Goal: Information Seeking & Learning: Learn about a topic

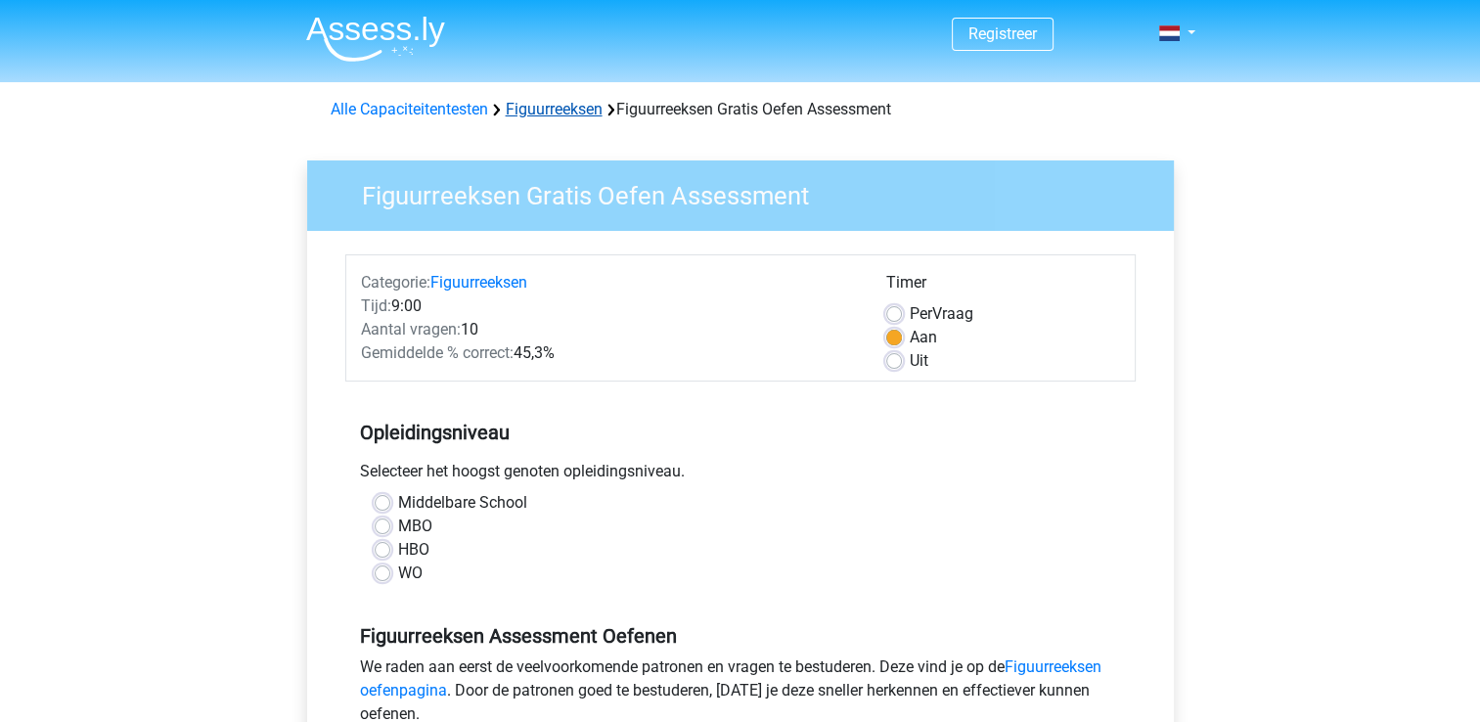
click at [544, 104] on link "Figuurreeksen" at bounding box center [554, 109] width 97 height 19
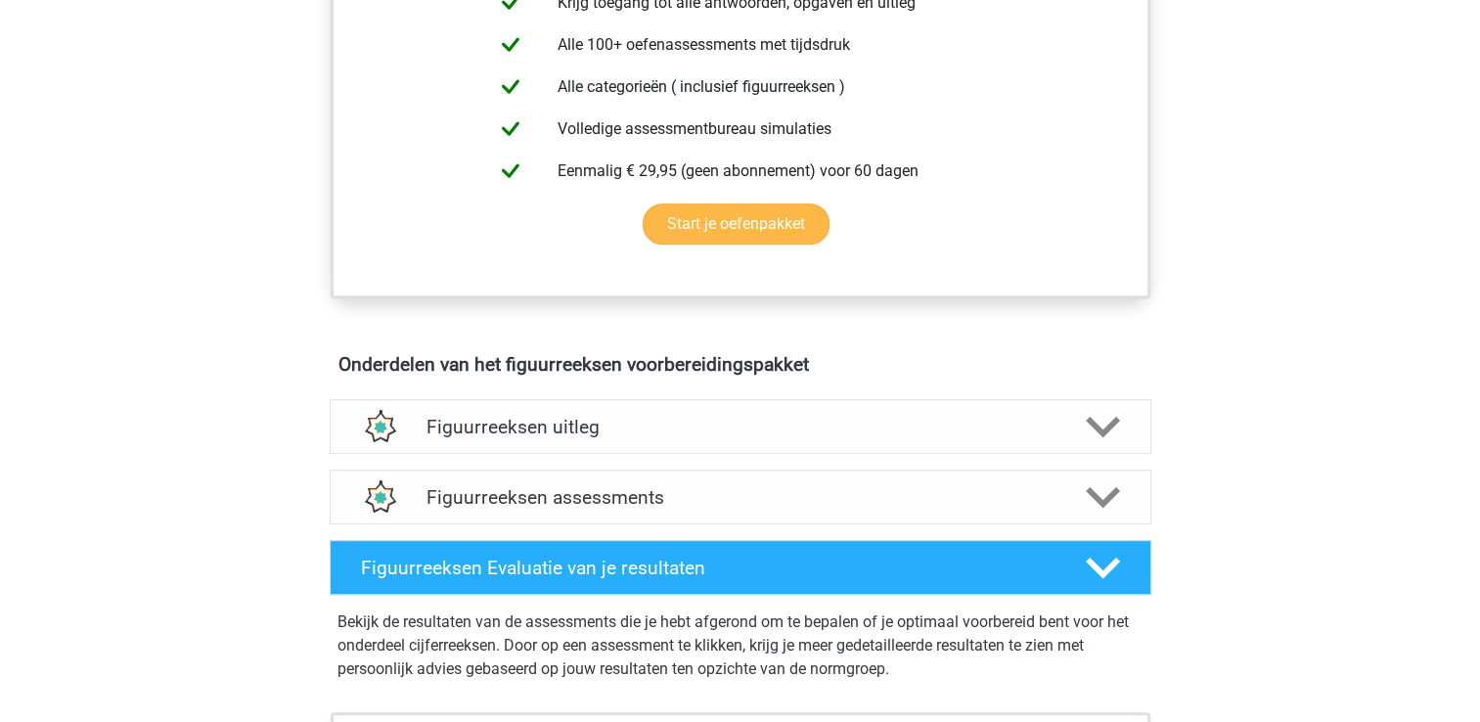
scroll to position [978, 0]
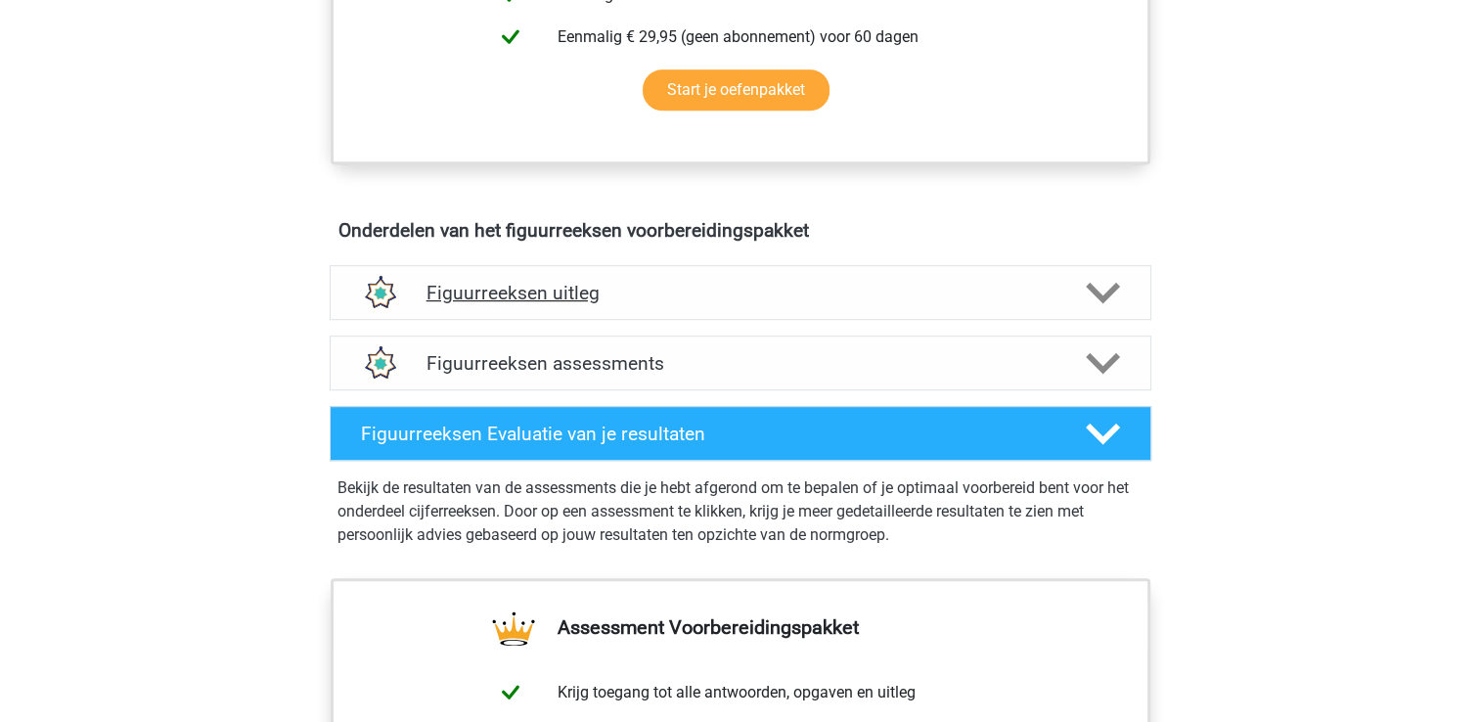
click at [595, 302] on div "Figuurreeksen uitleg" at bounding box center [741, 292] width 822 height 55
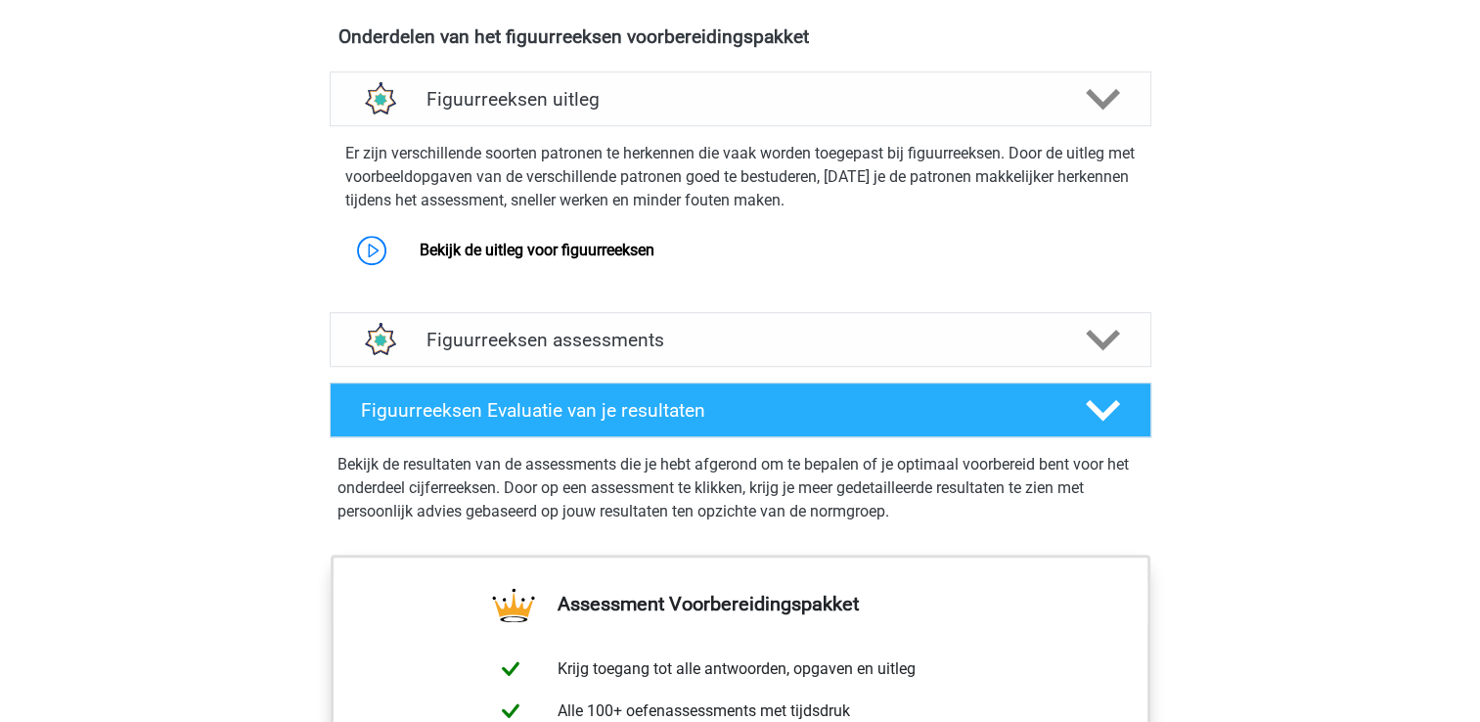
scroll to position [1174, 0]
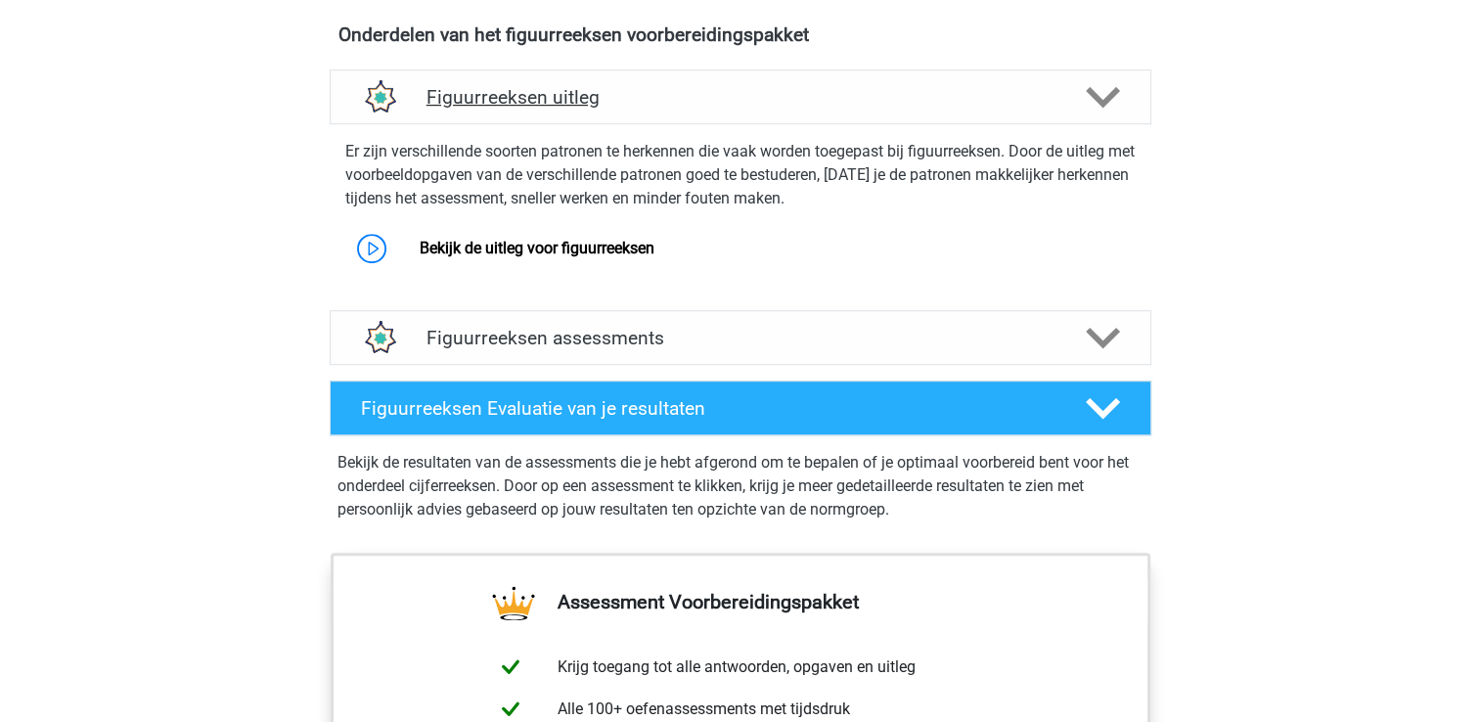
click at [1102, 86] on icon at bounding box center [1103, 97] width 34 height 34
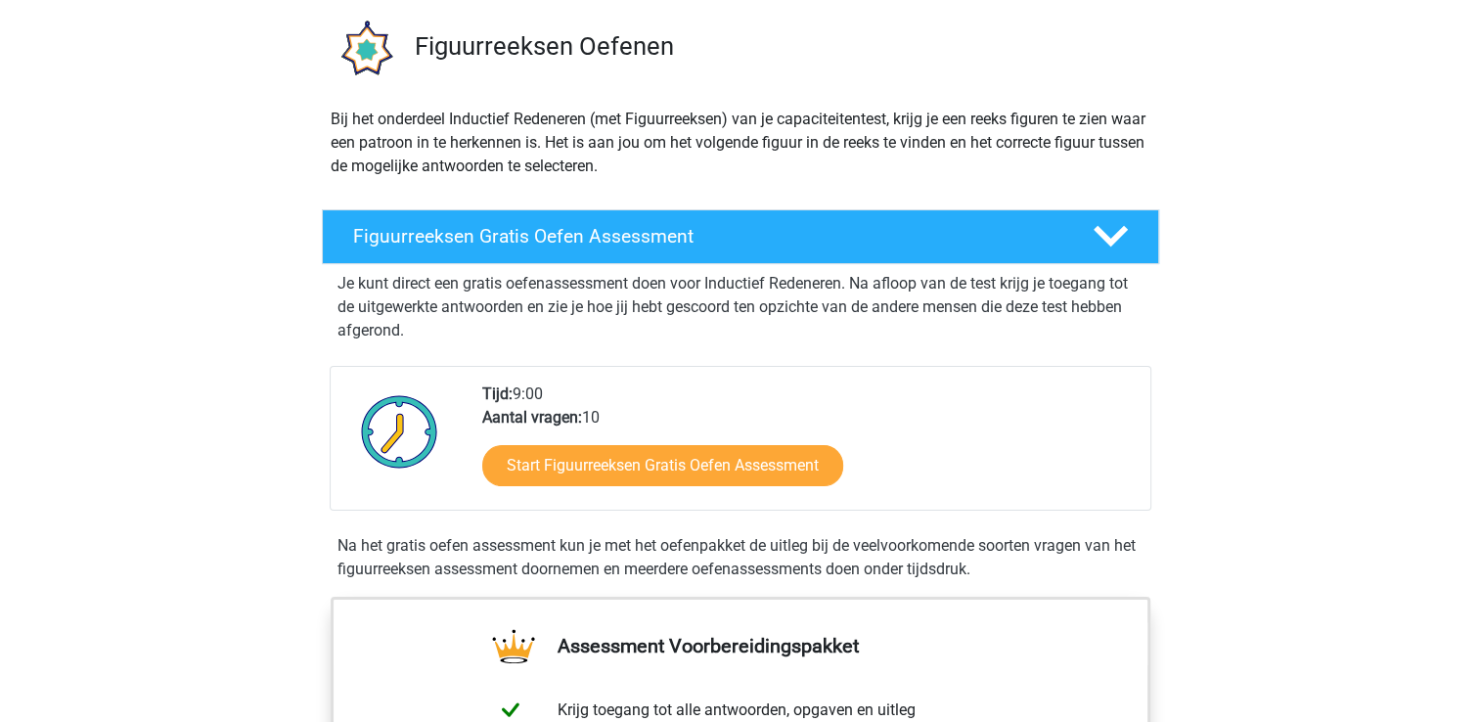
scroll to position [0, 0]
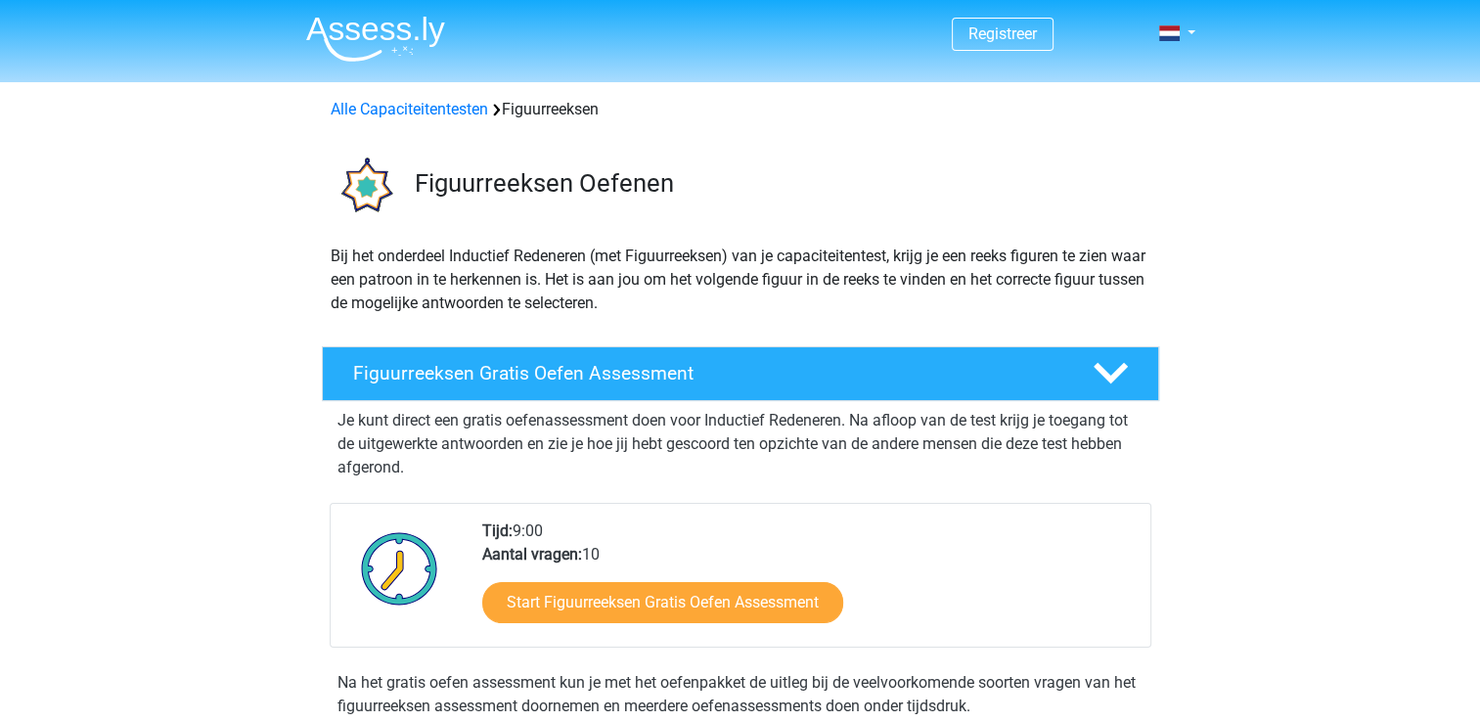
click at [1200, 35] on div "Registreer Nederlands English" at bounding box center [740, 35] width 929 height 64
click at [1190, 33] on link at bounding box center [1170, 33] width 39 height 23
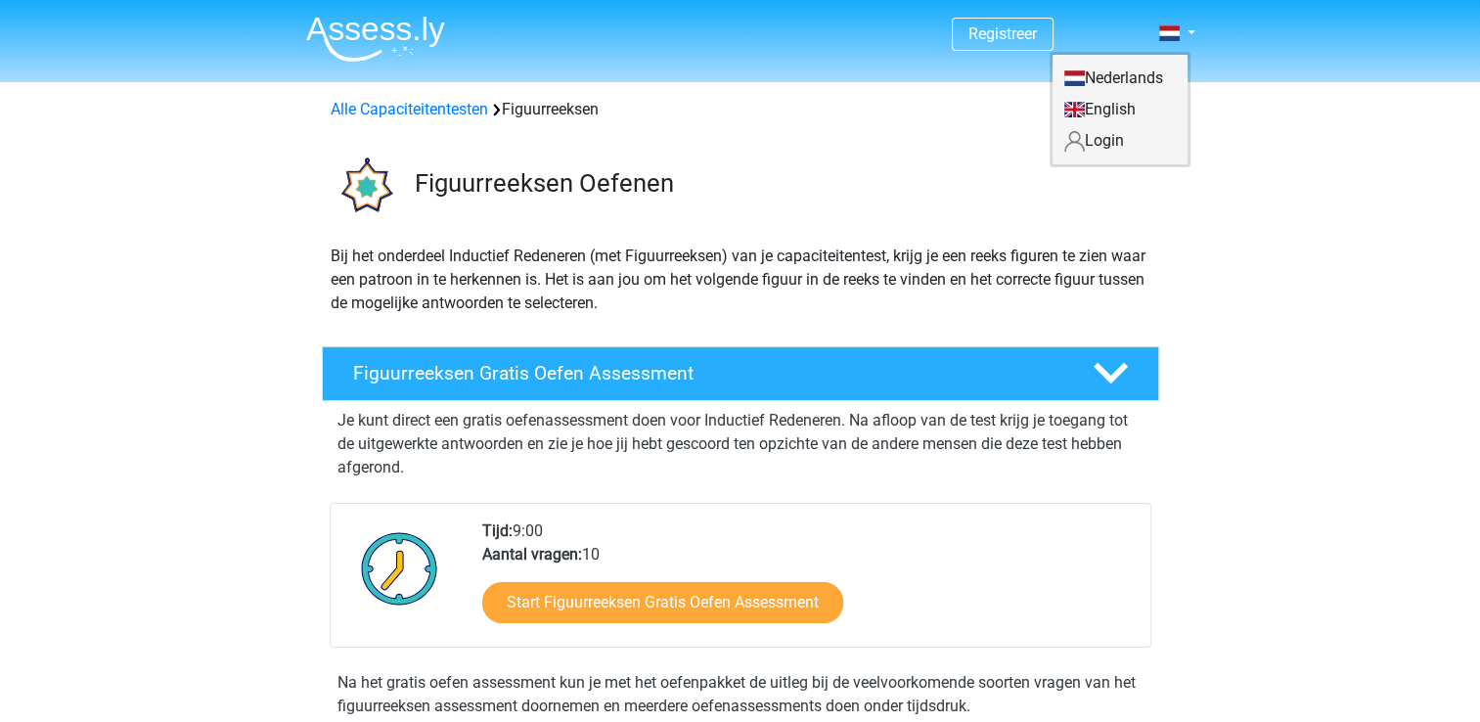
click at [1110, 141] on link "Login" at bounding box center [1119, 140] width 135 height 31
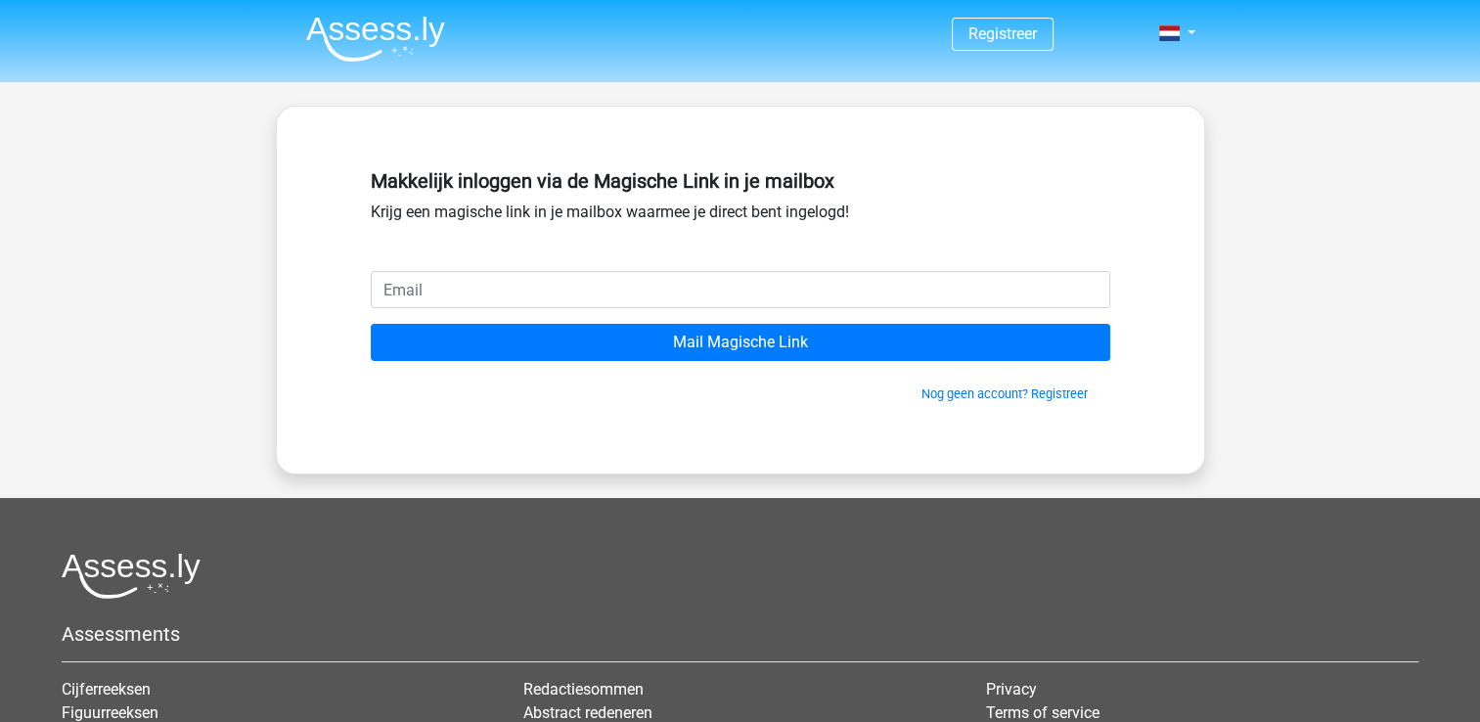
click at [466, 295] on input "email" at bounding box center [740, 289] width 739 height 37
type input "chuanxiachen@hotmail.com"
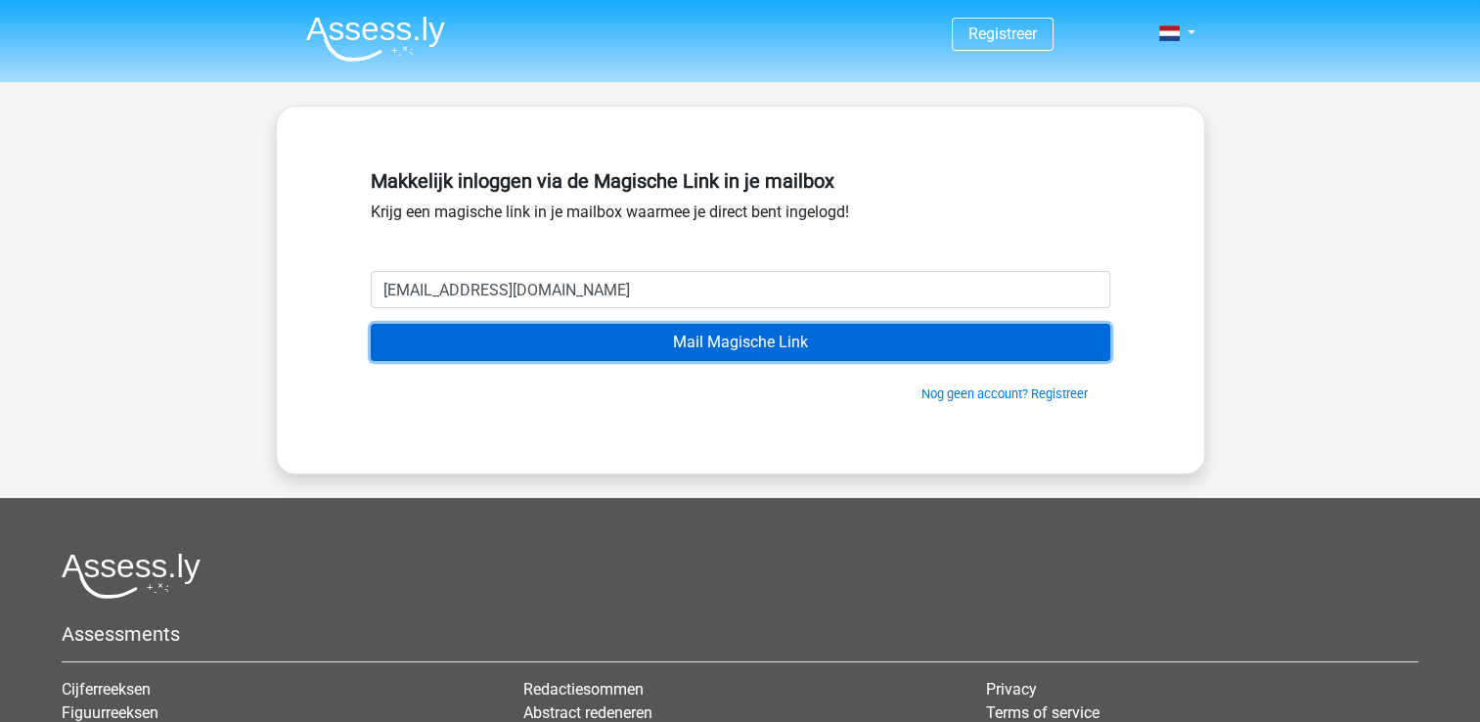
click at [550, 346] on input "Mail Magische Link" at bounding box center [740, 342] width 739 height 37
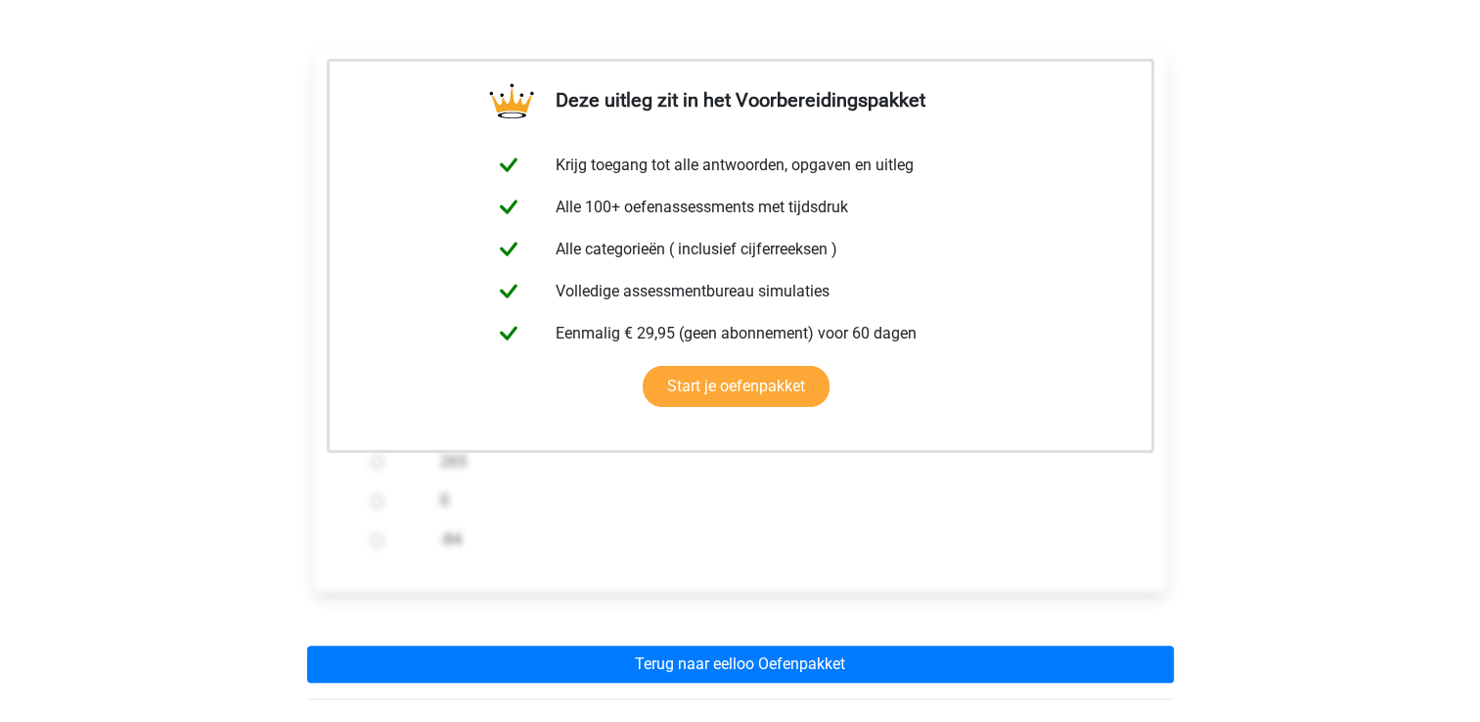
scroll to position [587, 0]
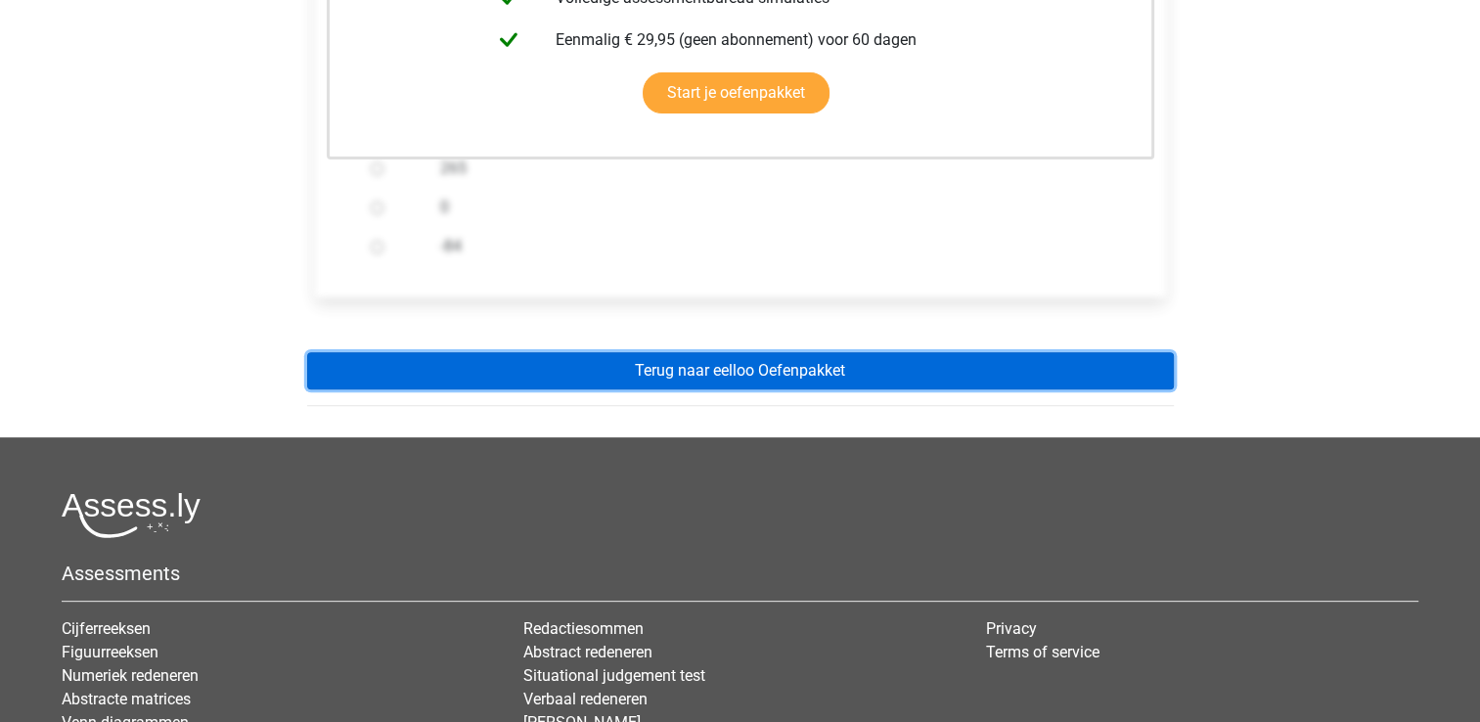
click at [726, 364] on link "Terug naar eelloo Oefenpakket" at bounding box center [740, 370] width 867 height 37
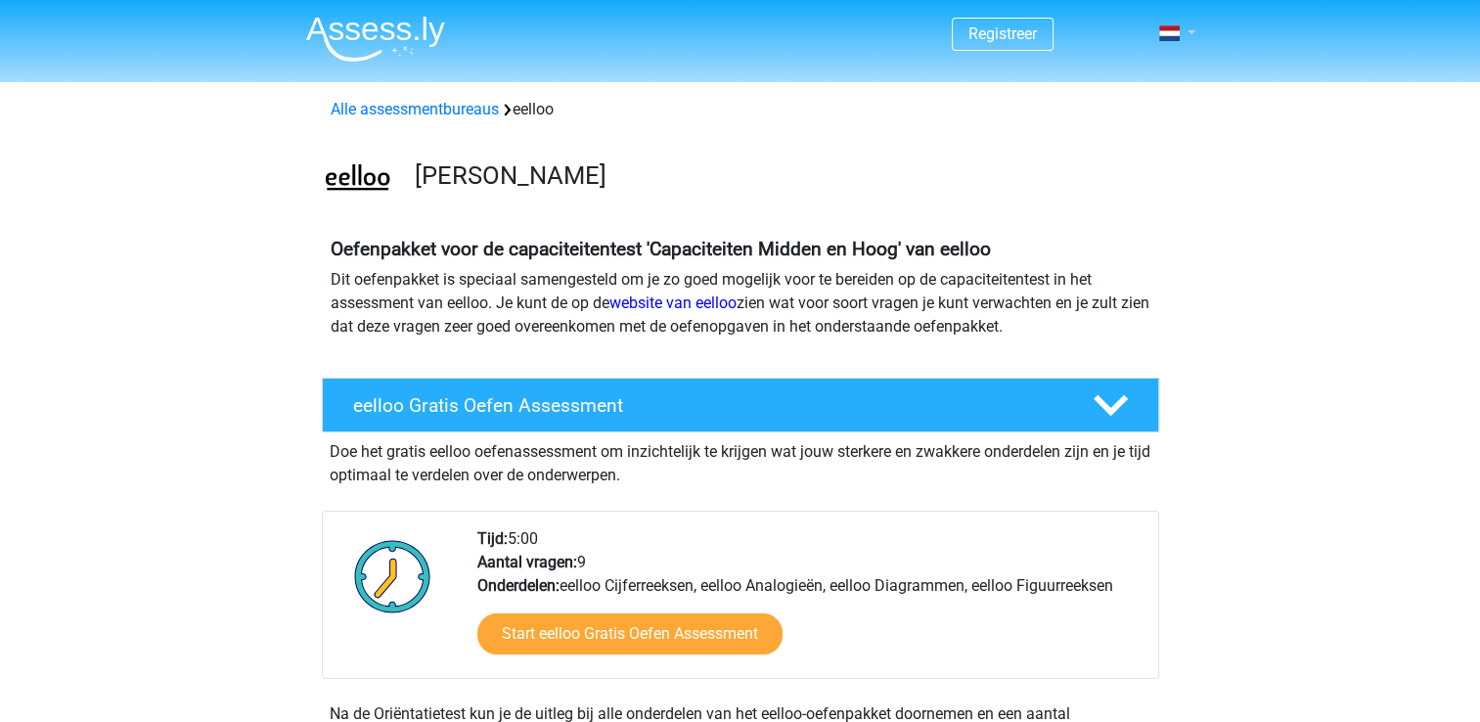
click at [1185, 24] on link at bounding box center [1170, 33] width 39 height 23
click at [1113, 108] on link "Login" at bounding box center [1119, 109] width 135 height 31
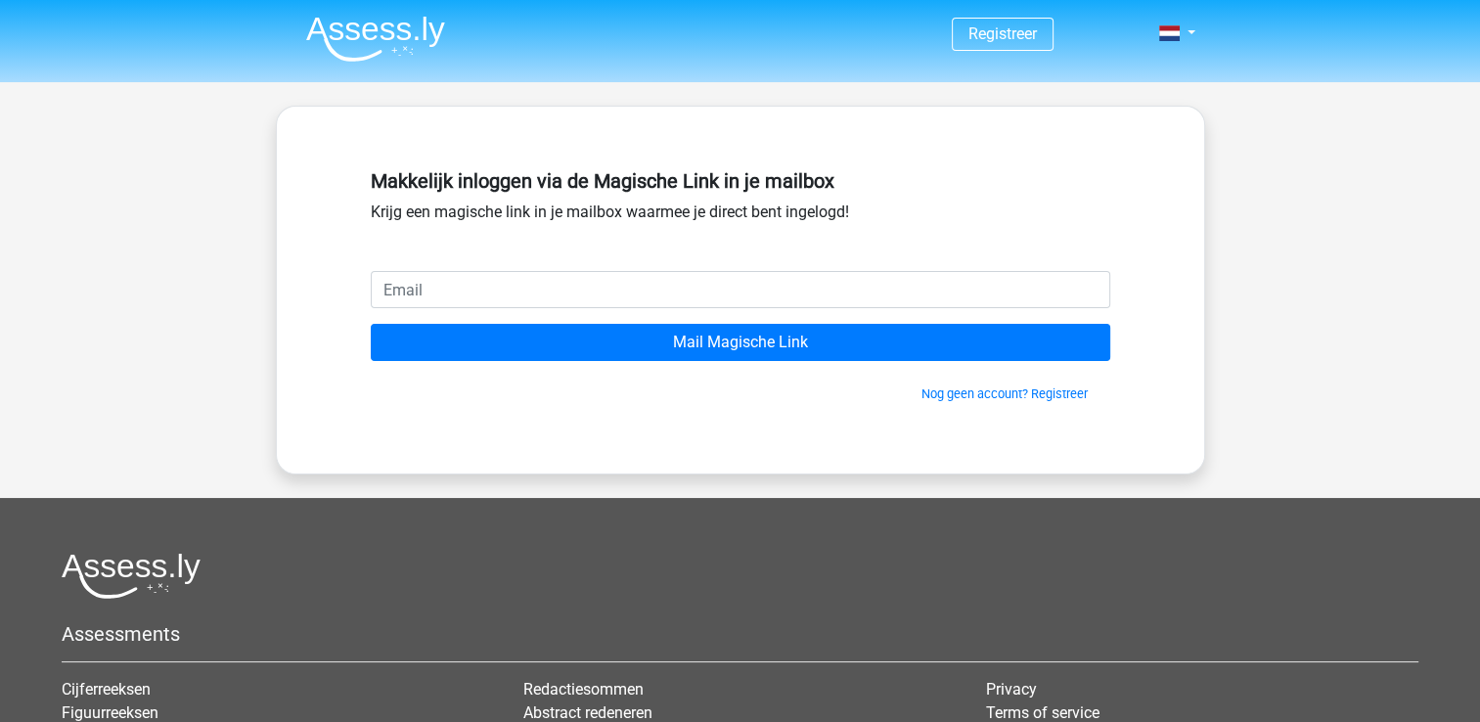
click at [650, 291] on input "email" at bounding box center [740, 289] width 739 height 37
type input "chuanxiachen@hotmail.com"
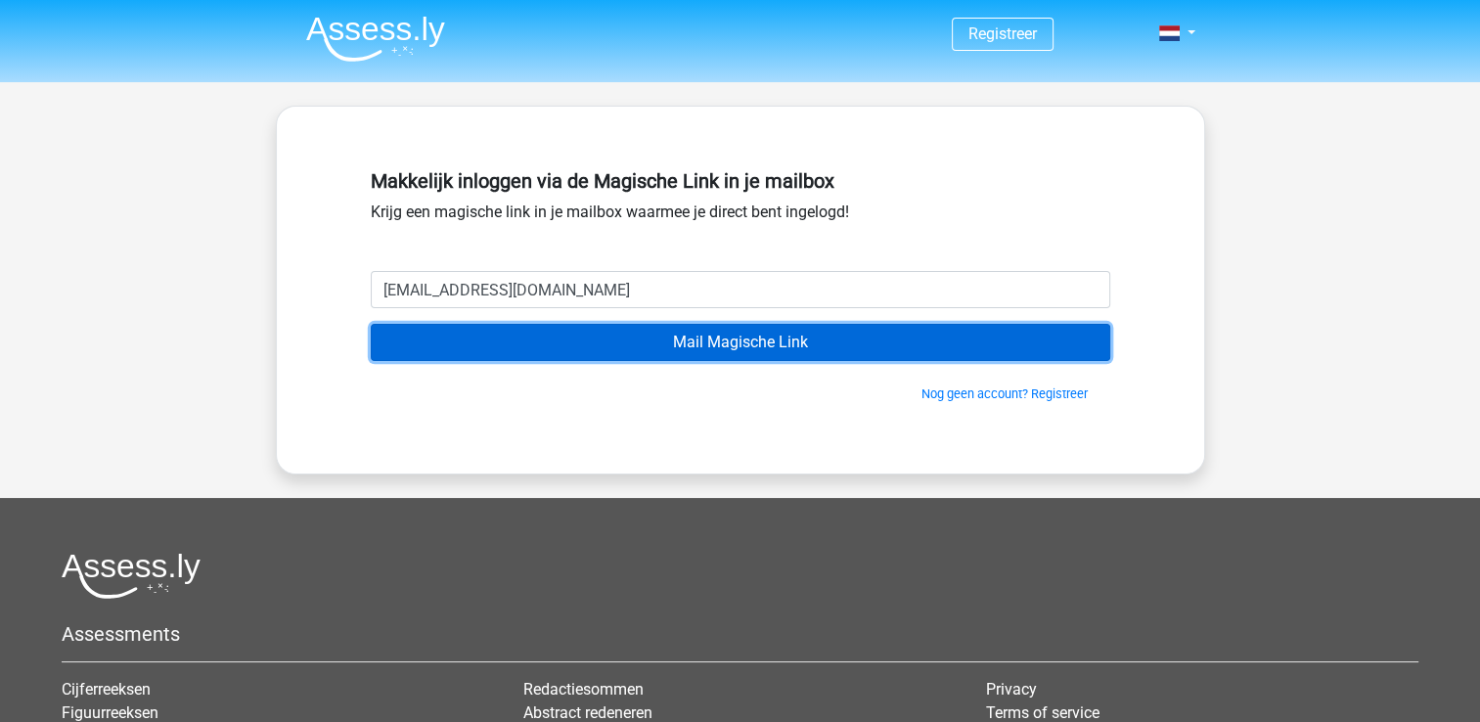
click at [655, 343] on input "Mail Magische Link" at bounding box center [740, 342] width 739 height 37
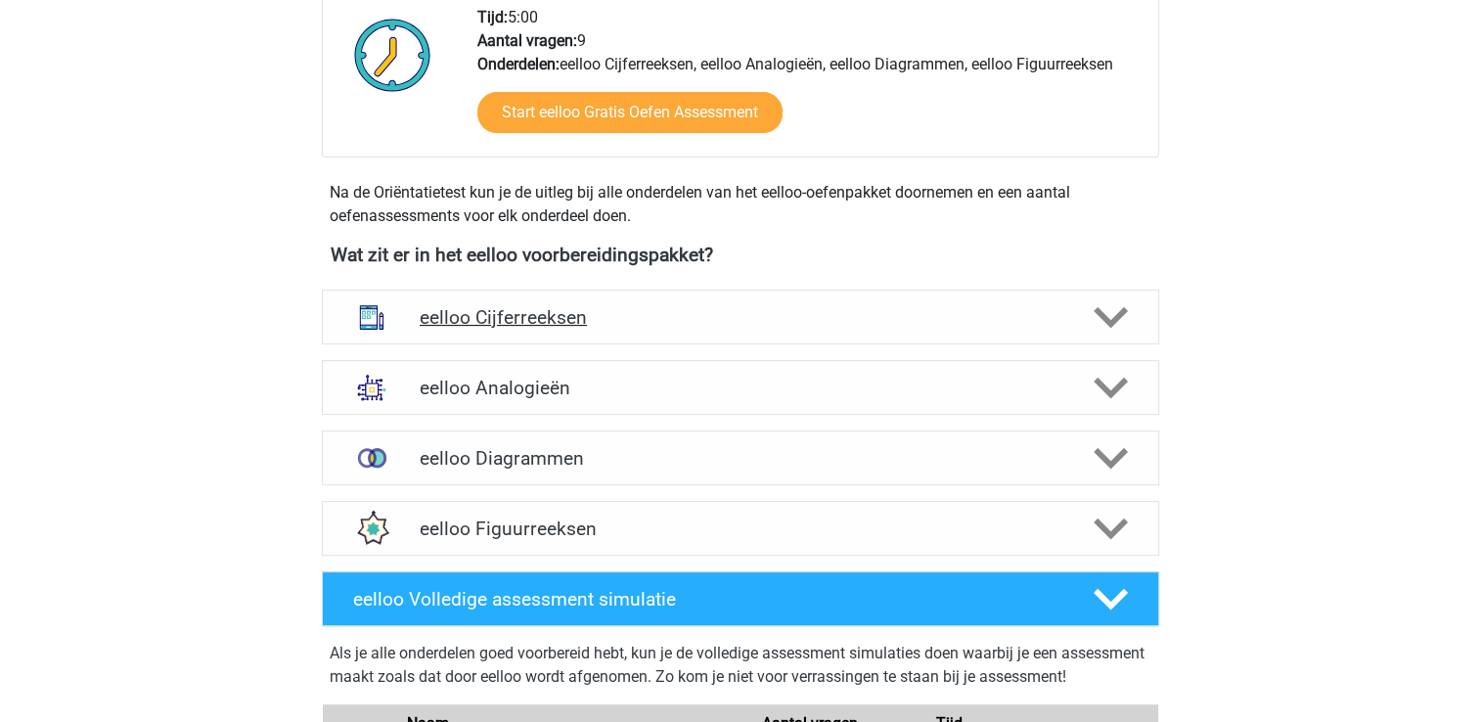
scroll to position [685, 0]
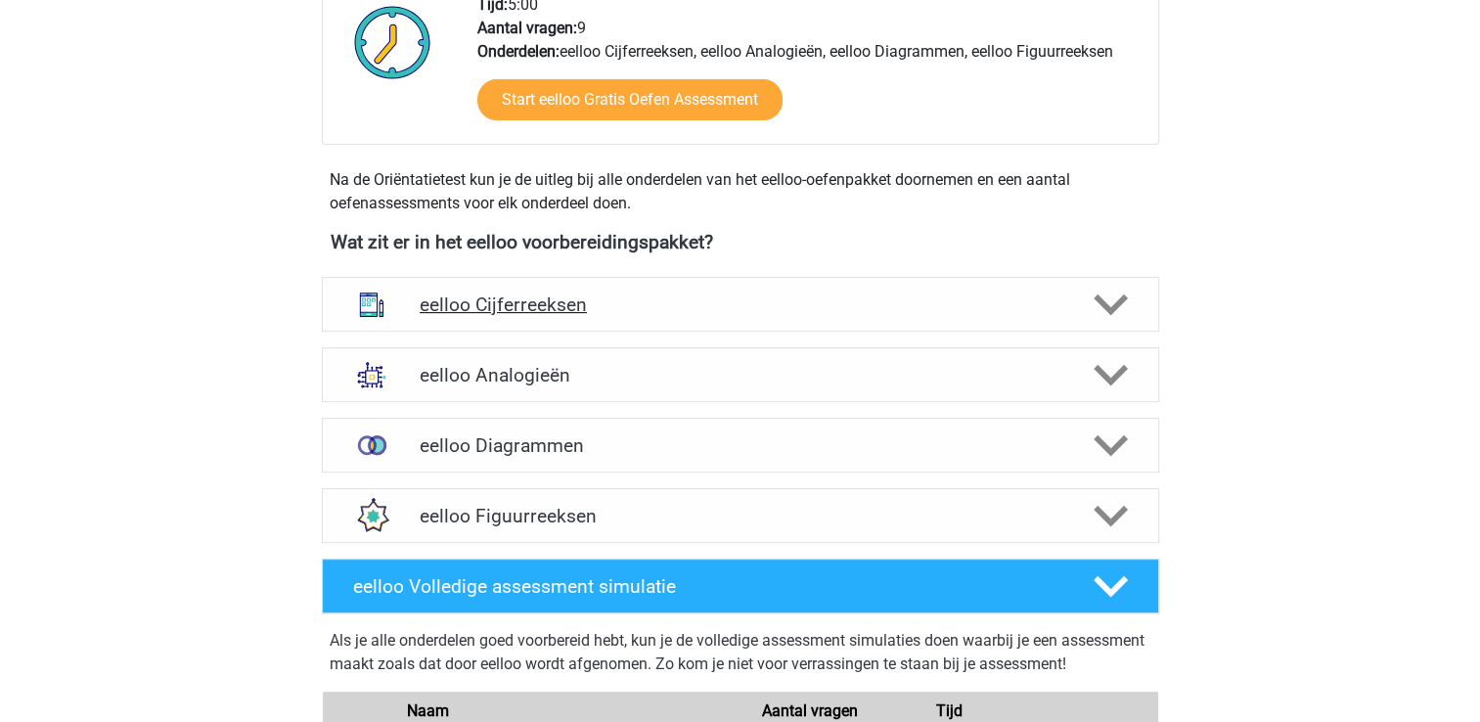
click at [566, 311] on h4 "eelloo Cijferreeksen" at bounding box center [740, 304] width 641 height 22
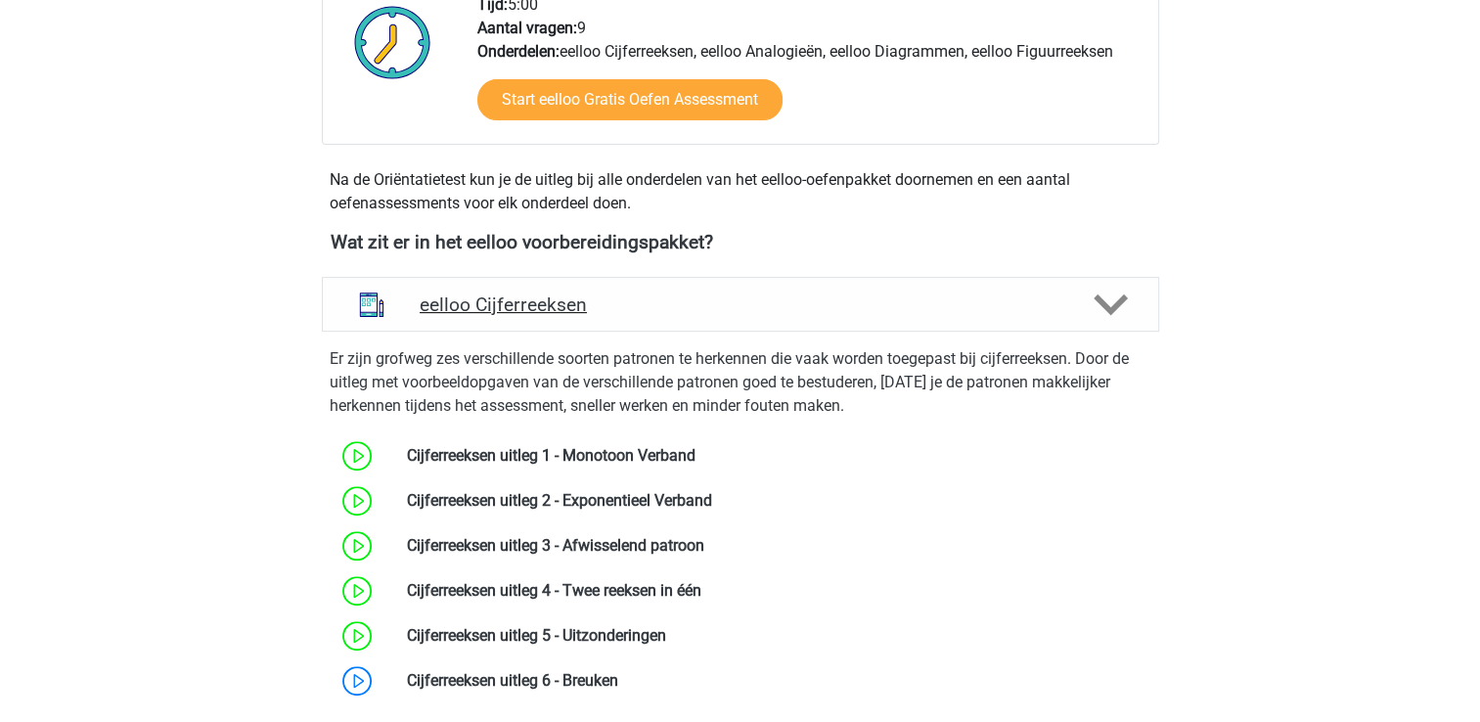
scroll to position [880, 0]
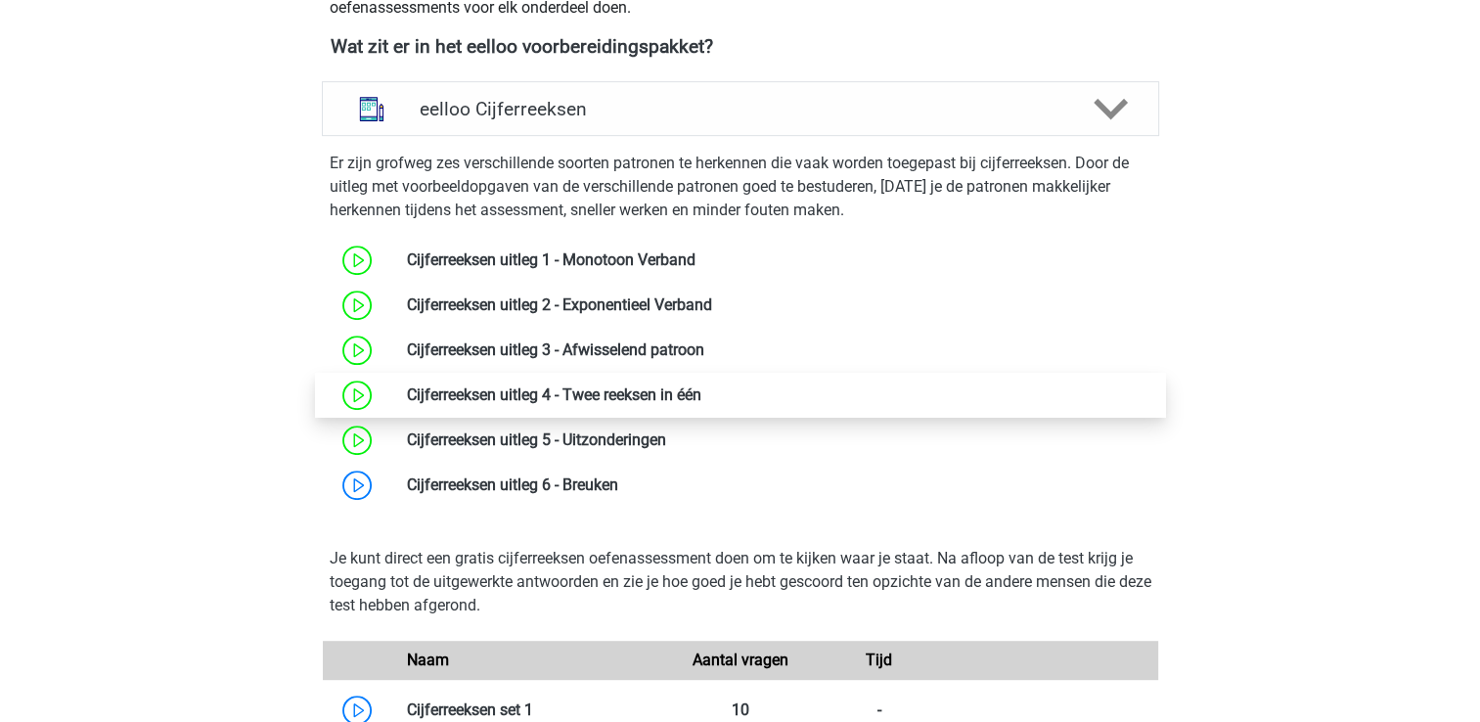
click at [701, 399] on link at bounding box center [701, 394] width 0 height 19
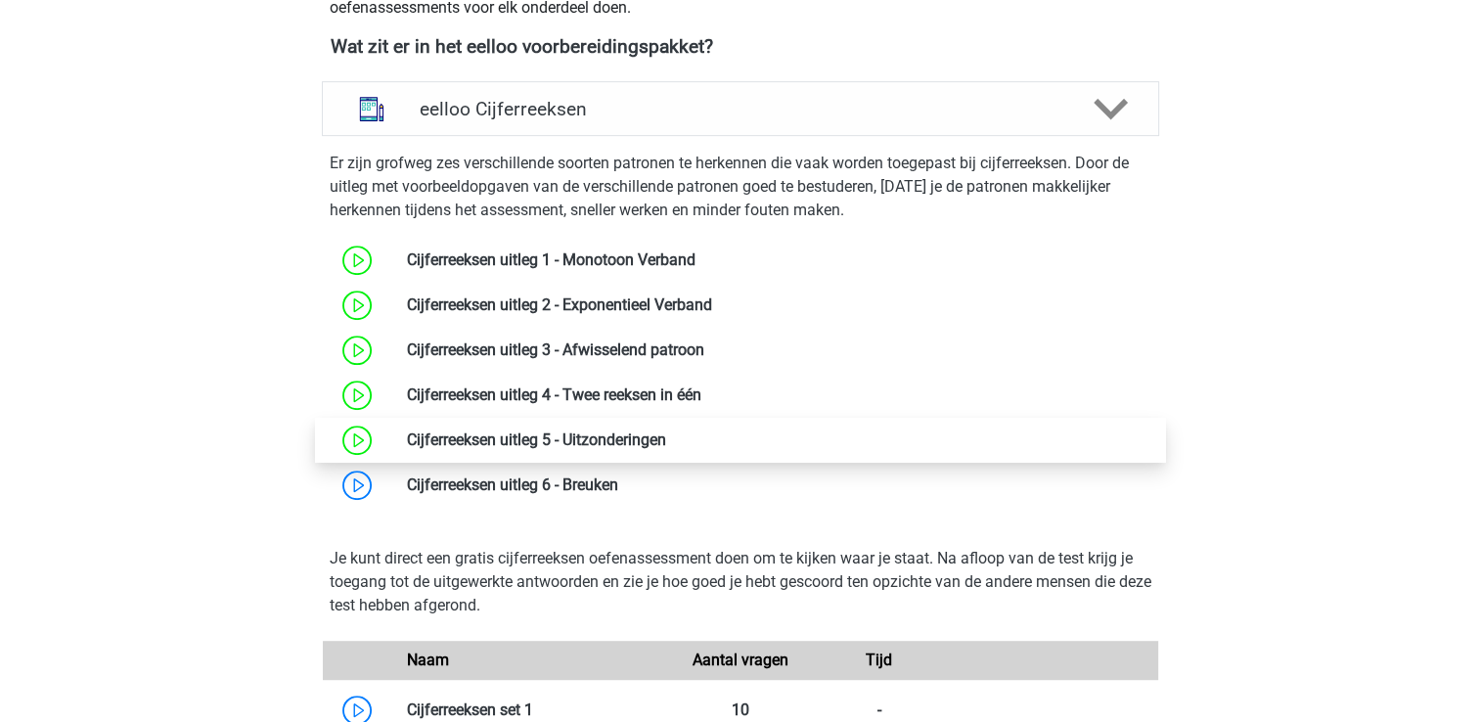
click at [666, 444] on link at bounding box center [666, 439] width 0 height 19
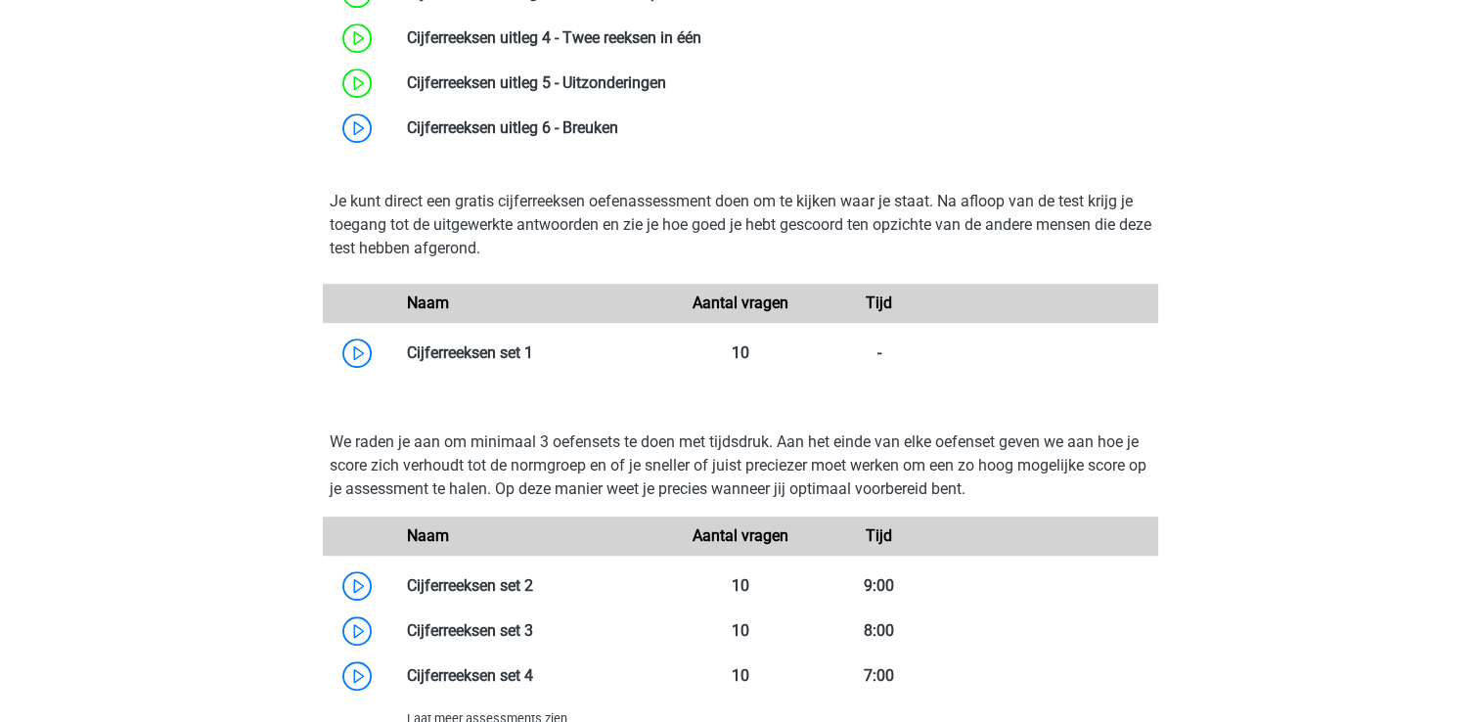
scroll to position [1271, 0]
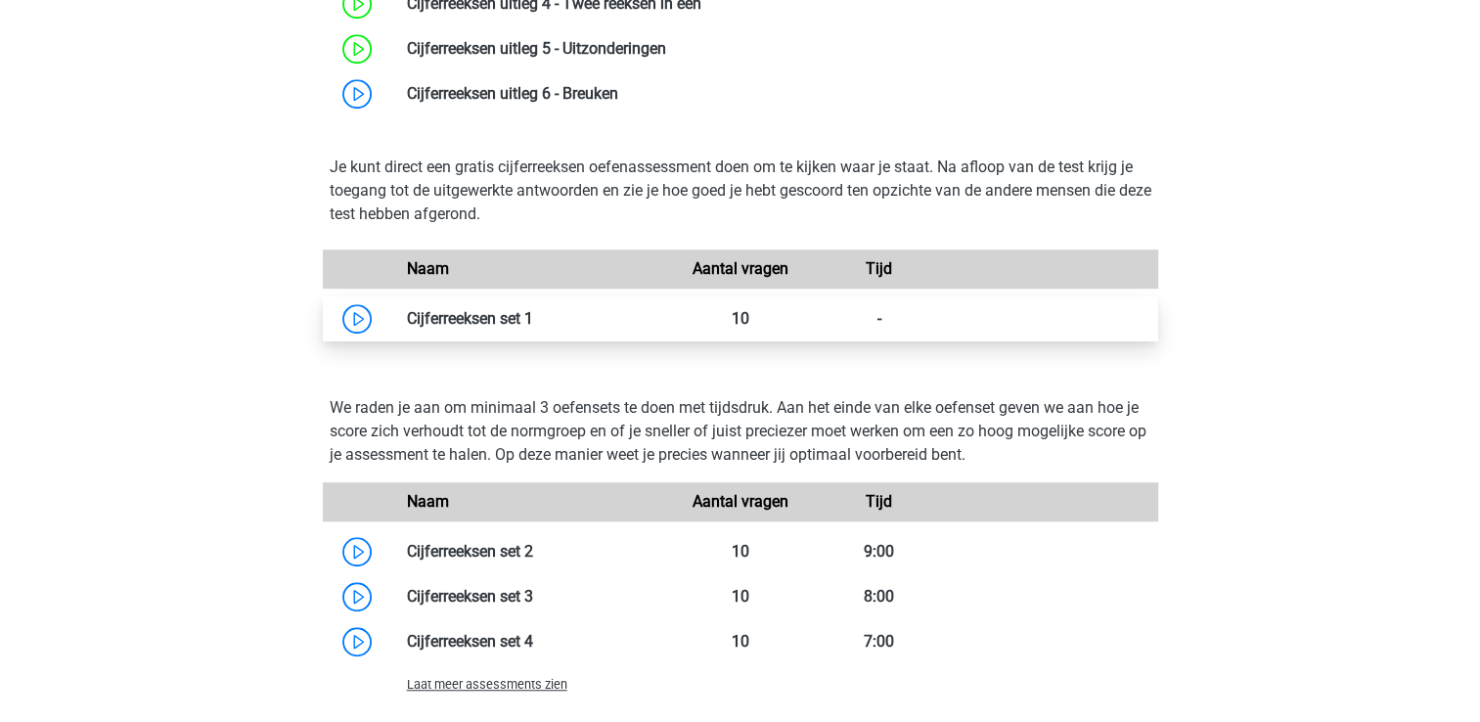
click at [533, 323] on link at bounding box center [533, 318] width 0 height 19
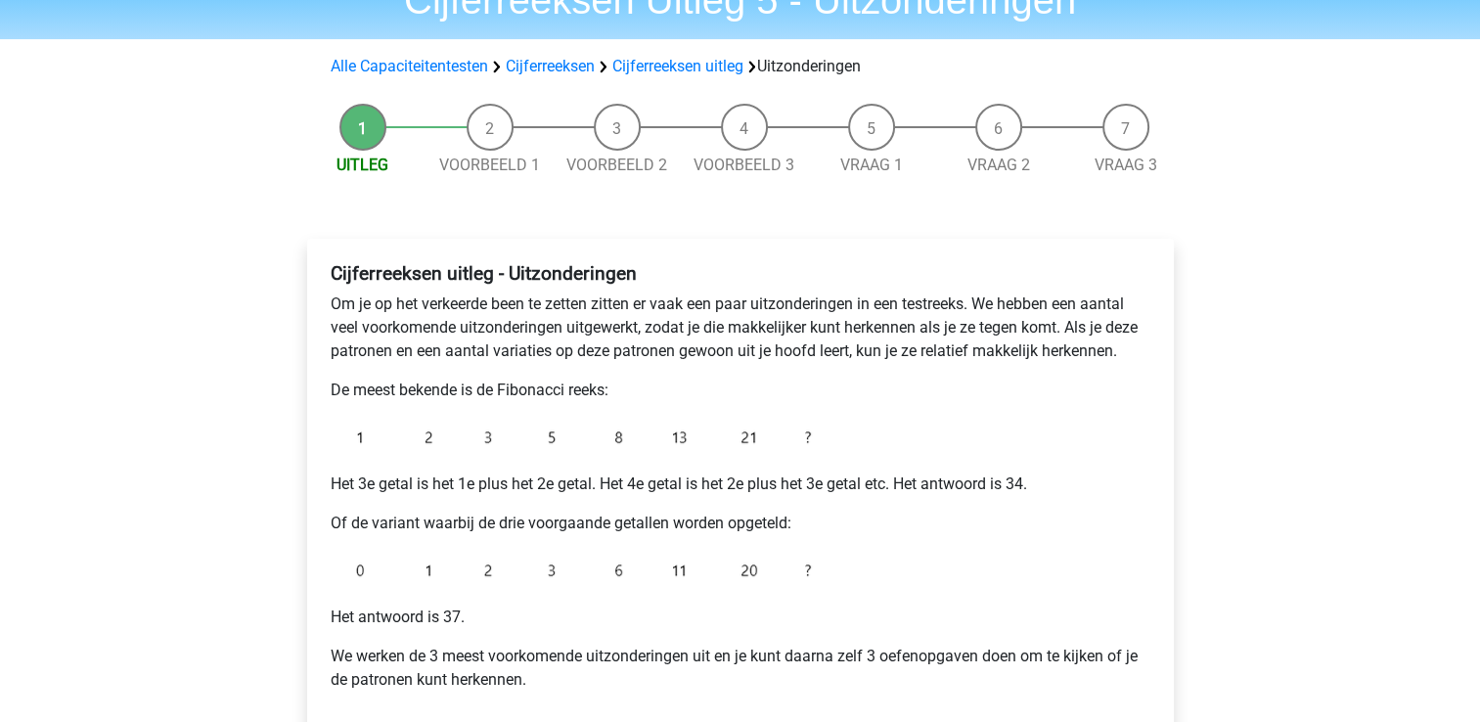
scroll to position [196, 0]
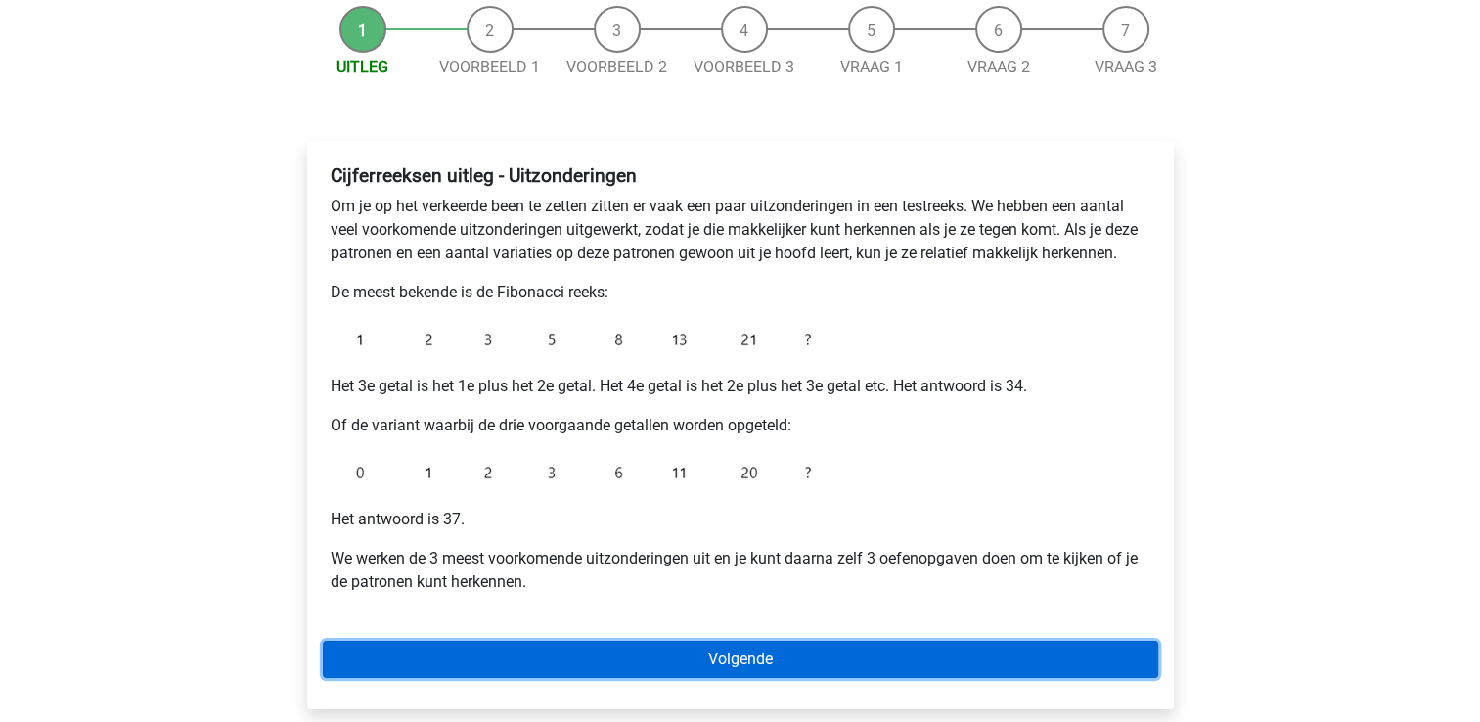
click at [714, 653] on link "Volgende" at bounding box center [740, 659] width 835 height 37
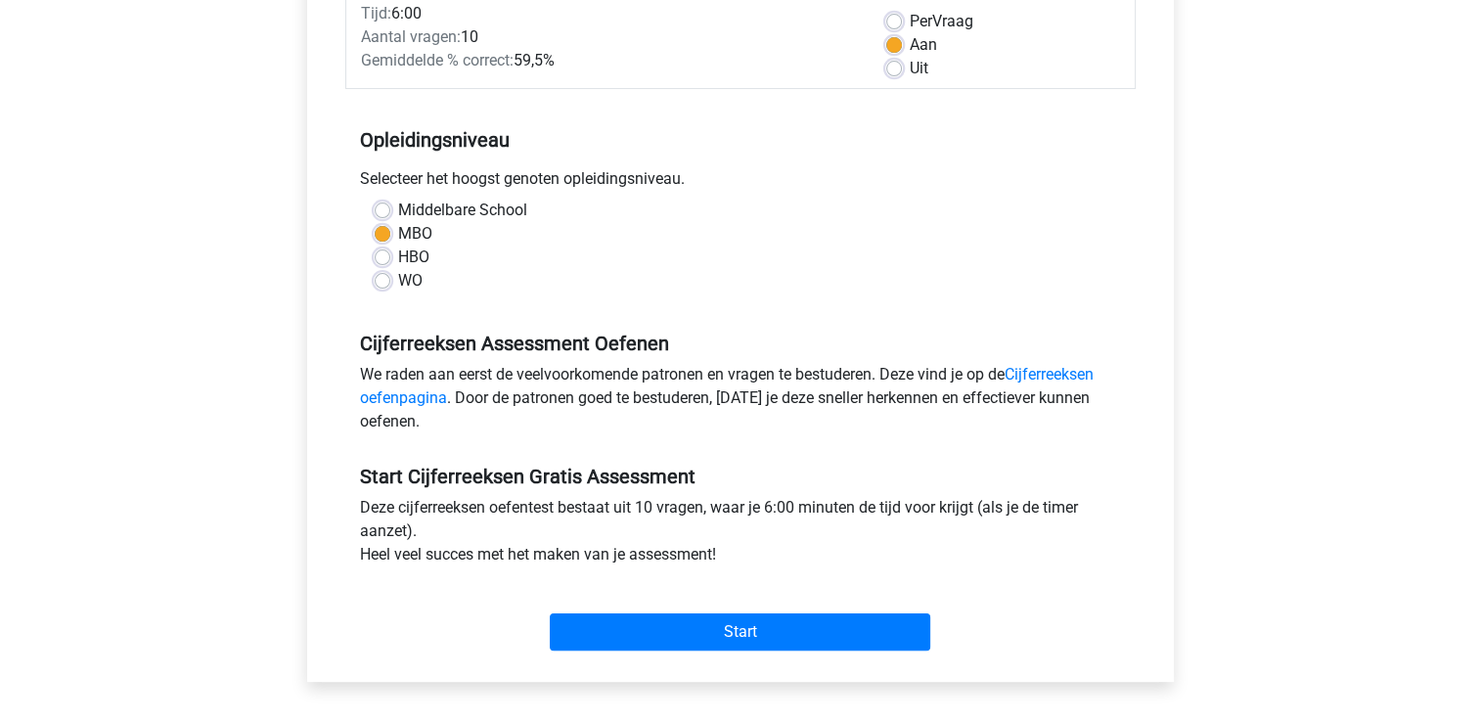
scroll to position [293, 0]
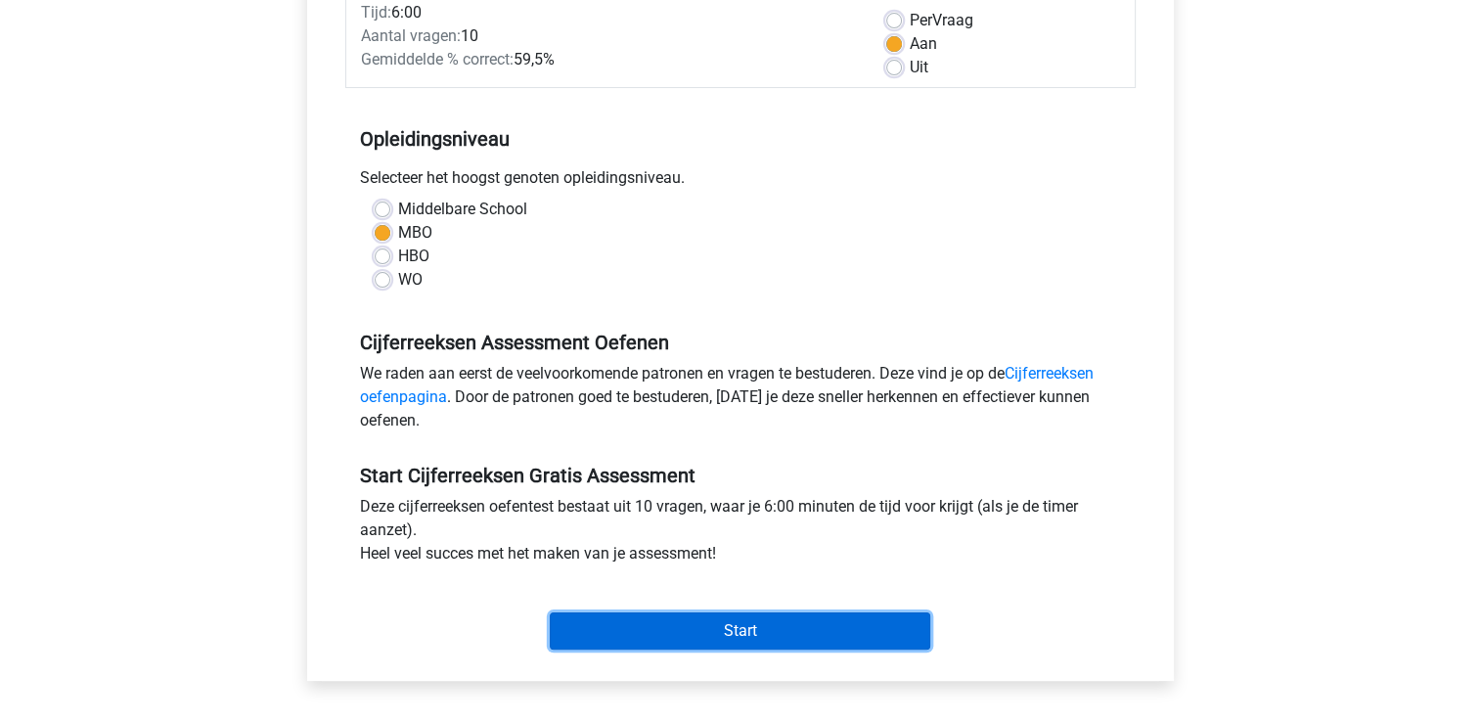
click at [775, 632] on input "Start" at bounding box center [740, 630] width 380 height 37
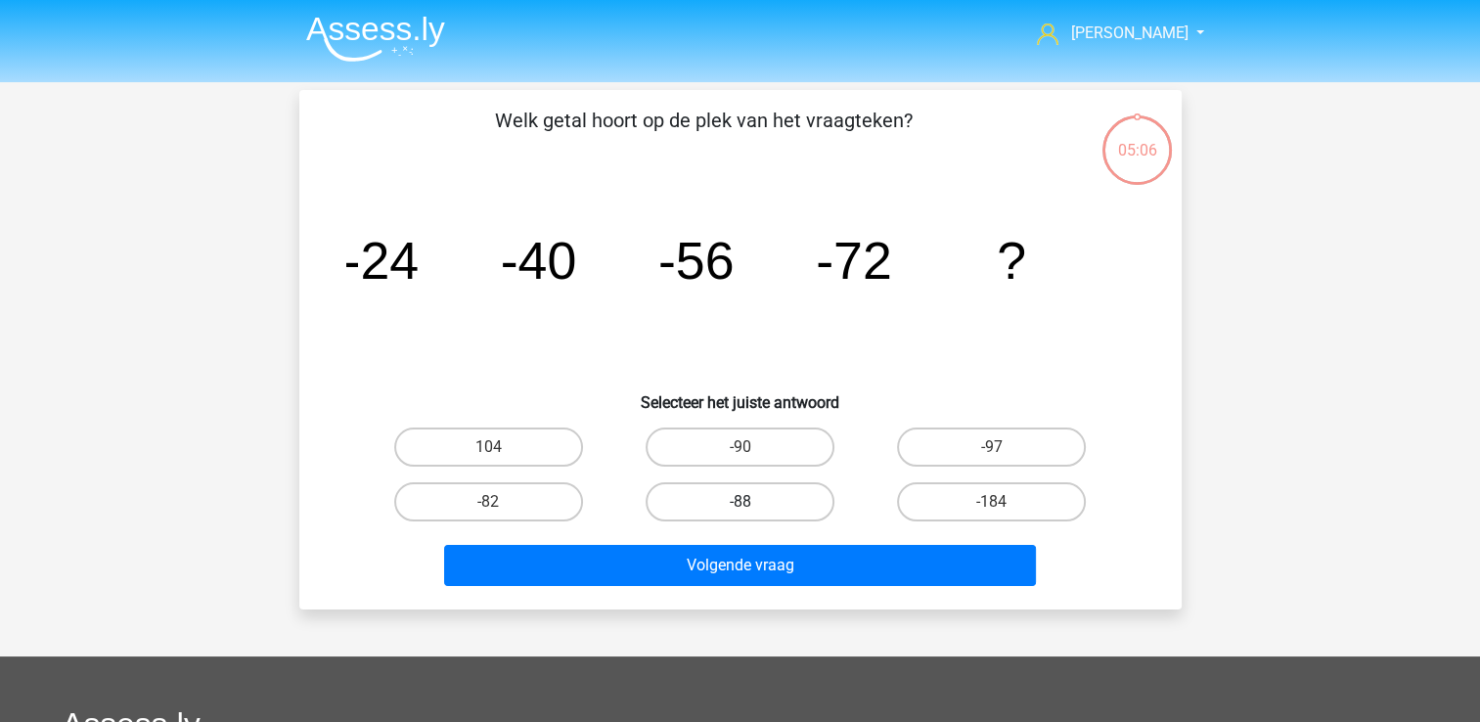
click at [770, 502] on label "-88" at bounding box center [740, 501] width 189 height 39
click at [752, 502] on input "-88" at bounding box center [745, 508] width 13 height 13
radio input "true"
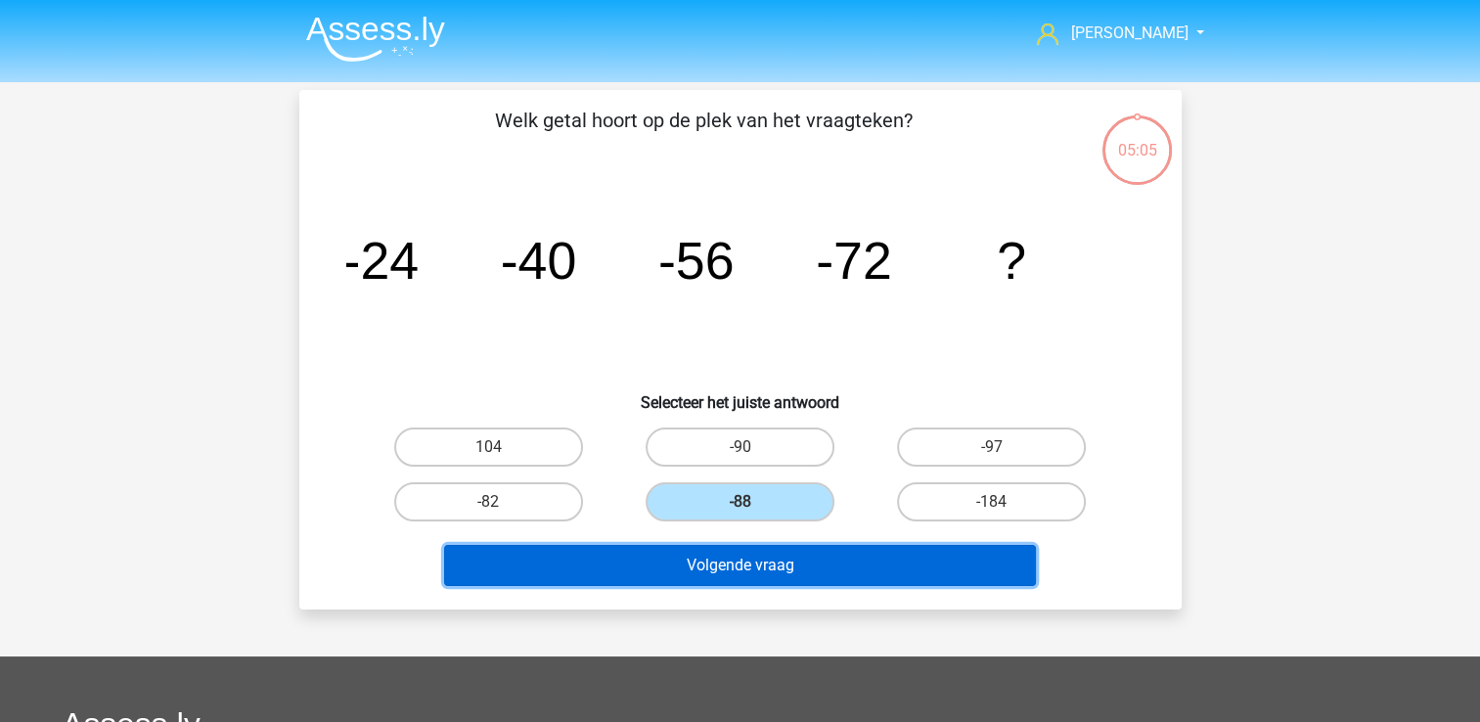
click at [798, 564] on button "Volgende vraag" at bounding box center [740, 565] width 592 height 41
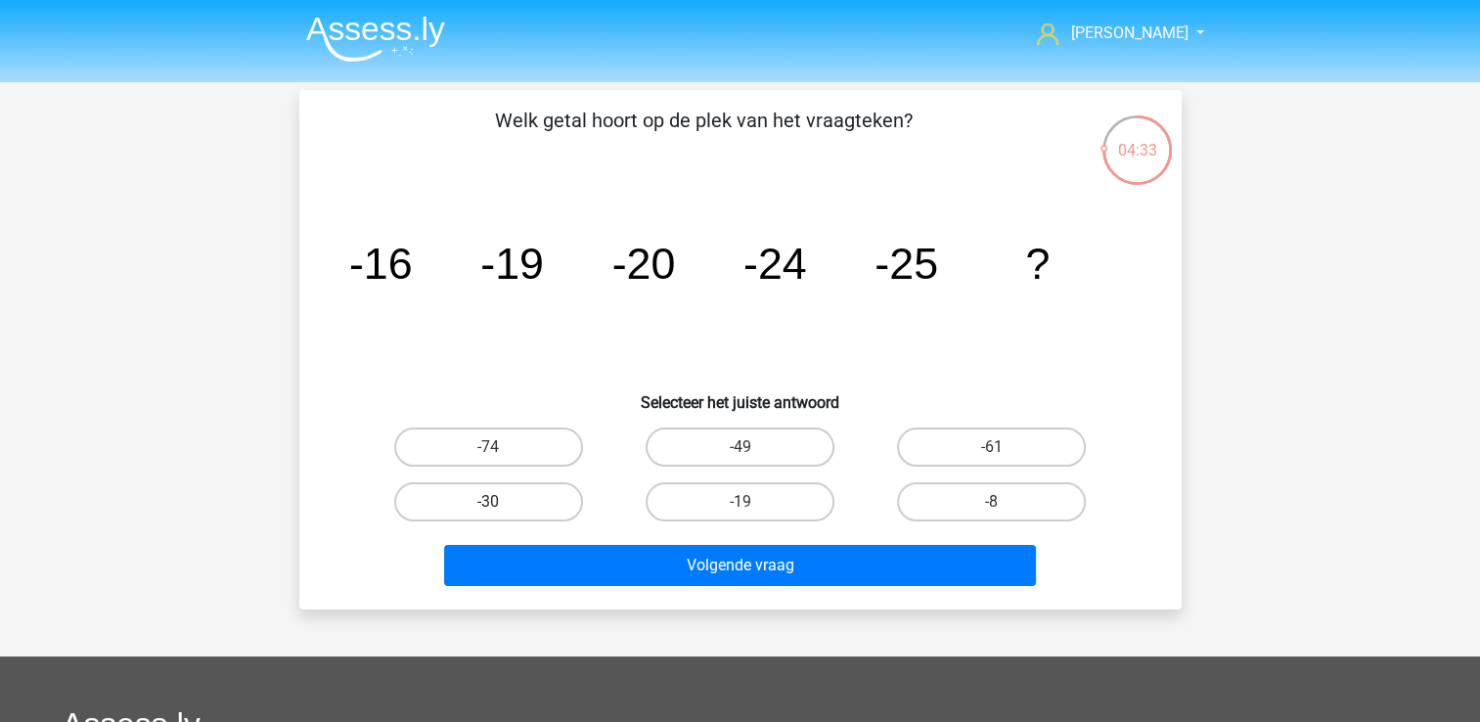
click at [533, 508] on label "-30" at bounding box center [488, 501] width 189 height 39
click at [501, 508] on input "-30" at bounding box center [494, 508] width 13 height 13
radio input "true"
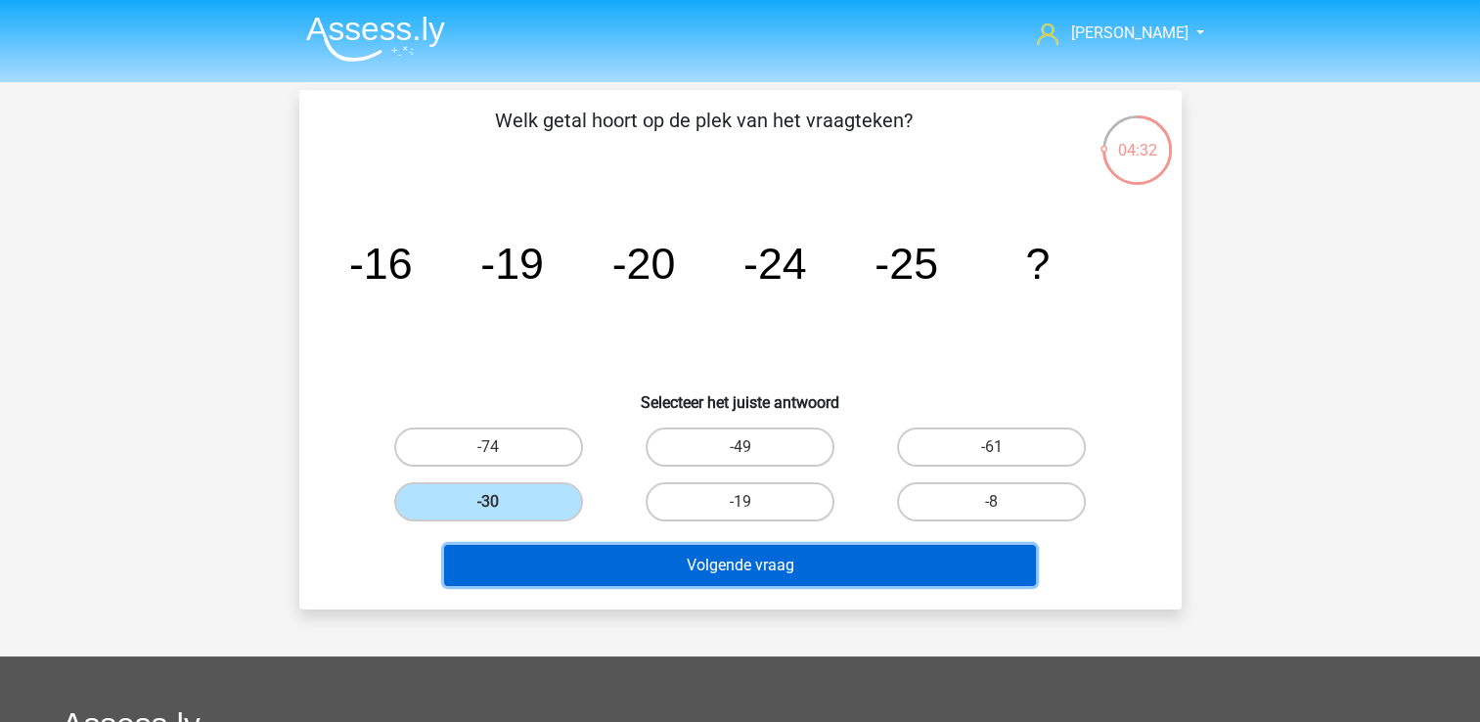
click at [634, 552] on button "Volgende vraag" at bounding box center [740, 565] width 592 height 41
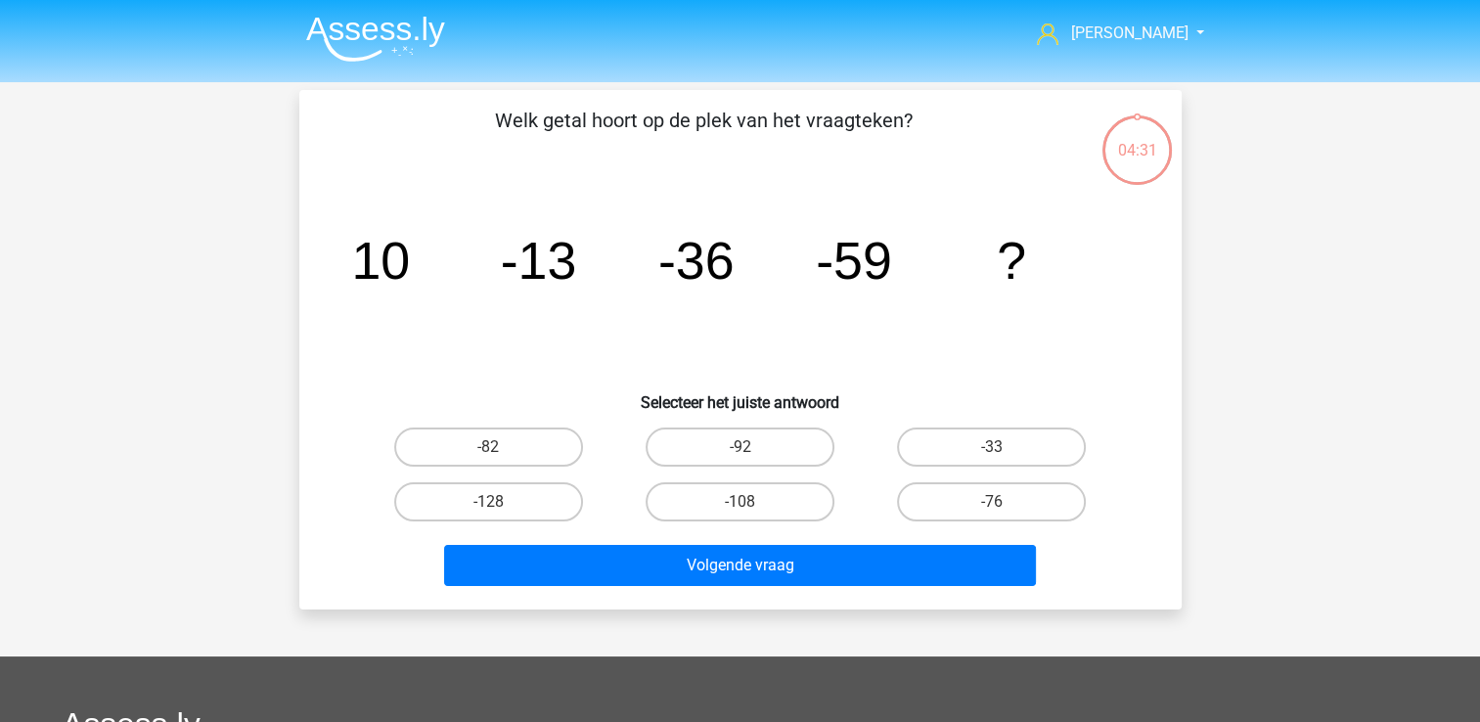
scroll to position [90, 0]
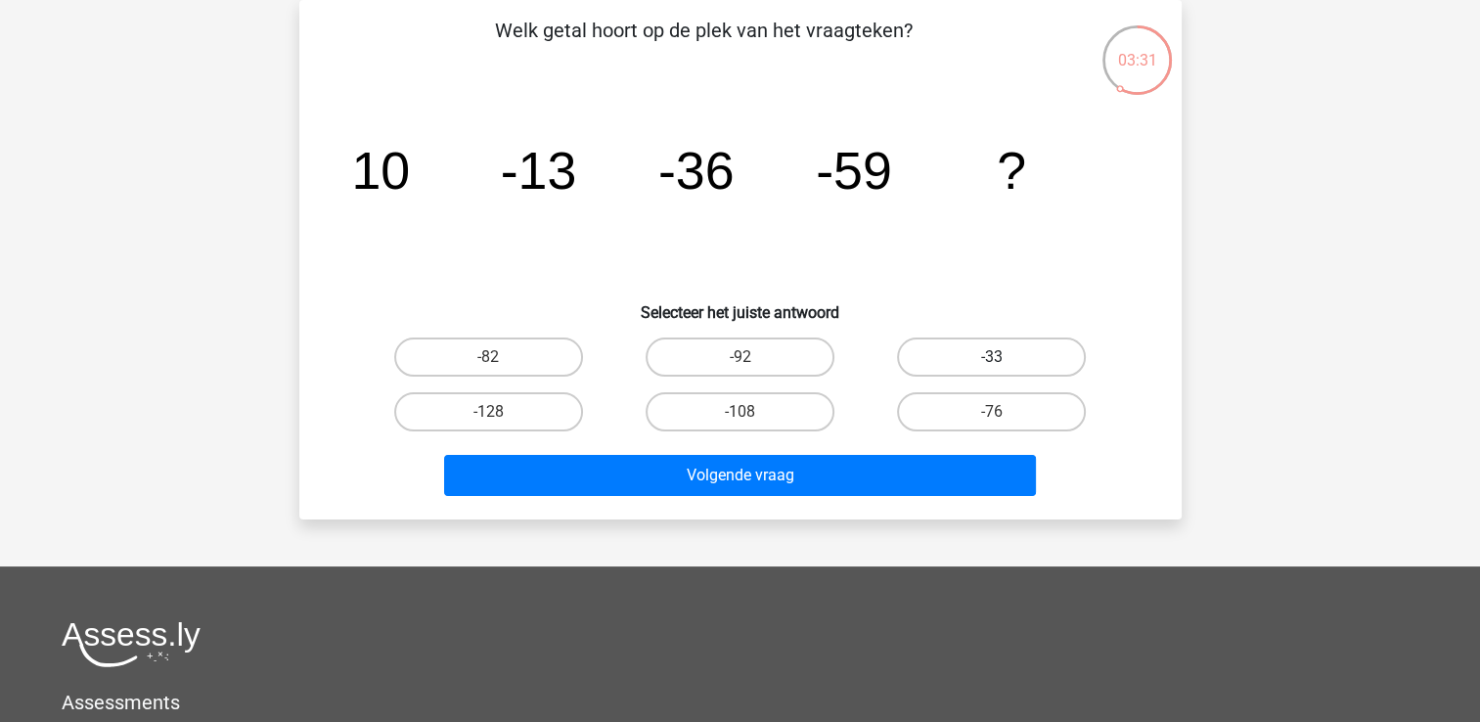
click at [955, 357] on label "-33" at bounding box center [991, 356] width 189 height 39
click at [992, 357] on input "-33" at bounding box center [998, 363] width 13 height 13
radio input "true"
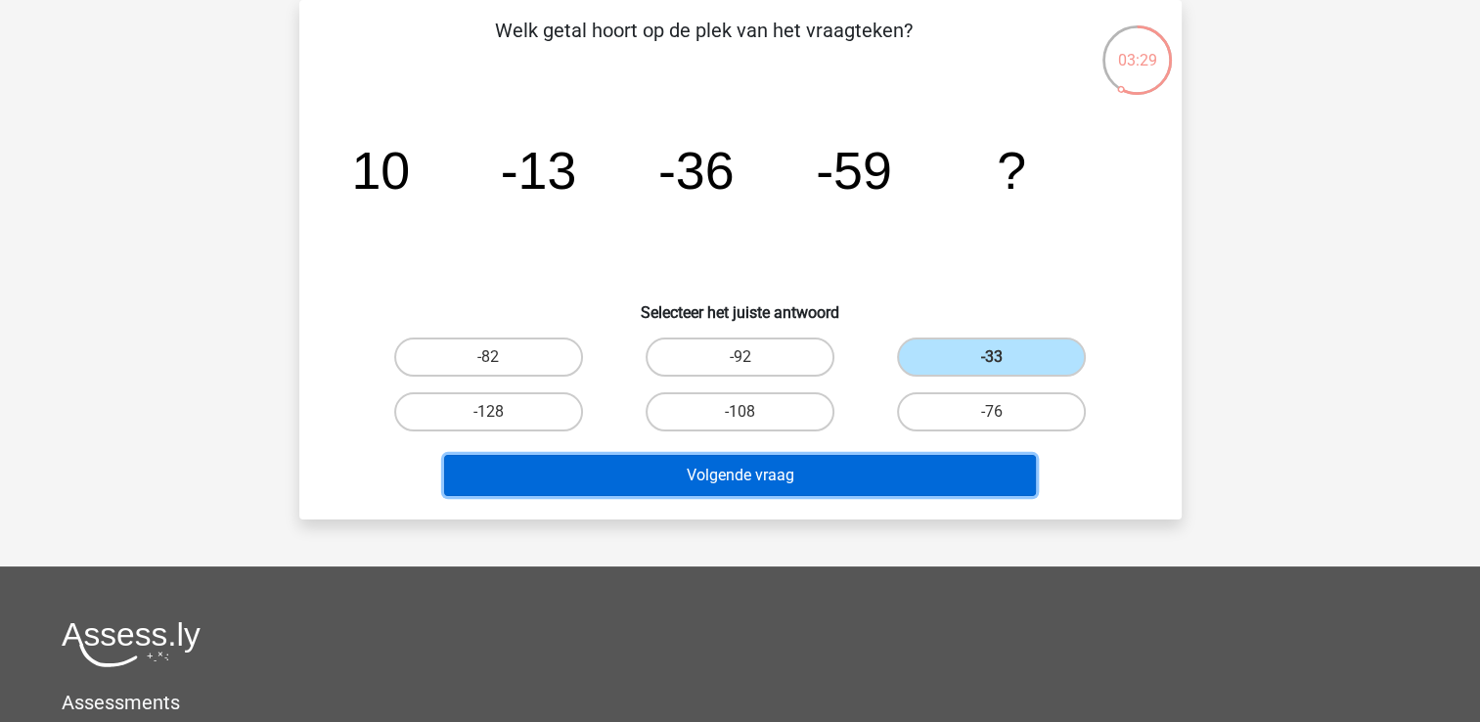
click at [817, 470] on button "Volgende vraag" at bounding box center [740, 475] width 592 height 41
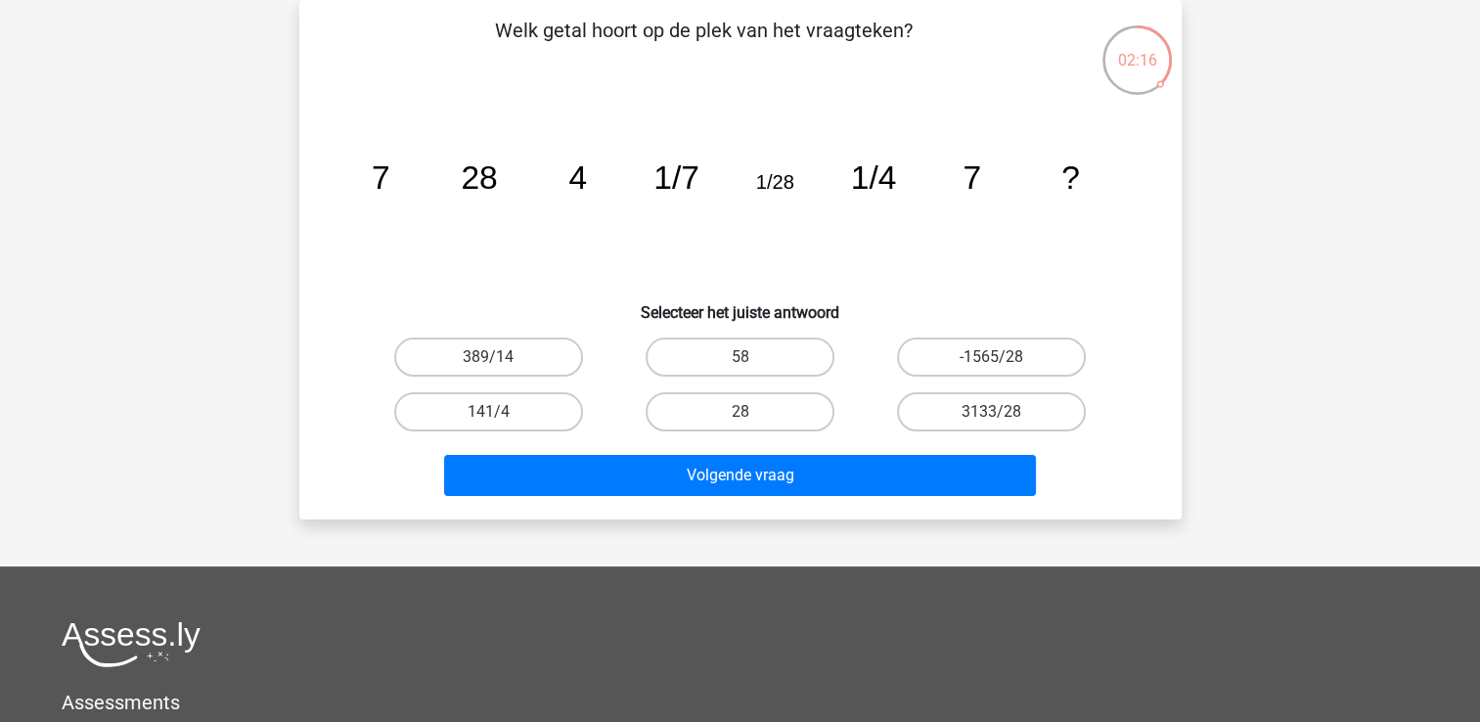
click at [747, 358] on input "58" at bounding box center [745, 363] width 13 height 13
radio input "true"
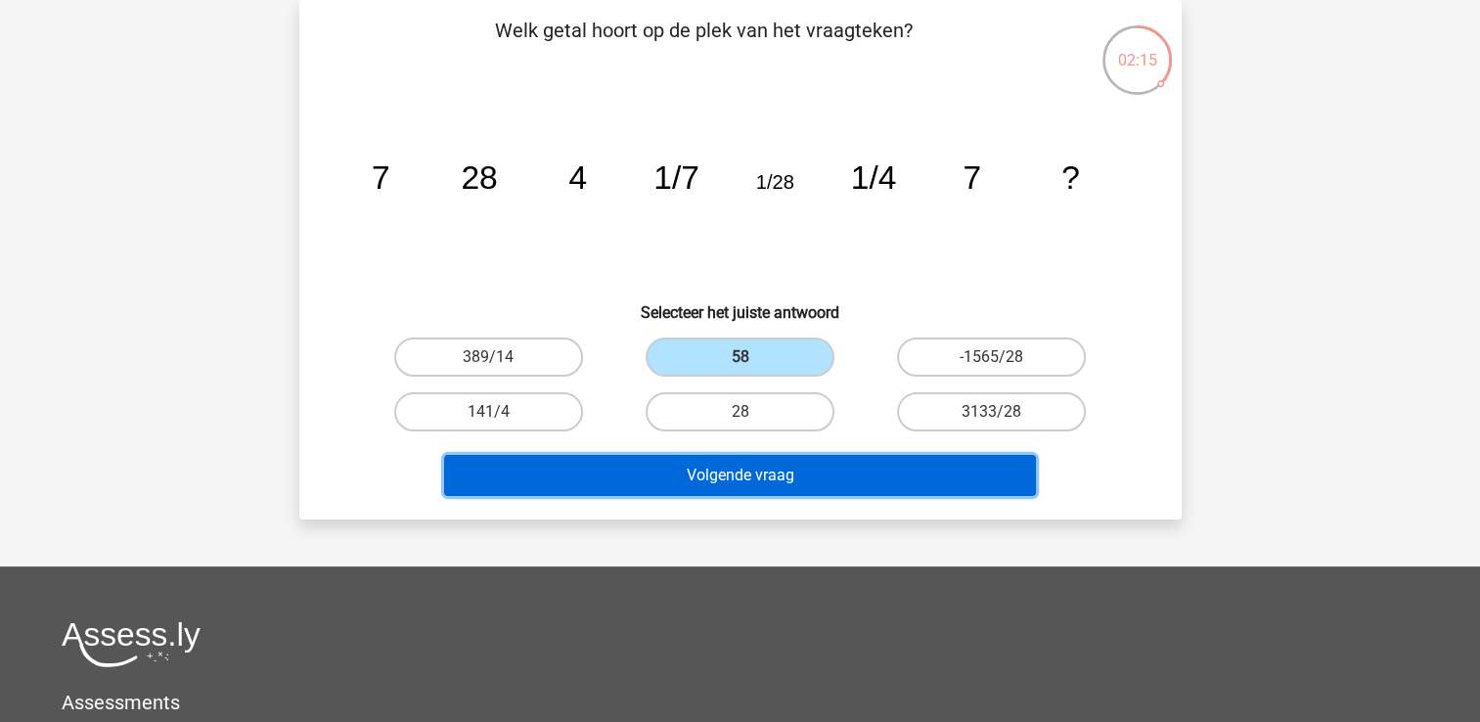
click at [772, 468] on button "Volgende vraag" at bounding box center [740, 475] width 592 height 41
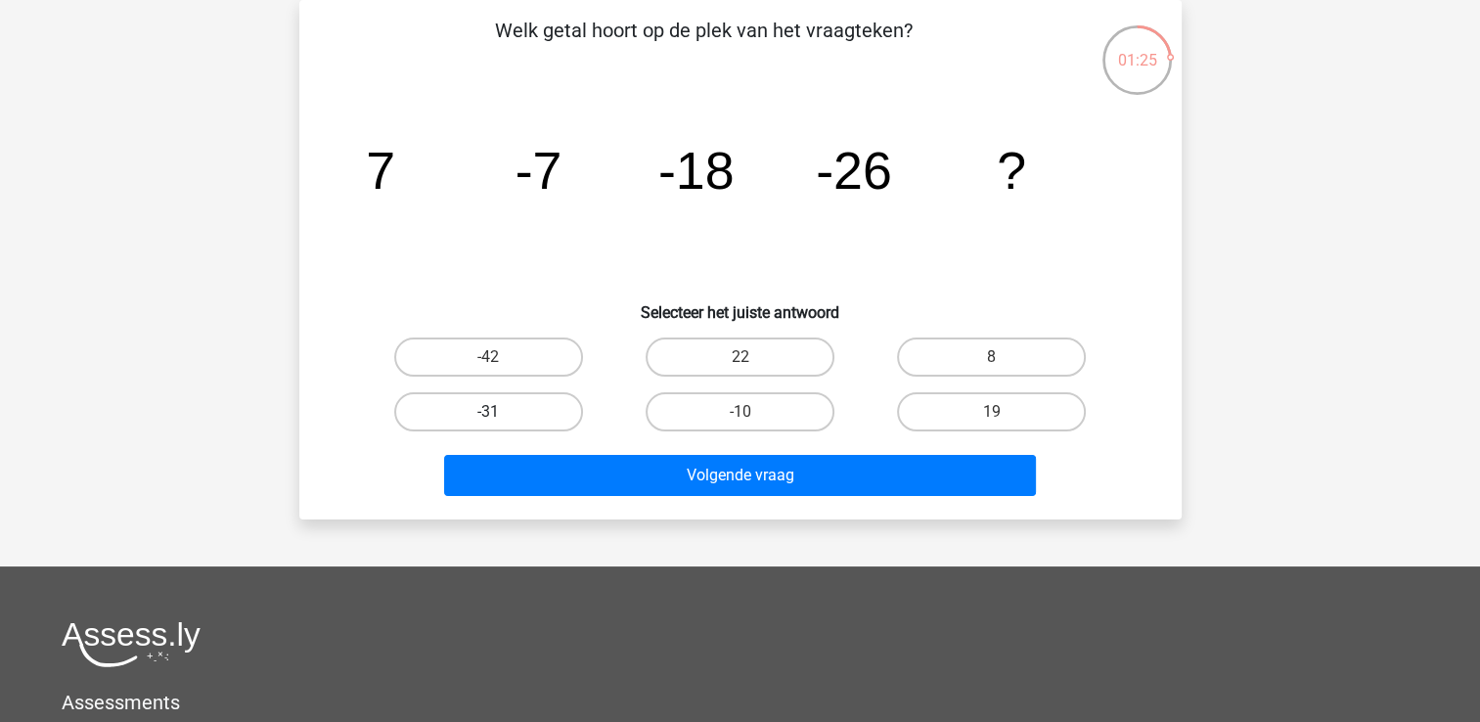
click at [509, 411] on label "-31" at bounding box center [488, 411] width 189 height 39
click at [501, 412] on input "-31" at bounding box center [494, 418] width 13 height 13
radio input "true"
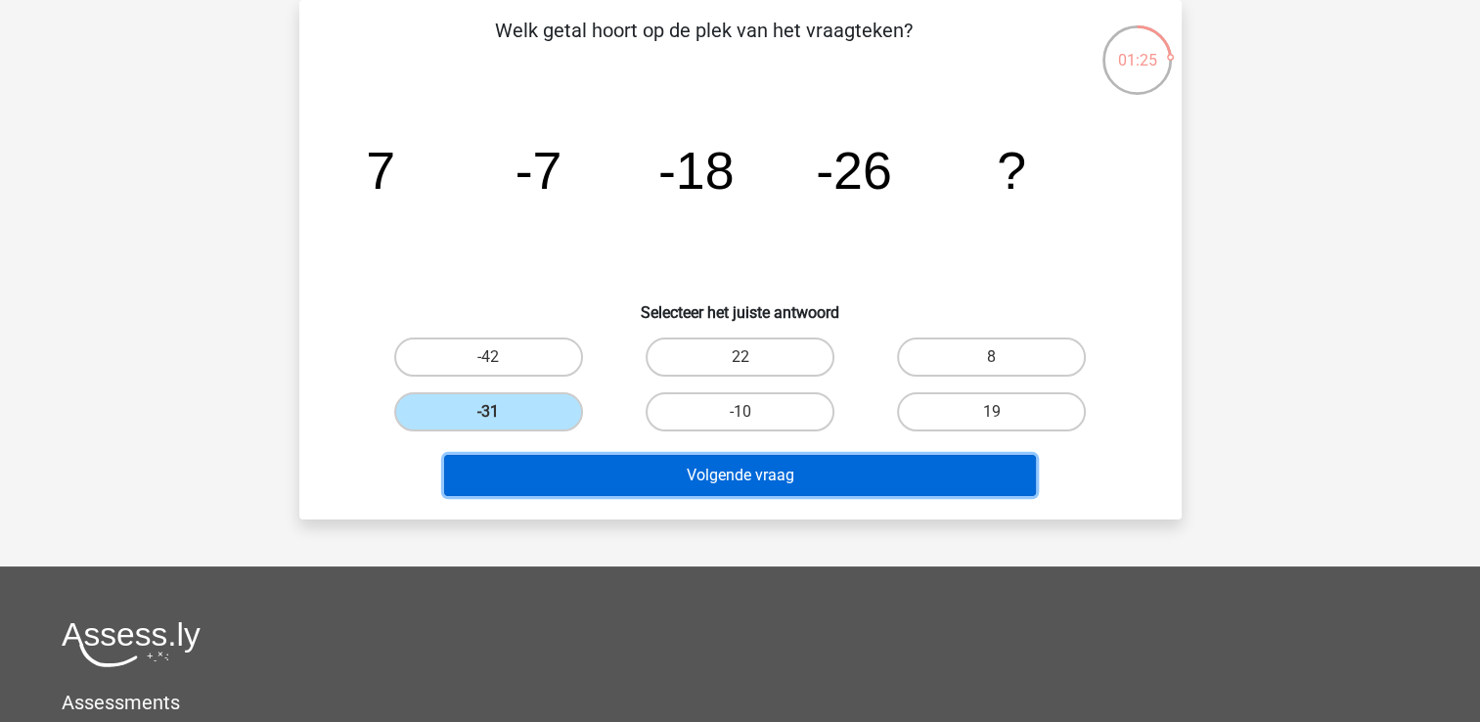
click at [779, 475] on button "Volgende vraag" at bounding box center [740, 475] width 592 height 41
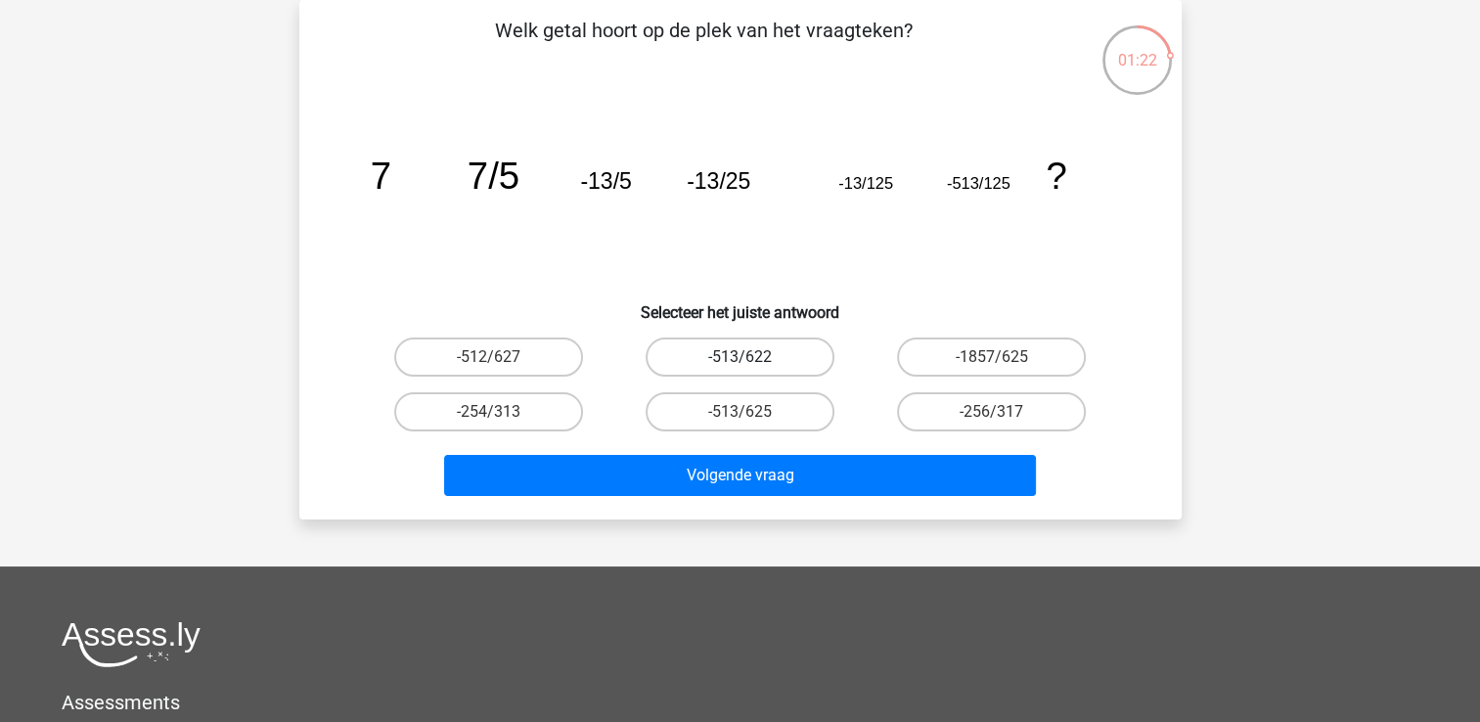
click at [743, 350] on label "-513/622" at bounding box center [740, 356] width 189 height 39
click at [743, 357] on input "-513/622" at bounding box center [745, 363] width 13 height 13
radio input "true"
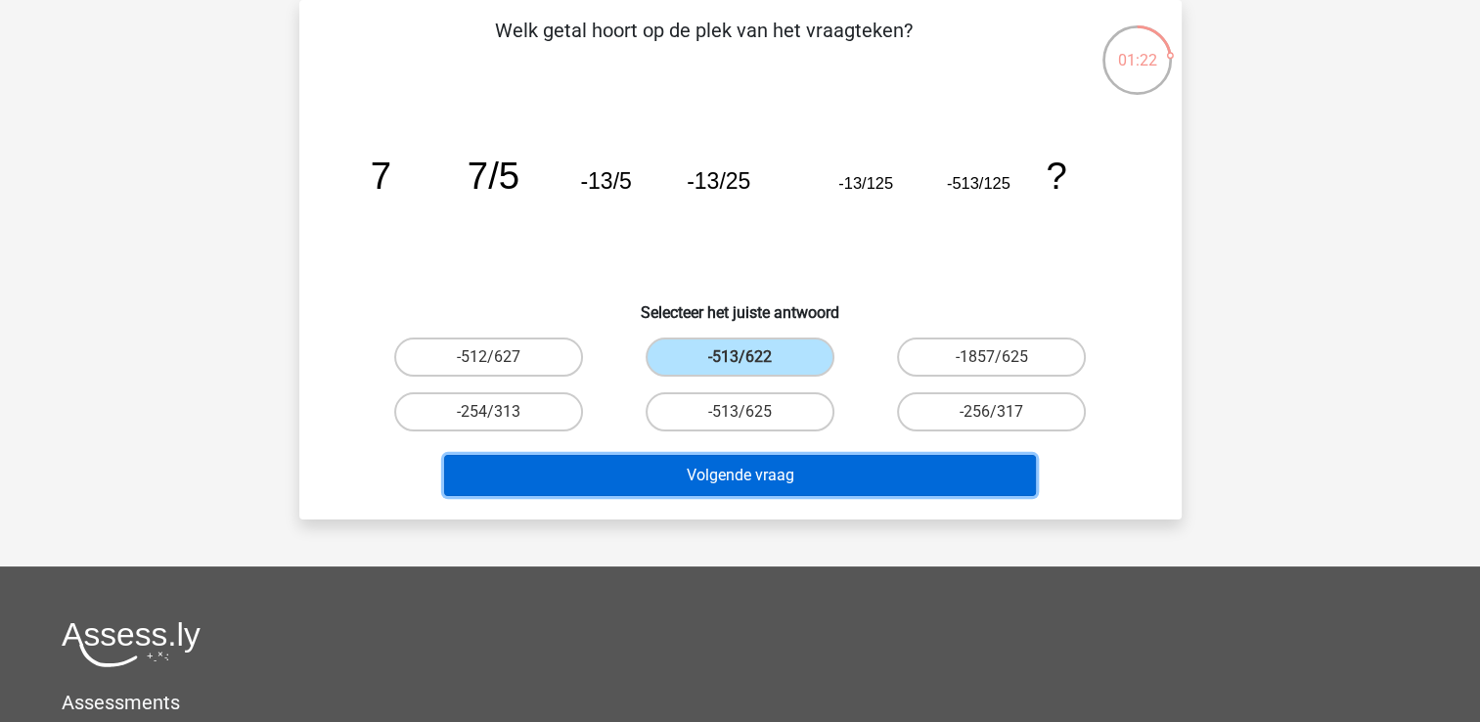
click at [818, 469] on button "Volgende vraag" at bounding box center [740, 475] width 592 height 41
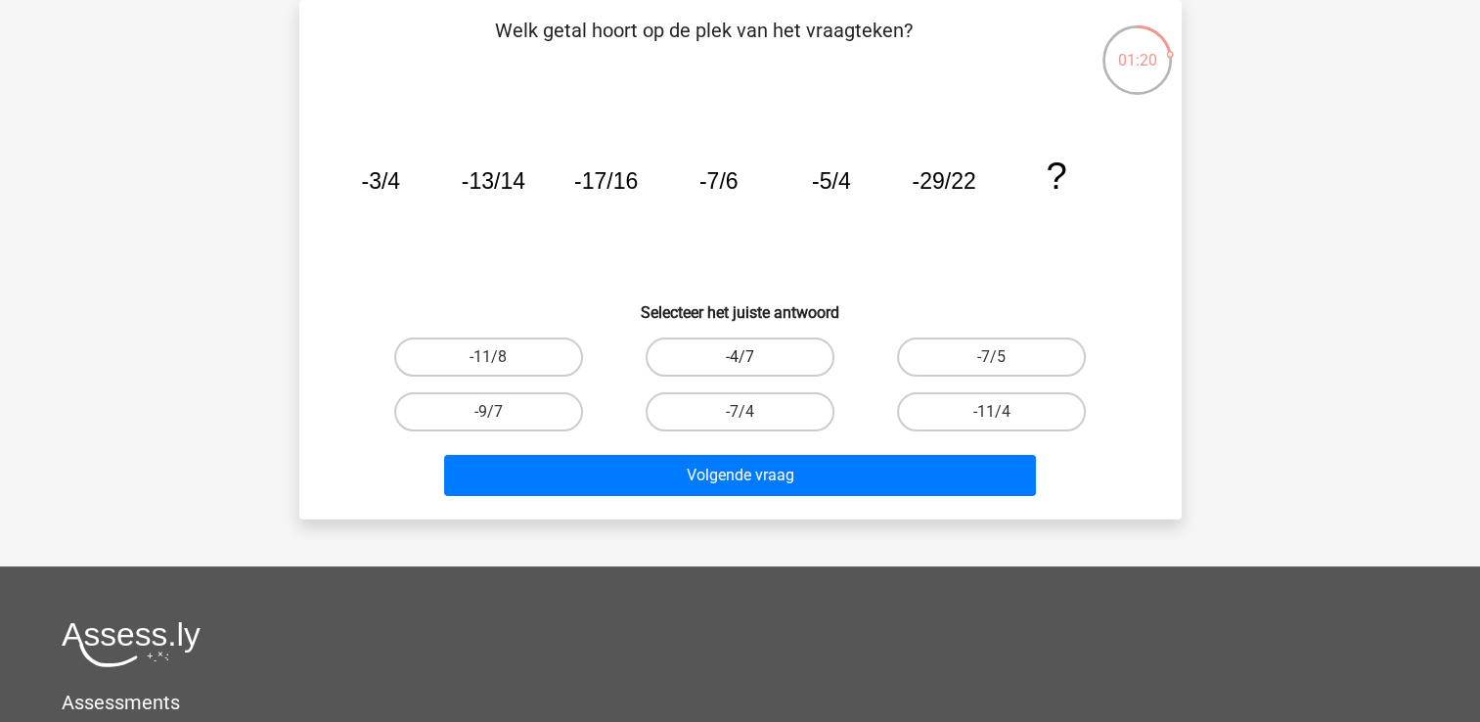
click at [755, 363] on label "-4/7" at bounding box center [740, 356] width 189 height 39
click at [752, 363] on input "-4/7" at bounding box center [745, 363] width 13 height 13
radio input "true"
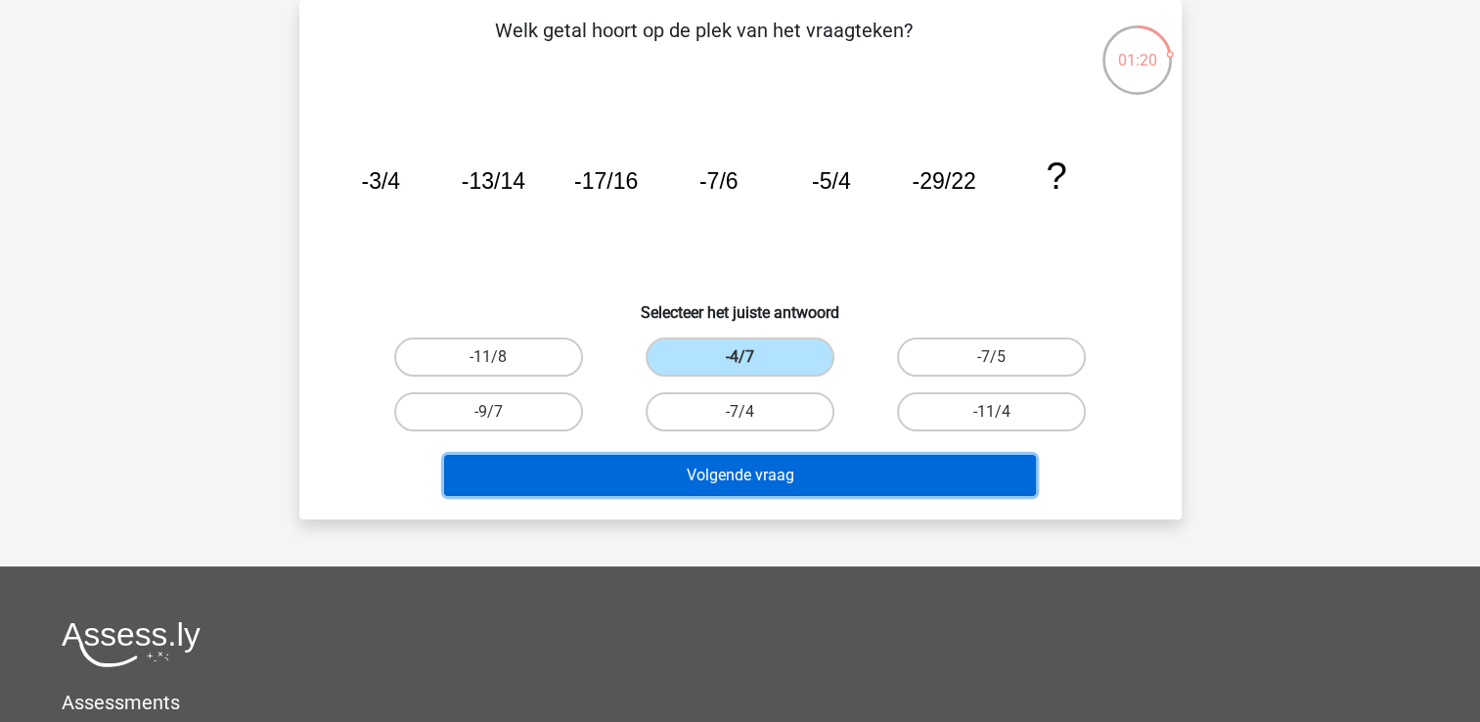
click at [792, 456] on button "Volgende vraag" at bounding box center [740, 475] width 592 height 41
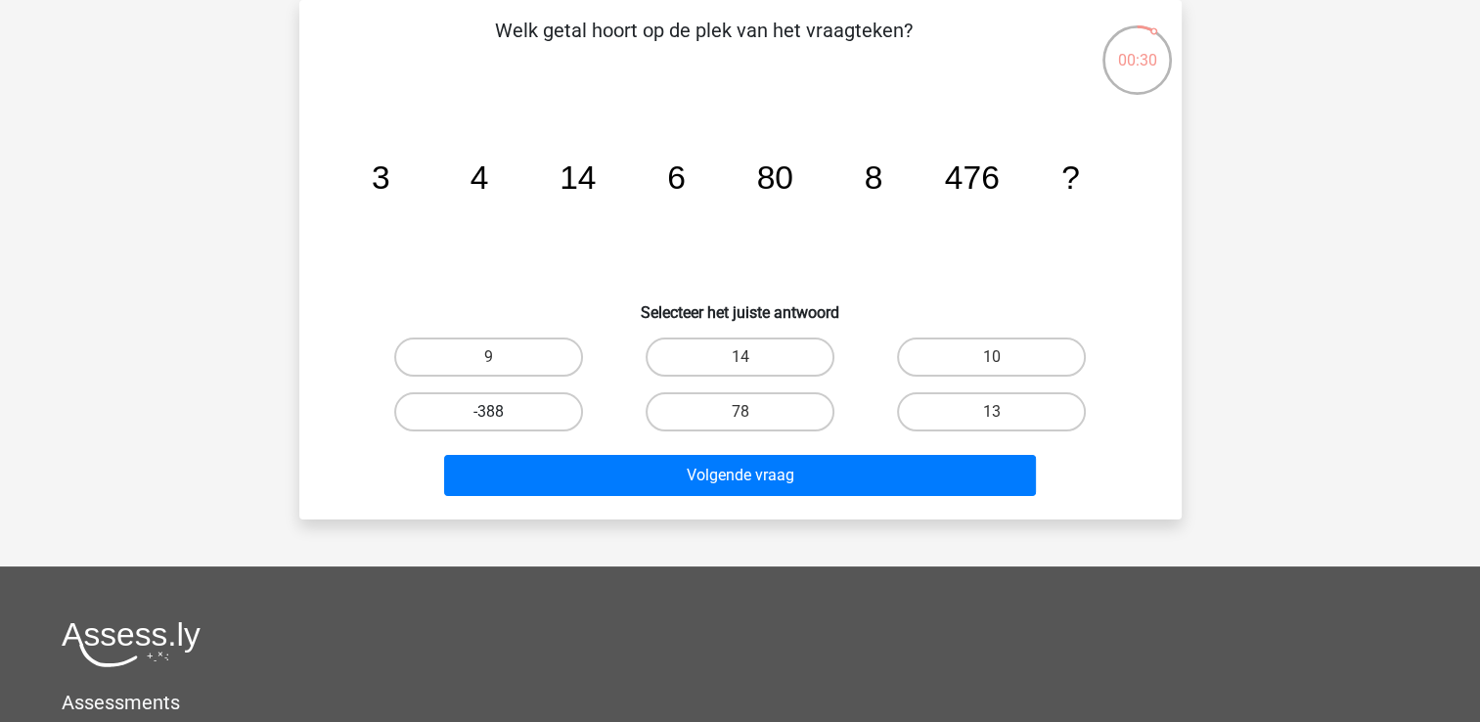
click at [518, 421] on label "-388" at bounding box center [488, 411] width 189 height 39
click at [501, 421] on input "-388" at bounding box center [494, 418] width 13 height 13
radio input "true"
click at [758, 419] on label "78" at bounding box center [740, 411] width 189 height 39
click at [752, 419] on input "78" at bounding box center [745, 418] width 13 height 13
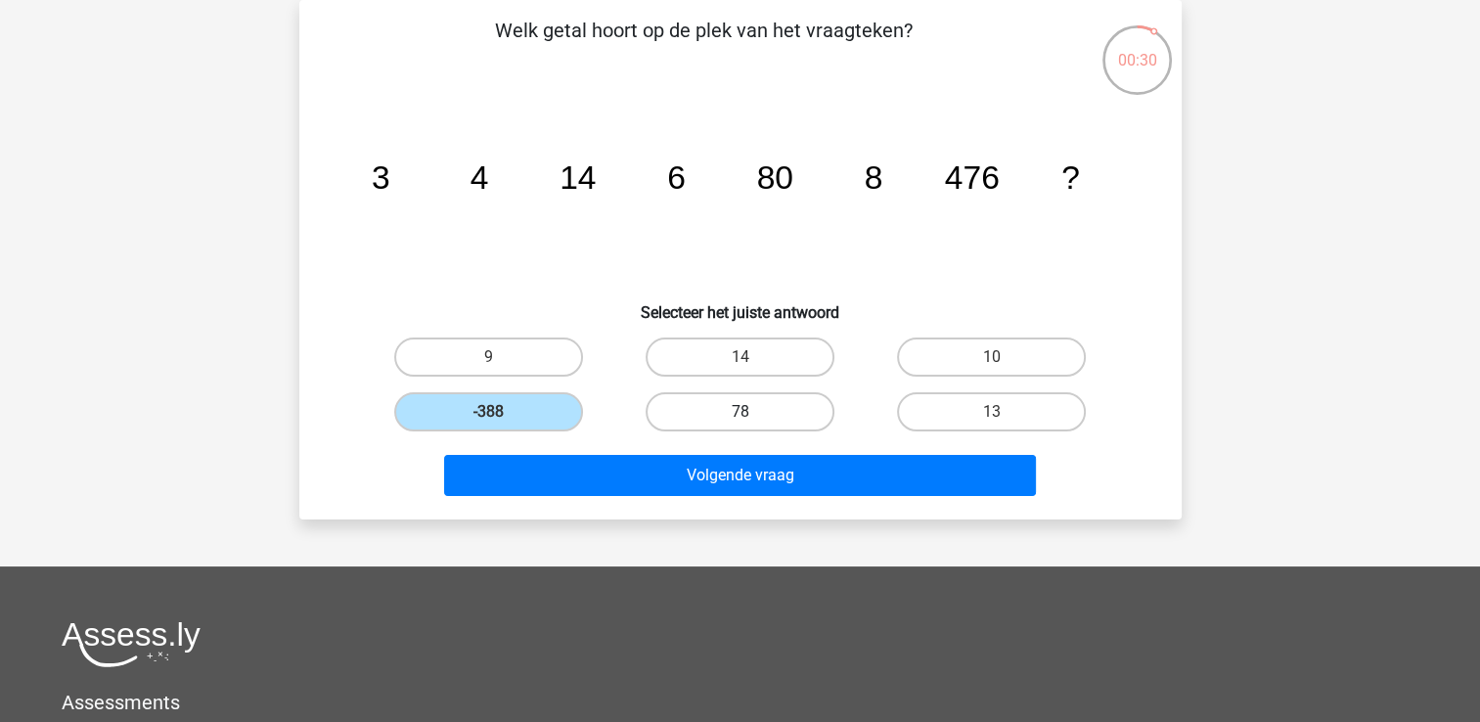
radio input "true"
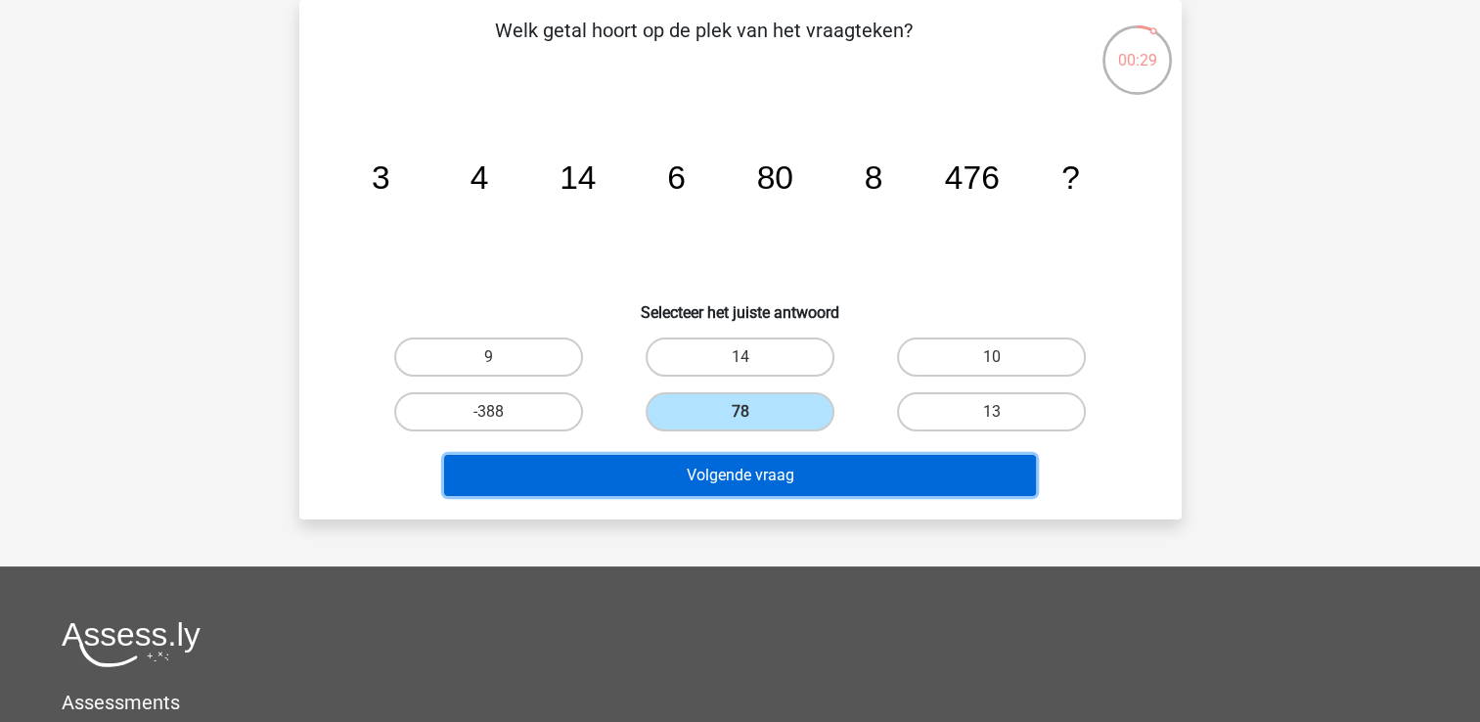
click at [787, 471] on button "Volgende vraag" at bounding box center [740, 475] width 592 height 41
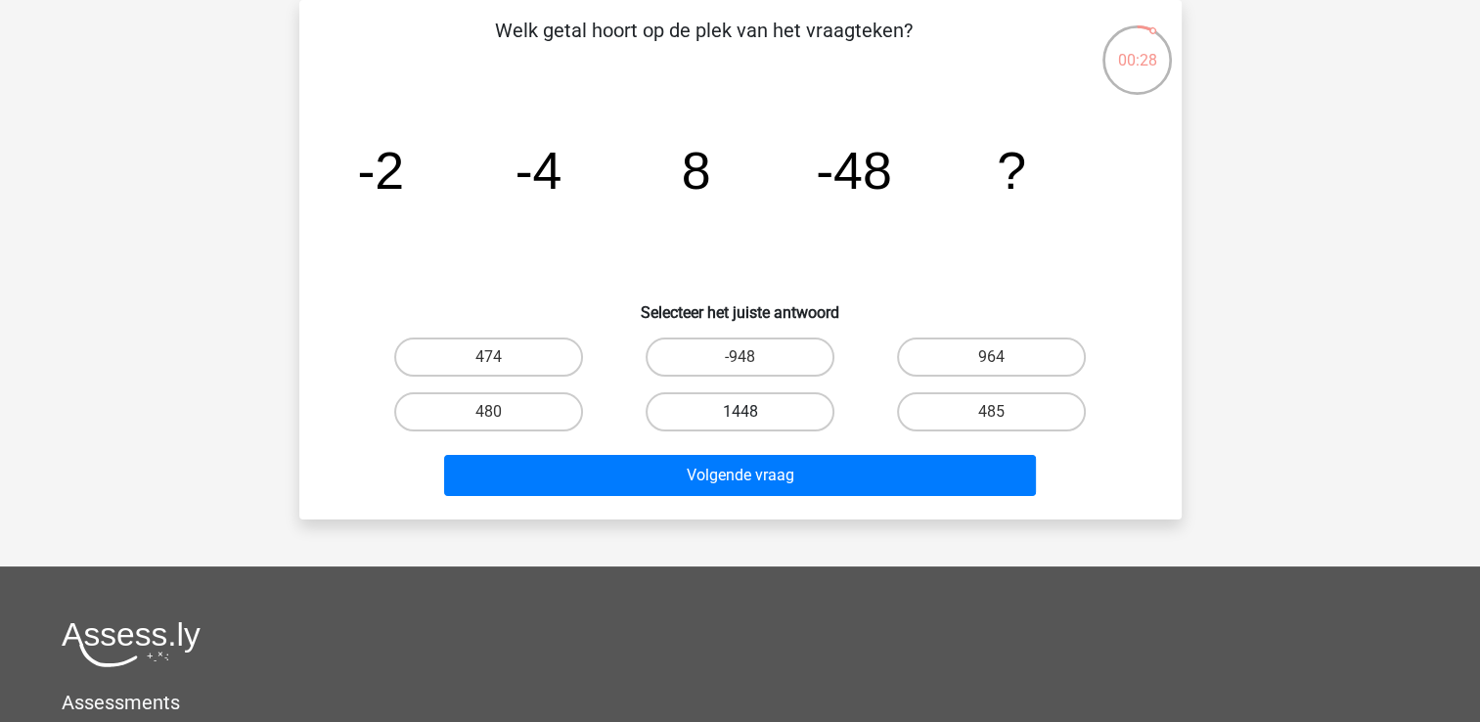
click at [761, 412] on label "1448" at bounding box center [740, 411] width 189 height 39
click at [752, 412] on input "1448" at bounding box center [745, 418] width 13 height 13
radio input "true"
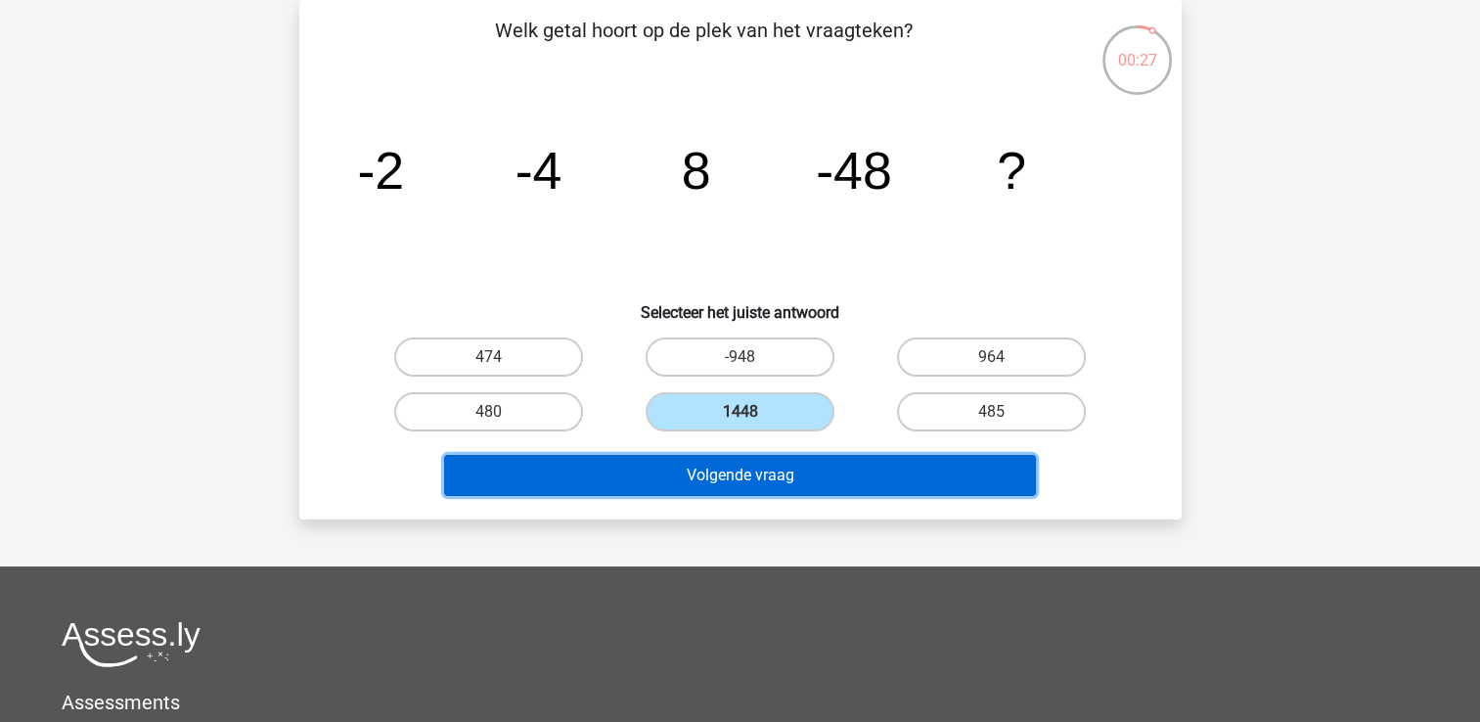
click at [787, 469] on button "Volgende vraag" at bounding box center [740, 475] width 592 height 41
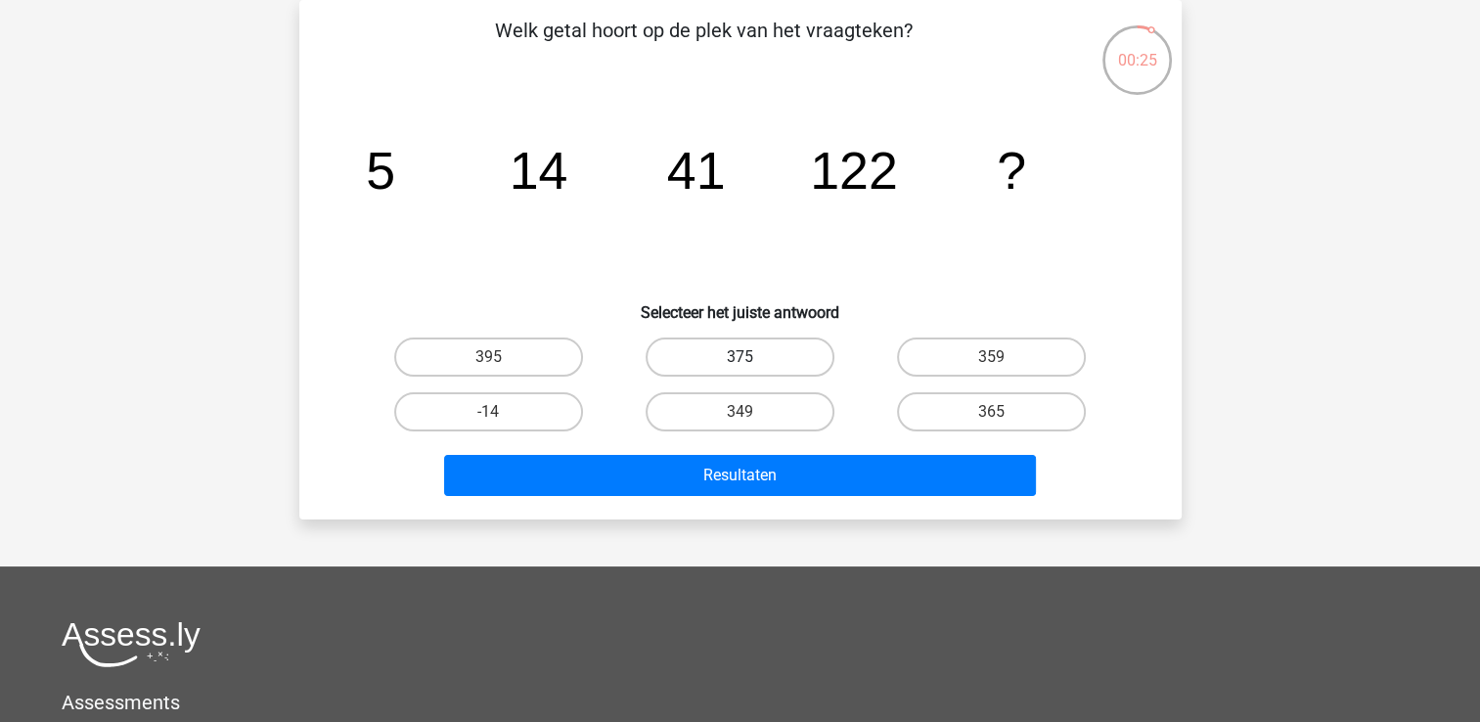
click at [780, 353] on label "375" at bounding box center [740, 356] width 189 height 39
click at [752, 357] on input "375" at bounding box center [745, 363] width 13 height 13
radio input "true"
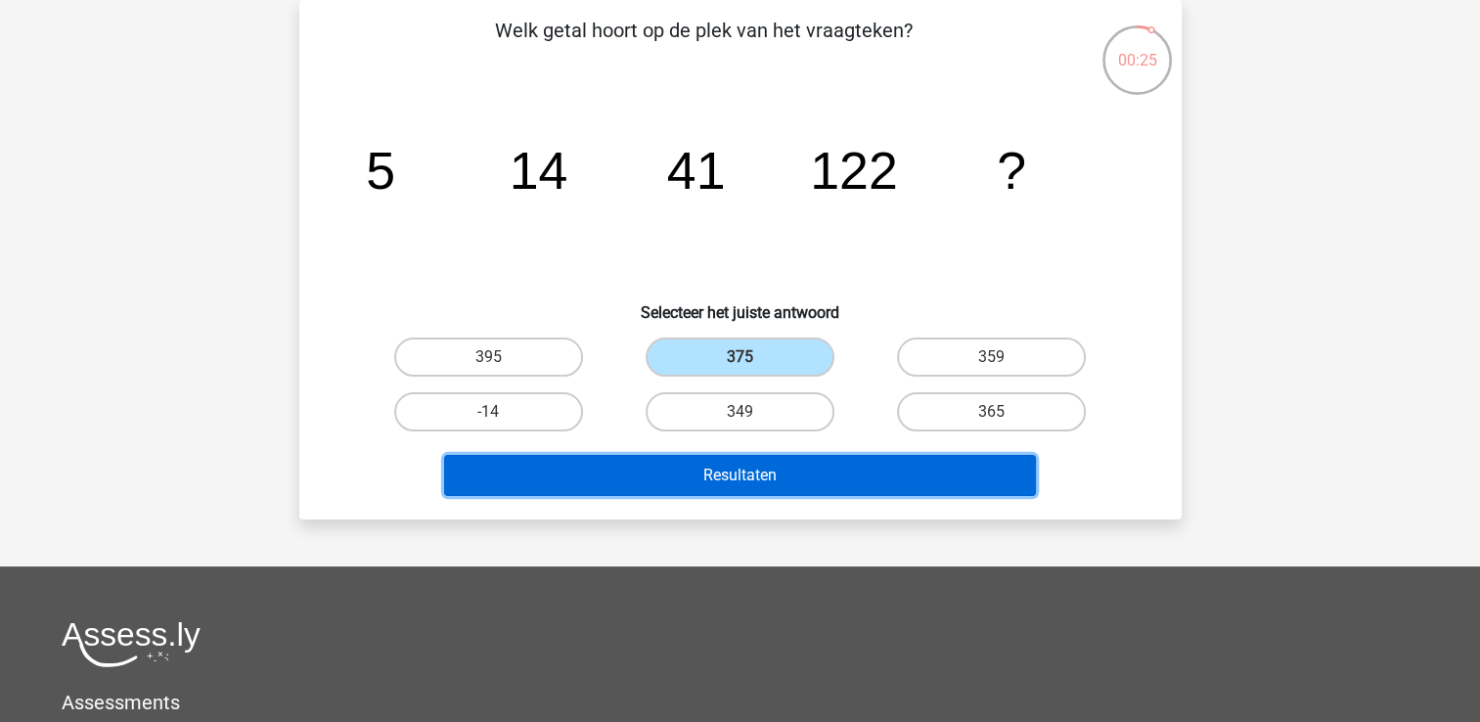
click at [798, 455] on button "Resultaten" at bounding box center [740, 475] width 592 height 41
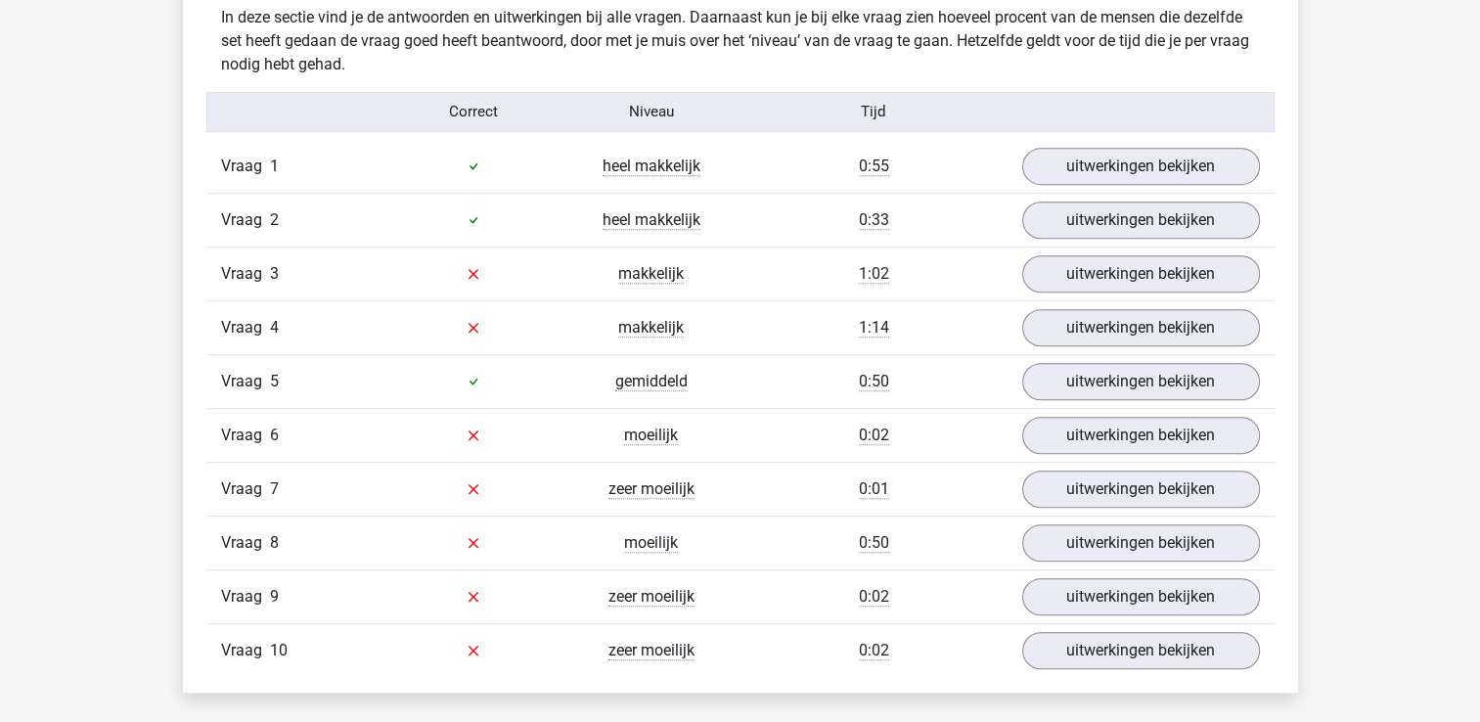
scroll to position [1174, 0]
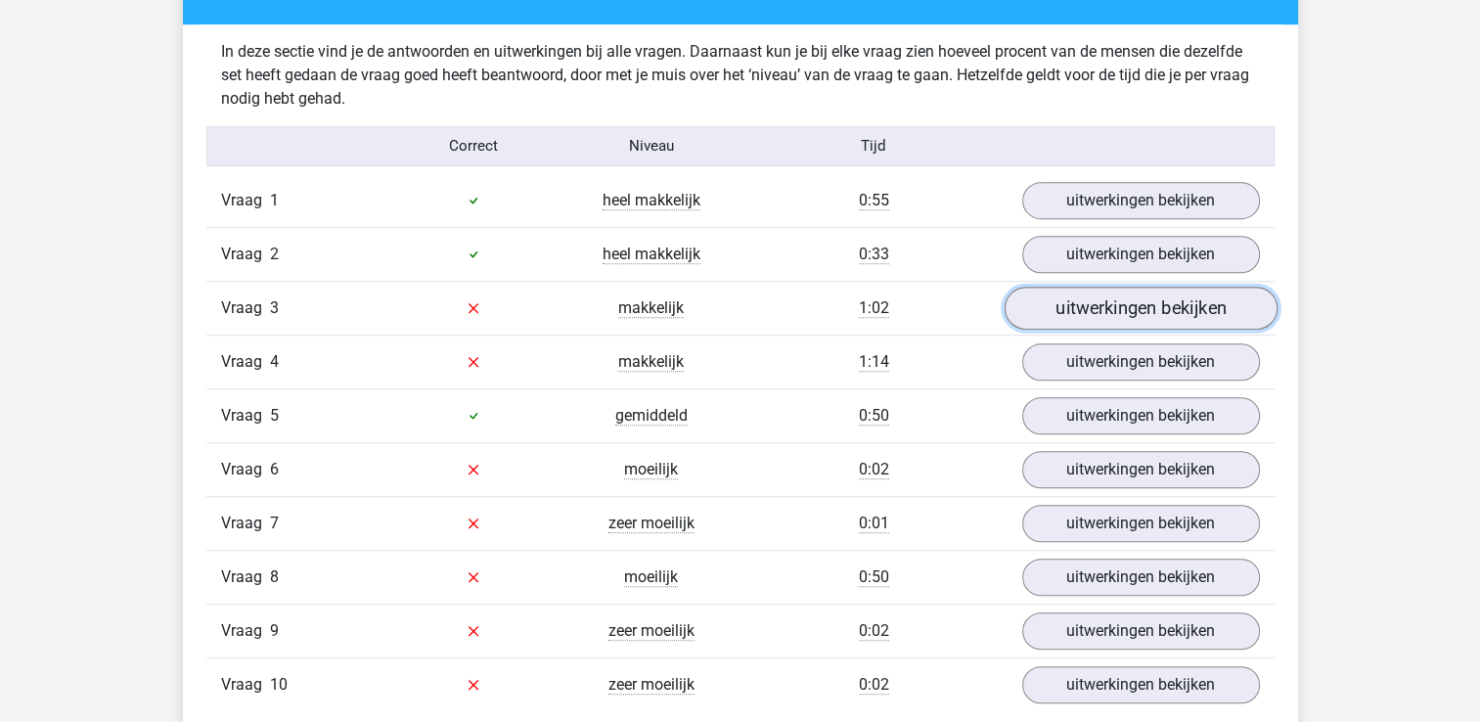
click at [1099, 306] on link "uitwerkingen bekijken" at bounding box center [1139, 308] width 273 height 43
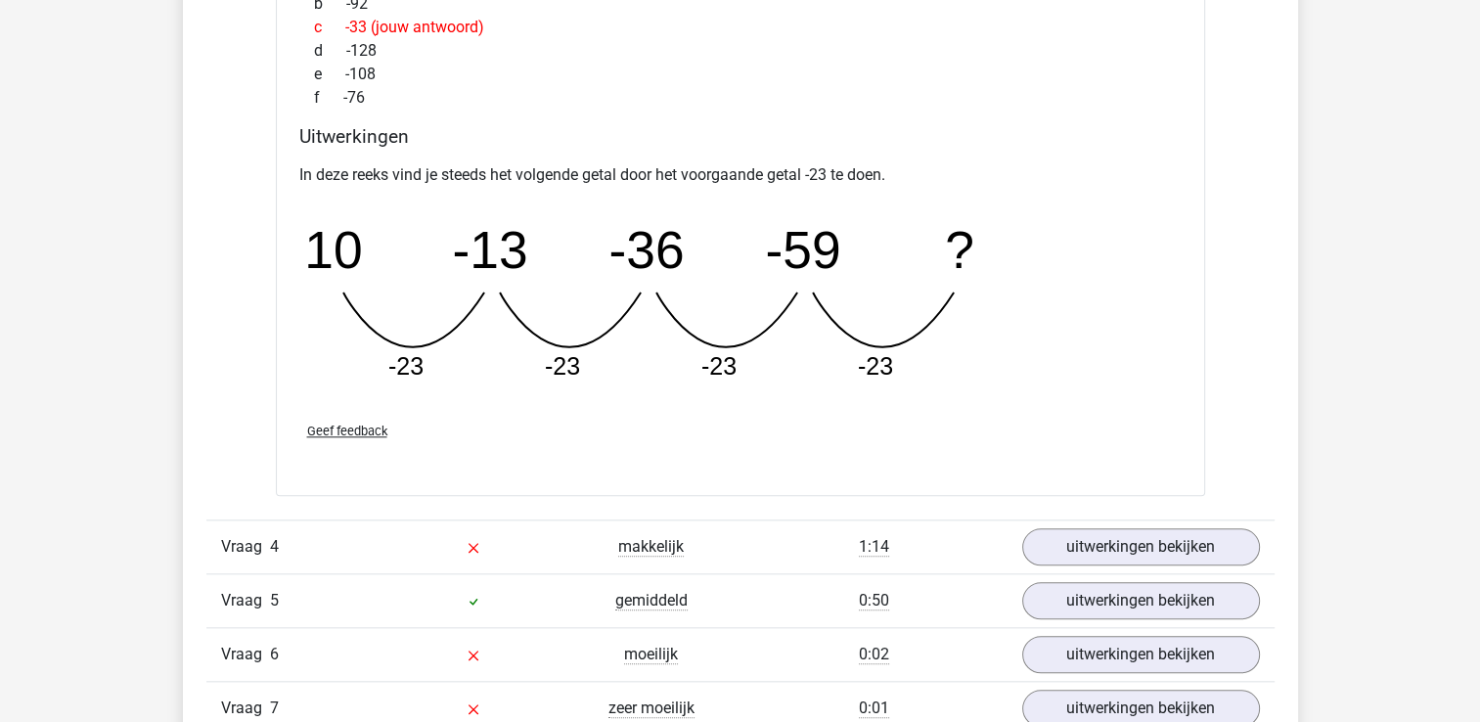
scroll to position [2054, 0]
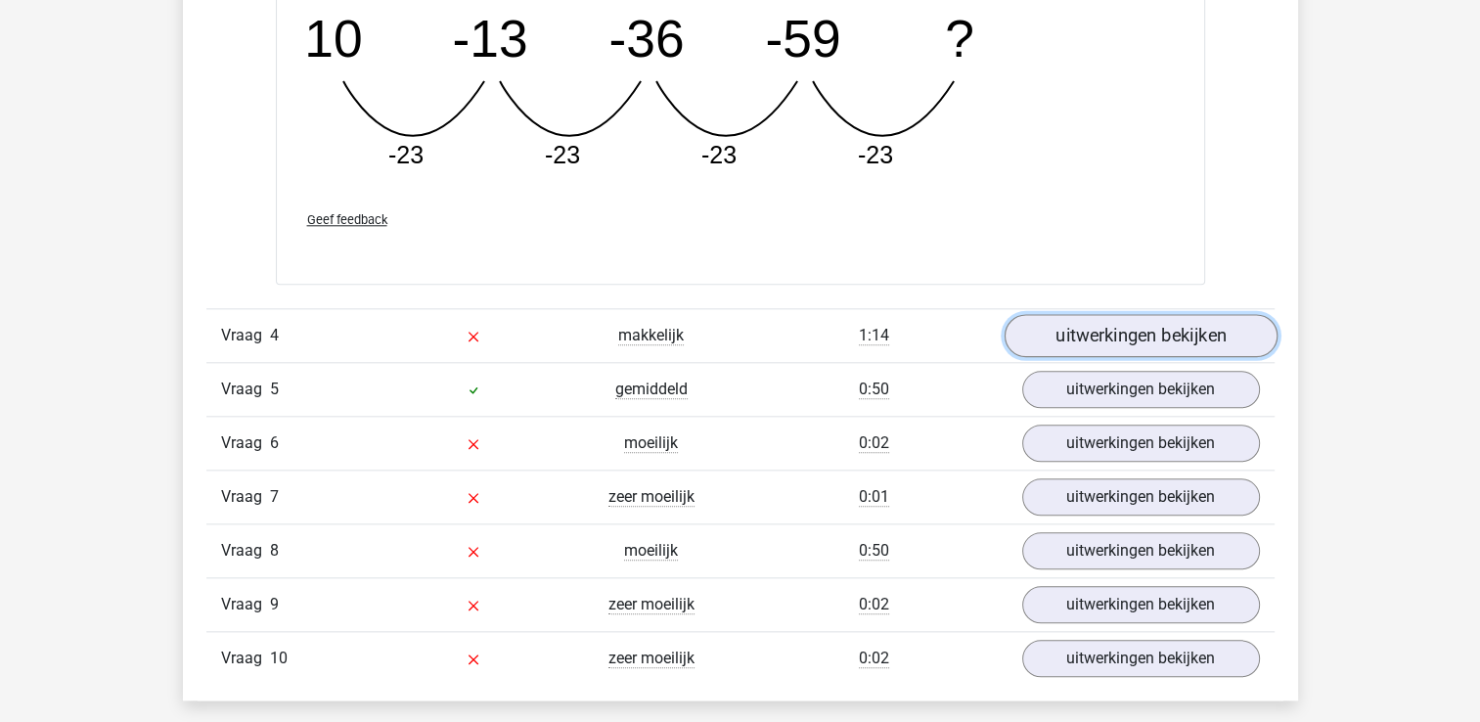
click at [1095, 326] on link "uitwerkingen bekijken" at bounding box center [1139, 335] width 273 height 43
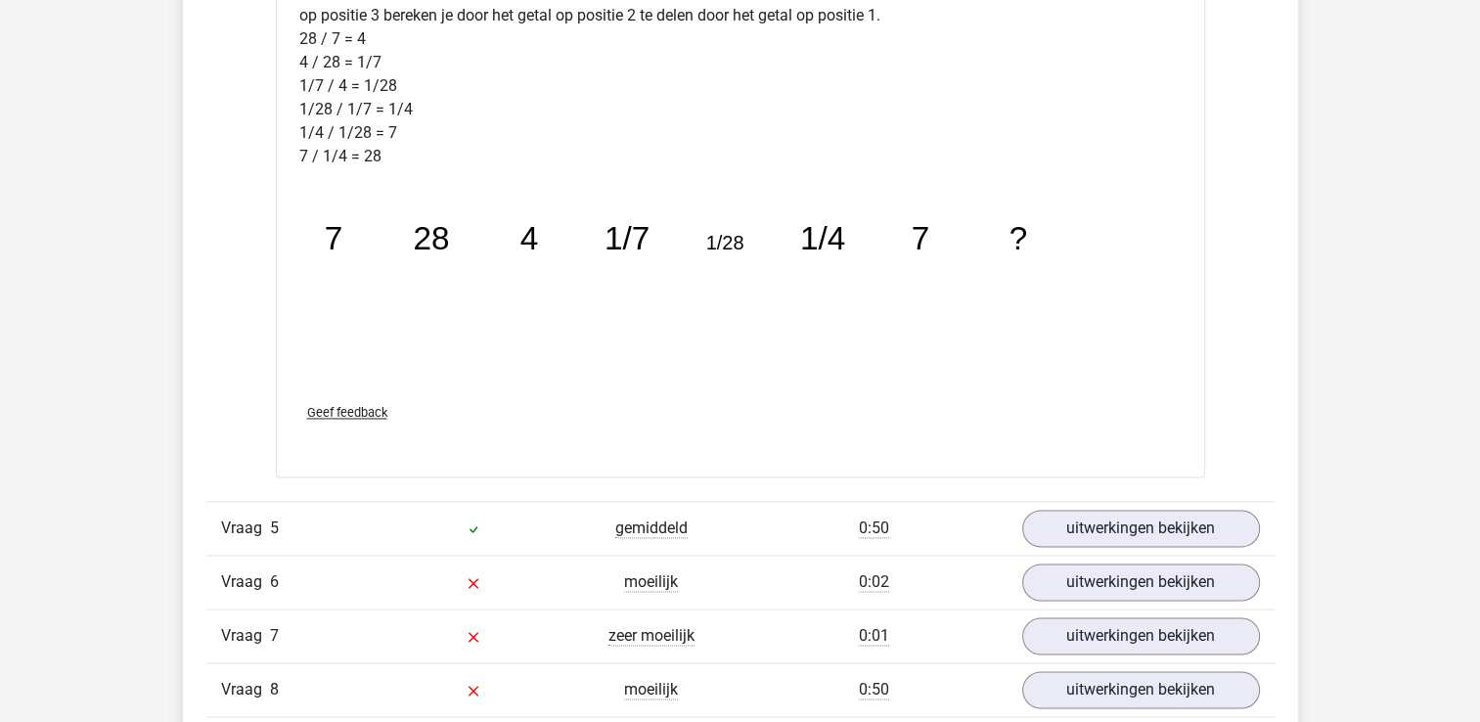
scroll to position [3032, 0]
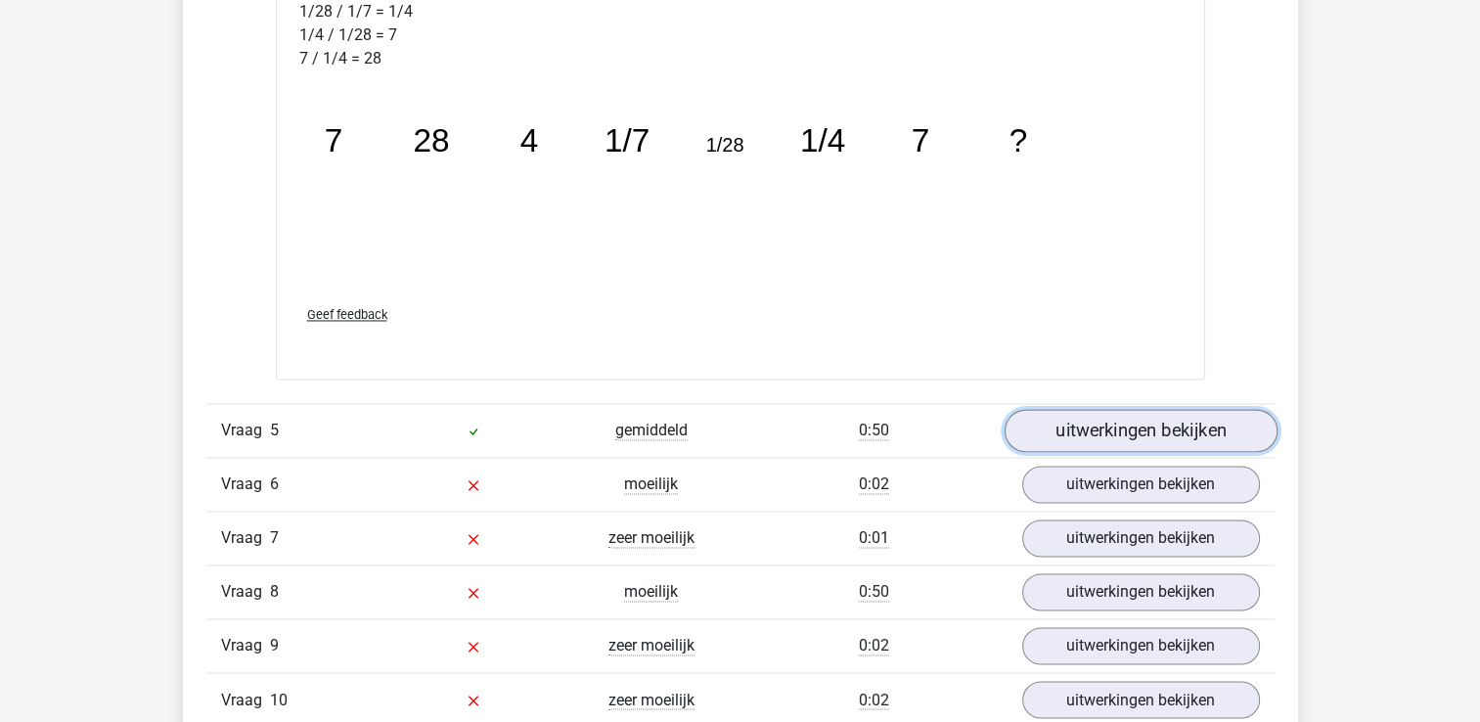
click at [1126, 421] on link "uitwerkingen bekijken" at bounding box center [1139, 430] width 273 height 43
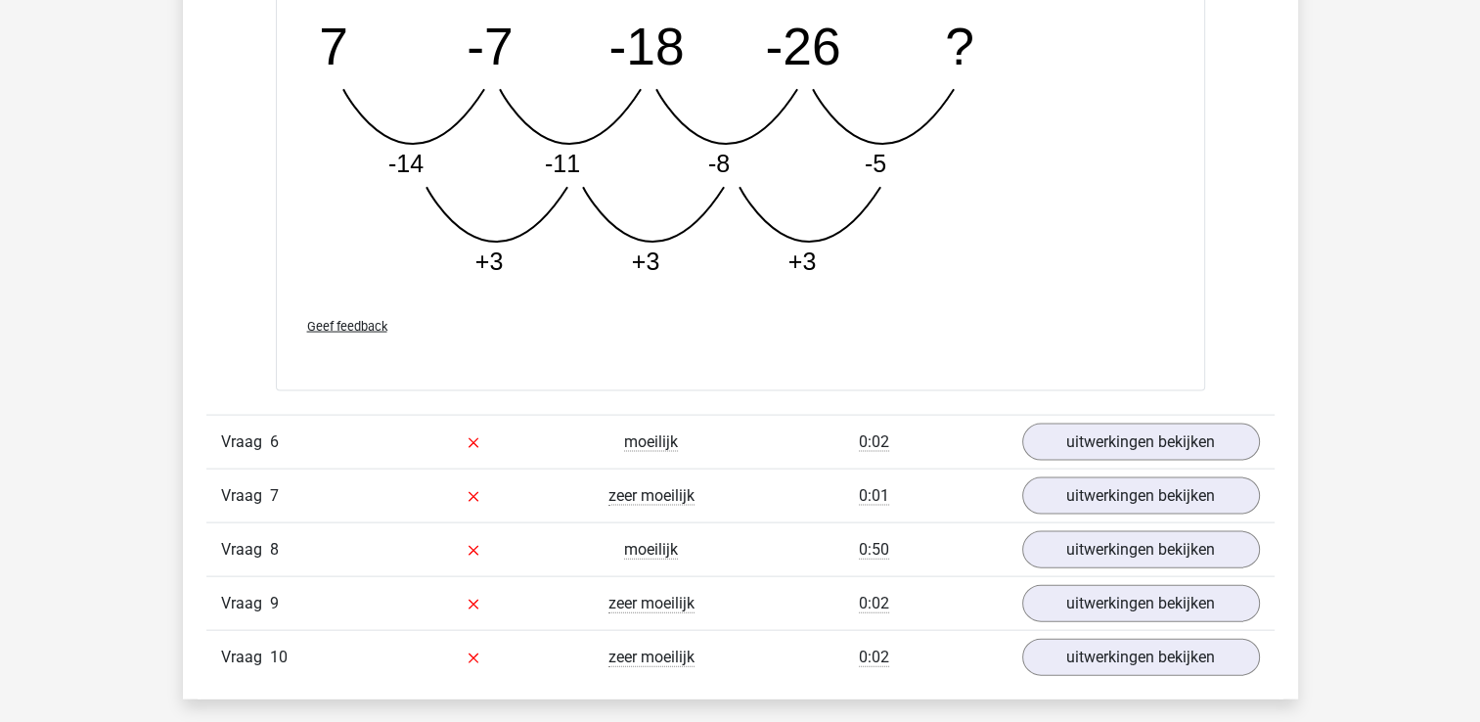
scroll to position [4108, 0]
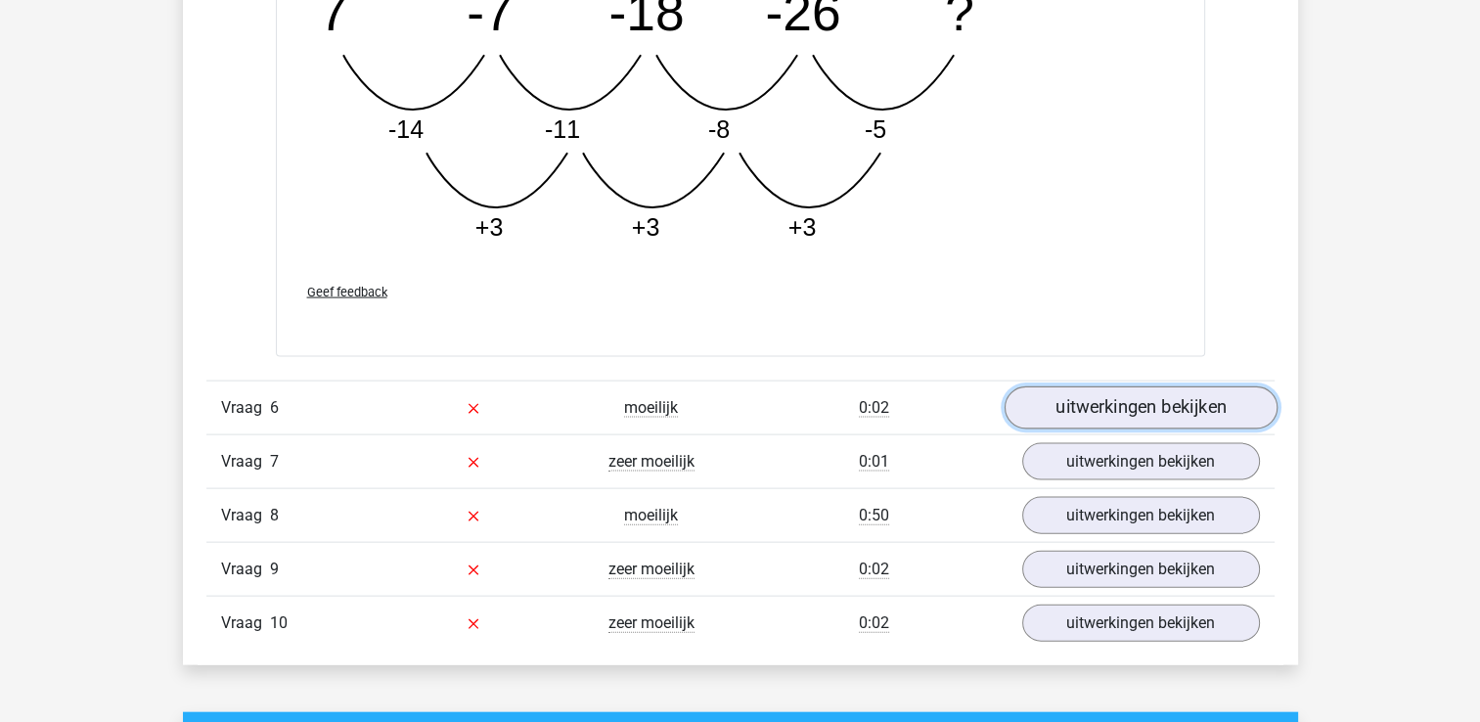
click at [1123, 409] on link "uitwerkingen bekijken" at bounding box center [1139, 407] width 273 height 43
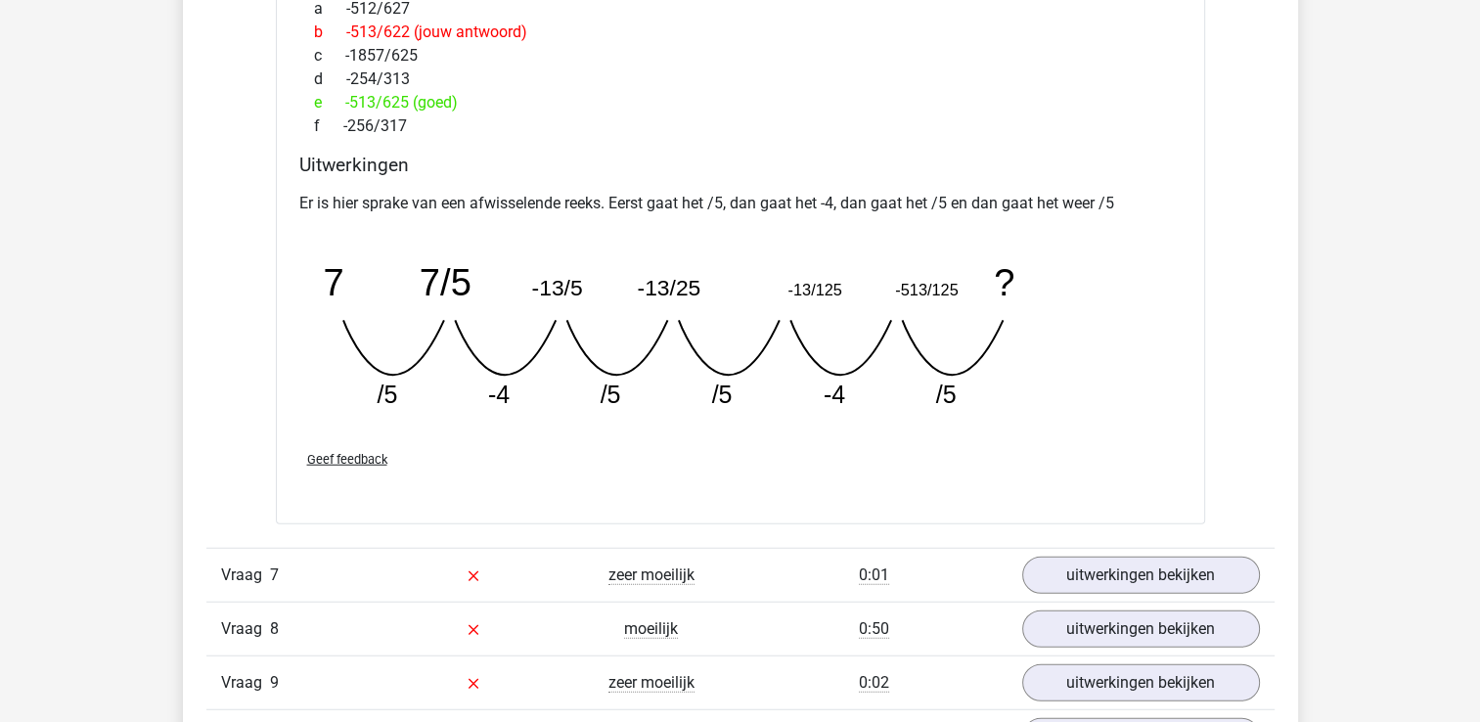
scroll to position [4890, 0]
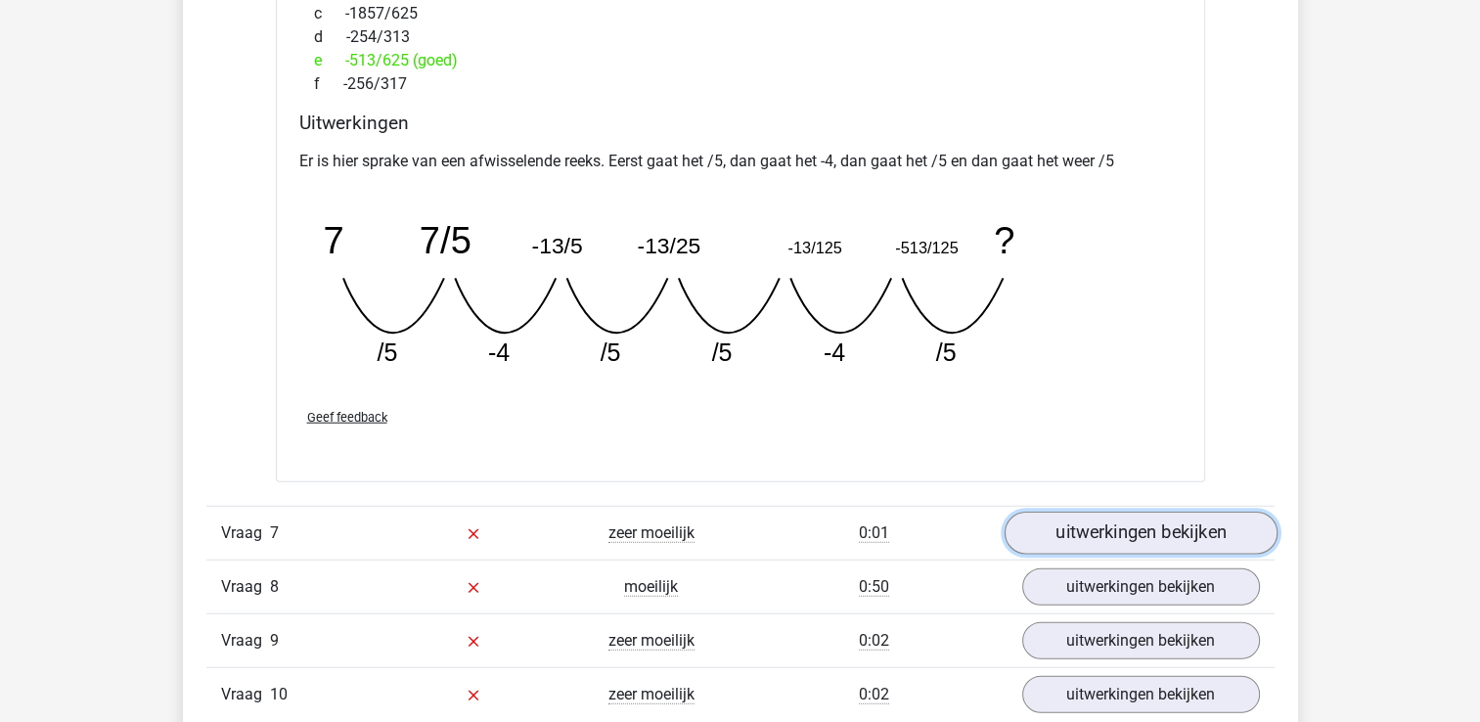
click at [1118, 522] on link "uitwerkingen bekijken" at bounding box center [1139, 533] width 273 height 43
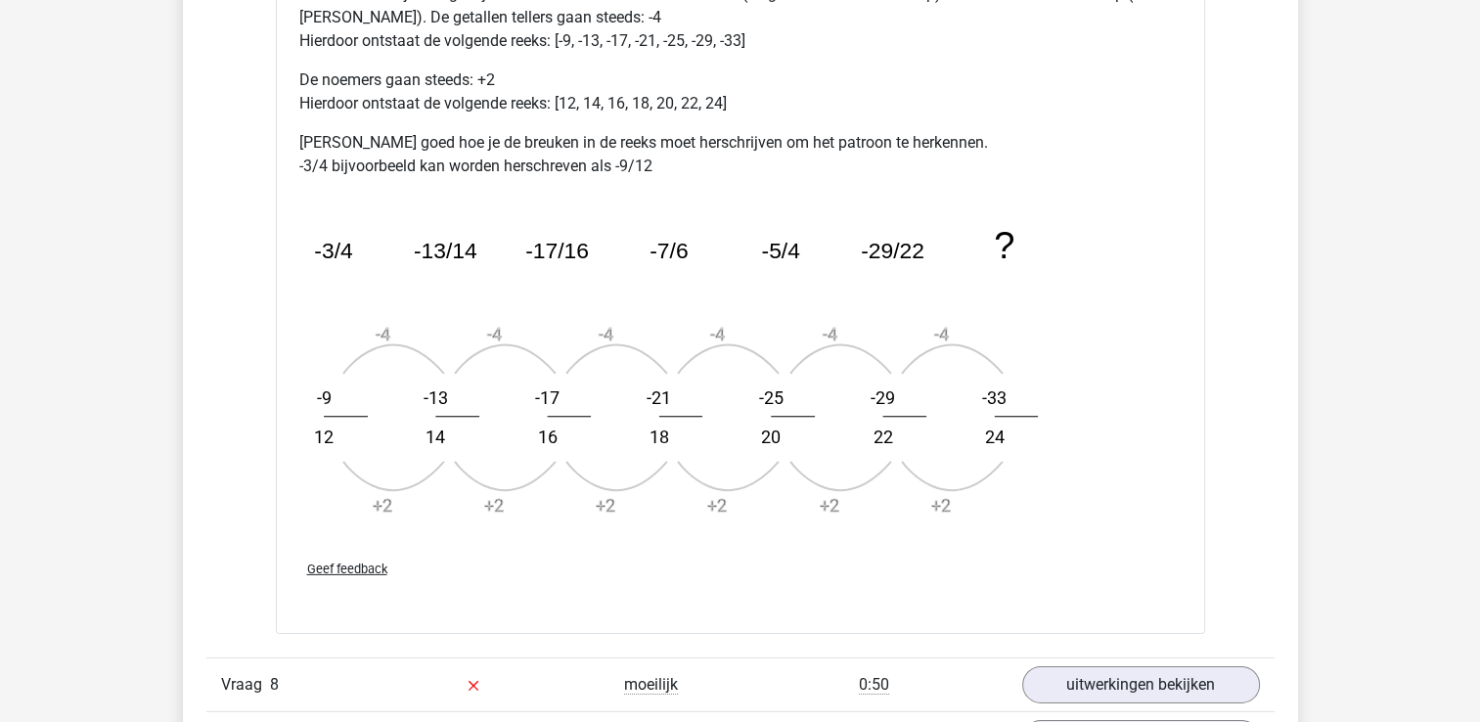
scroll to position [6064, 0]
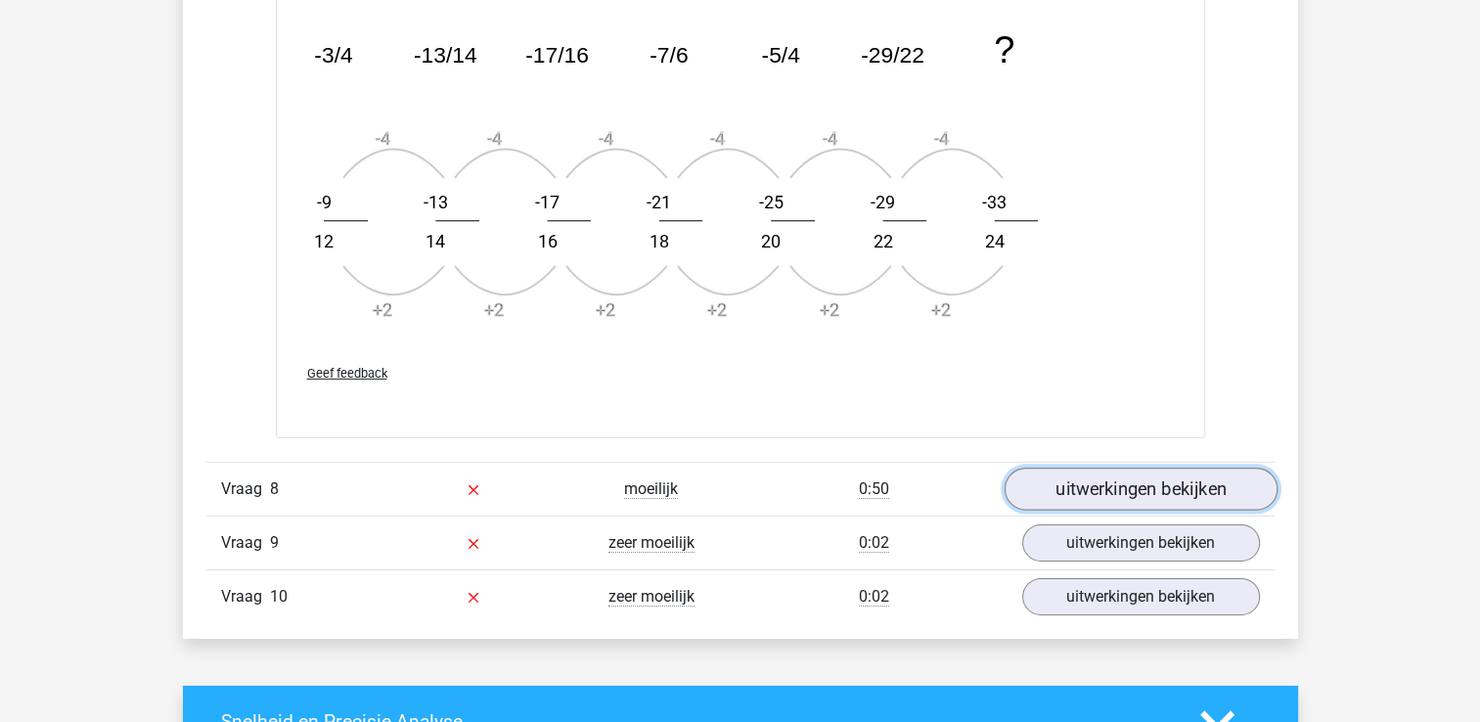
click at [1117, 482] on link "uitwerkingen bekijken" at bounding box center [1139, 489] width 273 height 43
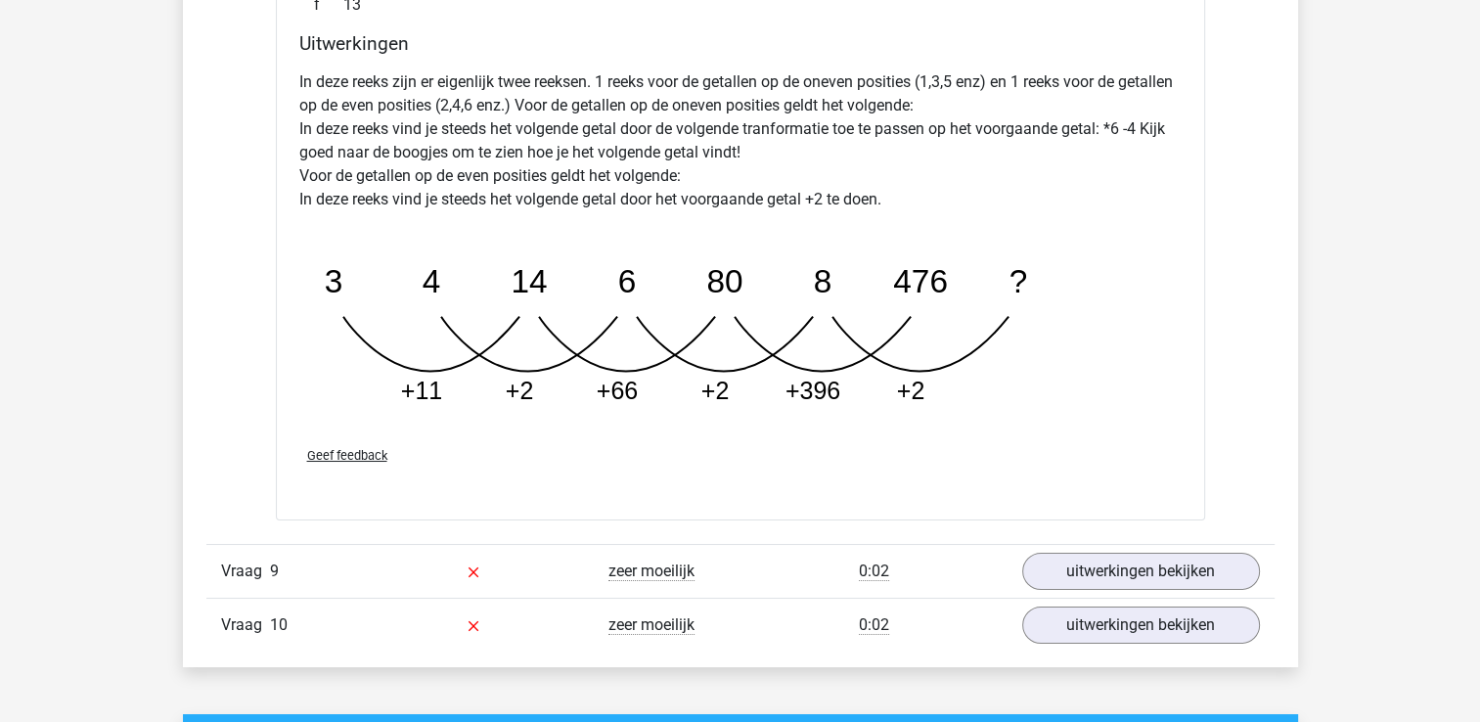
scroll to position [7140, 0]
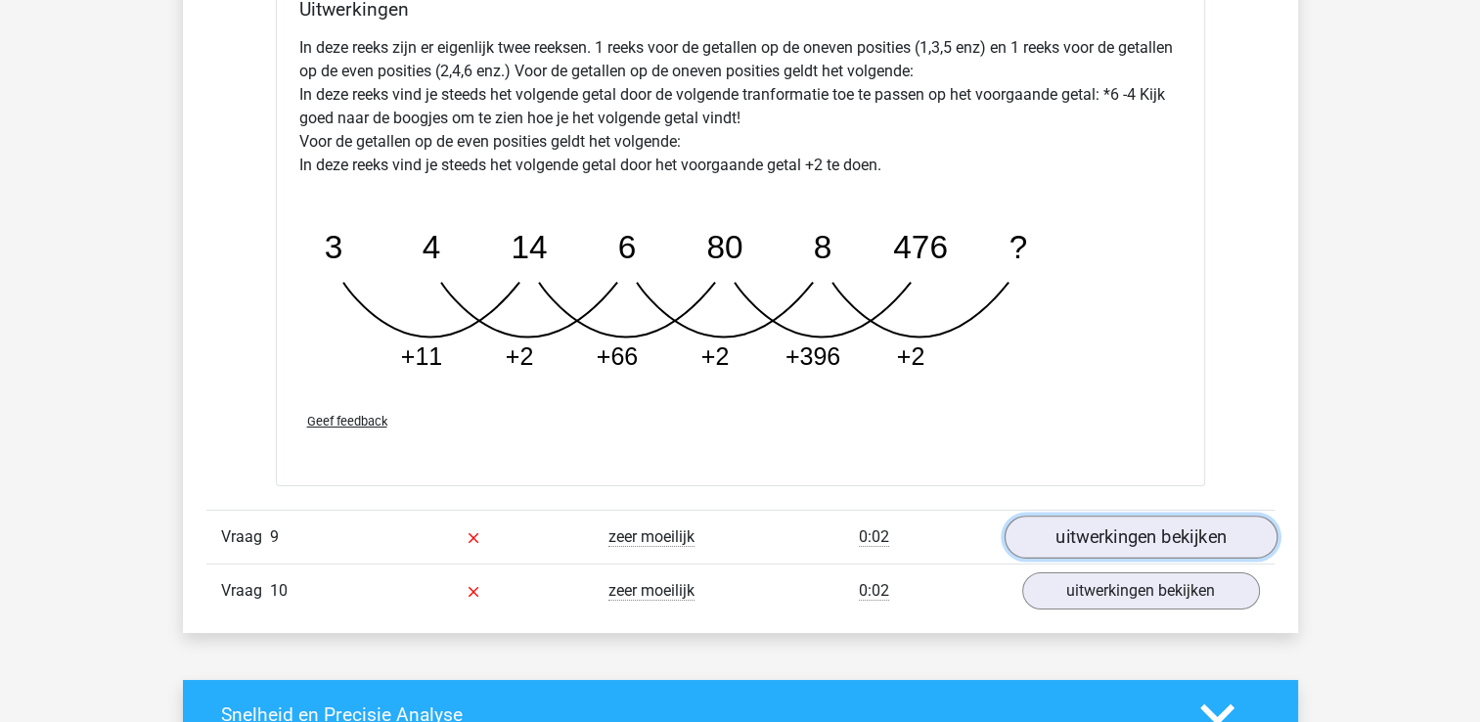
click at [1112, 521] on link "uitwerkingen bekijken" at bounding box center [1139, 536] width 273 height 43
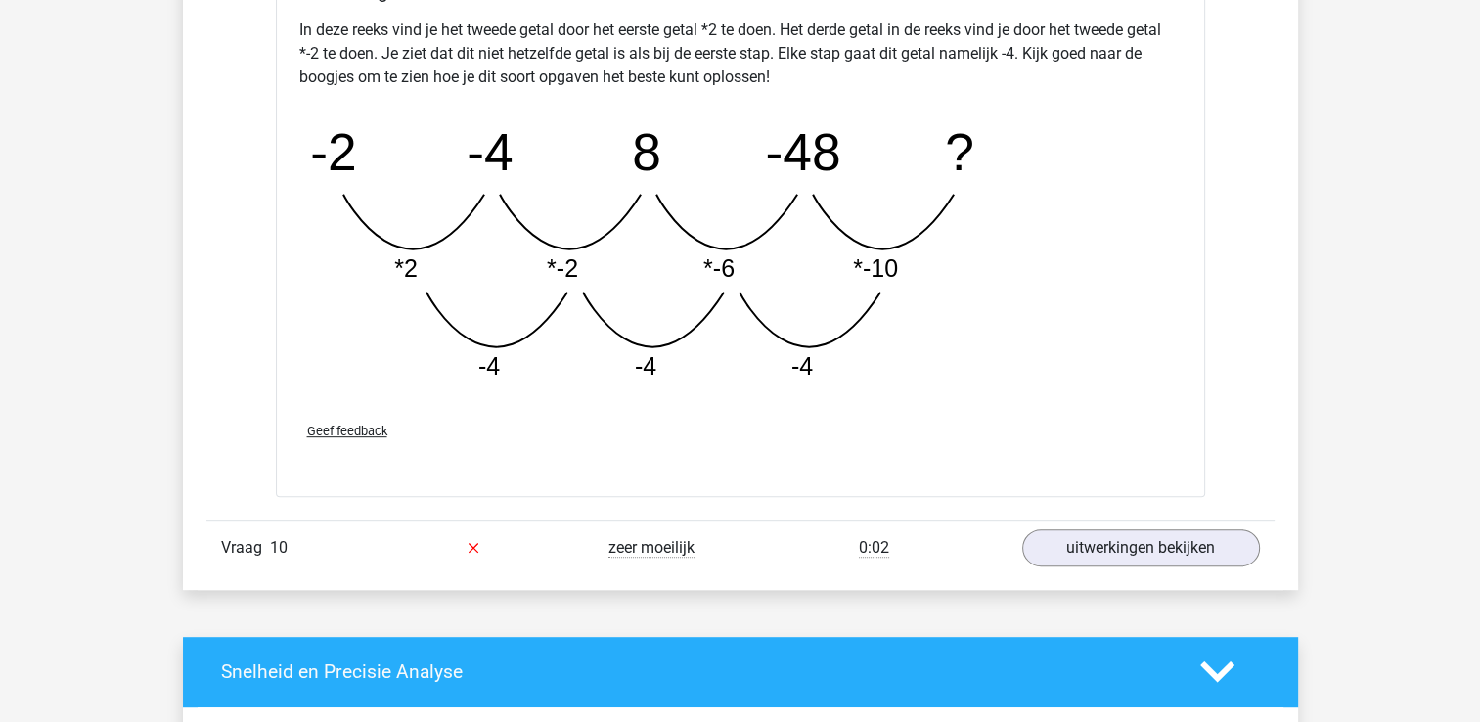
scroll to position [8216, 0]
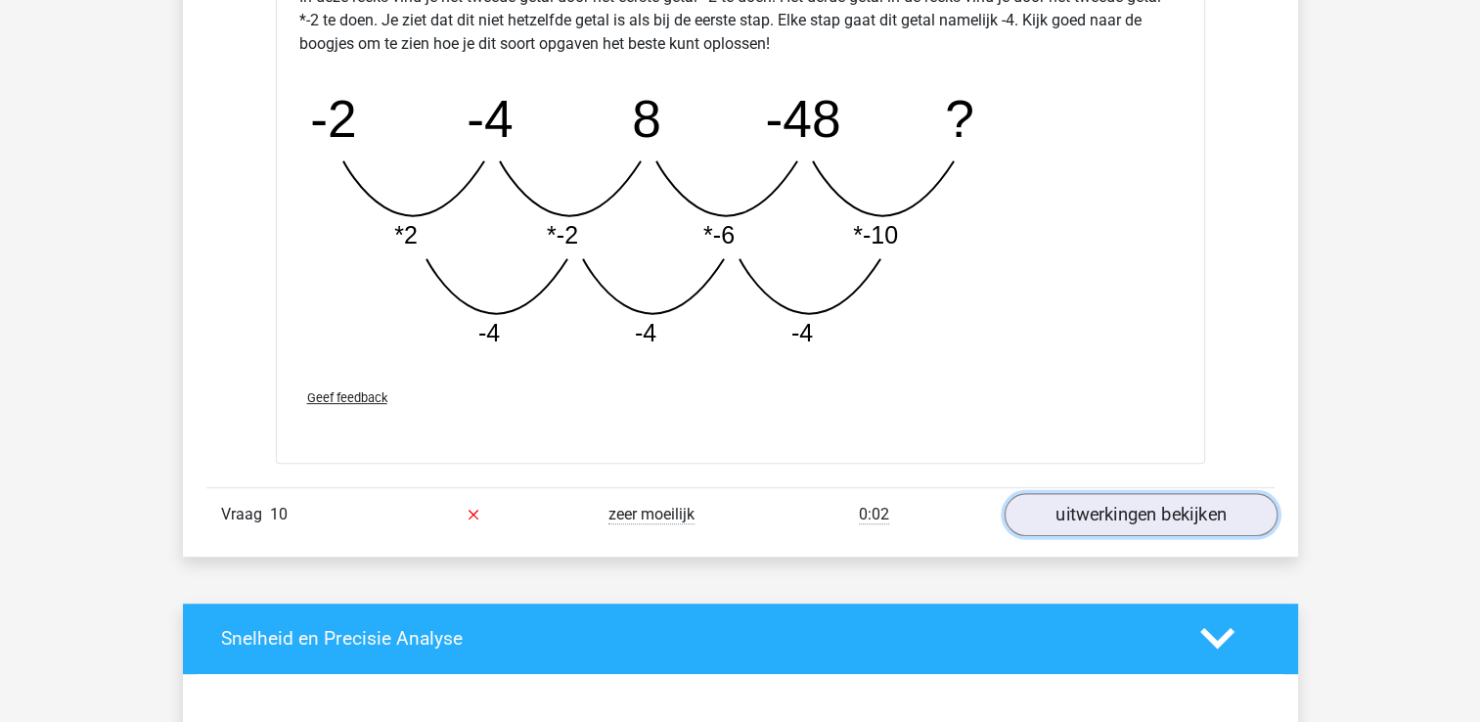
click at [1111, 512] on link "uitwerkingen bekijken" at bounding box center [1139, 514] width 273 height 43
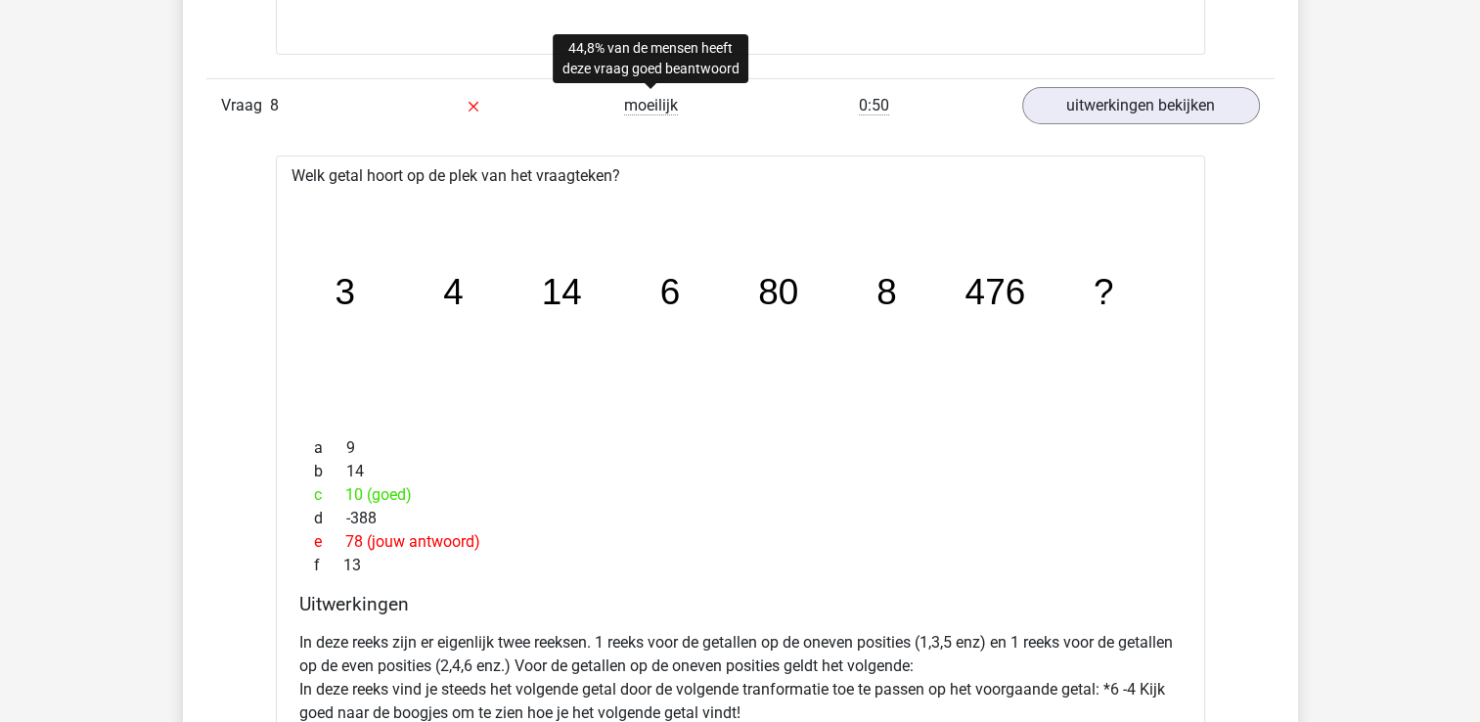
scroll to position [6455, 0]
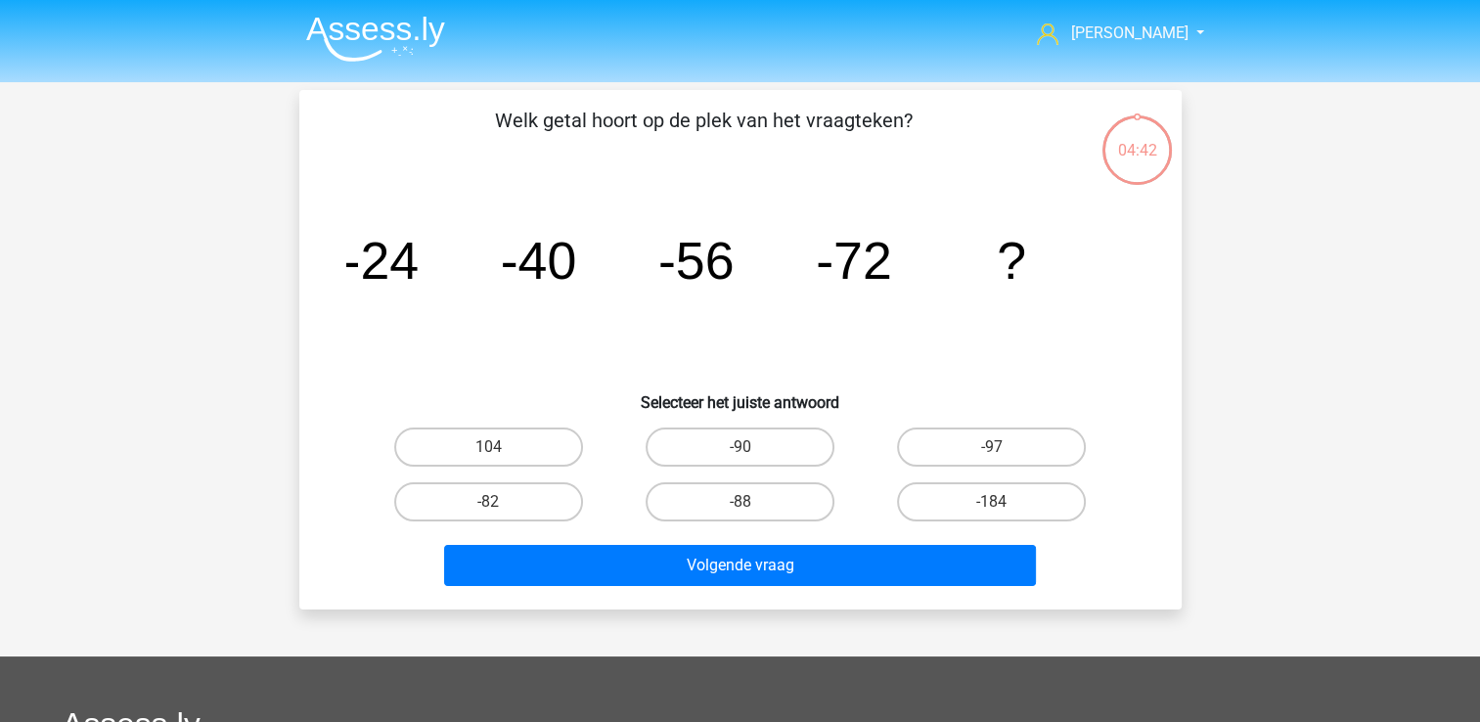
click at [392, 16] on img at bounding box center [375, 39] width 139 height 46
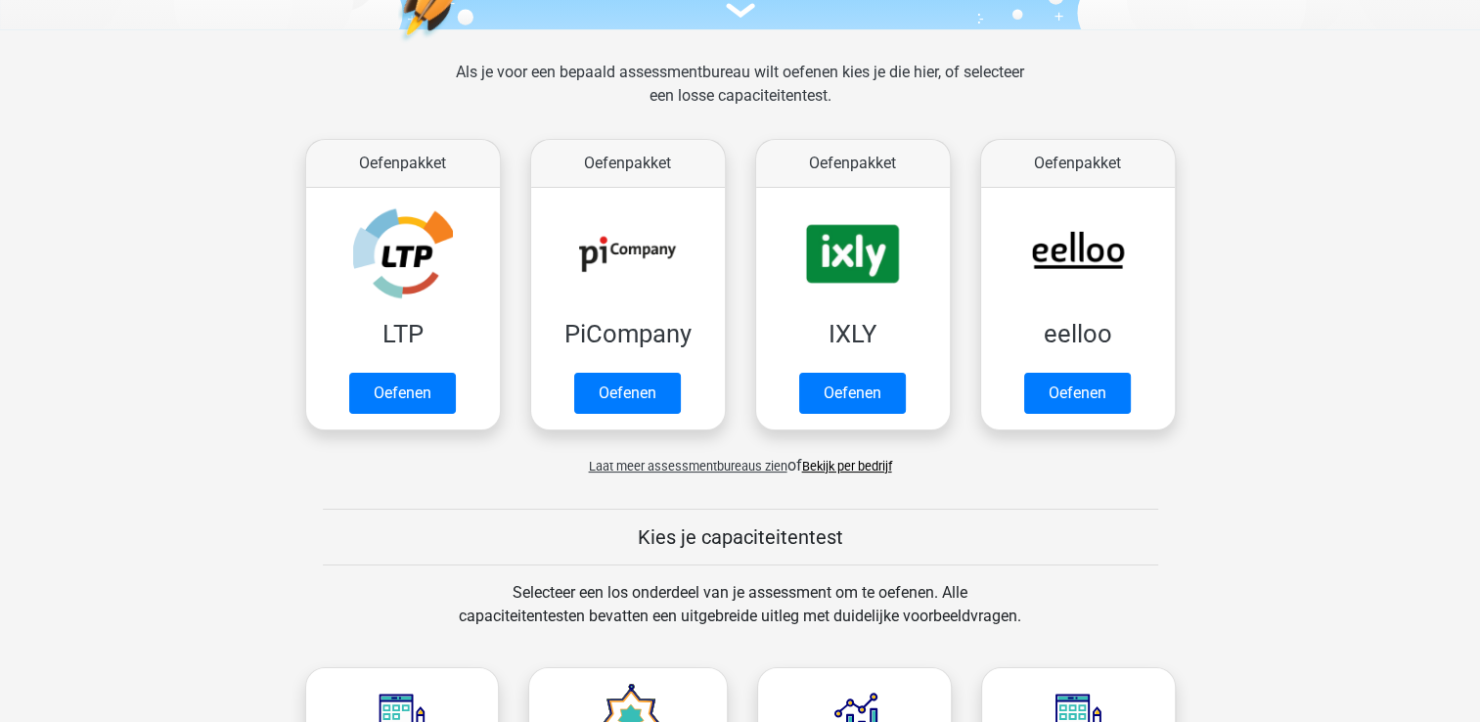
scroll to position [391, 0]
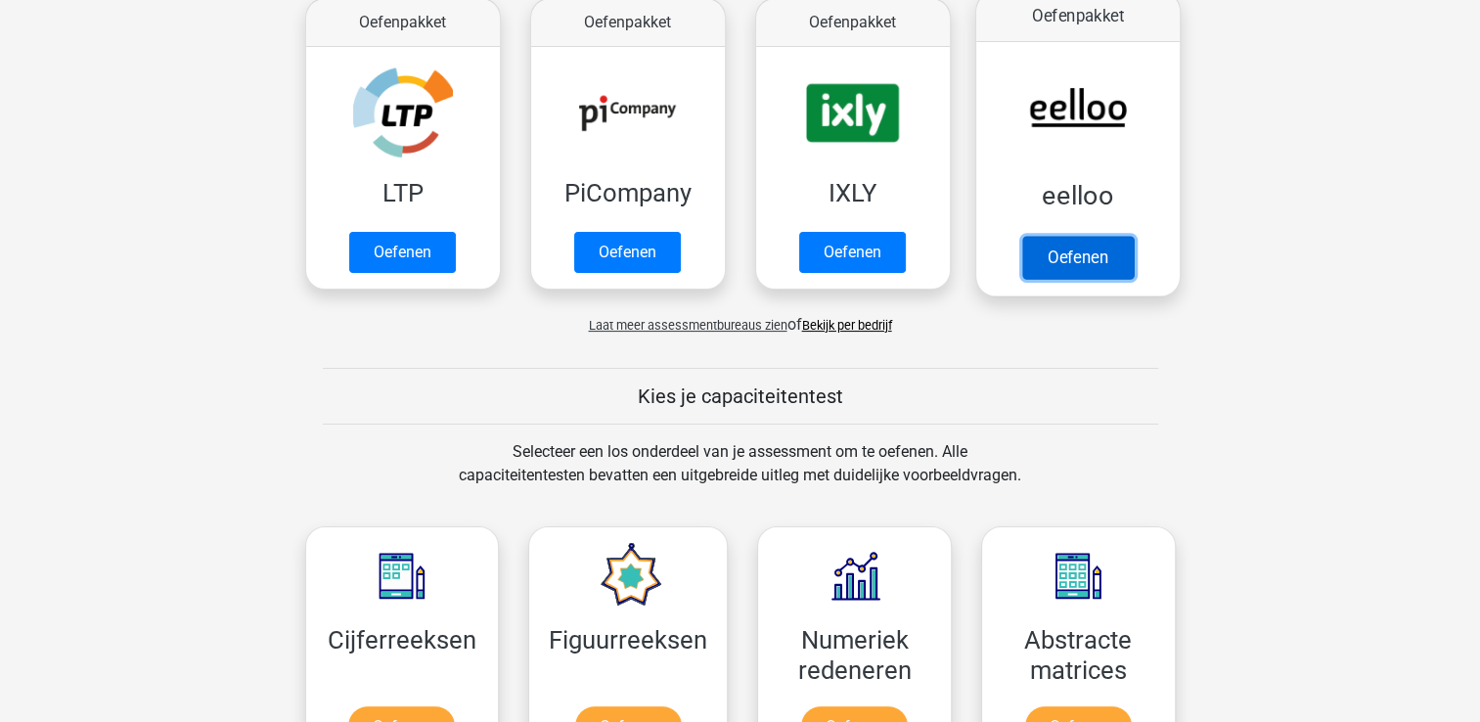
click at [1072, 256] on link "Oefenen" at bounding box center [1076, 257] width 111 height 43
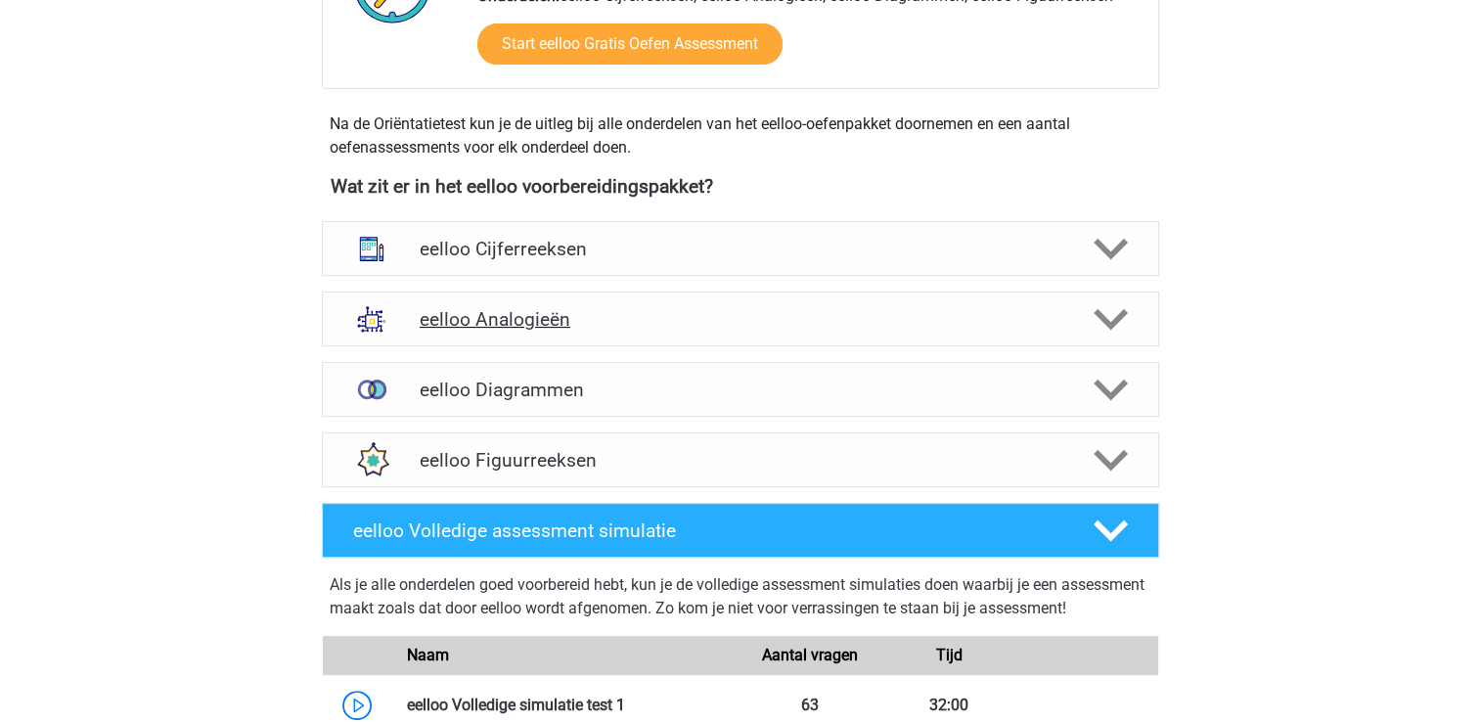
scroll to position [587, 0]
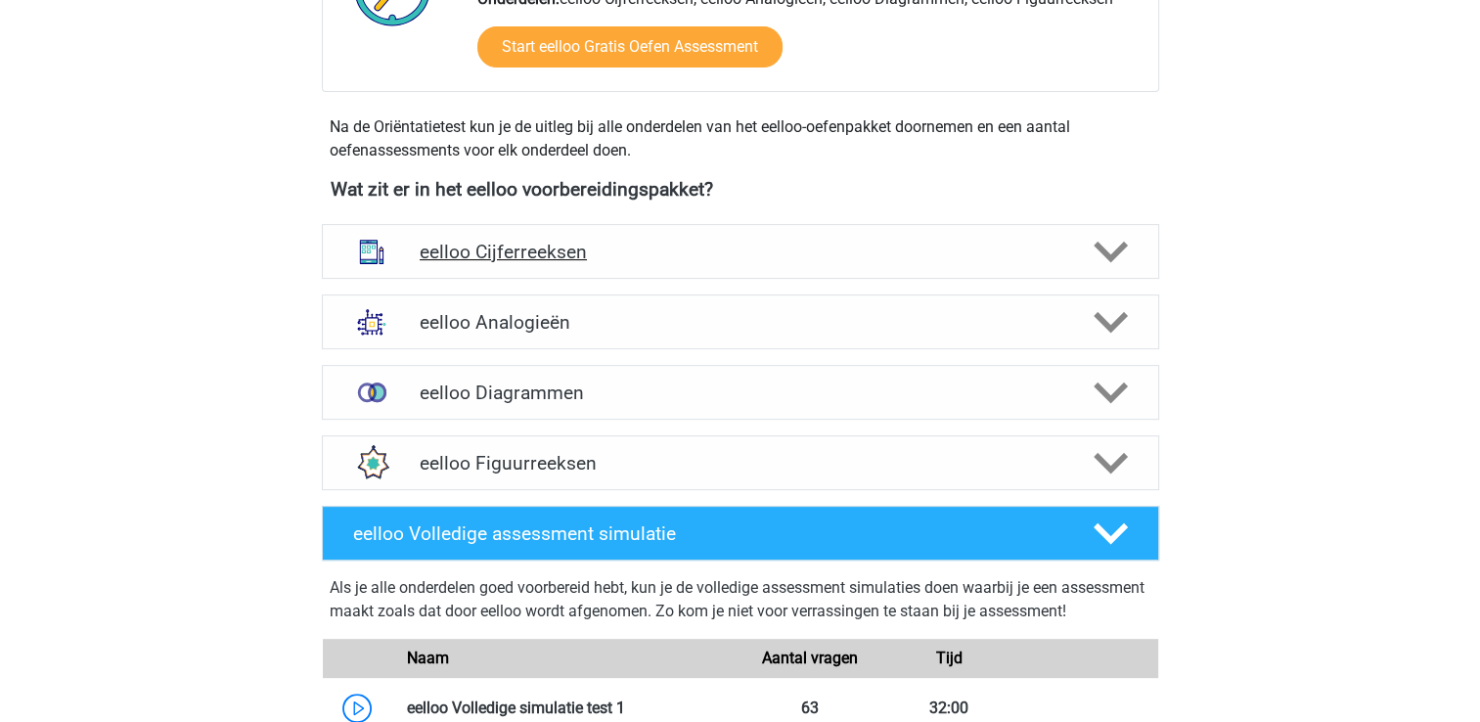
click at [589, 259] on h4 "eelloo Cijferreeksen" at bounding box center [740, 252] width 641 height 22
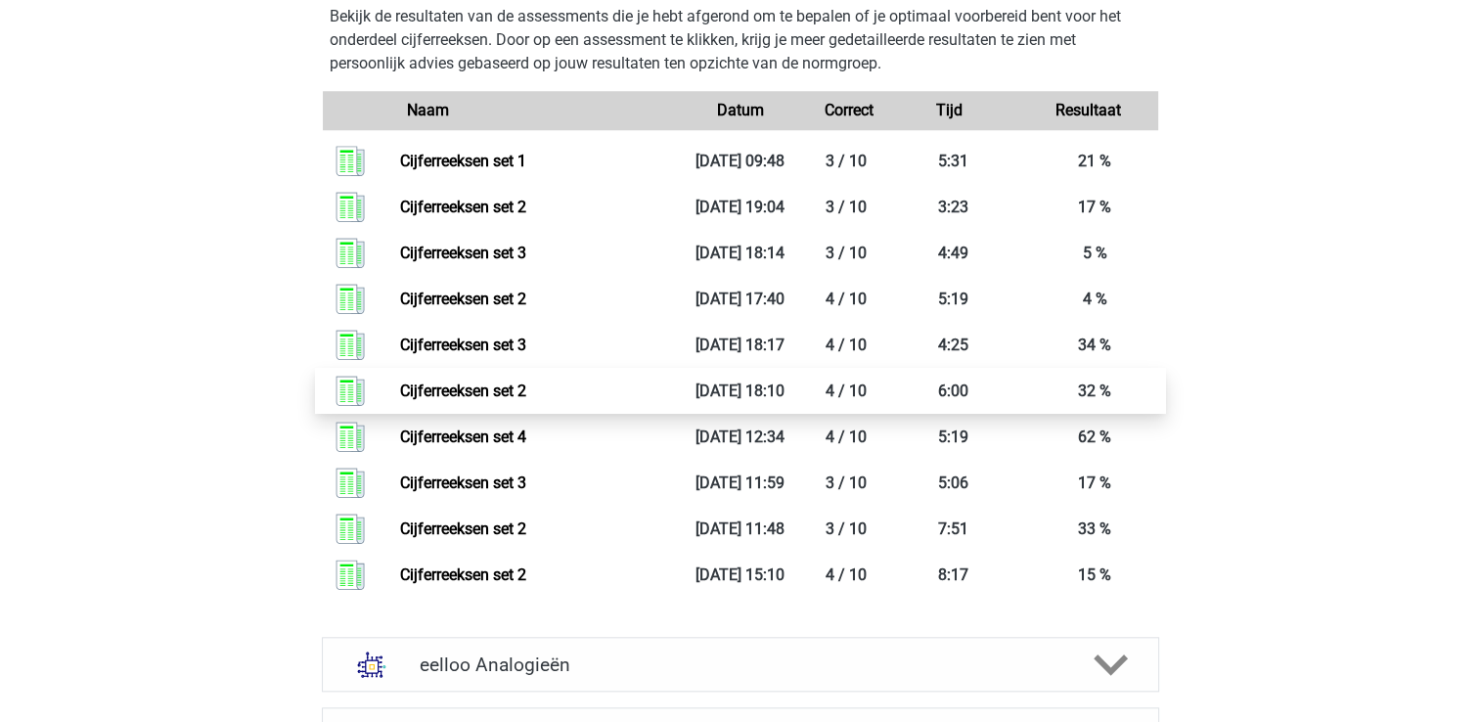
scroll to position [2152, 0]
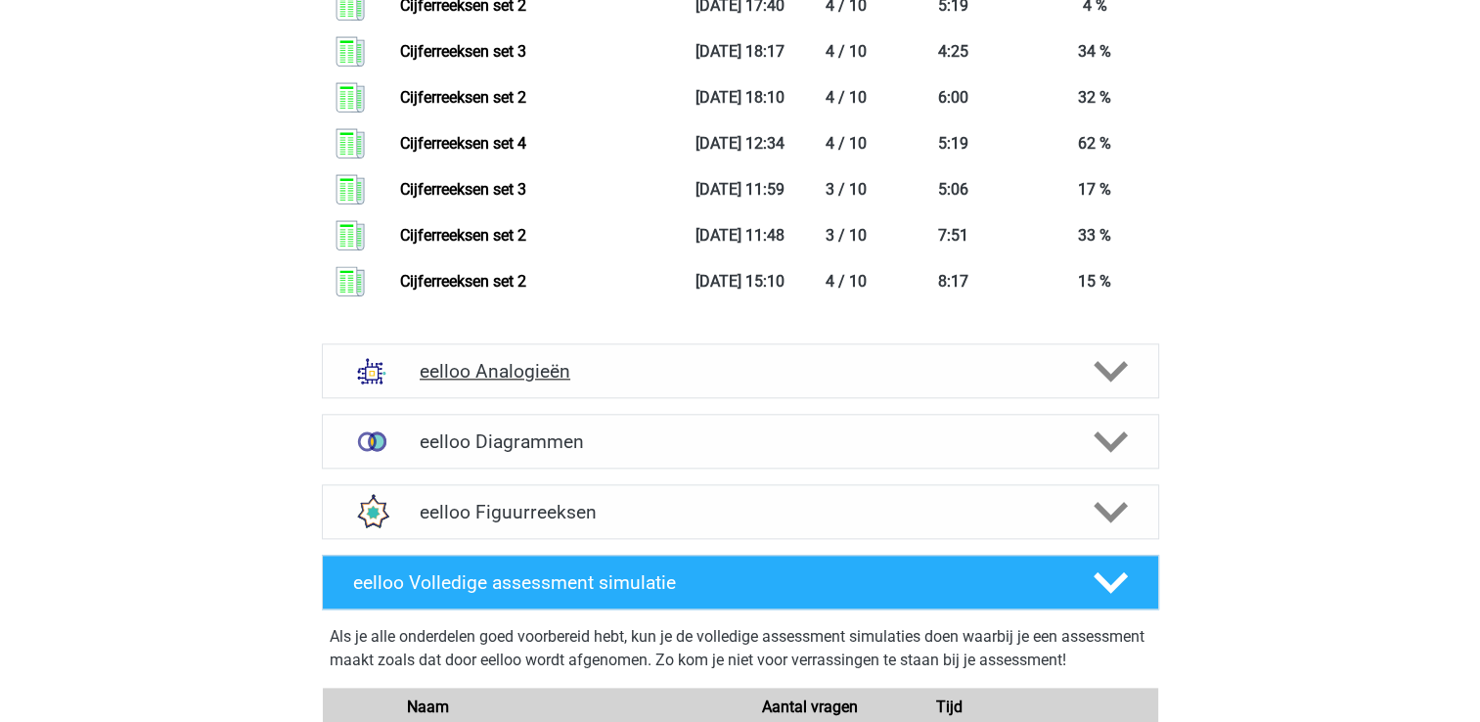
click at [880, 366] on h4 "eelloo Analogieën" at bounding box center [740, 371] width 641 height 22
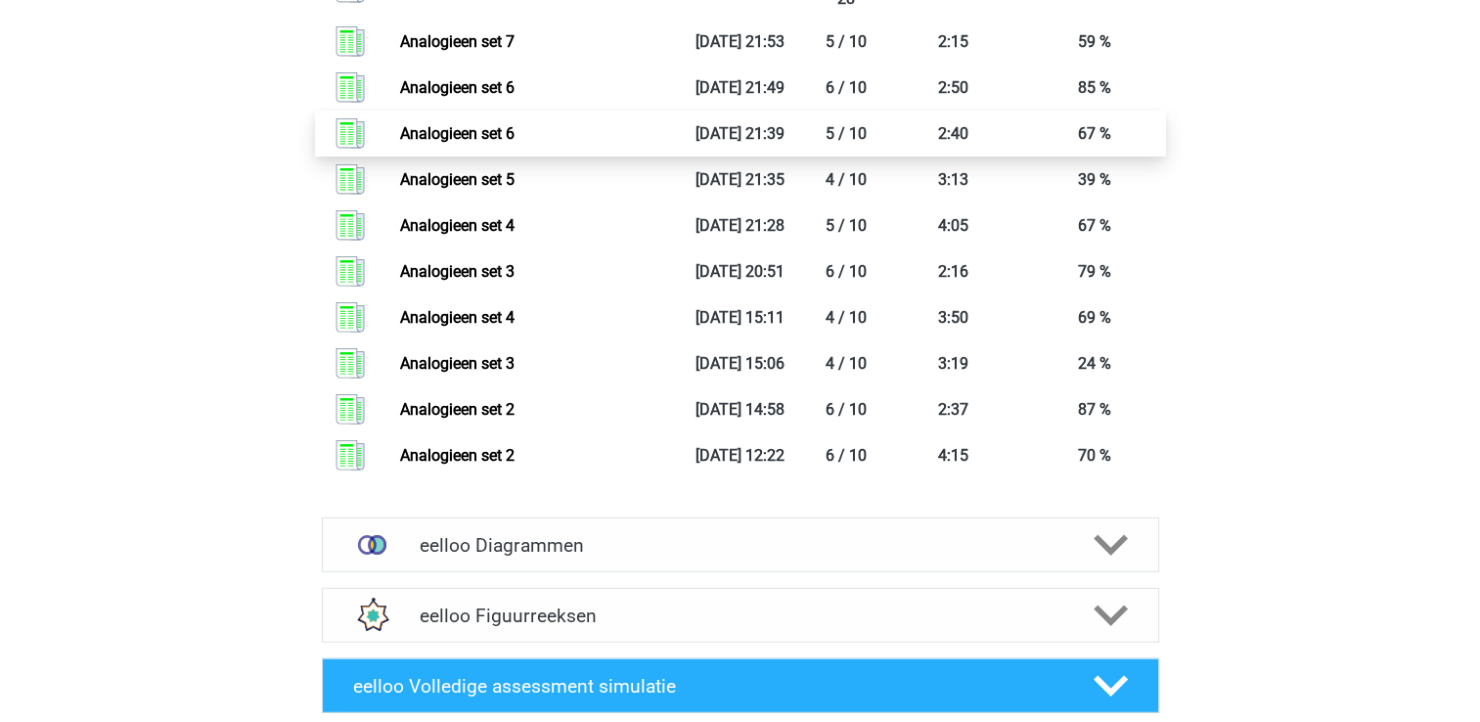
scroll to position [5281, 0]
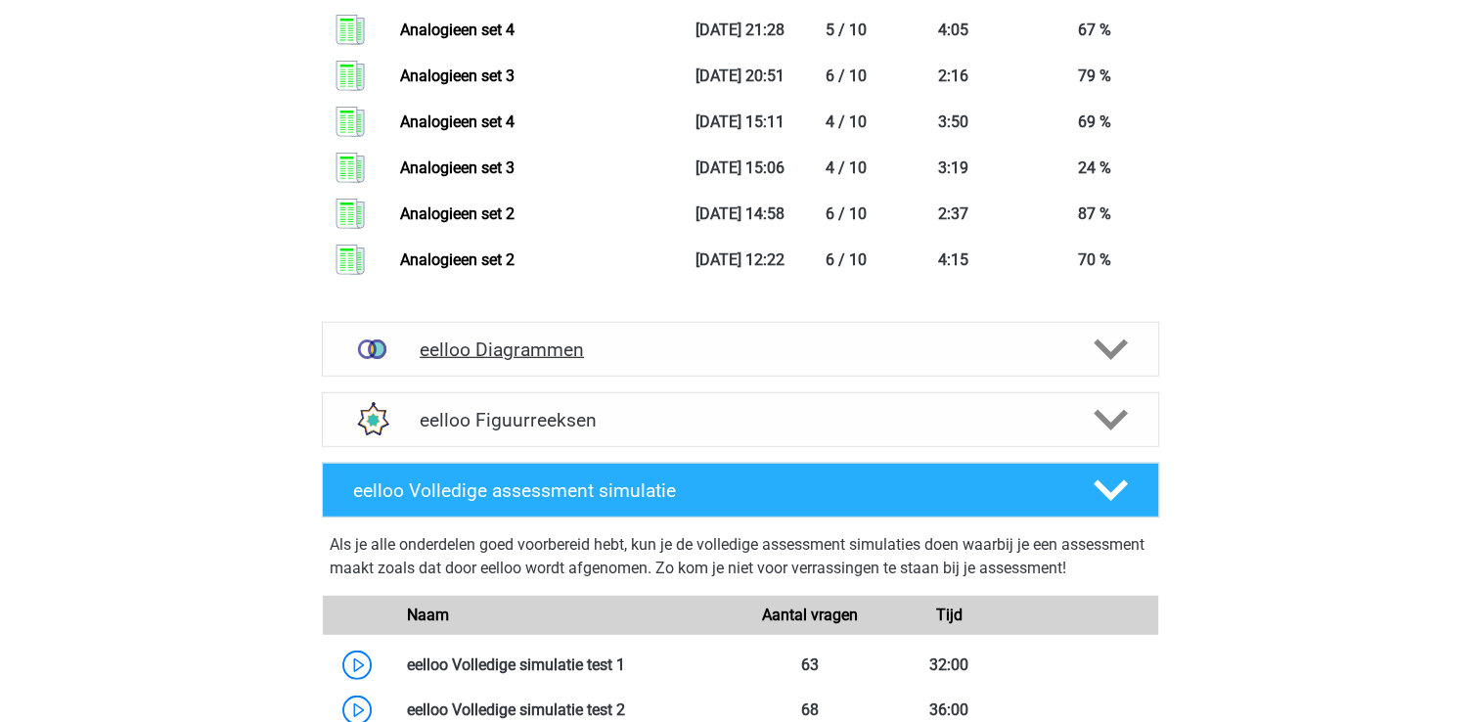
click at [919, 370] on div "eelloo Diagrammen" at bounding box center [740, 349] width 837 height 55
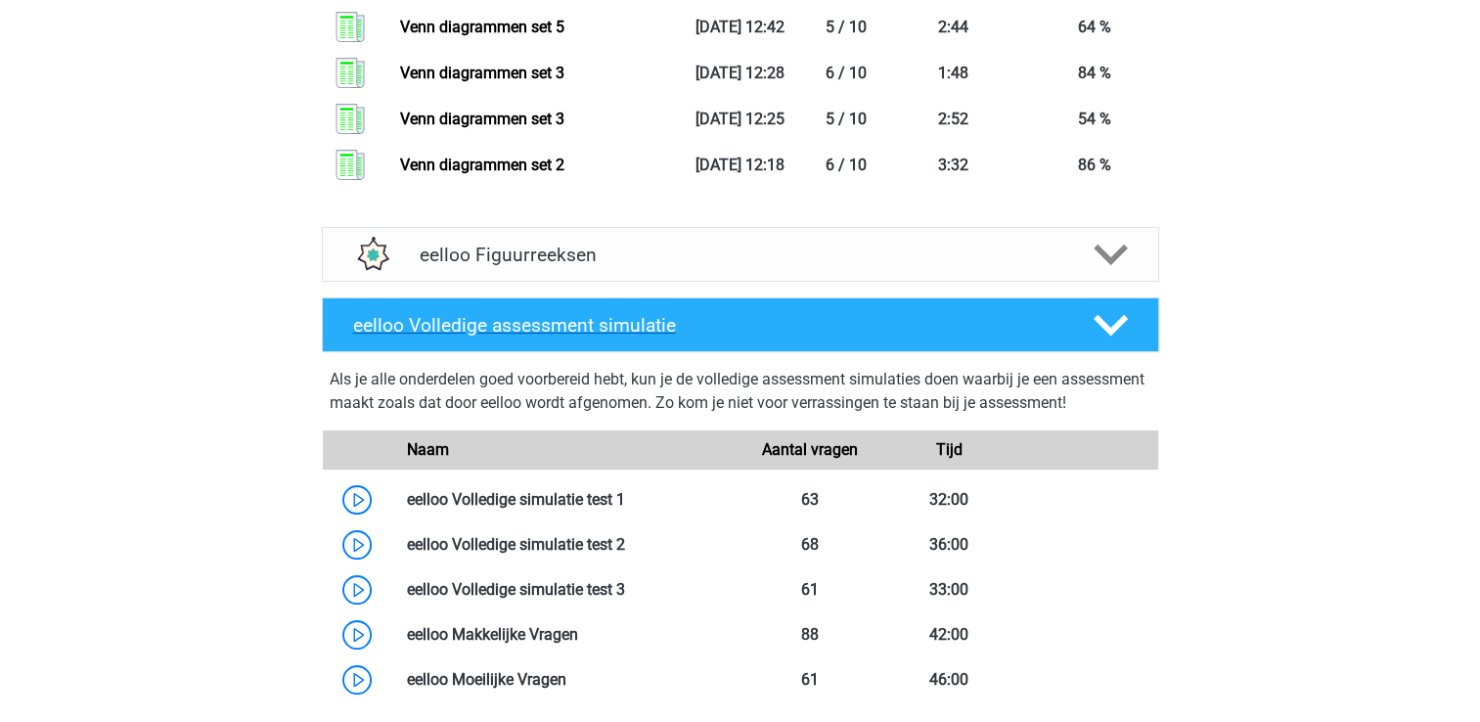
scroll to position [7531, 0]
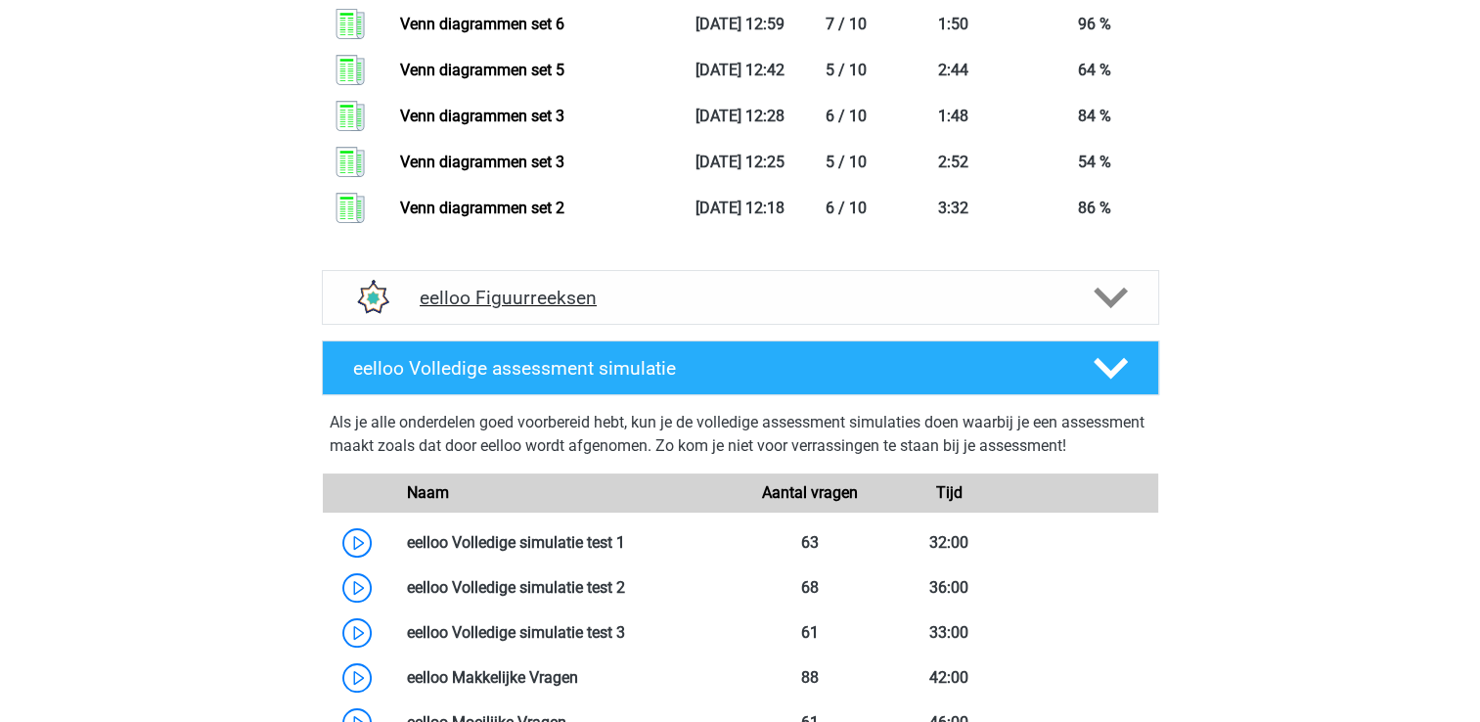
click at [936, 315] on div "eelloo Figuurreeksen" at bounding box center [740, 297] width 837 height 55
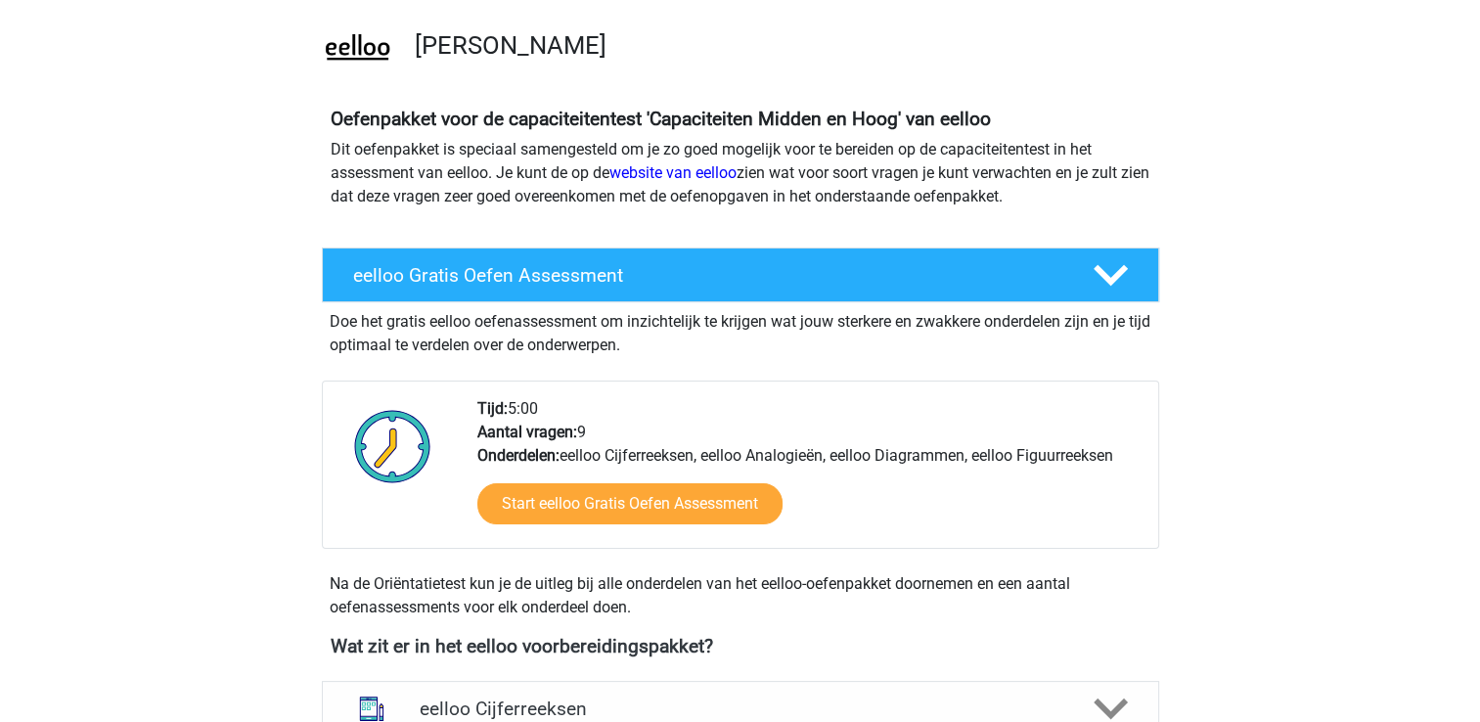
scroll to position [0, 0]
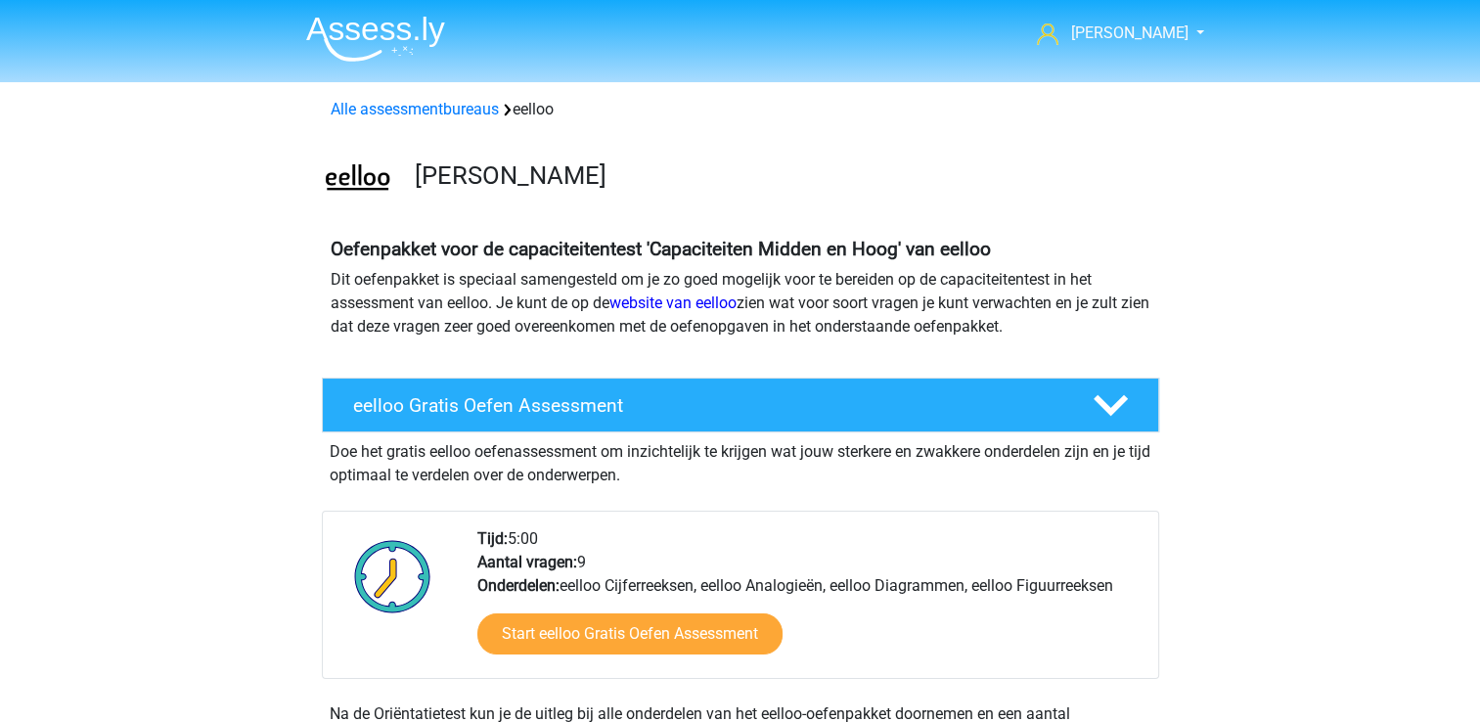
click at [368, 178] on img at bounding box center [357, 179] width 69 height 69
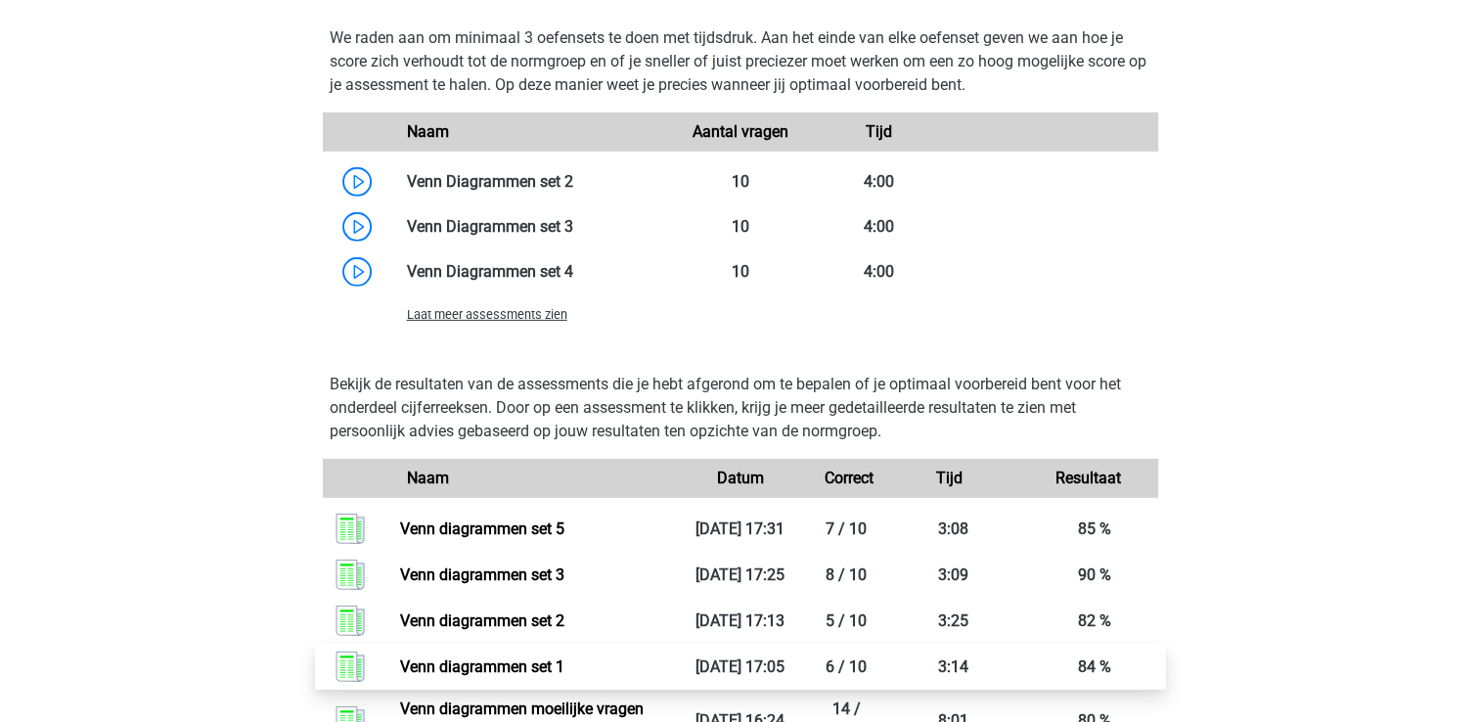
scroll to position [6162, 0]
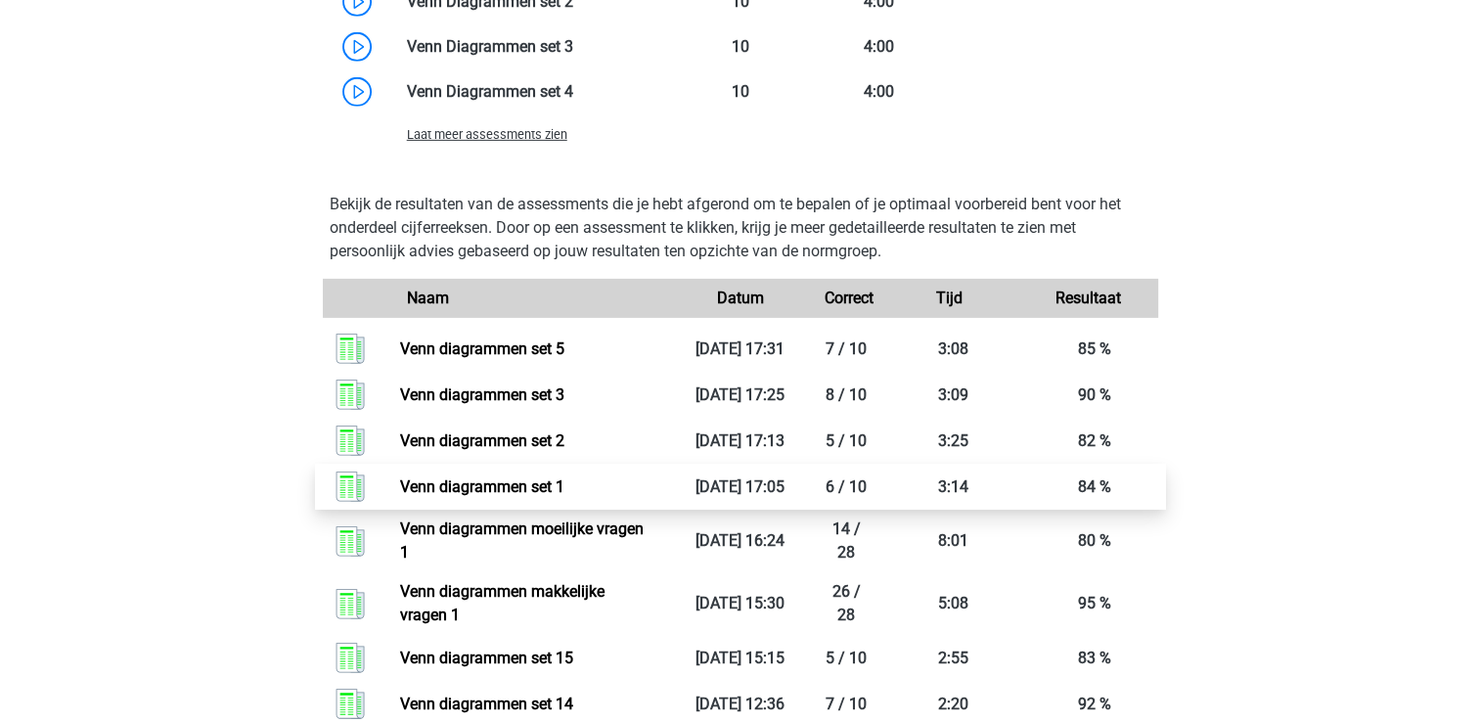
click at [550, 496] on link "Venn diagrammen set 1" at bounding box center [482, 486] width 164 height 19
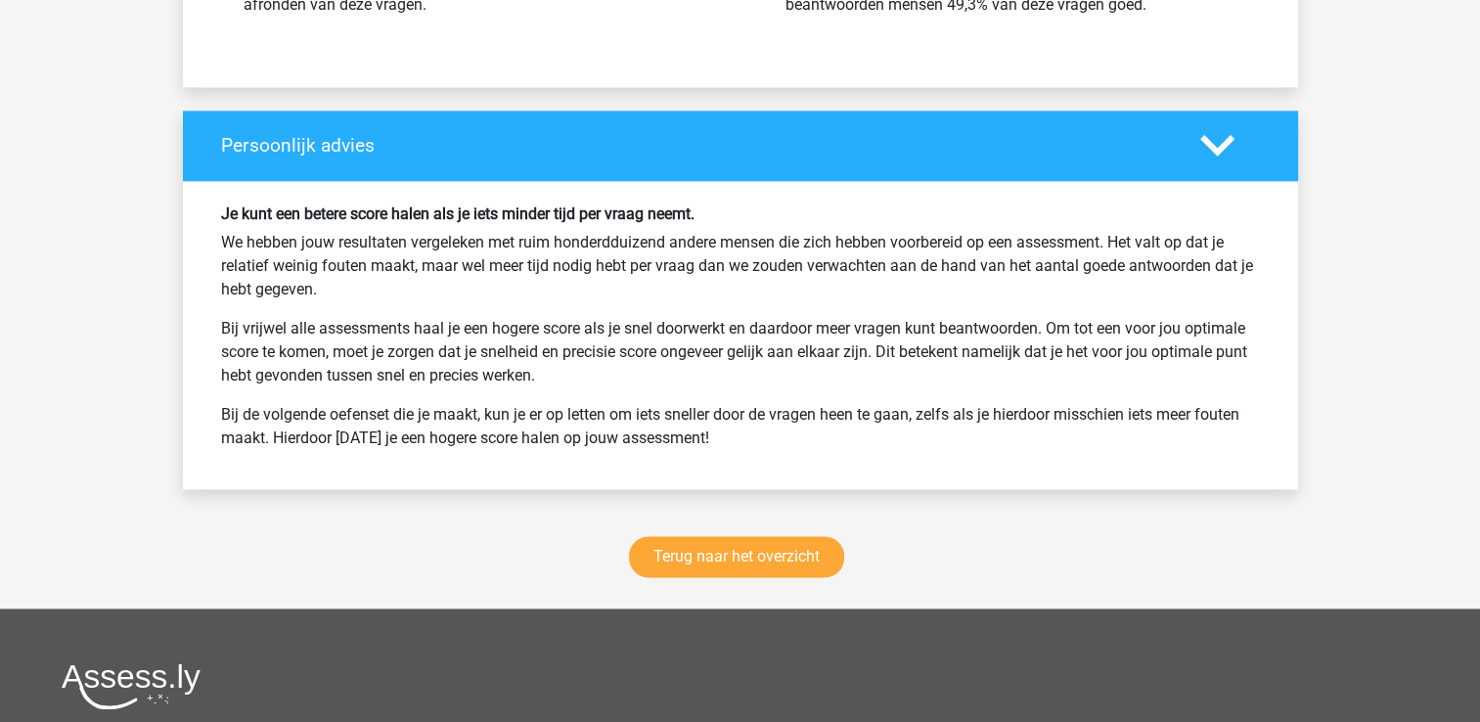
scroll to position [2739, 0]
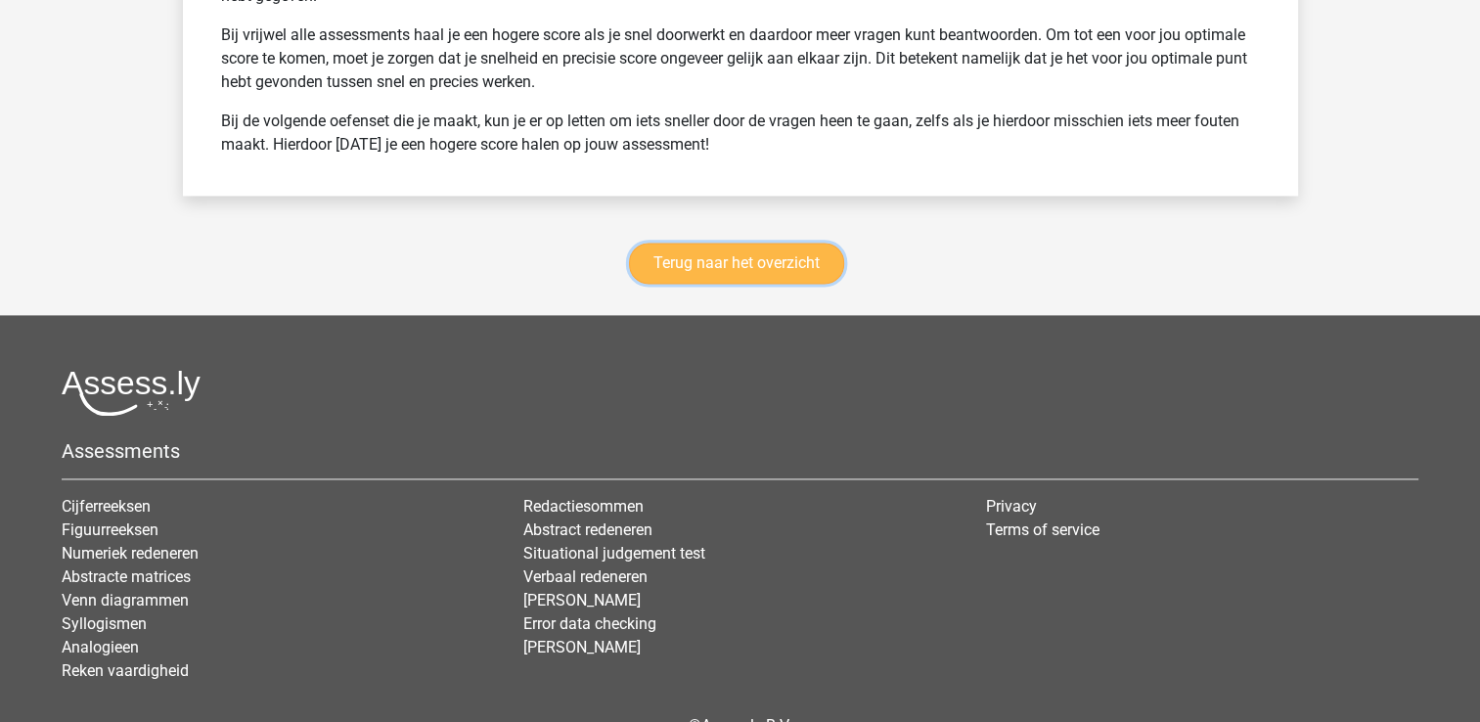
click at [741, 260] on link "Terug naar het overzicht" at bounding box center [736, 263] width 215 height 41
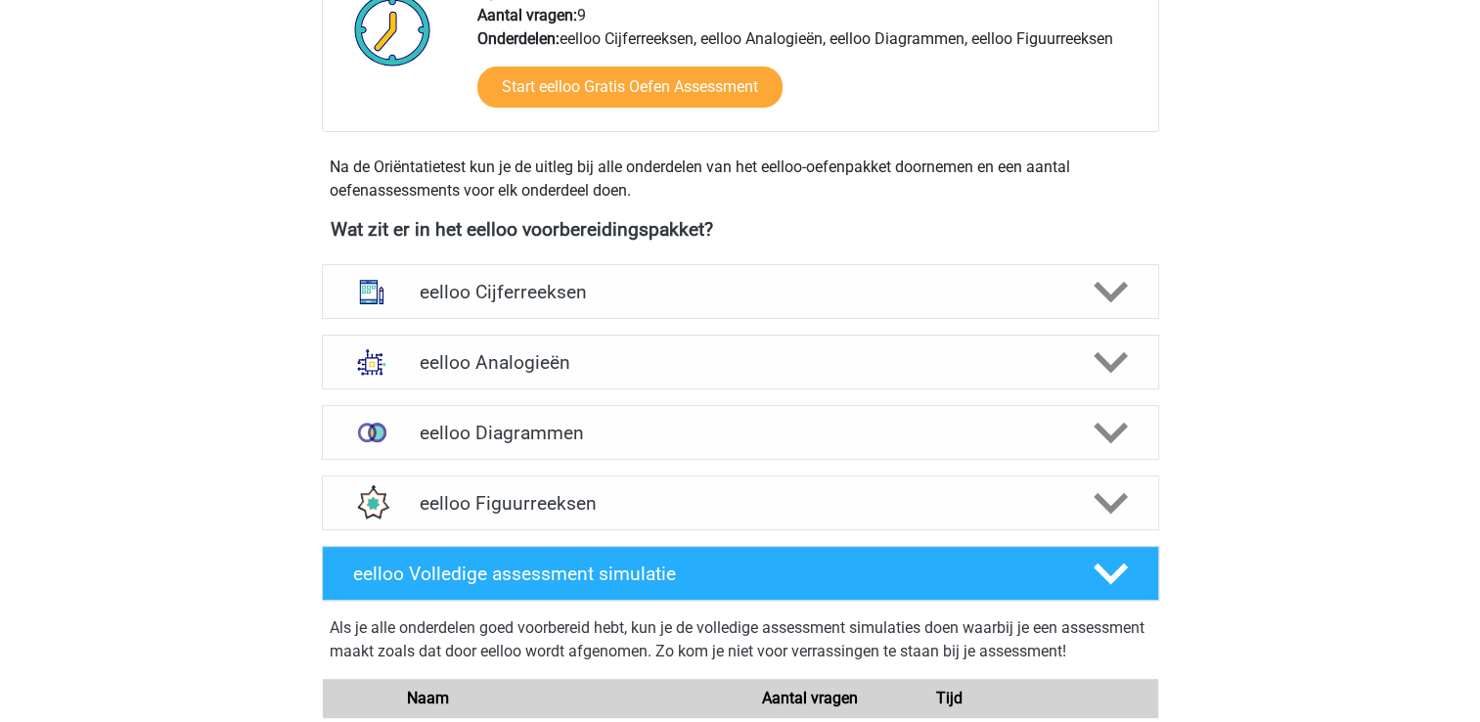
scroll to position [685, 0]
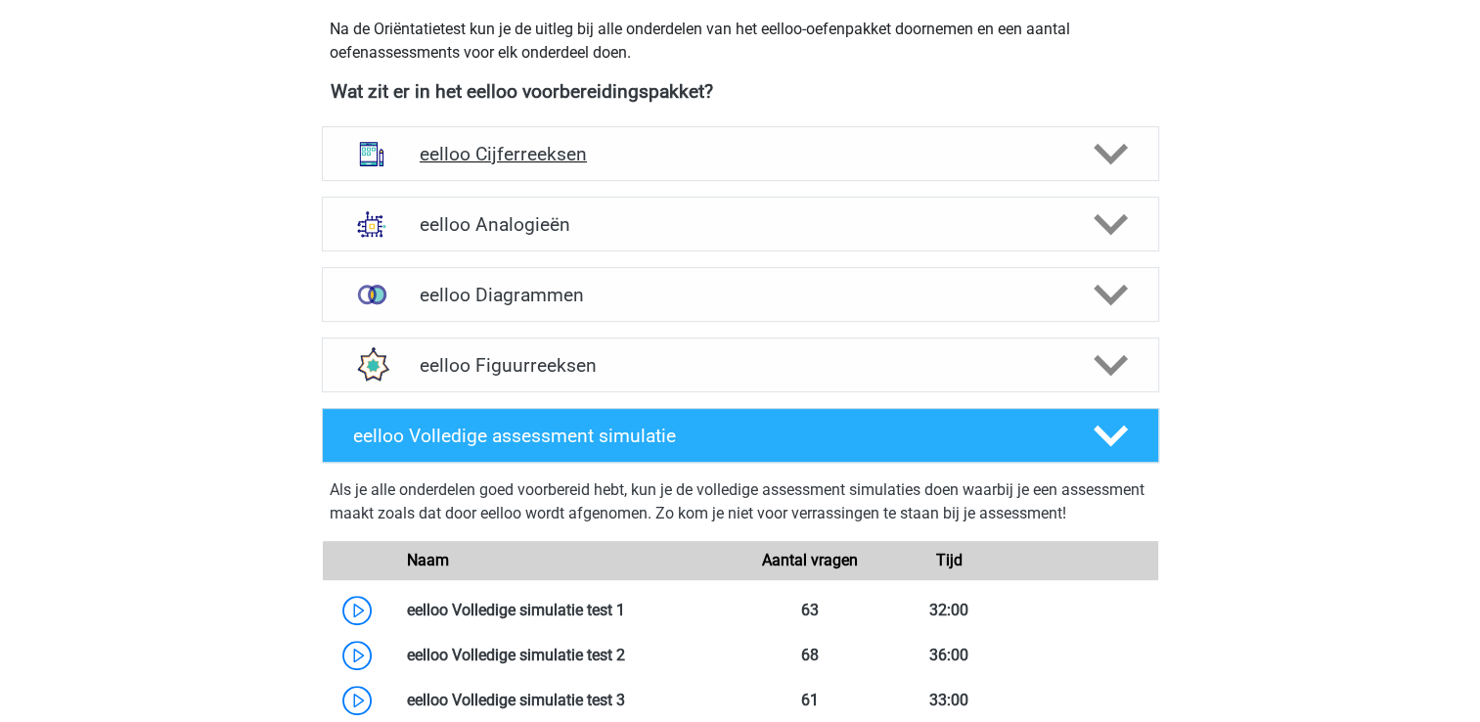
click at [635, 156] on h4 "eelloo Cijferreeksen" at bounding box center [740, 154] width 641 height 22
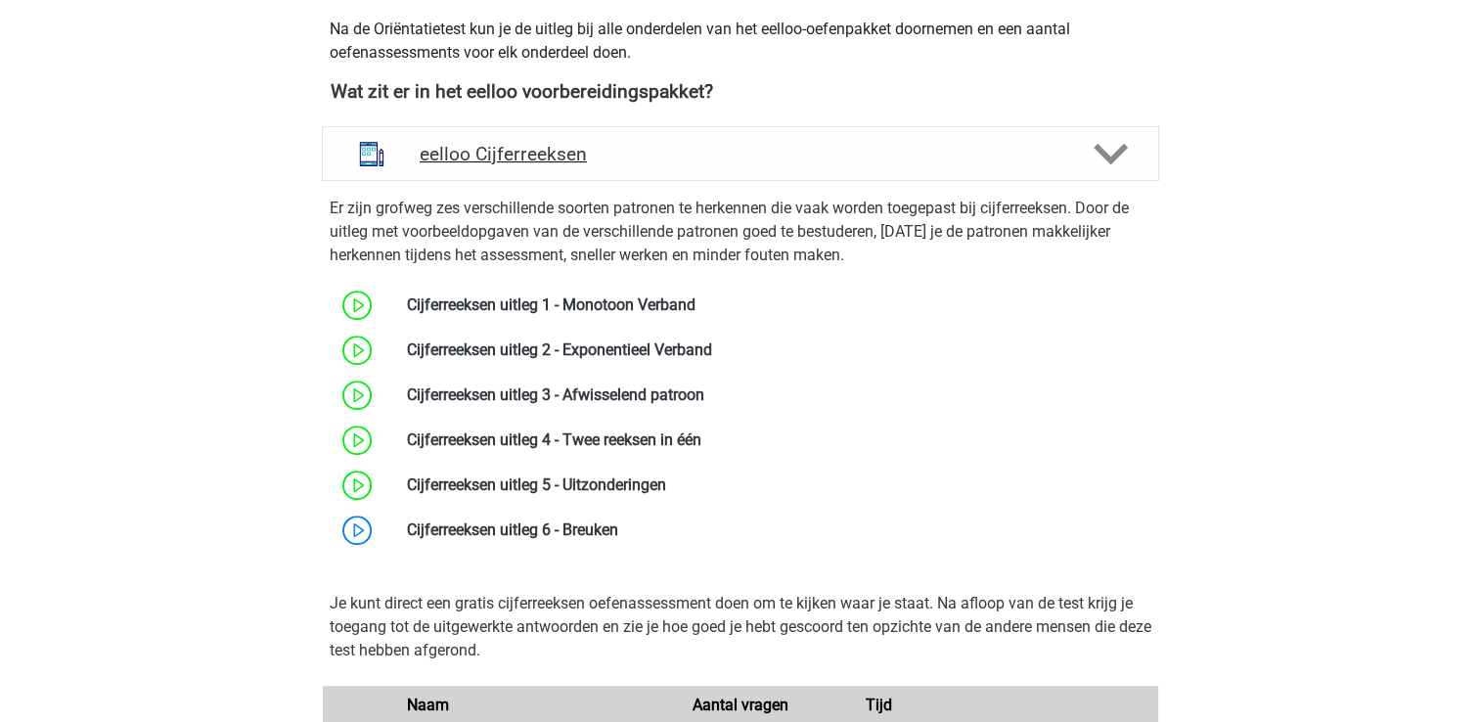
click at [635, 156] on h4 "eelloo Cijferreeksen" at bounding box center [740, 154] width 641 height 22
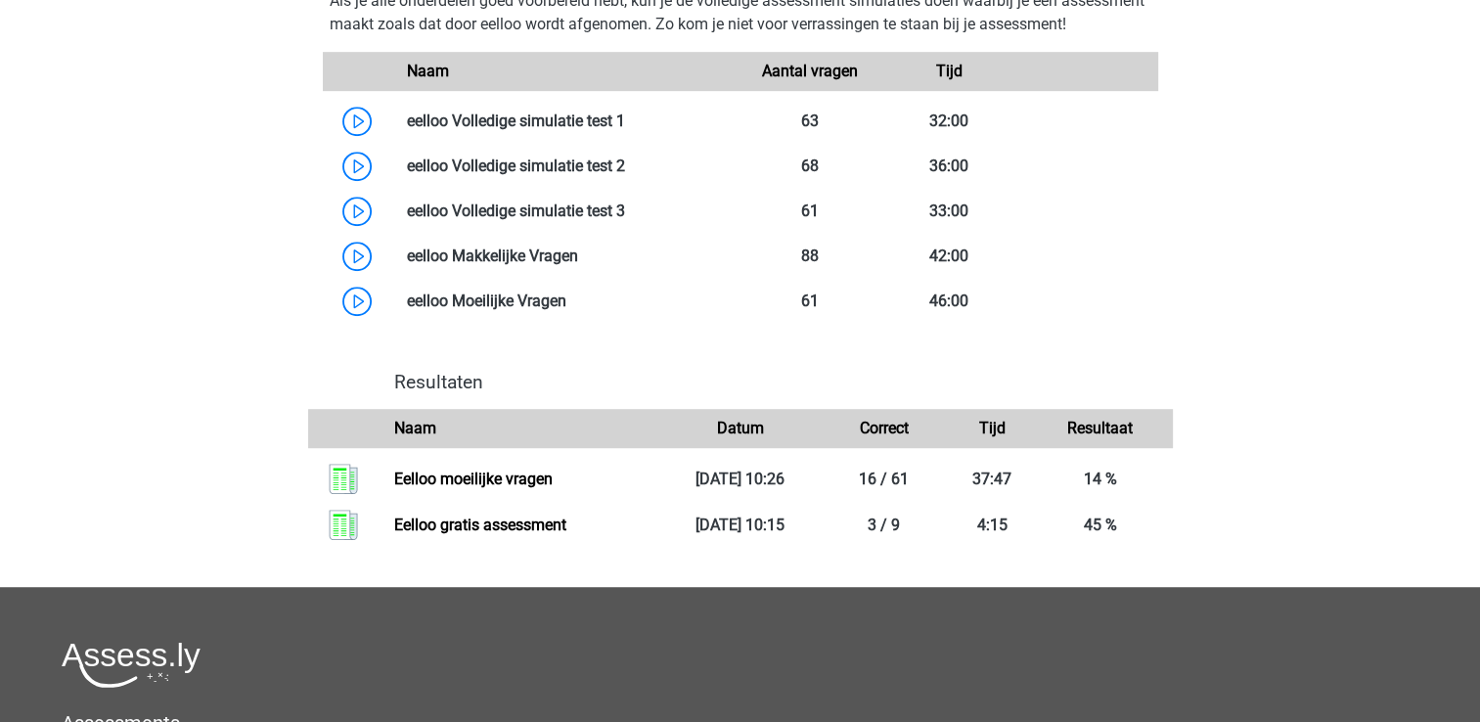
scroll to position [1271, 0]
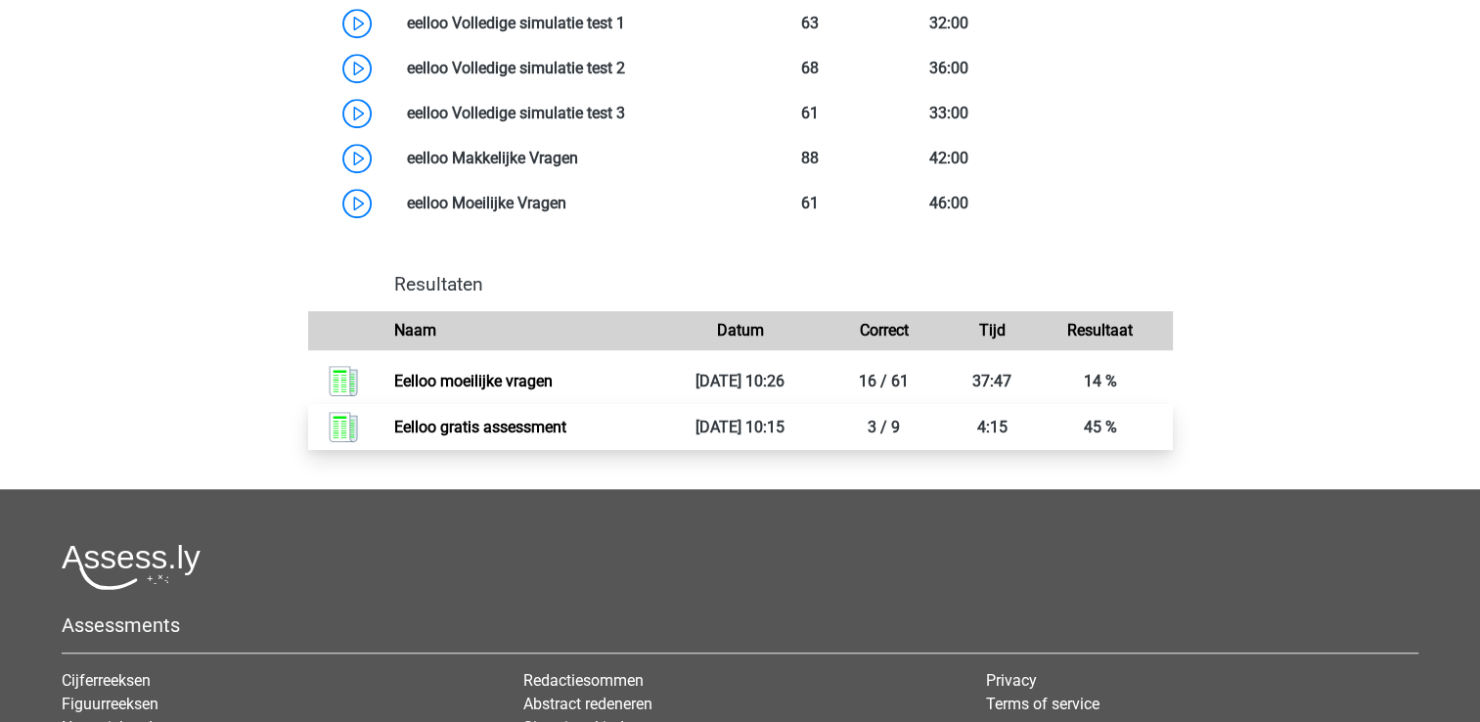
click at [519, 436] on link "Eelloo gratis assessment" at bounding box center [480, 427] width 172 height 19
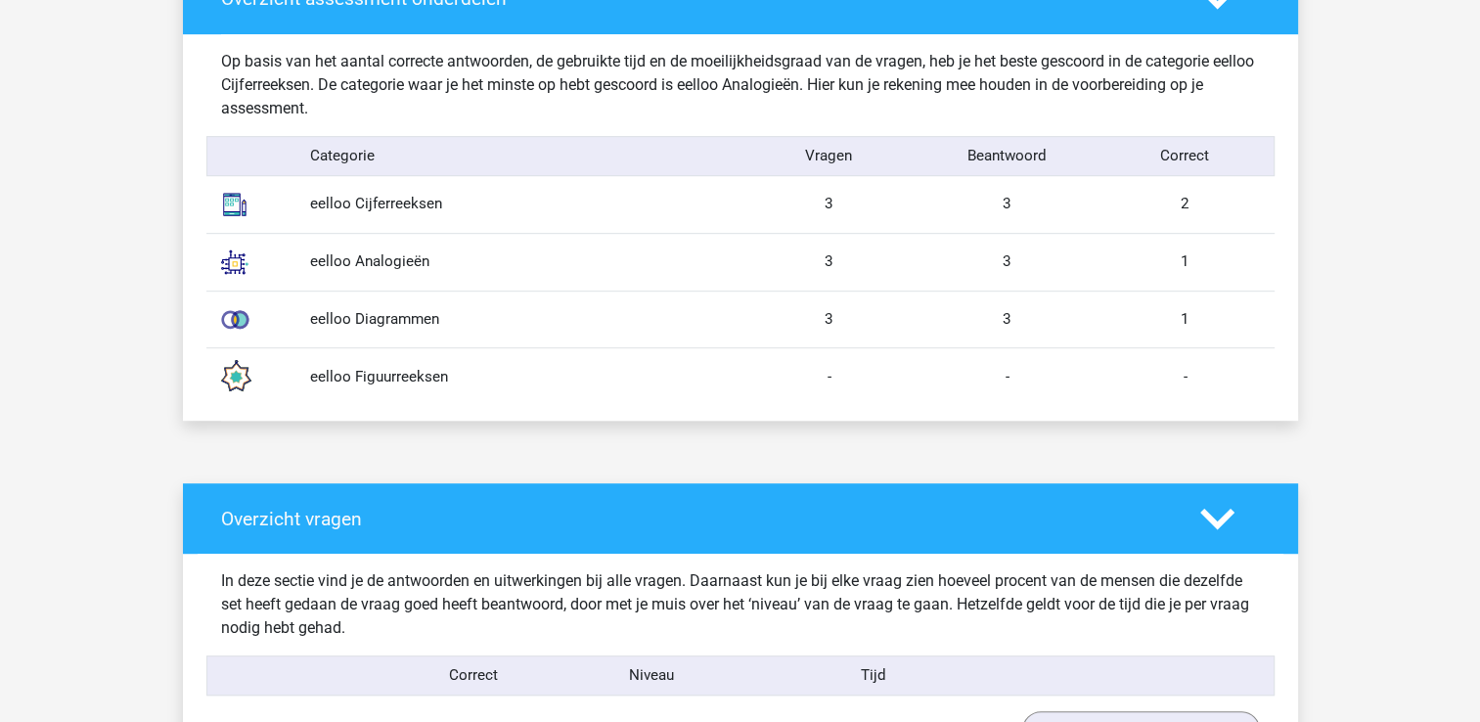
scroll to position [685, 0]
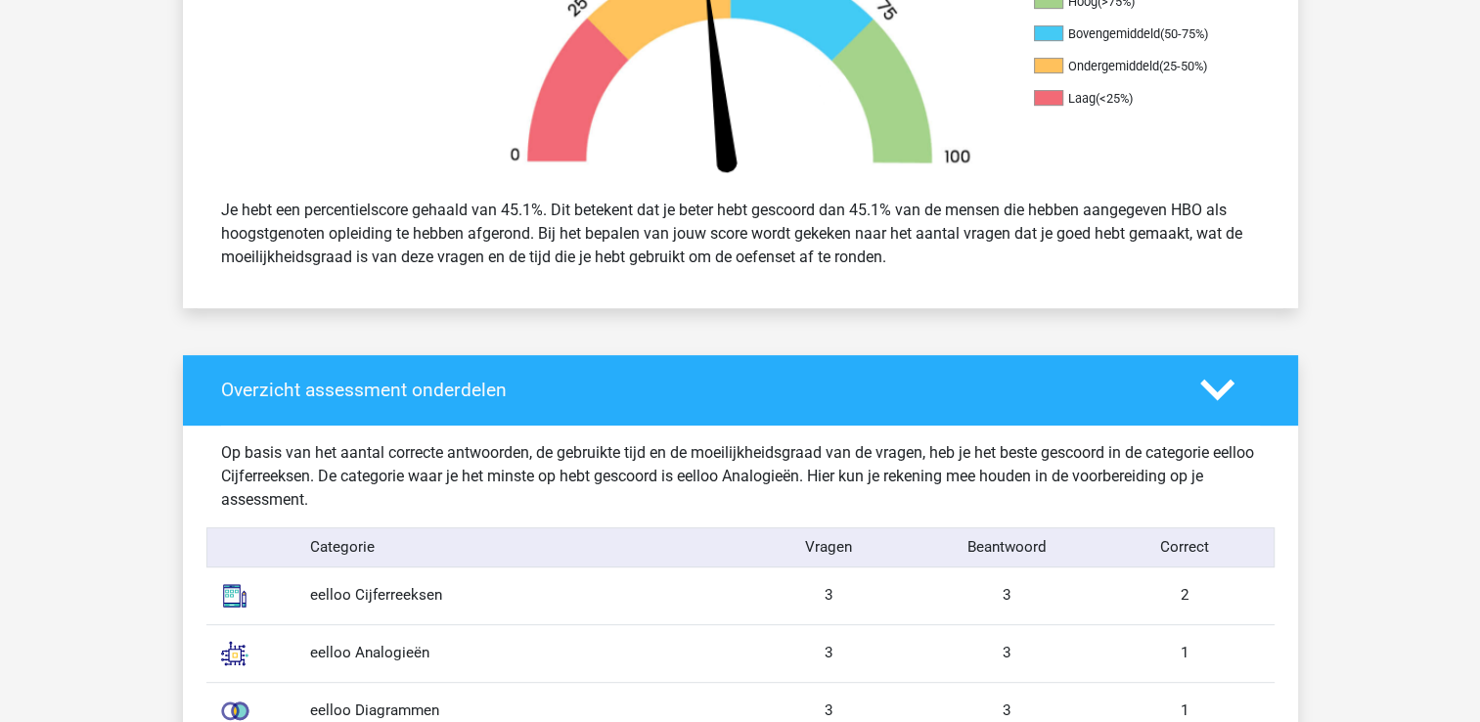
click at [1185, 388] on div at bounding box center [1229, 390] width 89 height 34
click at [1195, 393] on div at bounding box center [1229, 390] width 89 height 34
click at [1205, 392] on icon at bounding box center [1217, 390] width 34 height 34
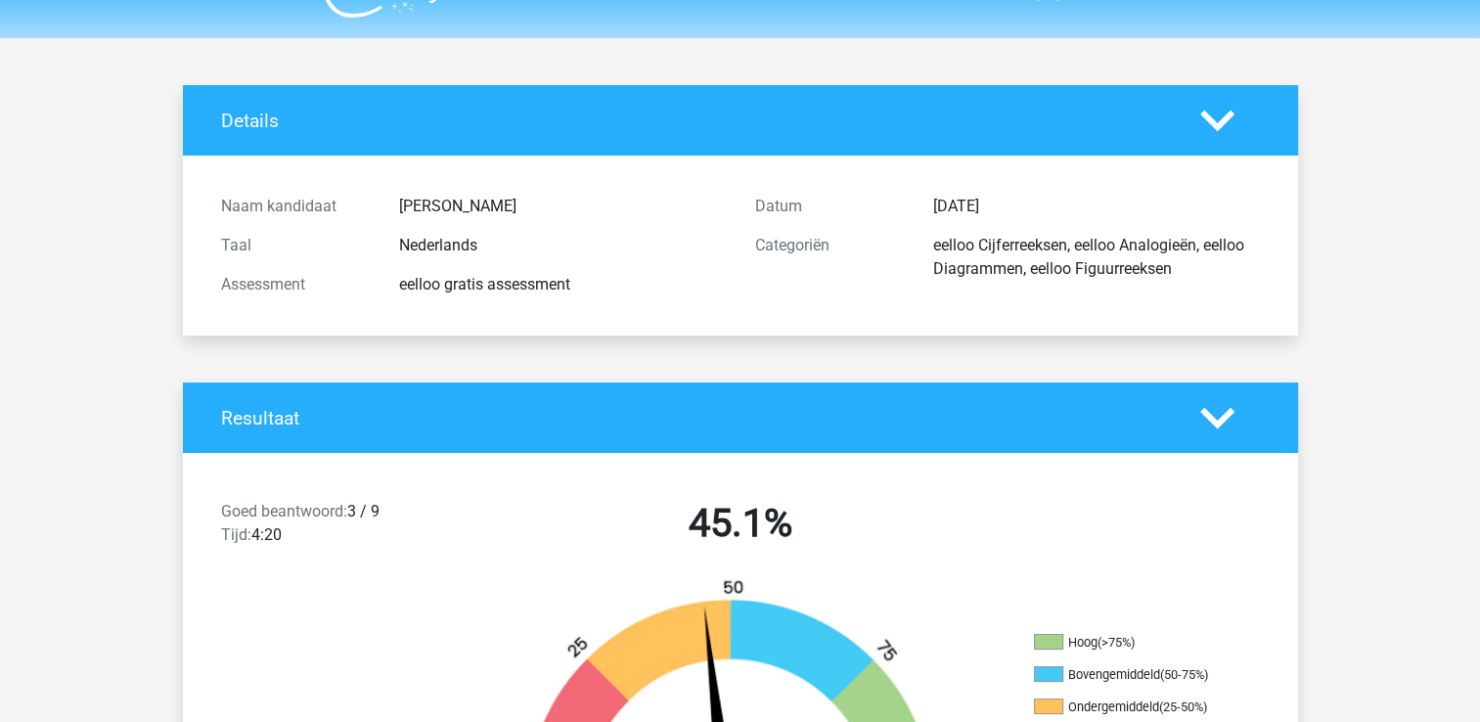
scroll to position [0, 0]
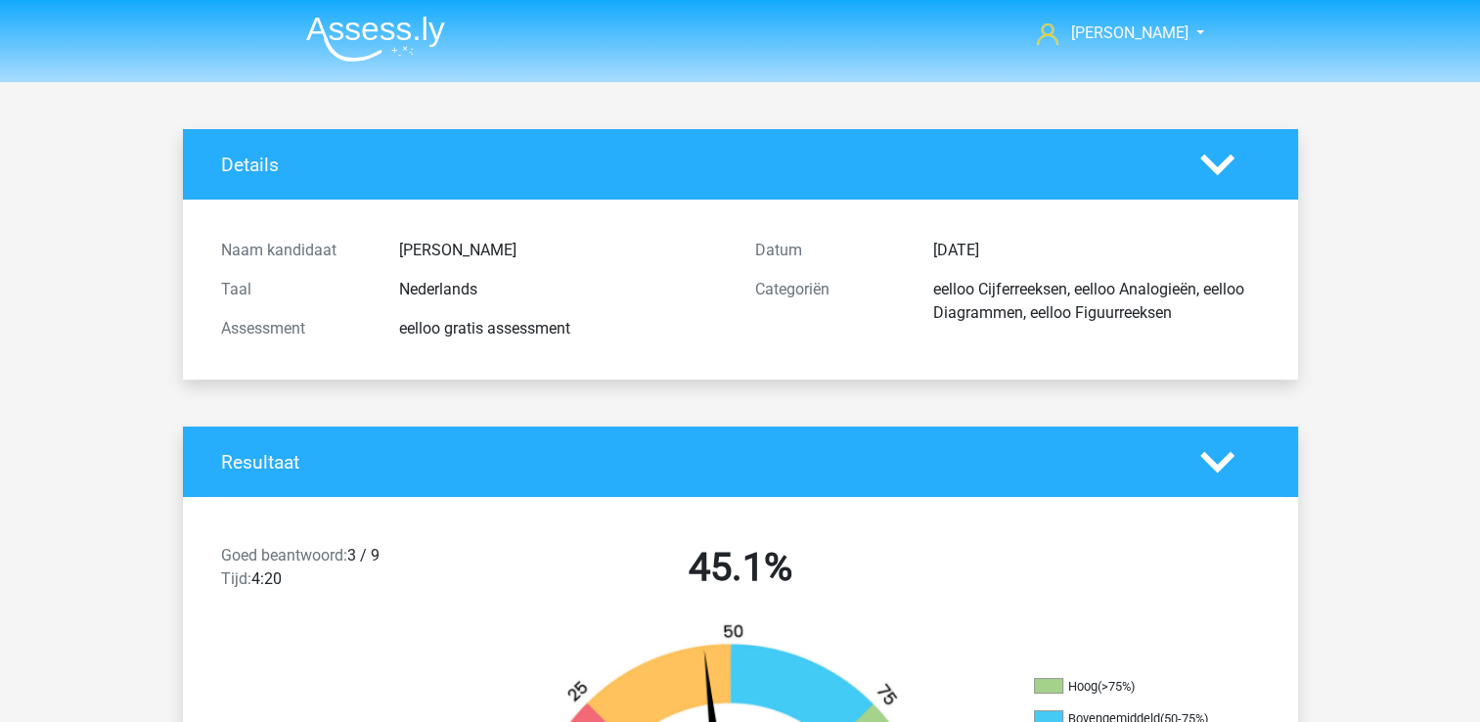
click at [1220, 146] on div "Details" at bounding box center [740, 164] width 1115 height 70
click at [1220, 156] on icon at bounding box center [1217, 165] width 34 height 34
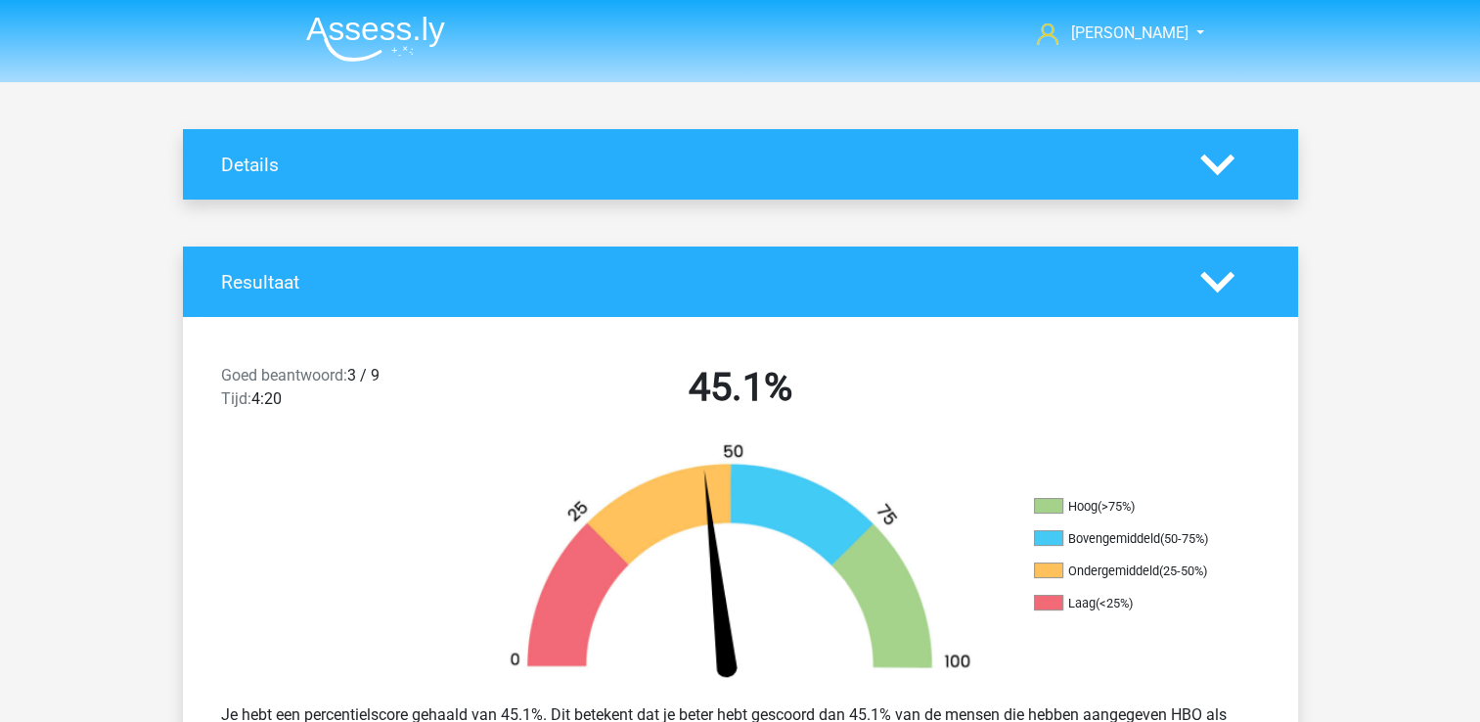
click at [411, 25] on img at bounding box center [375, 39] width 139 height 46
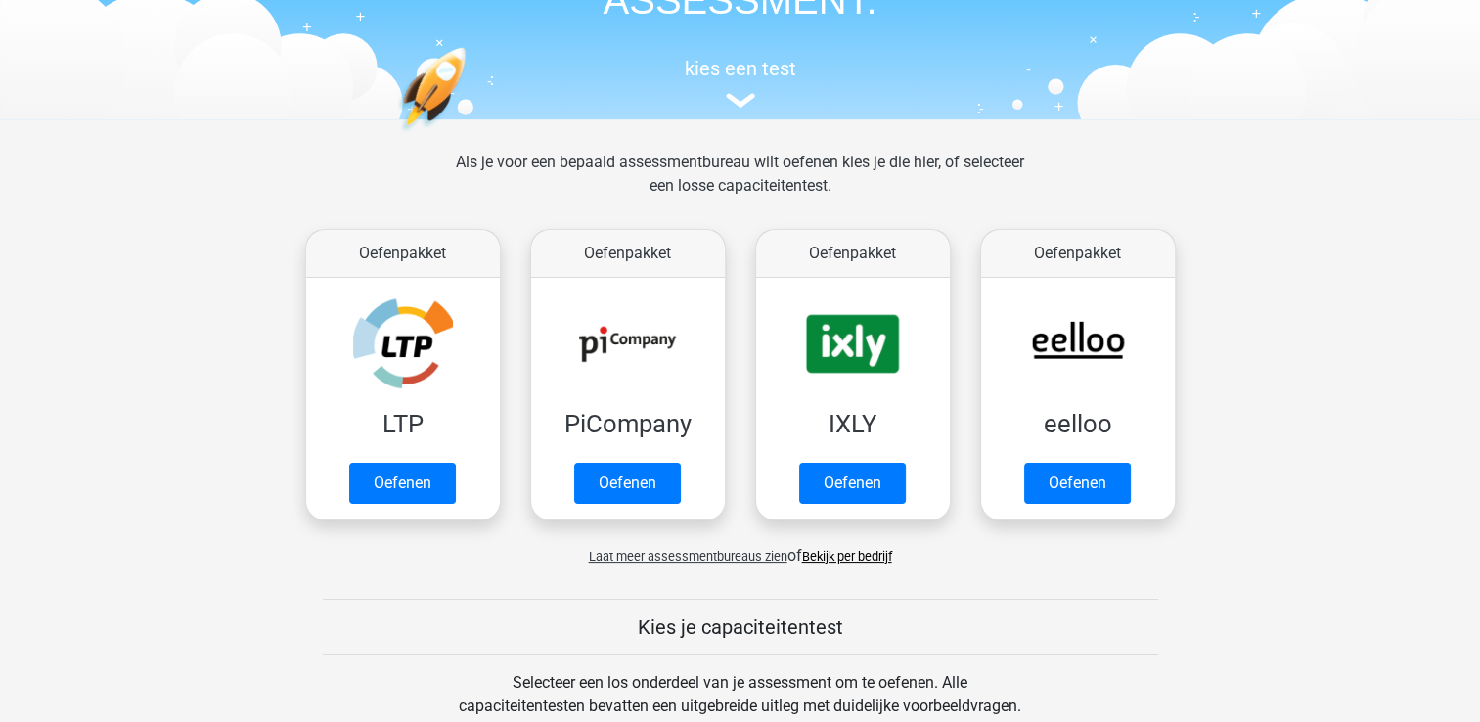
scroll to position [391, 0]
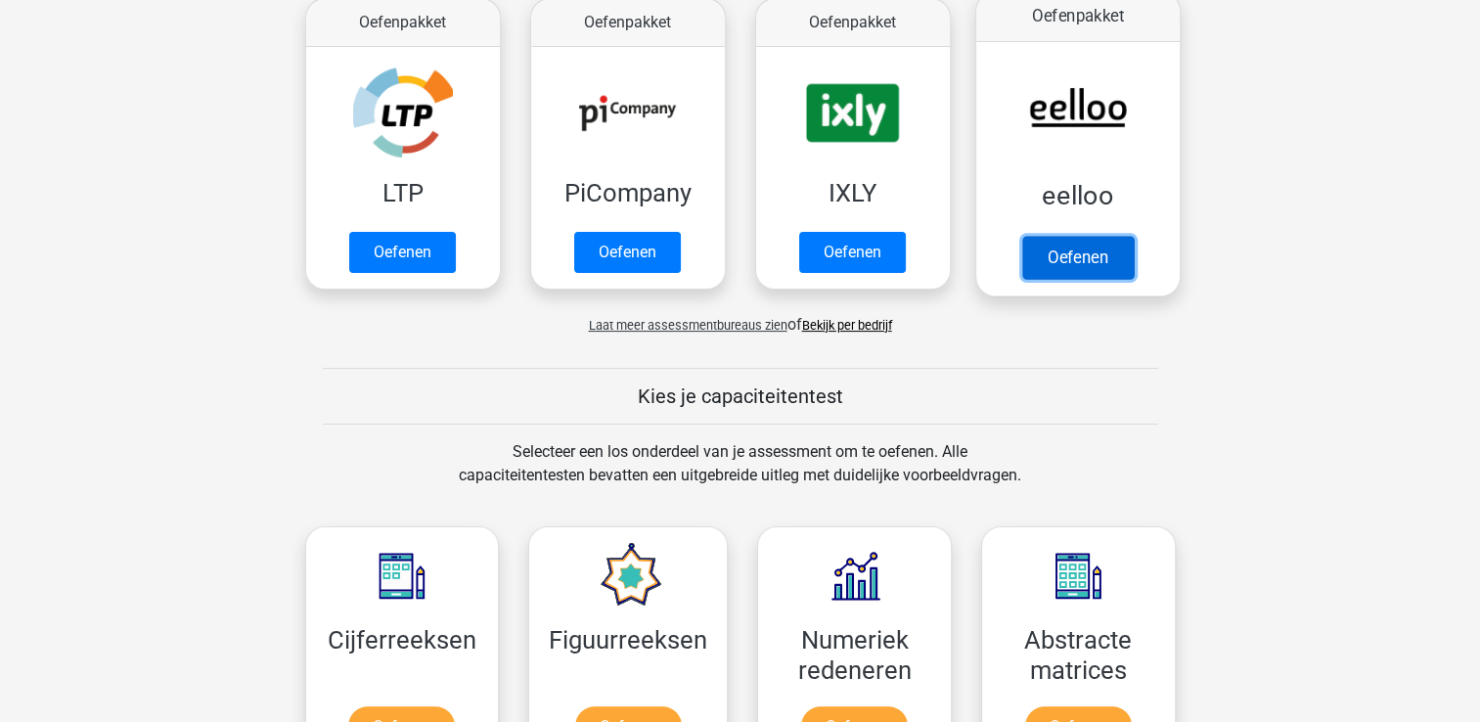
click at [1078, 254] on link "Oefenen" at bounding box center [1076, 257] width 111 height 43
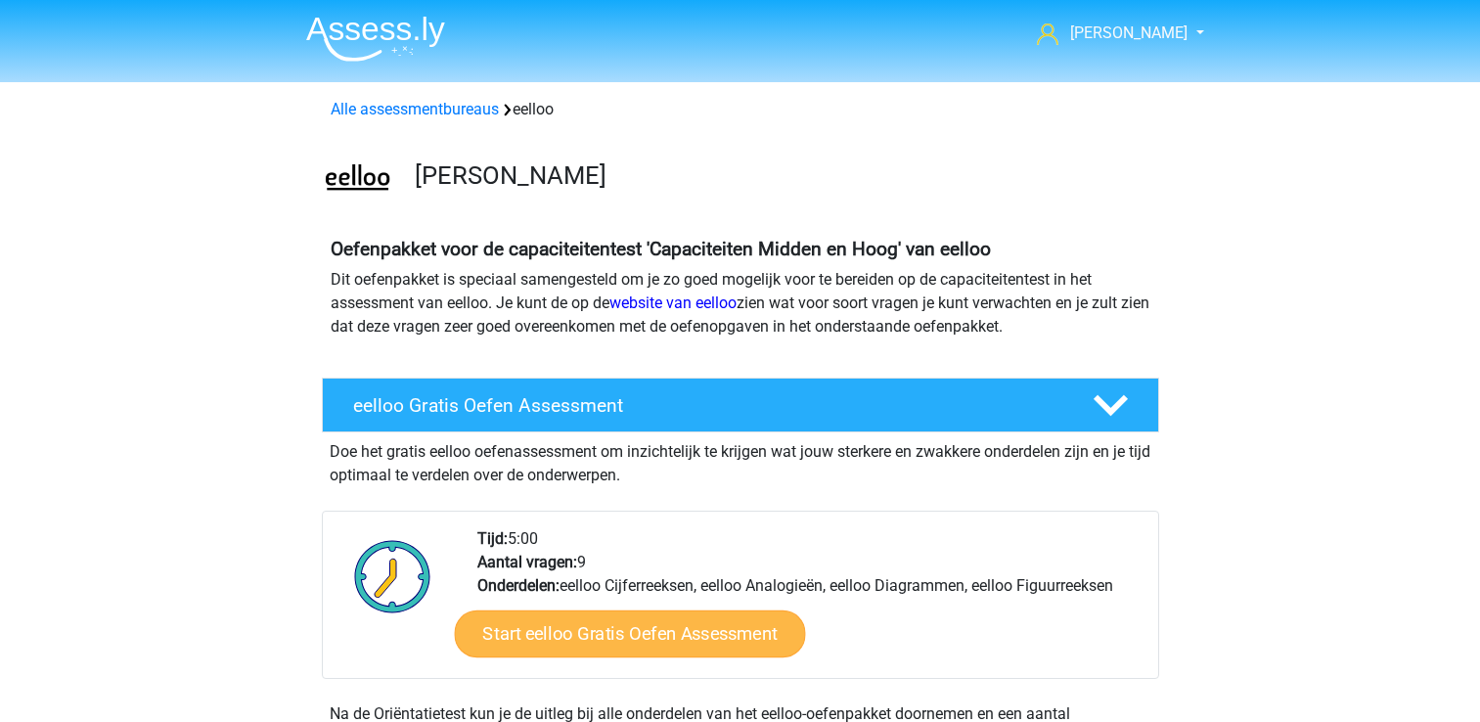
scroll to position [391, 0]
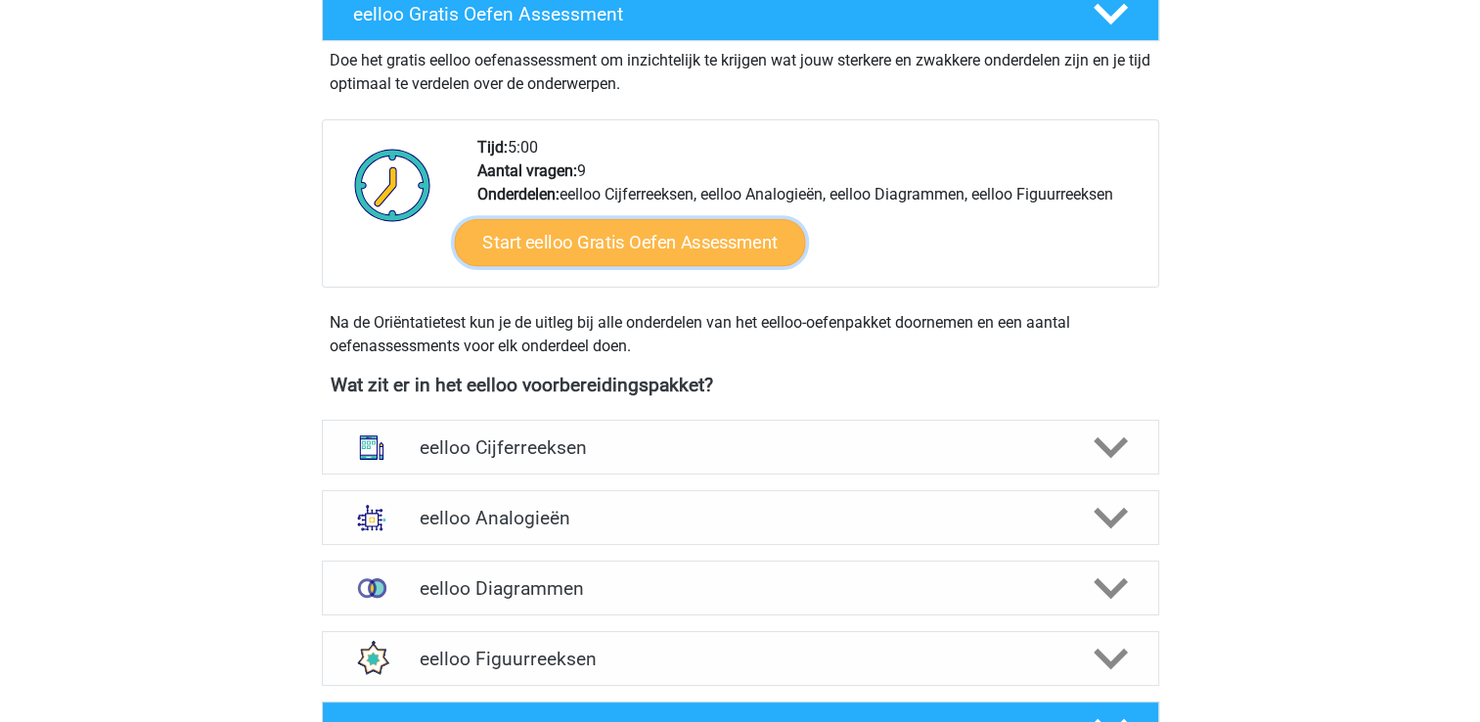
click at [614, 241] on link "Start eelloo Gratis Oefen Assessment" at bounding box center [629, 242] width 351 height 47
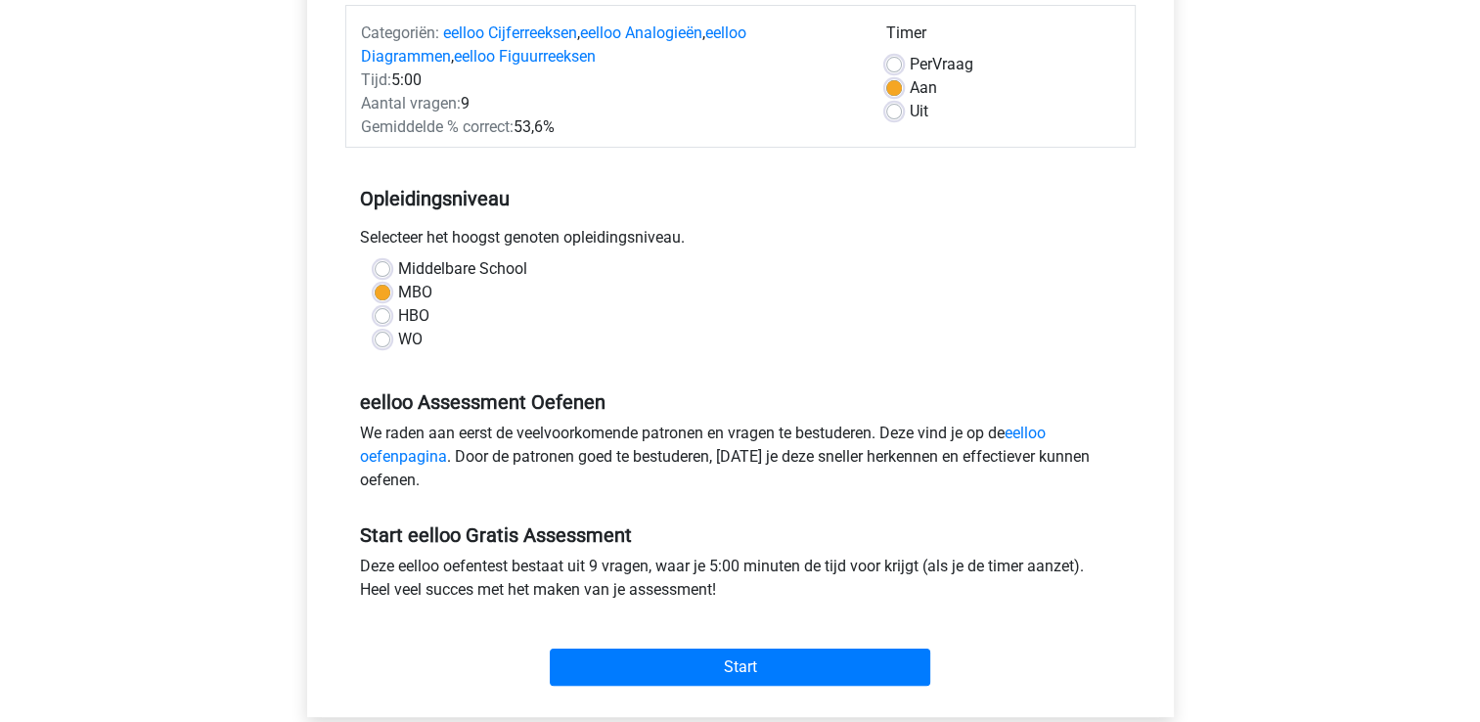
scroll to position [293, 0]
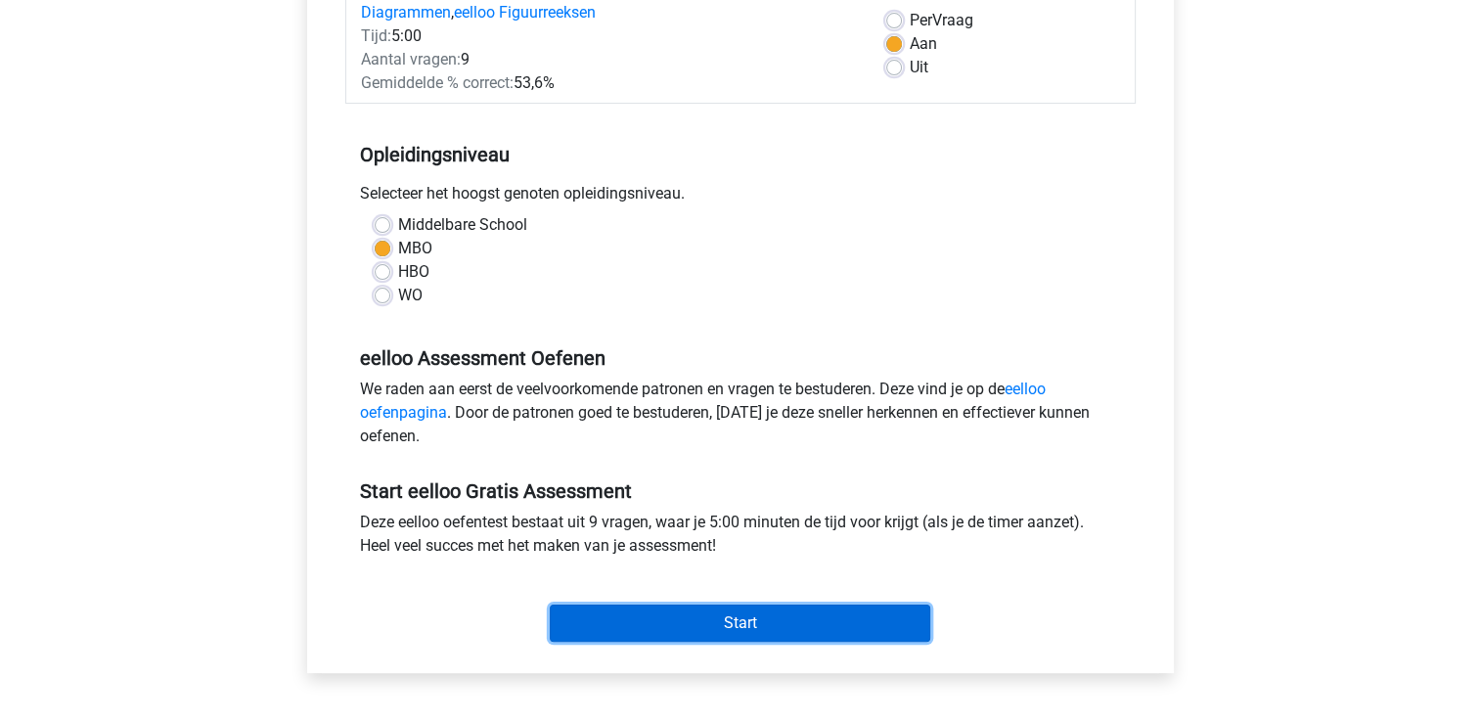
click at [771, 616] on input "Start" at bounding box center [740, 622] width 380 height 37
click at [709, 620] on input "Start" at bounding box center [740, 622] width 380 height 37
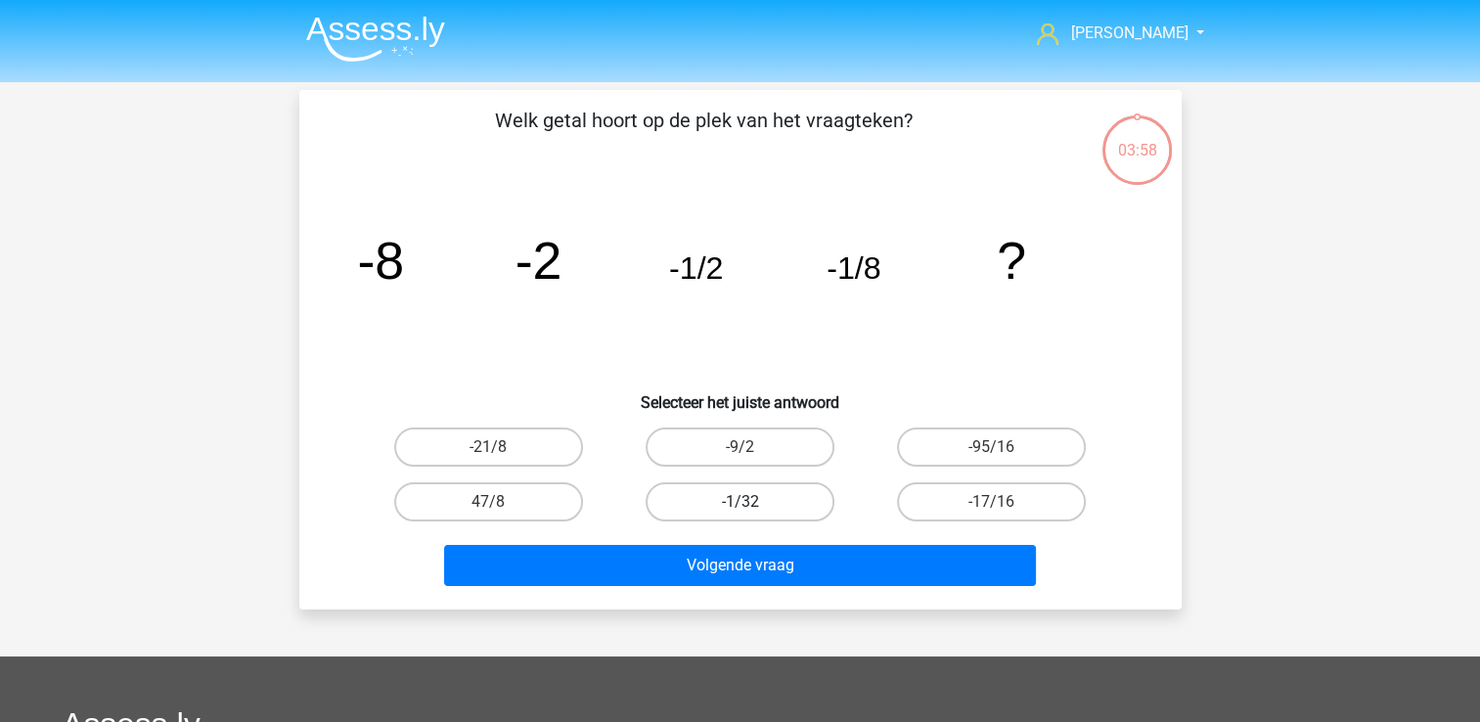
click at [757, 486] on label "-1/32" at bounding box center [740, 501] width 189 height 39
click at [752, 502] on input "-1/32" at bounding box center [745, 508] width 13 height 13
radio input "true"
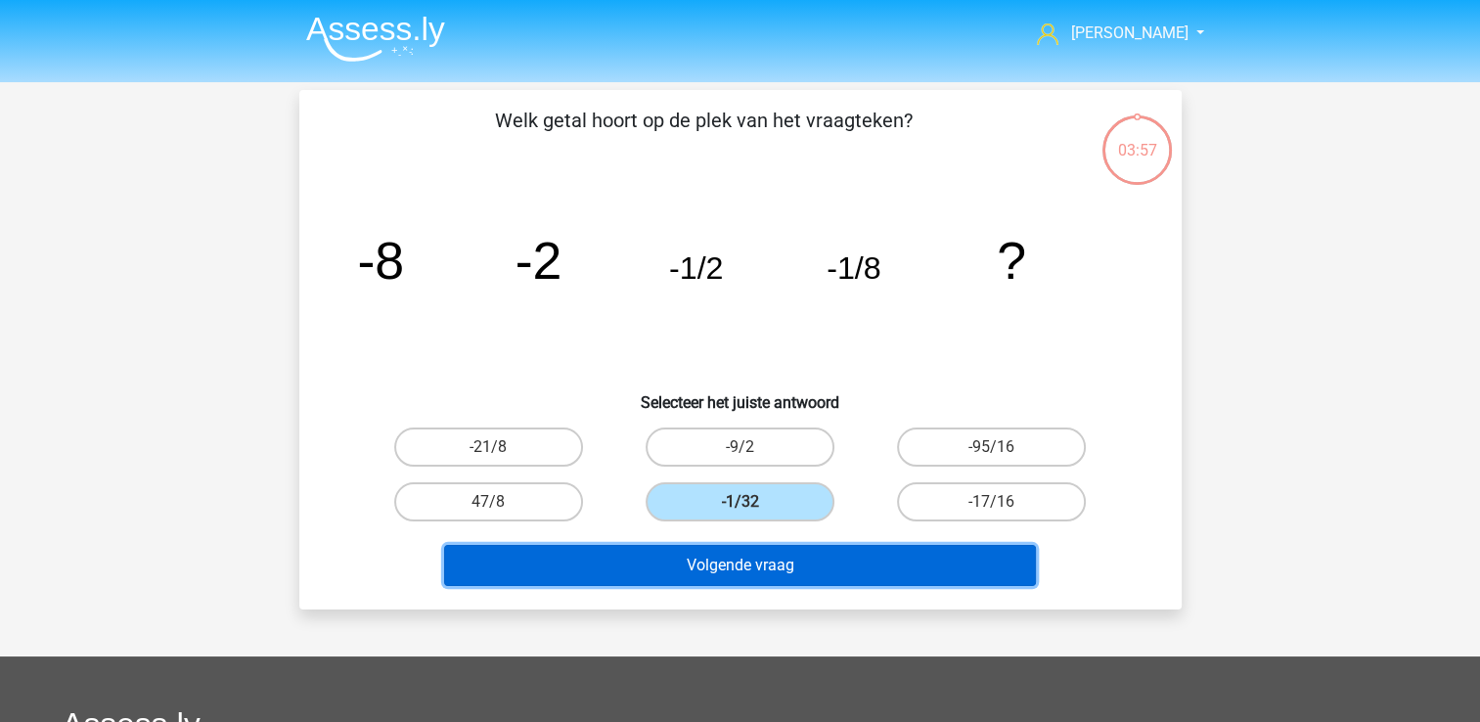
click at [781, 577] on button "Volgende vraag" at bounding box center [740, 565] width 592 height 41
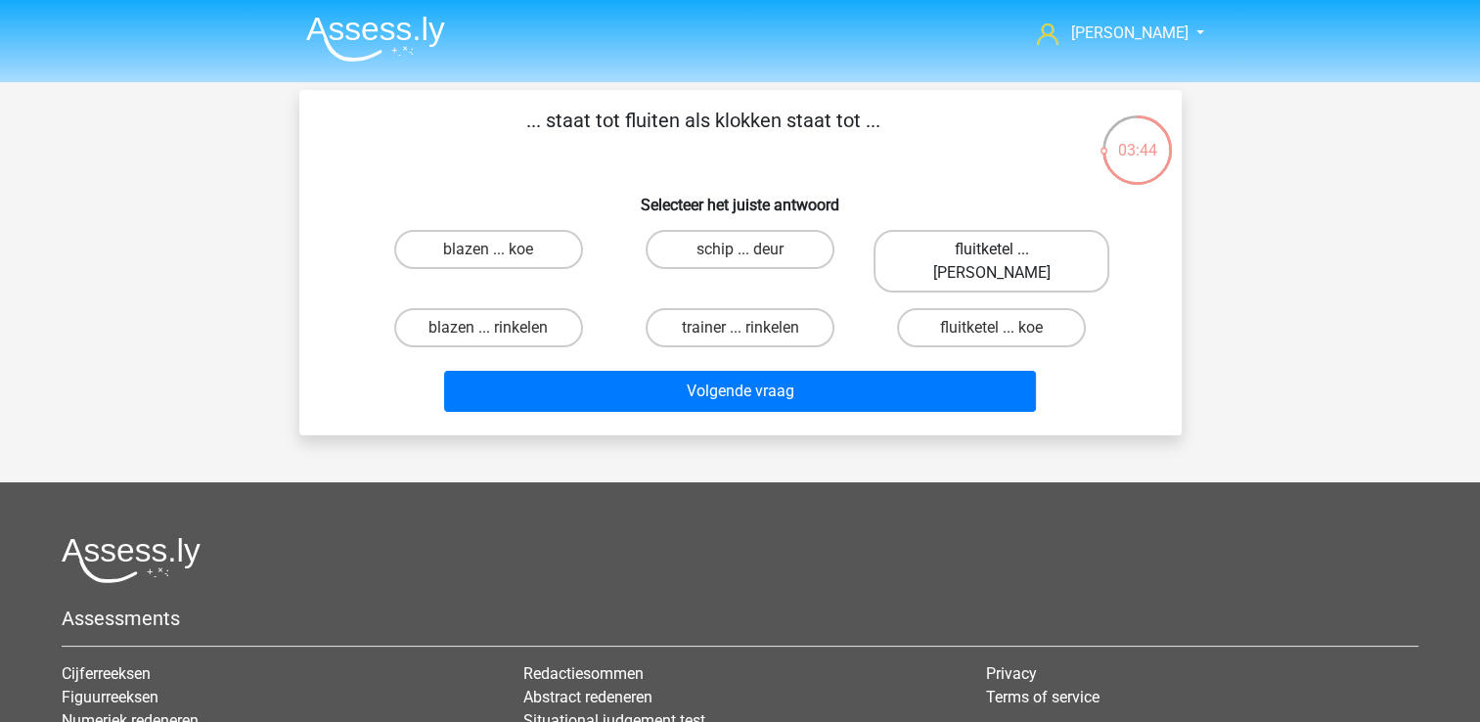
click at [1017, 254] on label "fluitketel ... luiden" at bounding box center [991, 261] width 236 height 63
click at [1004, 254] on input "fluitketel ... luiden" at bounding box center [998, 255] width 13 height 13
radio input "true"
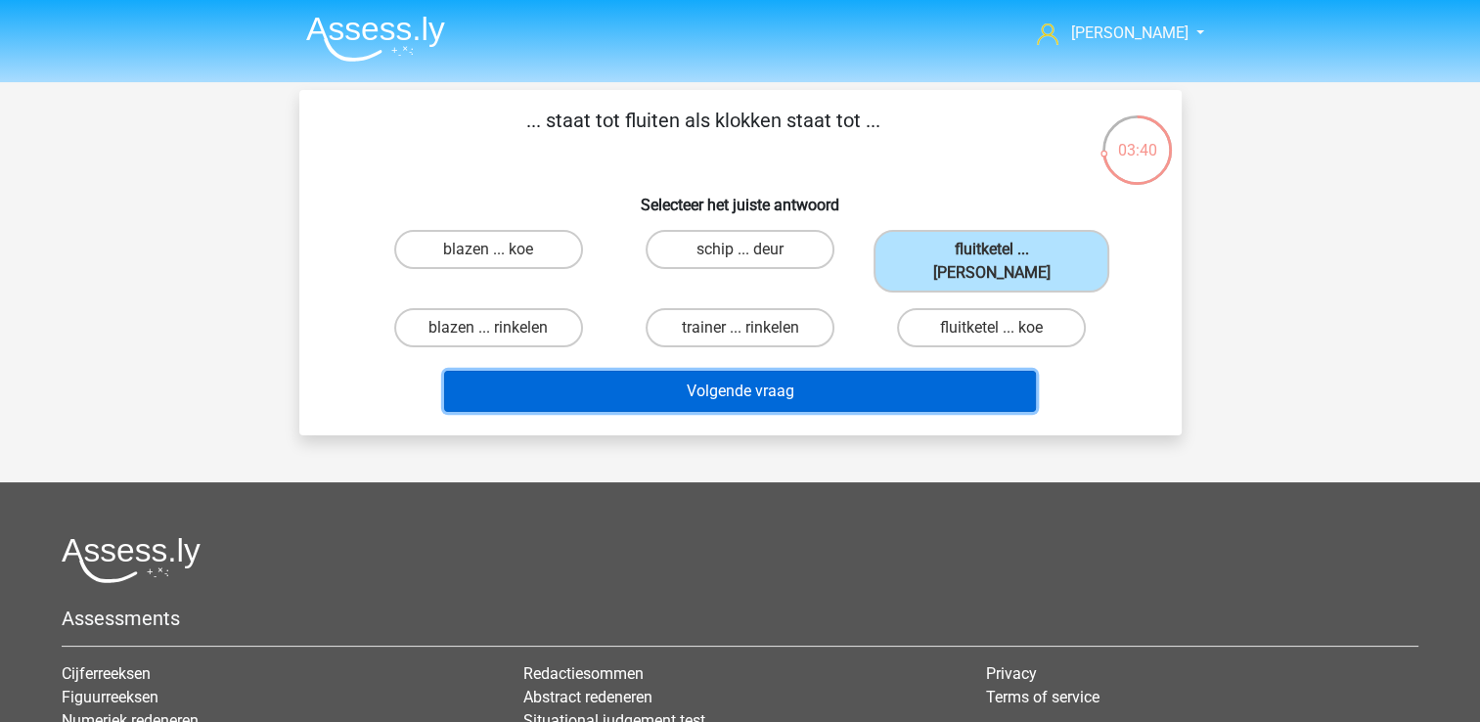
click at [749, 371] on button "Volgende vraag" at bounding box center [740, 391] width 592 height 41
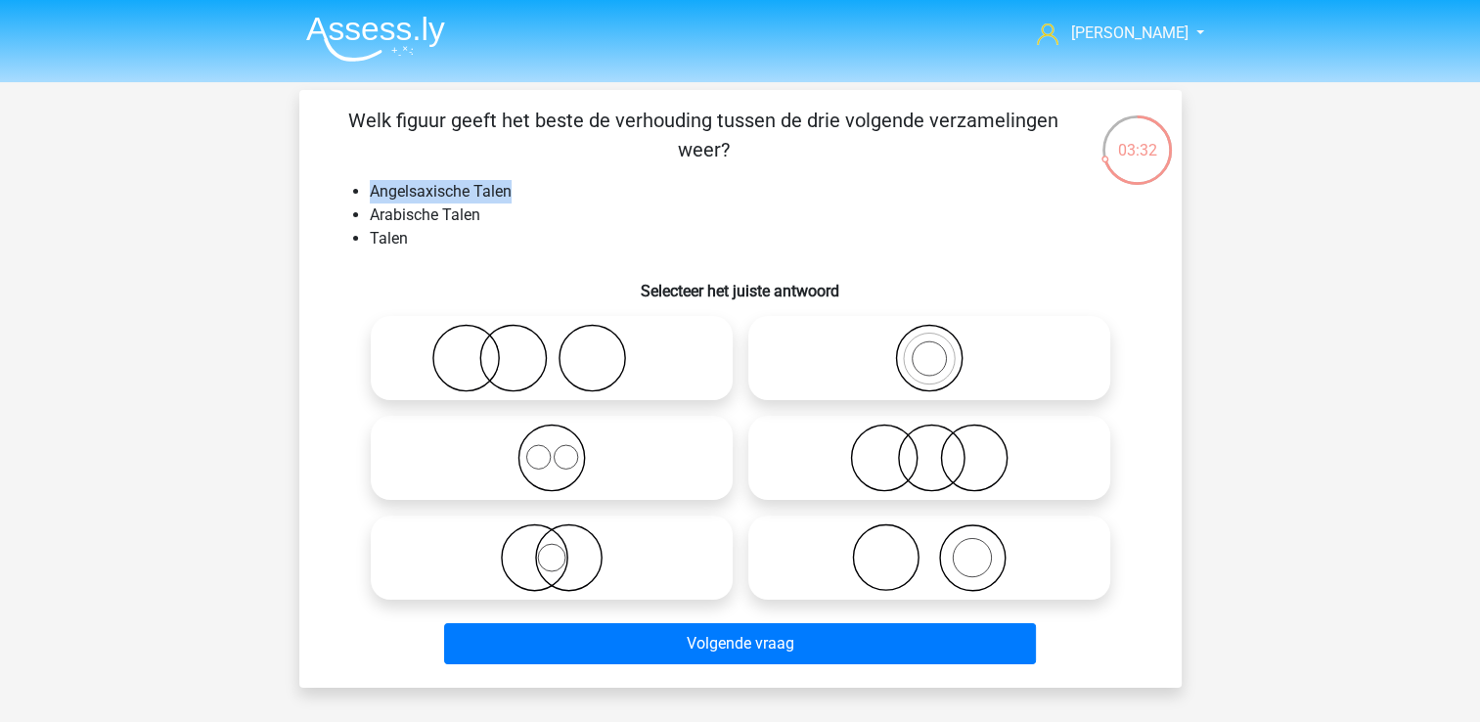
drag, startPoint x: 370, startPoint y: 189, endPoint x: 514, endPoint y: 190, distance: 144.8
click at [514, 190] on li "Angelsaxische Talen" at bounding box center [760, 191] width 780 height 23
drag, startPoint x: 514, startPoint y: 190, endPoint x: 490, endPoint y: 194, distance: 24.8
copy li "Angelsaxische Talen"
click at [563, 245] on li "Talen" at bounding box center [760, 238] width 780 height 23
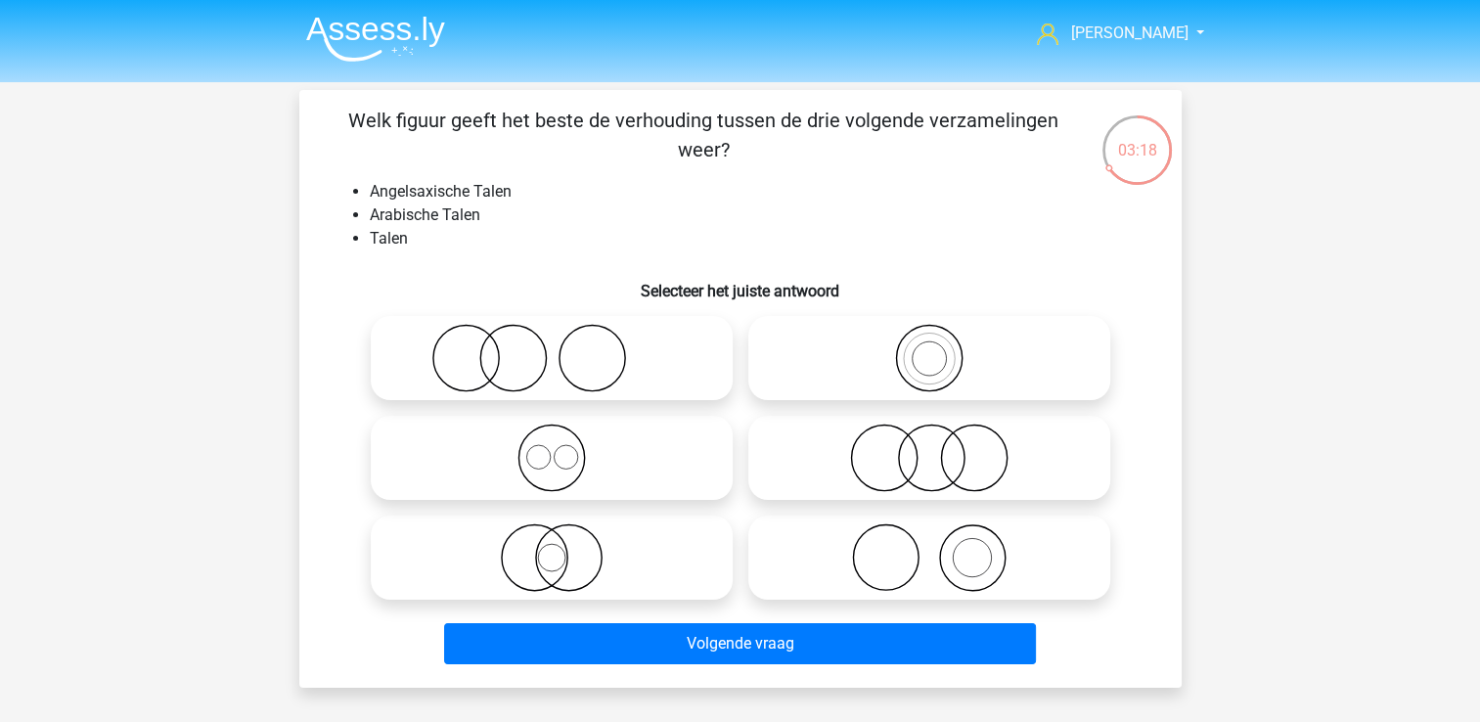
click at [555, 452] on circle at bounding box center [565, 456] width 23 height 23
click at [555, 448] on input "radio" at bounding box center [558, 441] width 13 height 13
radio input "true"
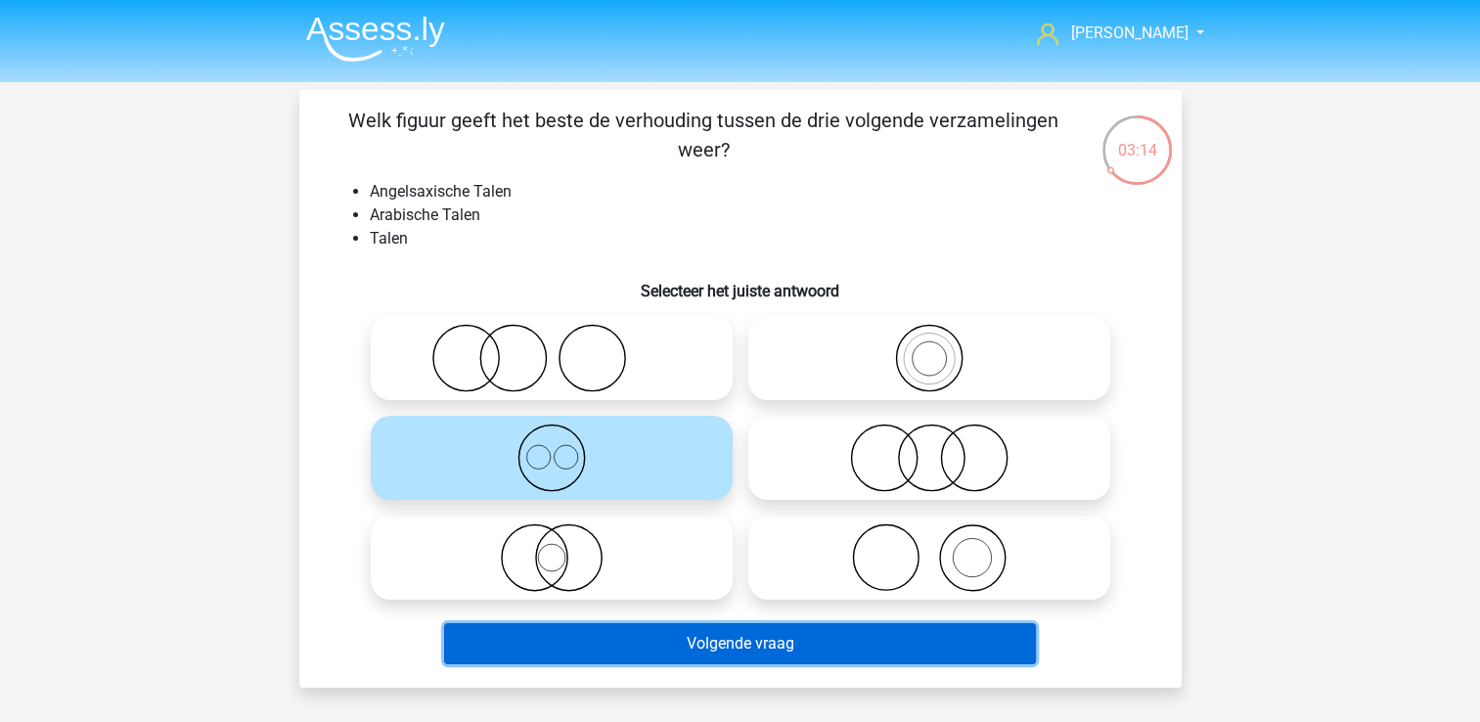
click at [716, 647] on button "Volgende vraag" at bounding box center [740, 643] width 592 height 41
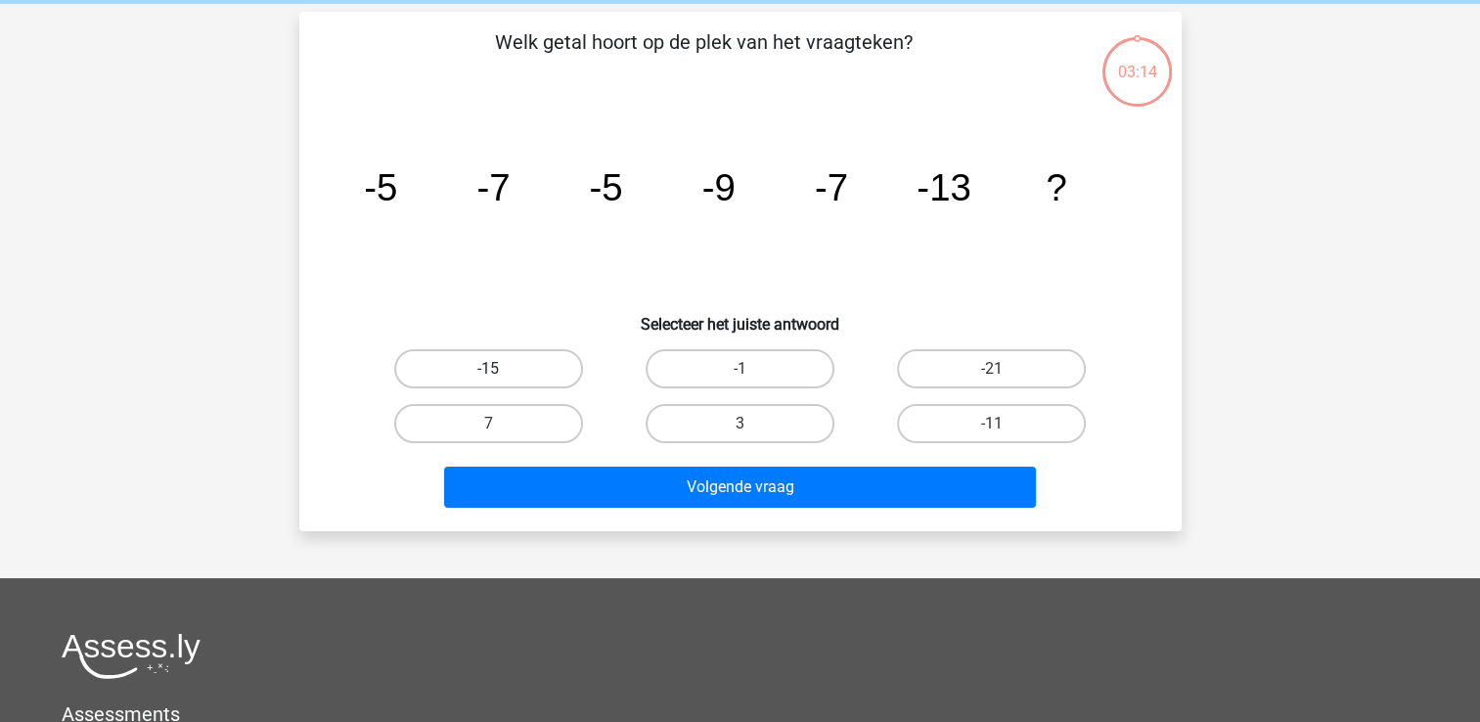
scroll to position [90, 0]
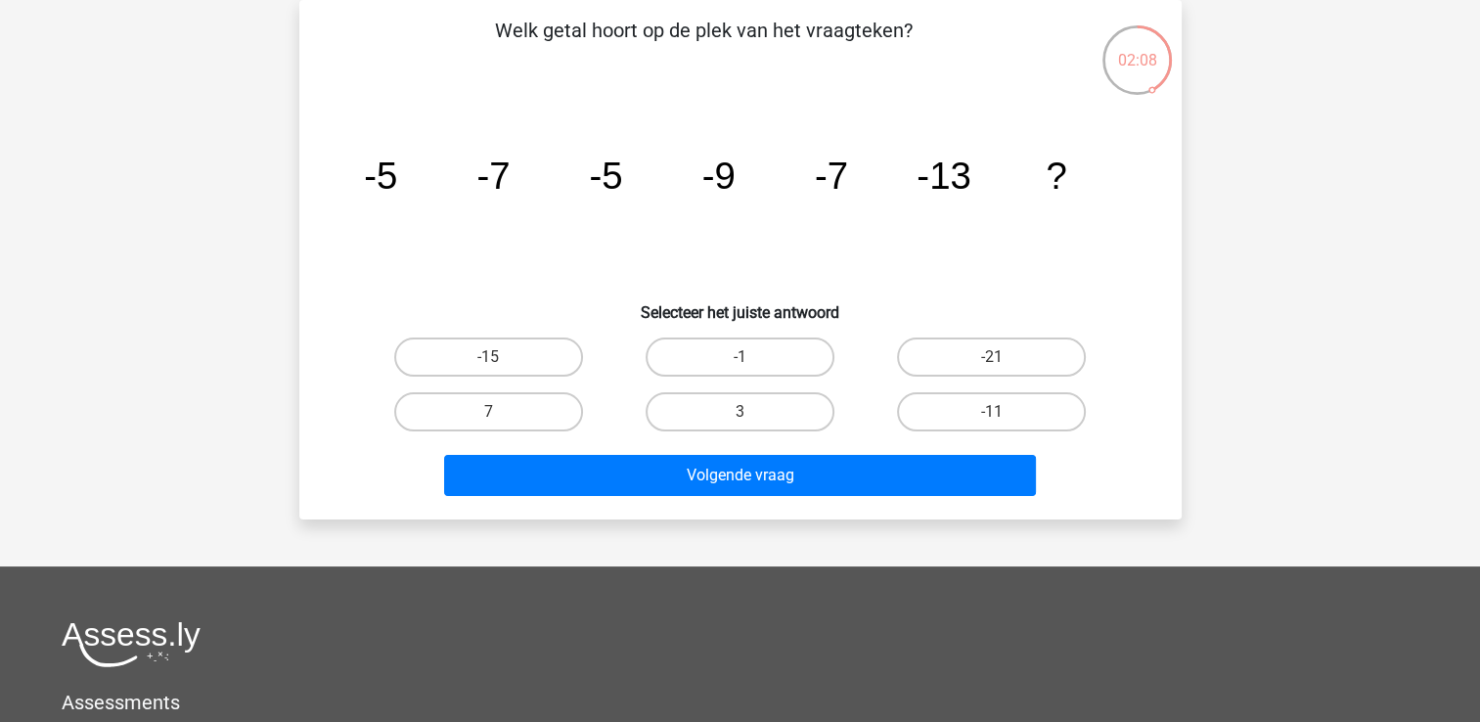
click at [999, 412] on input "-11" at bounding box center [998, 418] width 13 height 13
radio input "true"
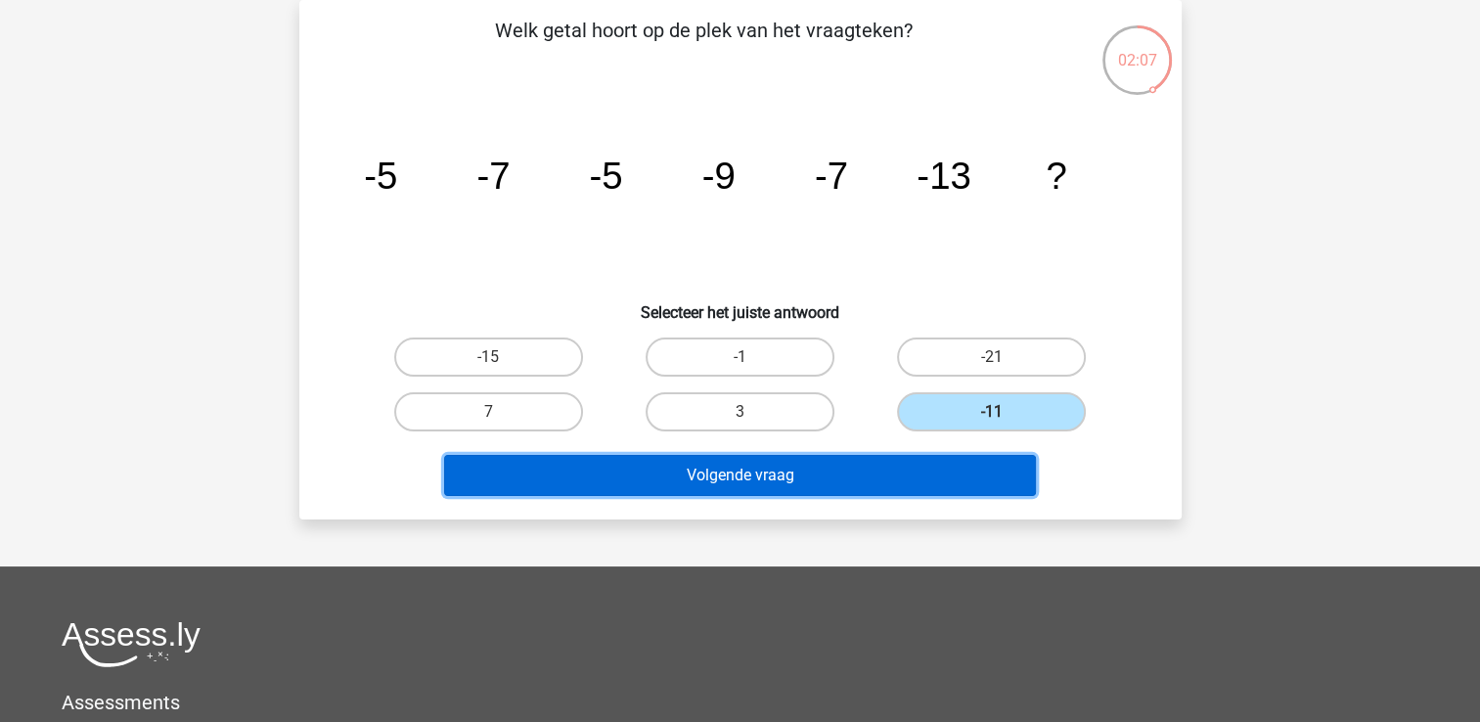
click at [888, 470] on button "Volgende vraag" at bounding box center [740, 475] width 592 height 41
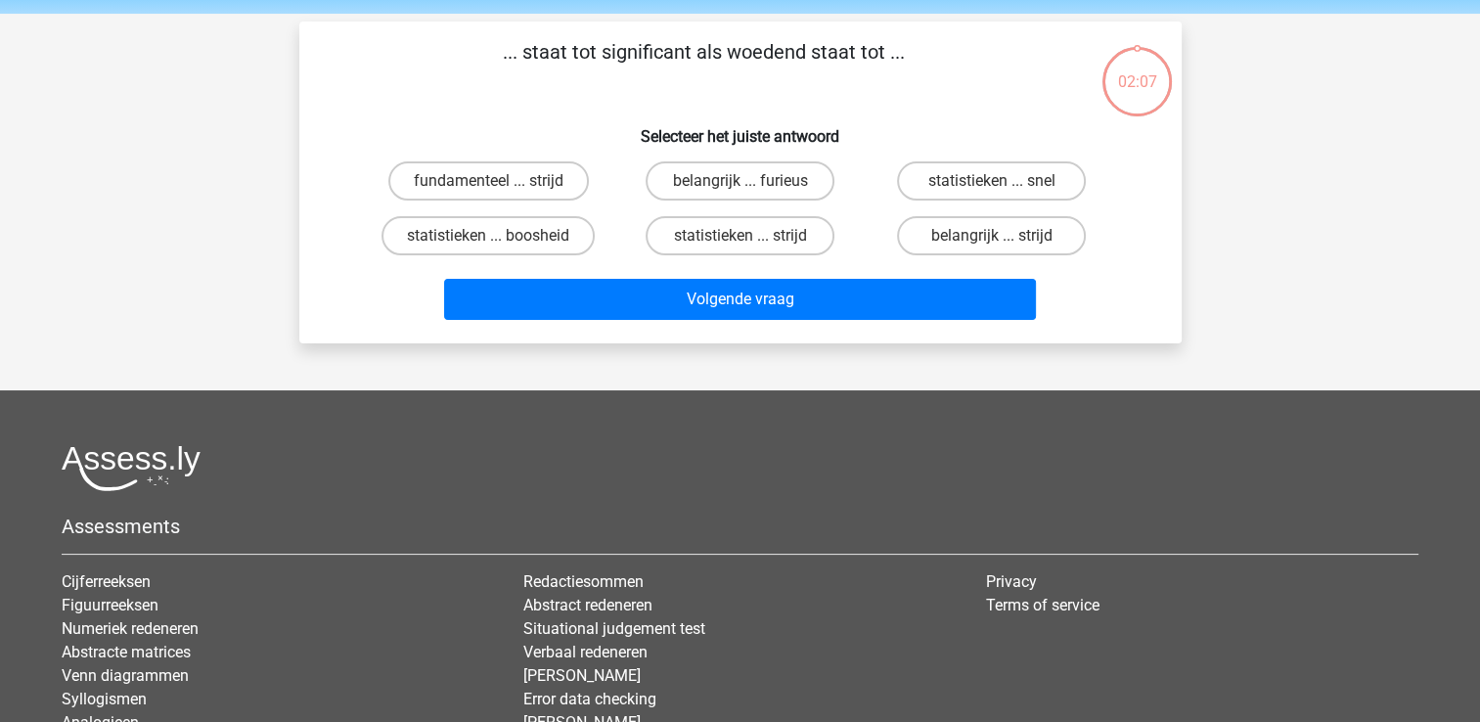
scroll to position [0, 0]
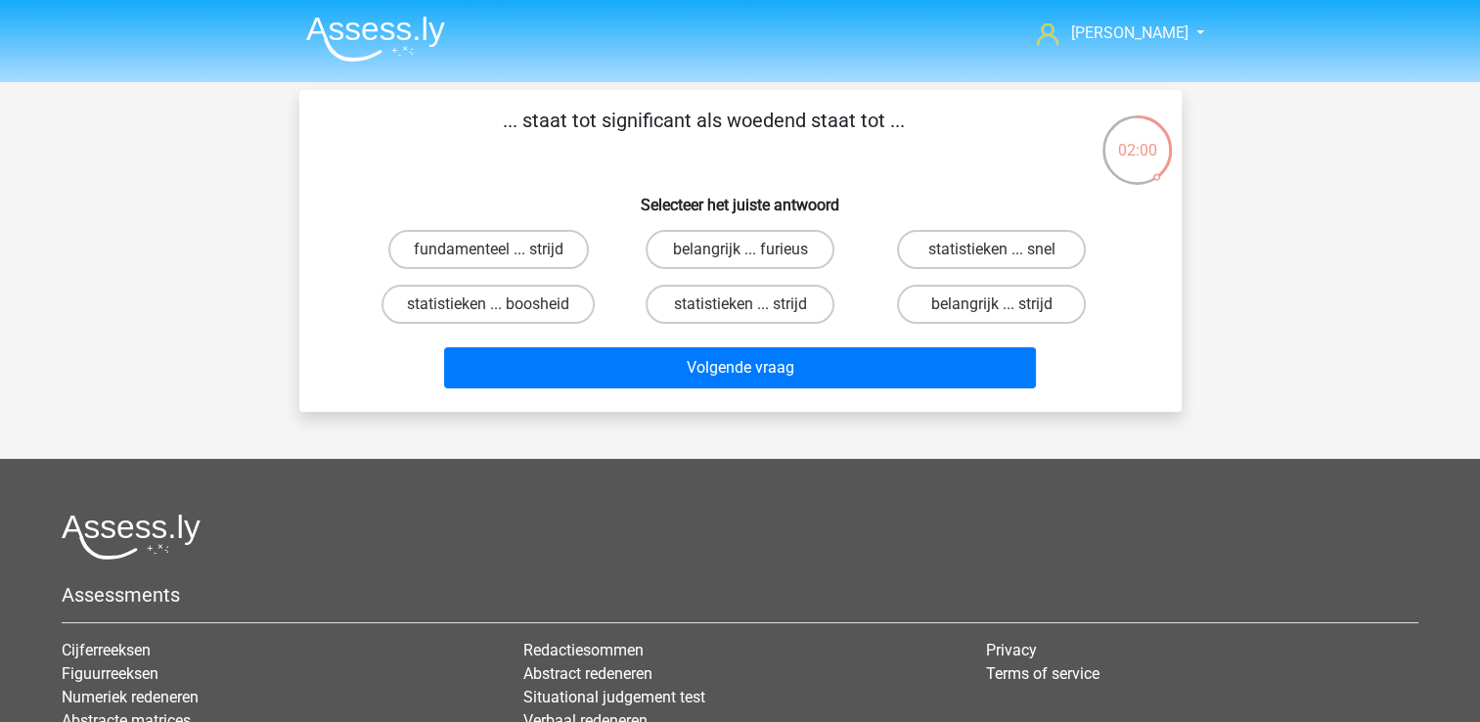
click at [751, 257] on input "belangrijk ... furieus" at bounding box center [745, 255] width 13 height 13
radio input "true"
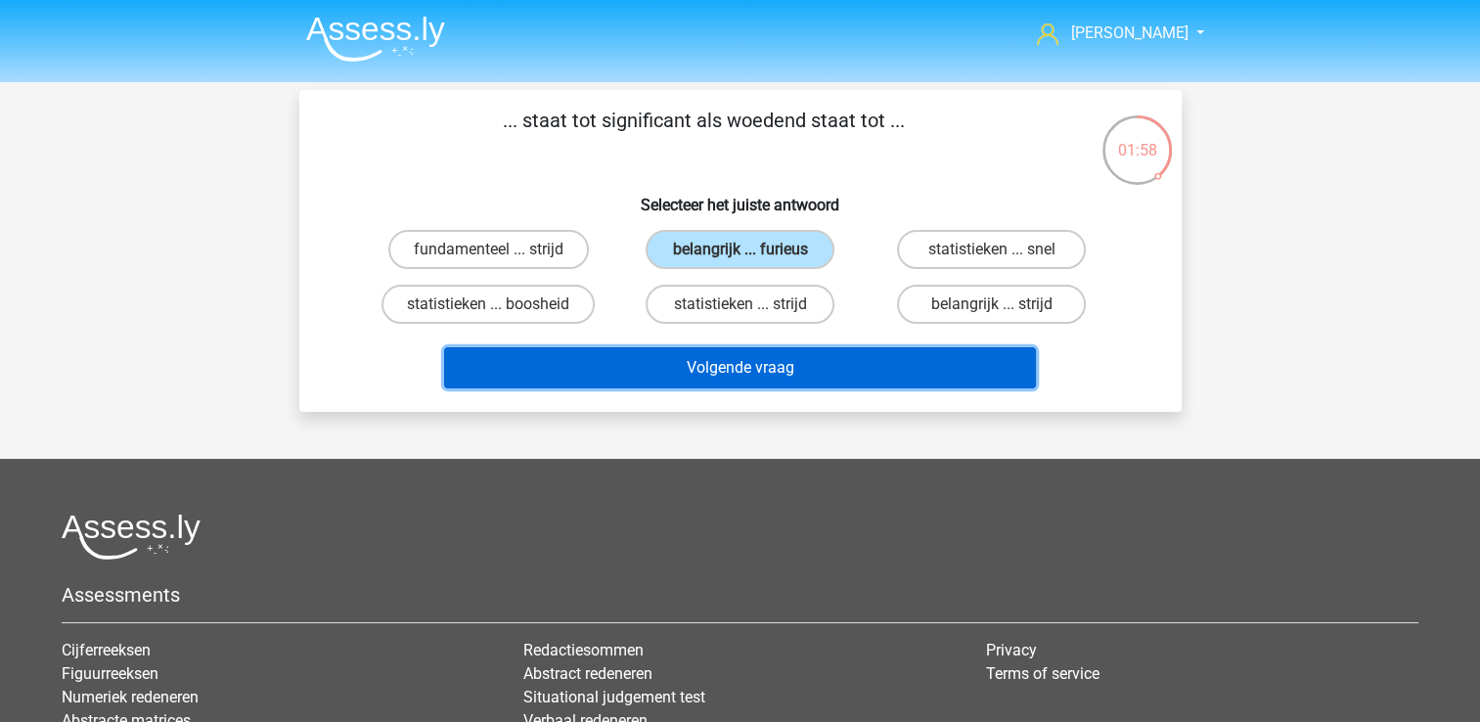
click at [759, 374] on button "Volgende vraag" at bounding box center [740, 367] width 592 height 41
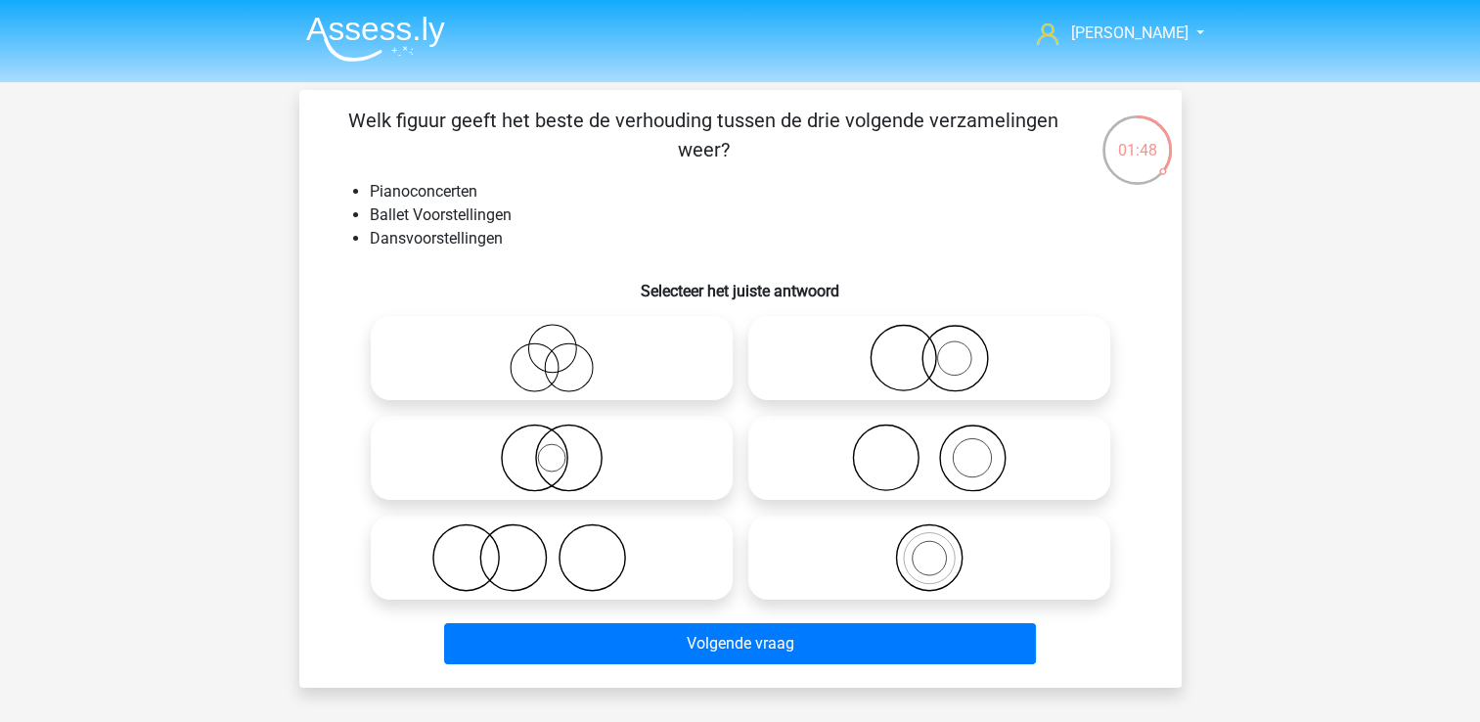
click at [609, 571] on icon at bounding box center [552, 557] width 346 height 68
click at [564, 548] on input "radio" at bounding box center [558, 541] width 13 height 13
radio input "true"
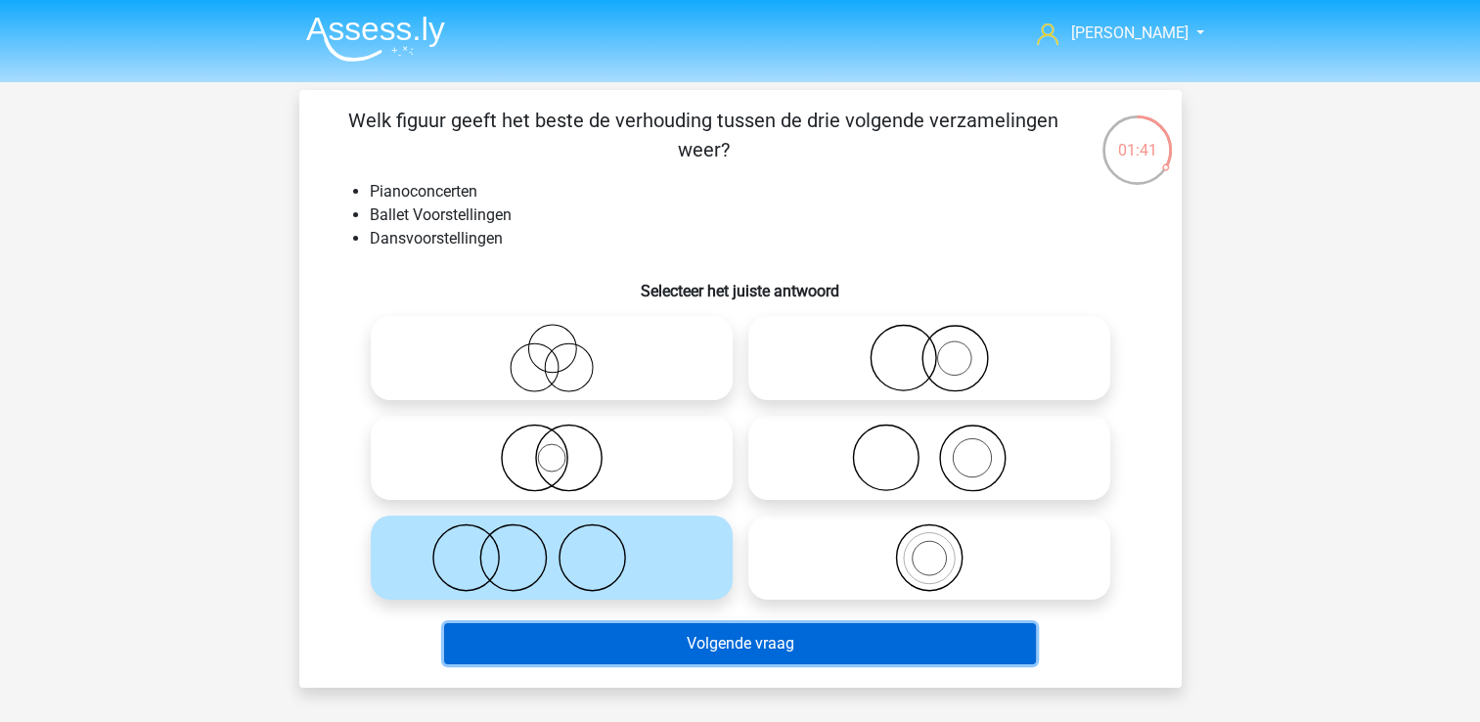
click at [682, 646] on button "Volgende vraag" at bounding box center [740, 643] width 592 height 41
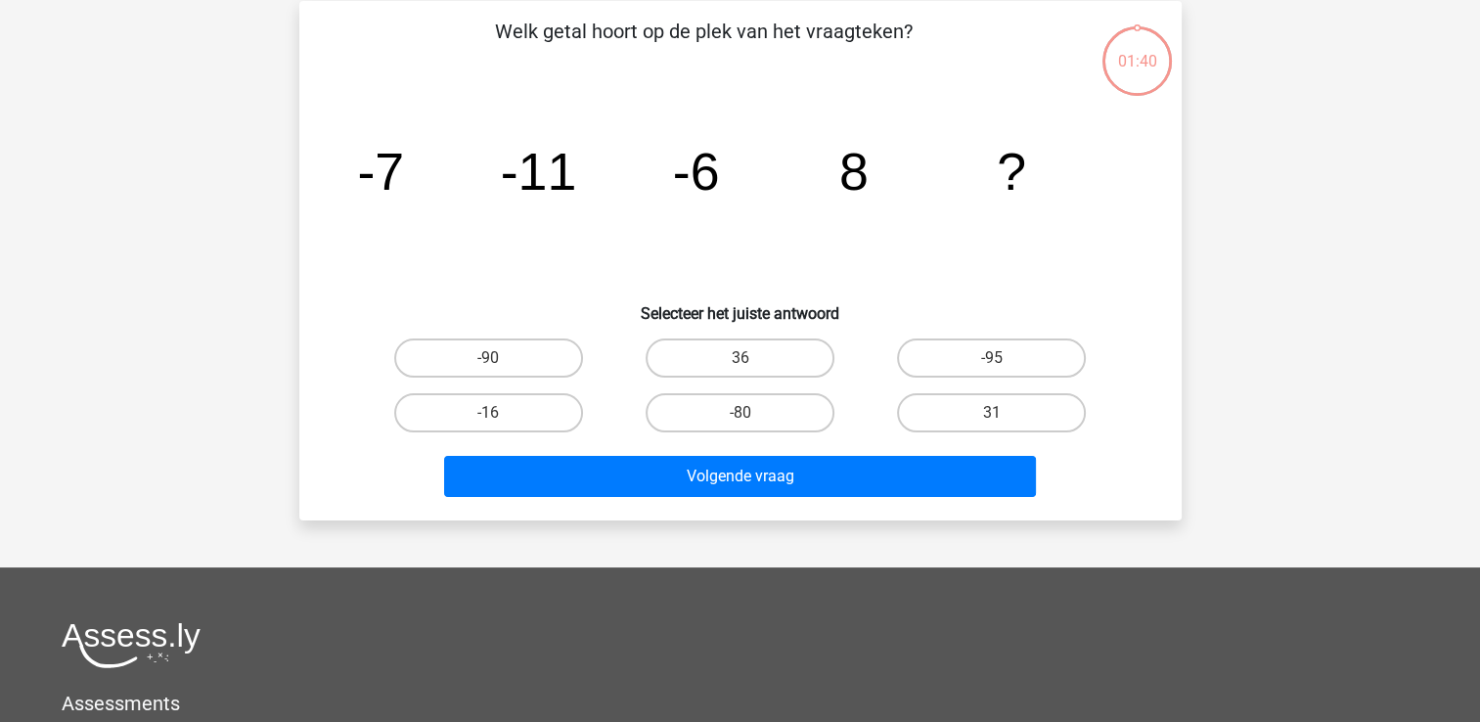
scroll to position [90, 0]
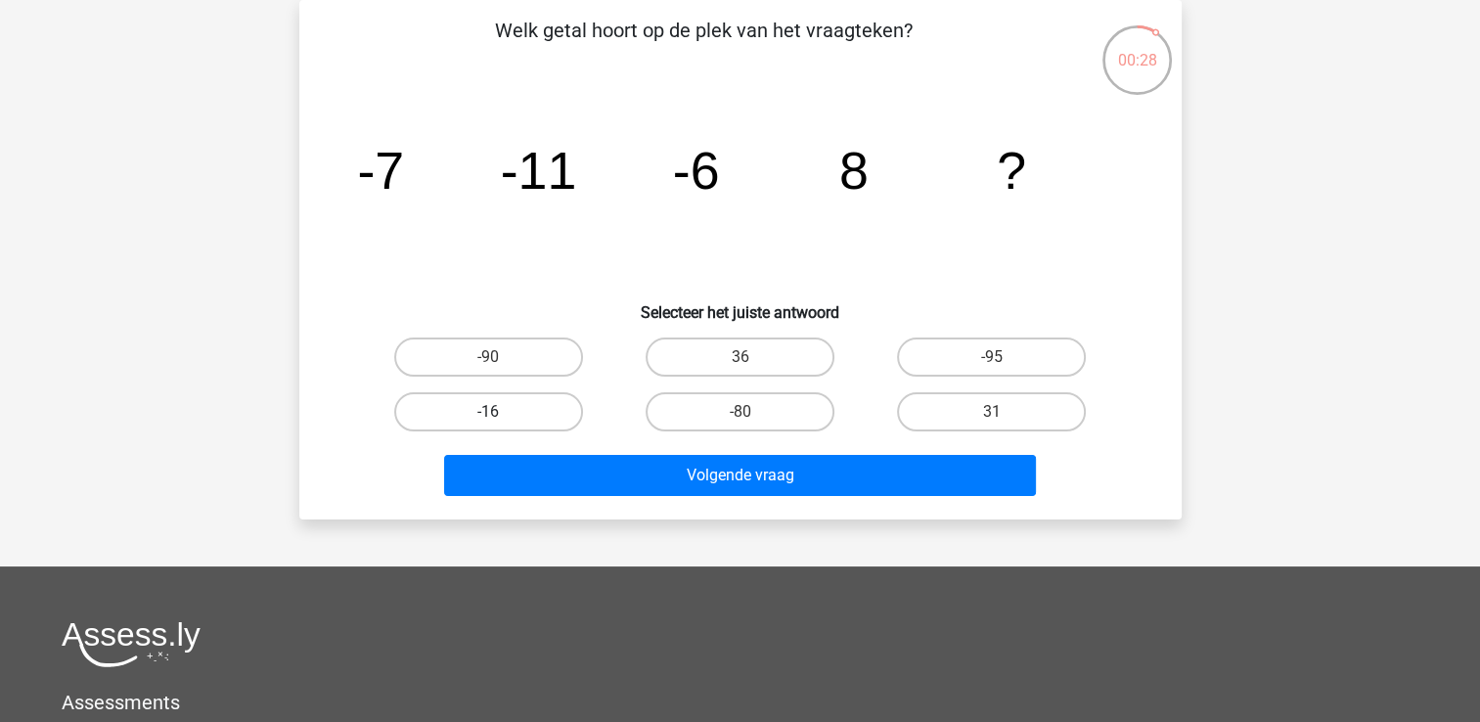
click at [552, 414] on label "-16" at bounding box center [488, 411] width 189 height 39
click at [501, 414] on input "-16" at bounding box center [494, 418] width 13 height 13
radio input "true"
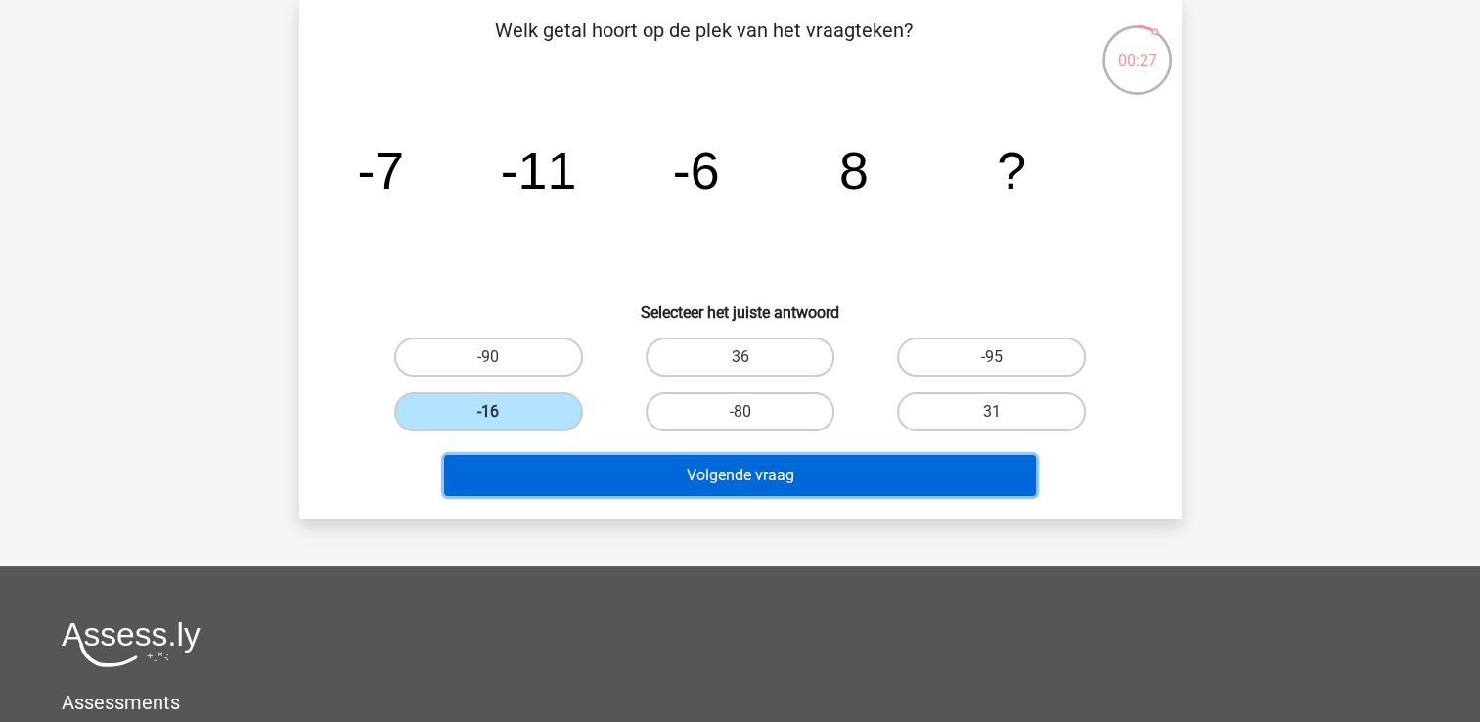
click at [717, 460] on button "Volgende vraag" at bounding box center [740, 475] width 592 height 41
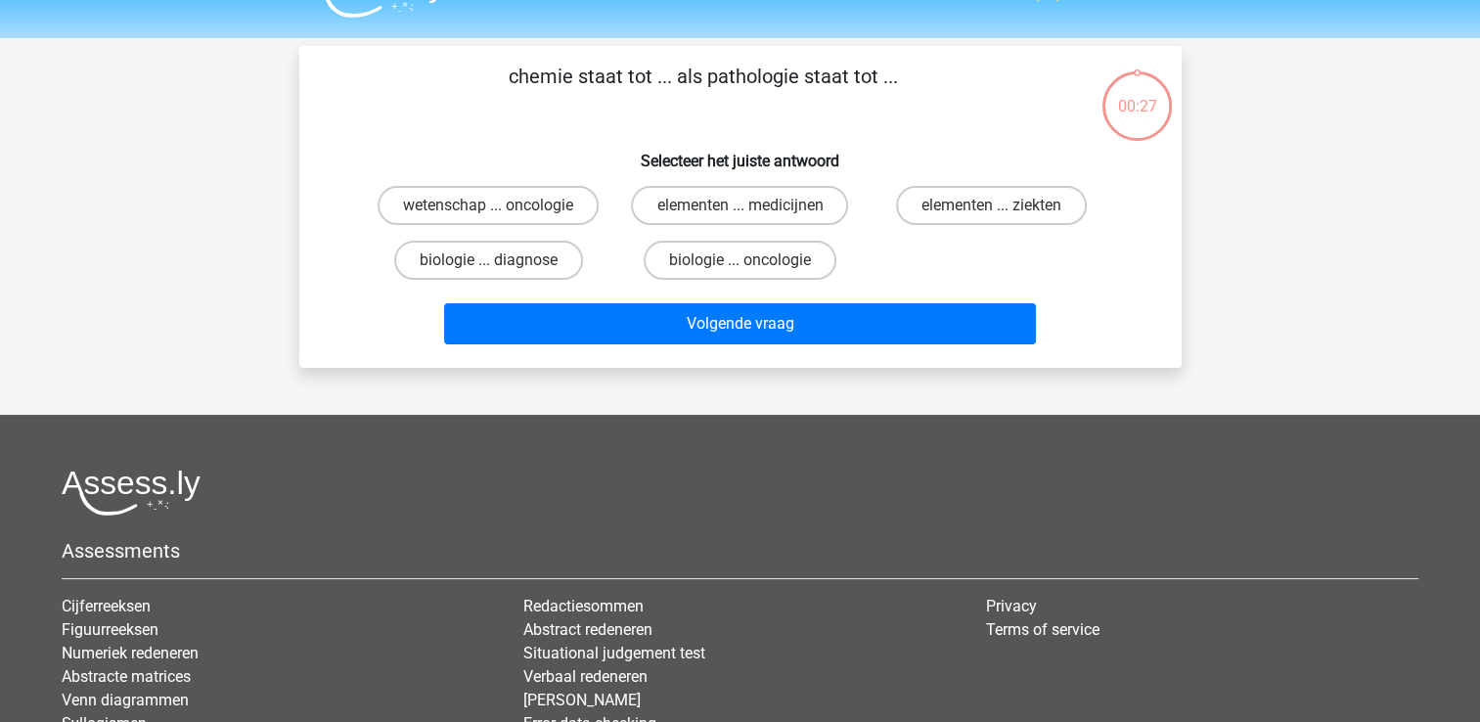
scroll to position [0, 0]
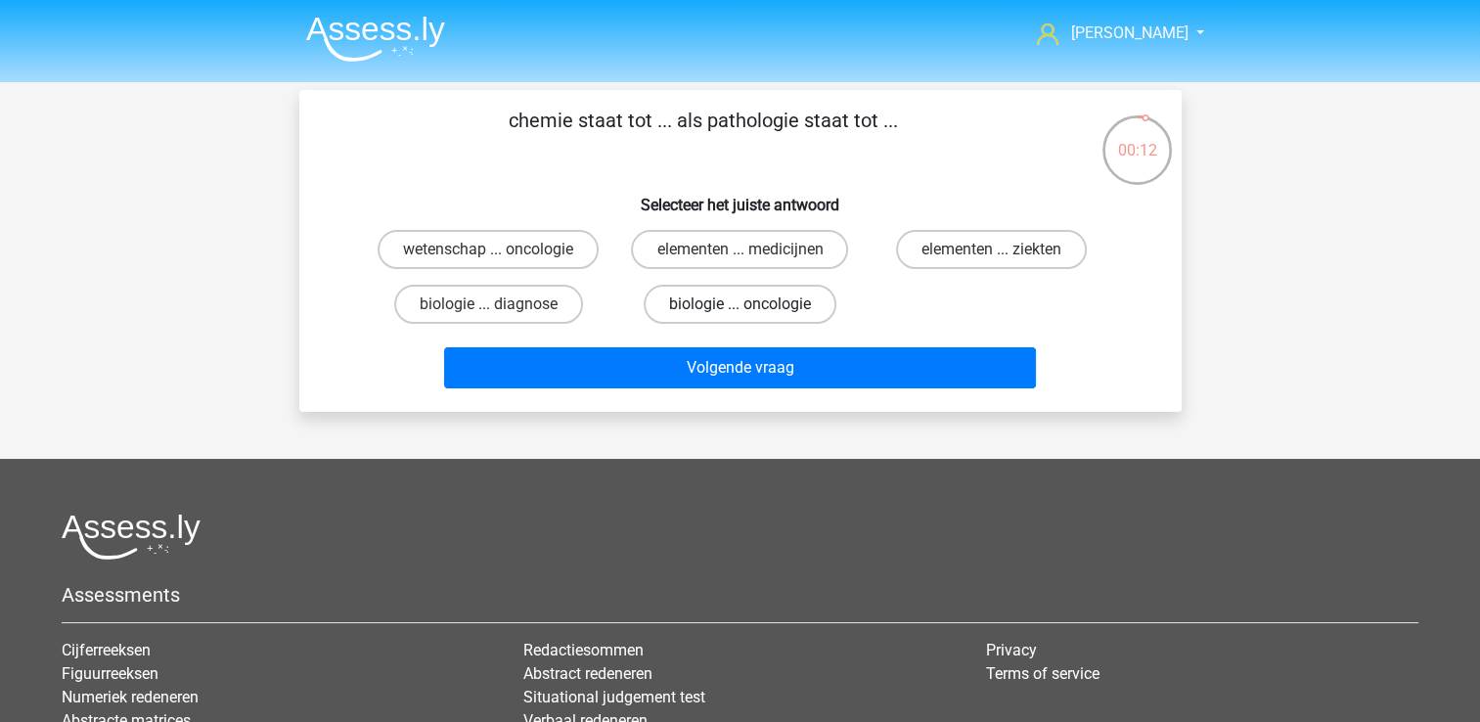
click at [770, 301] on label "biologie ... oncologie" at bounding box center [740, 304] width 193 height 39
click at [752, 304] on input "biologie ... oncologie" at bounding box center [745, 310] width 13 height 13
radio input "true"
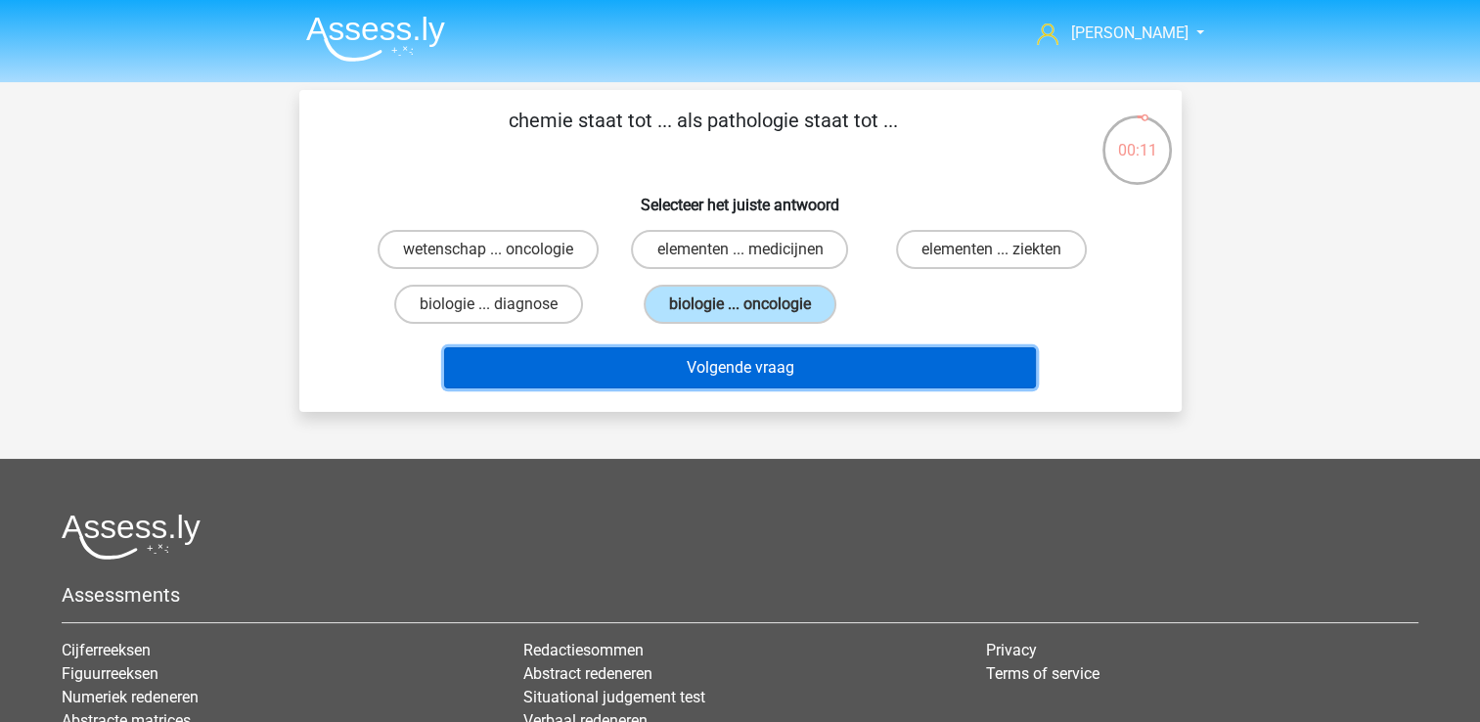
click at [831, 364] on button "Volgende vraag" at bounding box center [740, 367] width 592 height 41
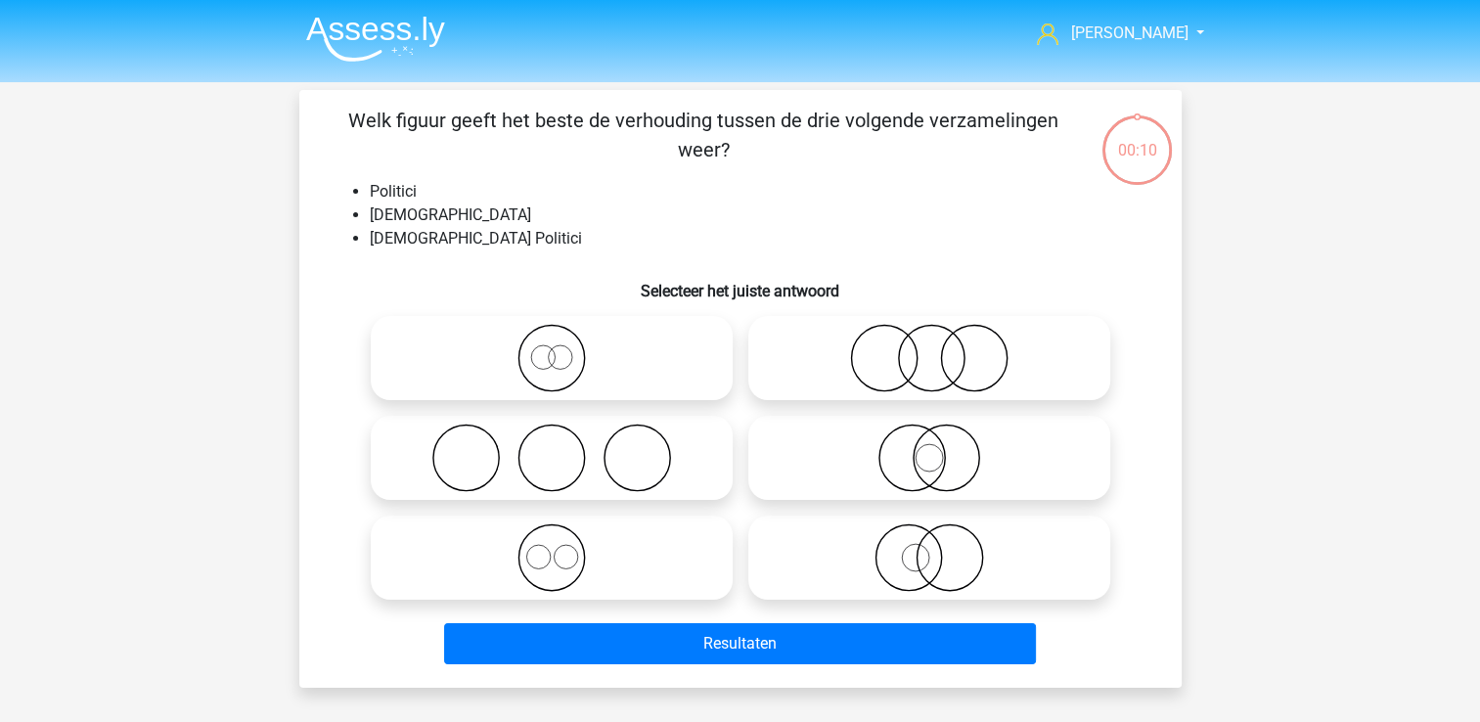
scroll to position [90, 0]
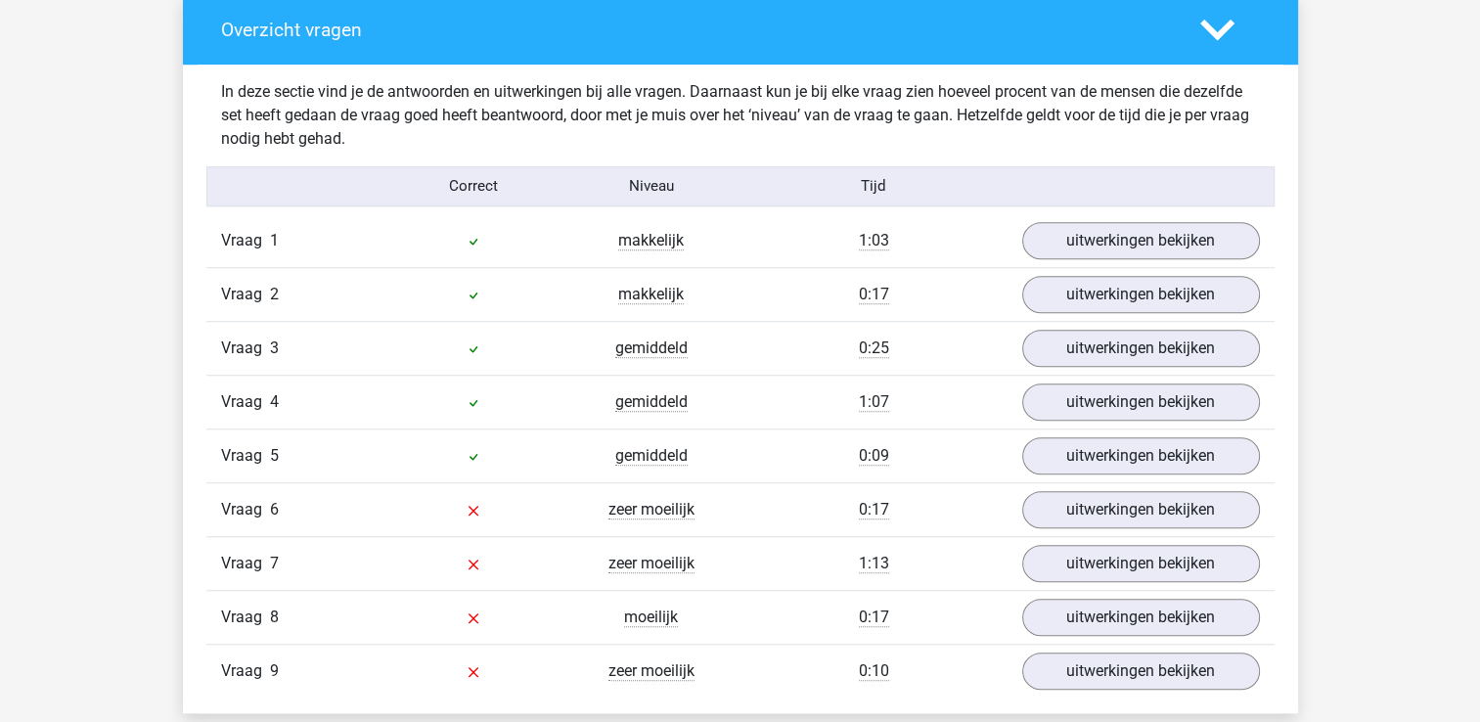
scroll to position [1663, 0]
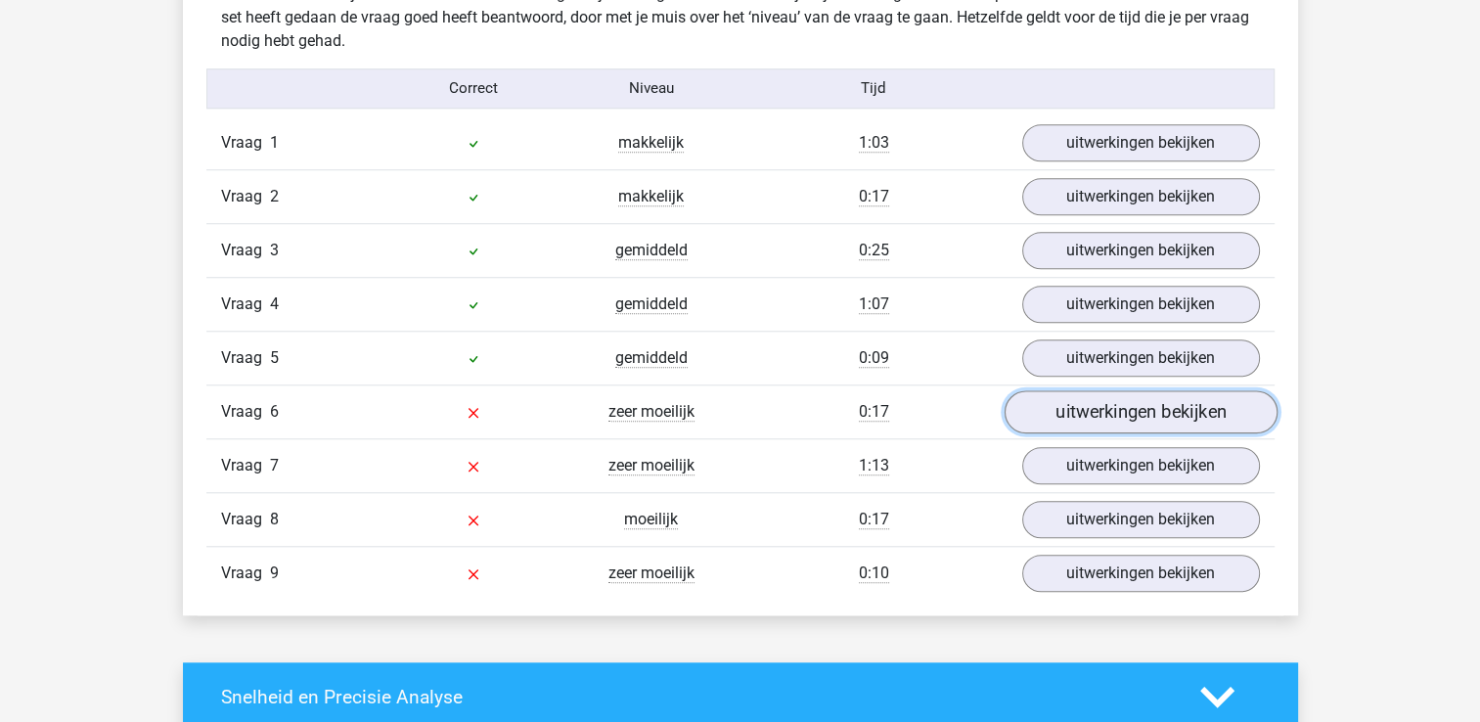
click at [1098, 408] on link "uitwerkingen bekijken" at bounding box center [1139, 411] width 273 height 43
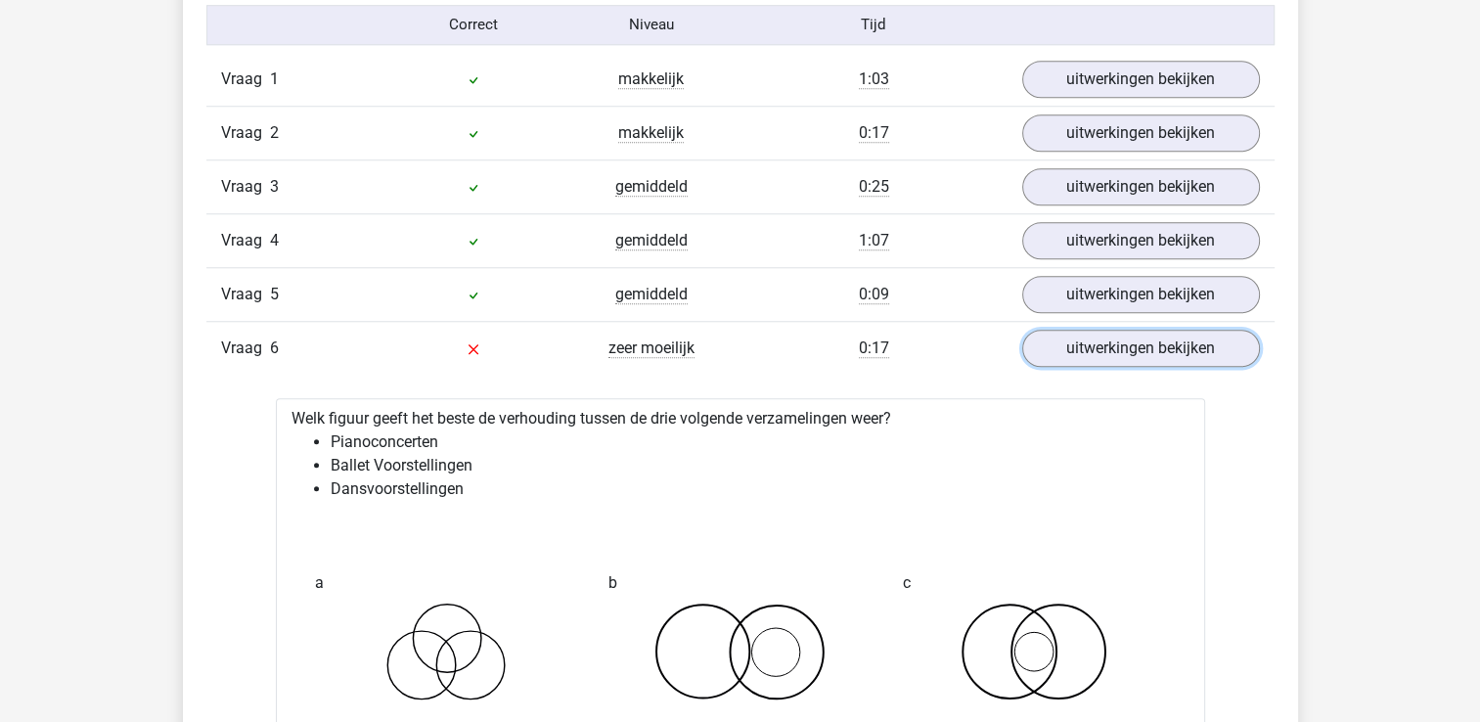
scroll to position [1760, 0]
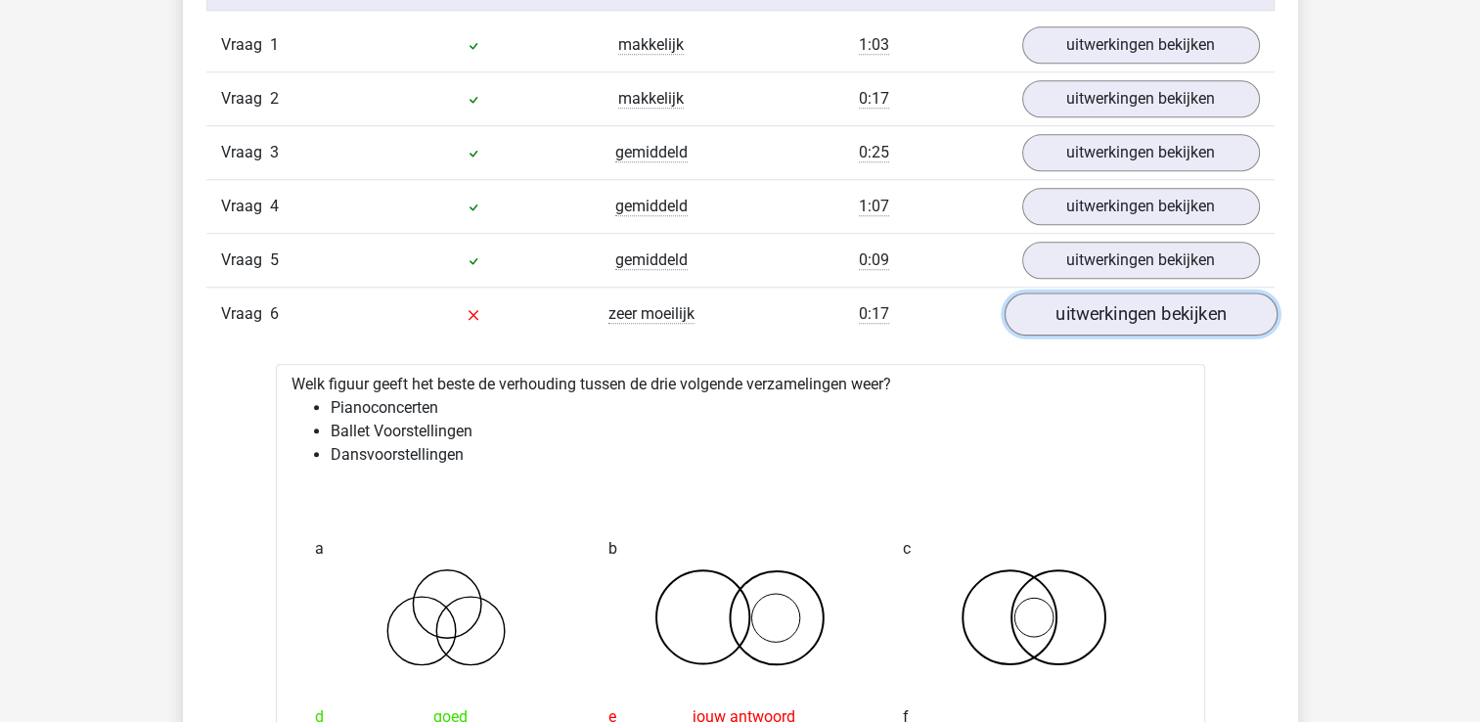
click at [1130, 305] on link "uitwerkingen bekijken" at bounding box center [1139, 313] width 273 height 43
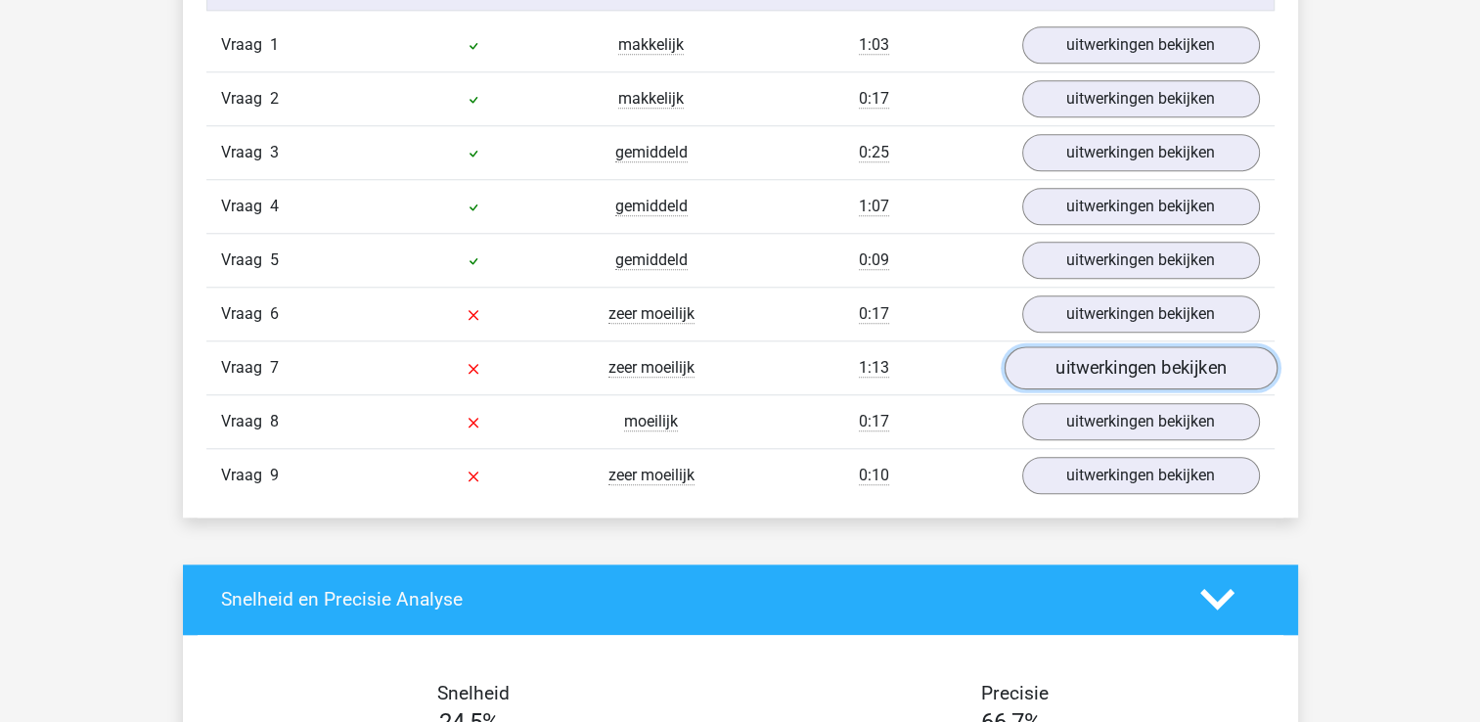
click at [1135, 362] on link "uitwerkingen bekijken" at bounding box center [1139, 367] width 273 height 43
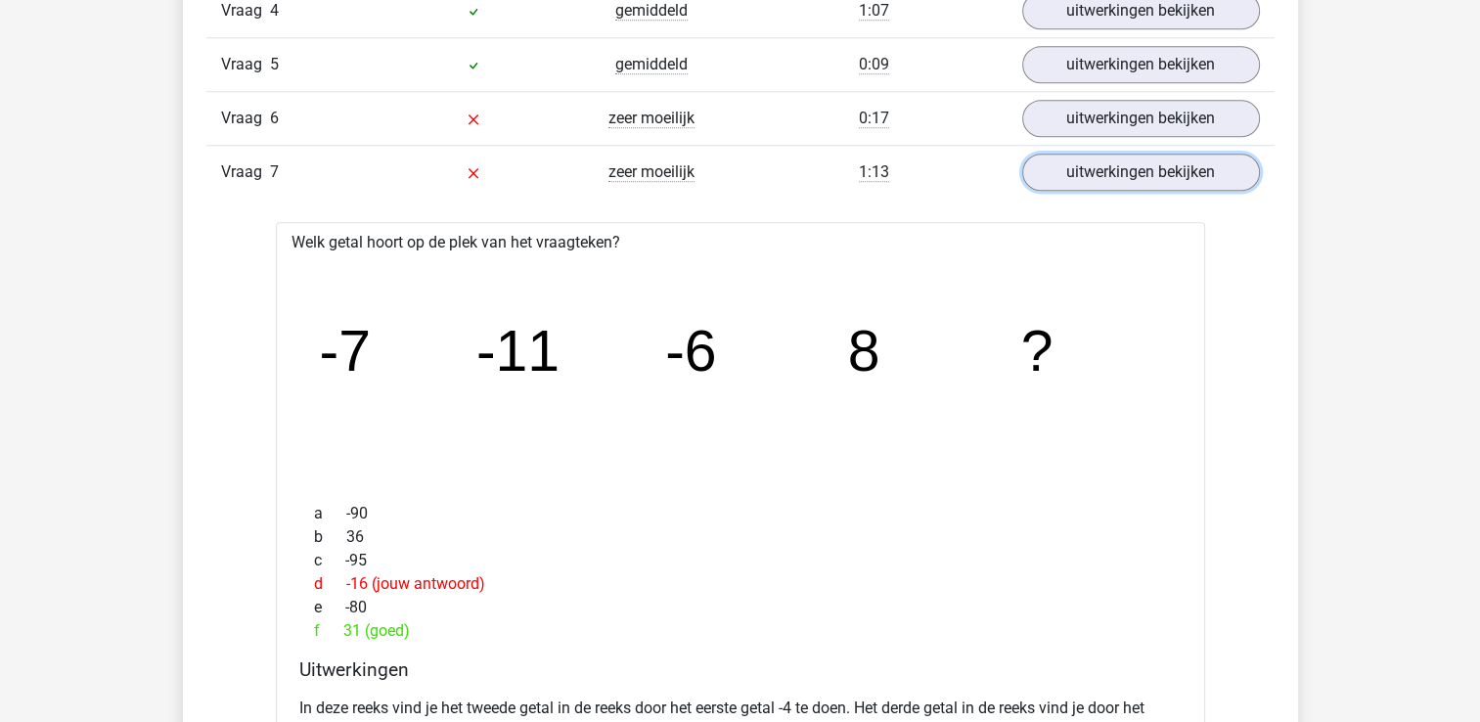
scroll to position [1858, 0]
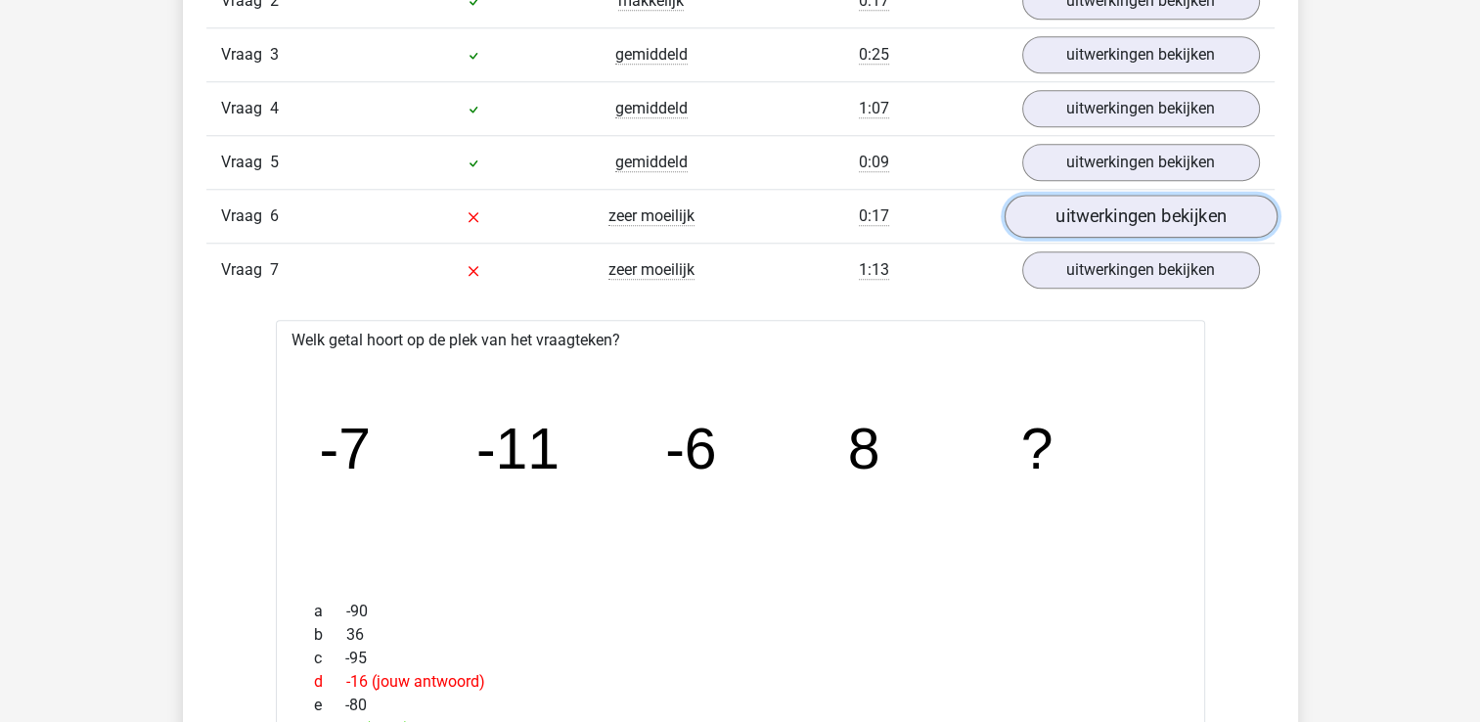
click at [1138, 212] on link "uitwerkingen bekijken" at bounding box center [1139, 216] width 273 height 43
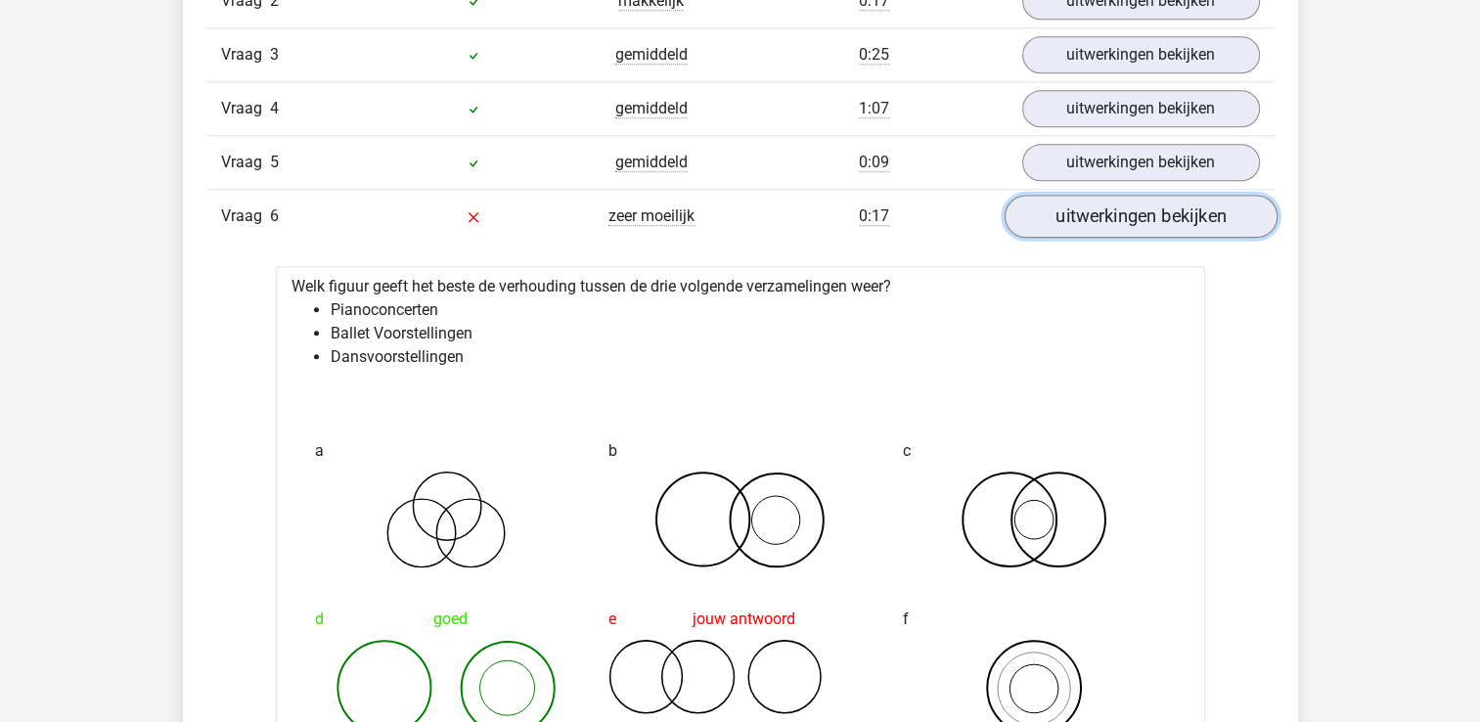
click at [1138, 212] on link "uitwerkingen bekijken" at bounding box center [1139, 216] width 273 height 43
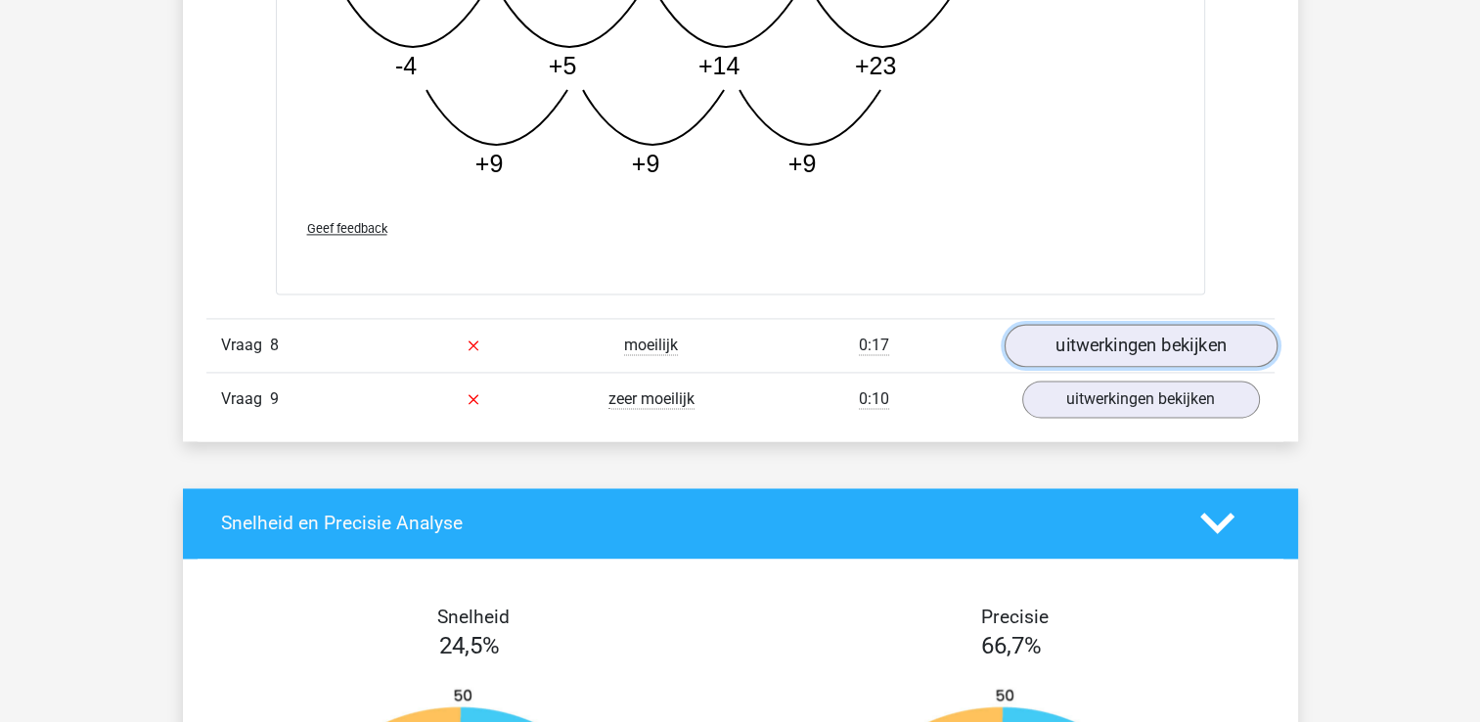
click at [1146, 337] on link "uitwerkingen bekijken" at bounding box center [1139, 345] width 273 height 43
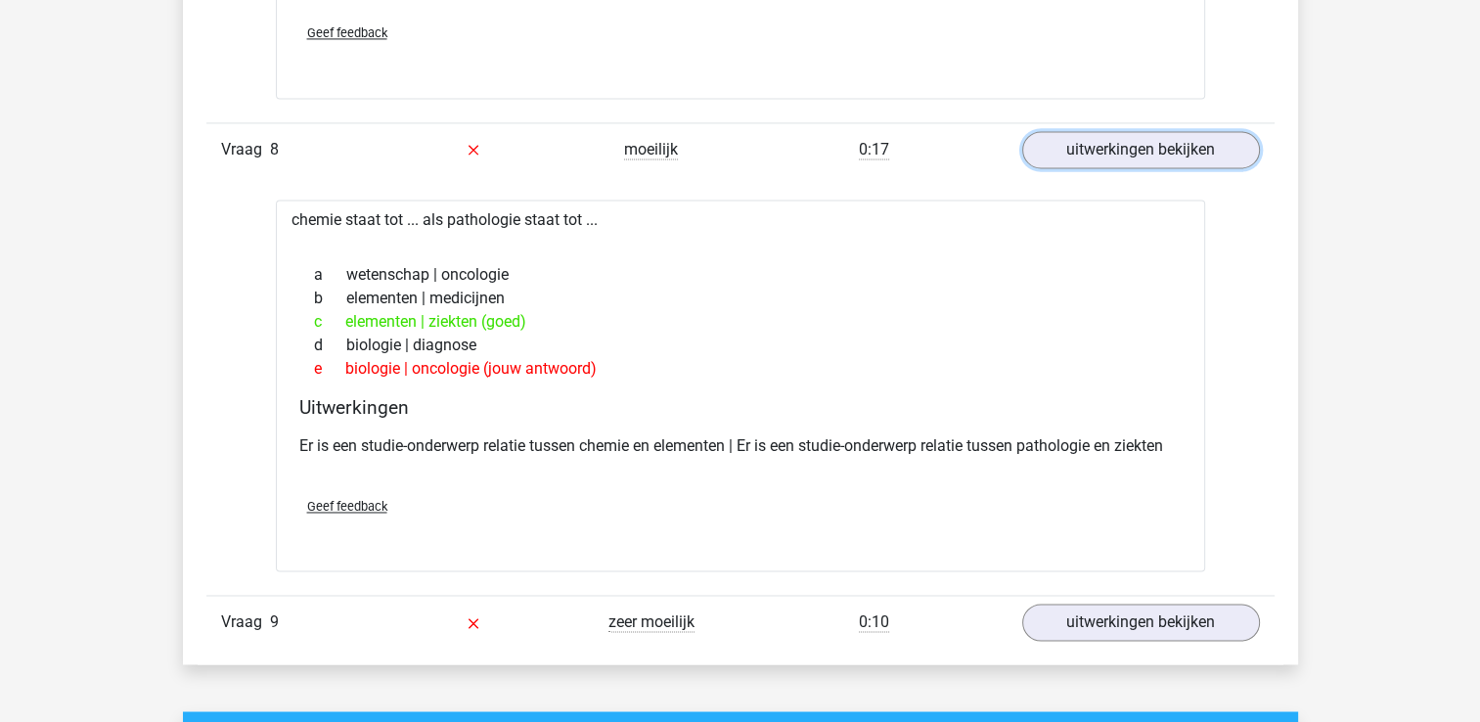
scroll to position [3032, 0]
click at [1121, 144] on link "uitwerkingen bekijken" at bounding box center [1139, 149] width 273 height 43
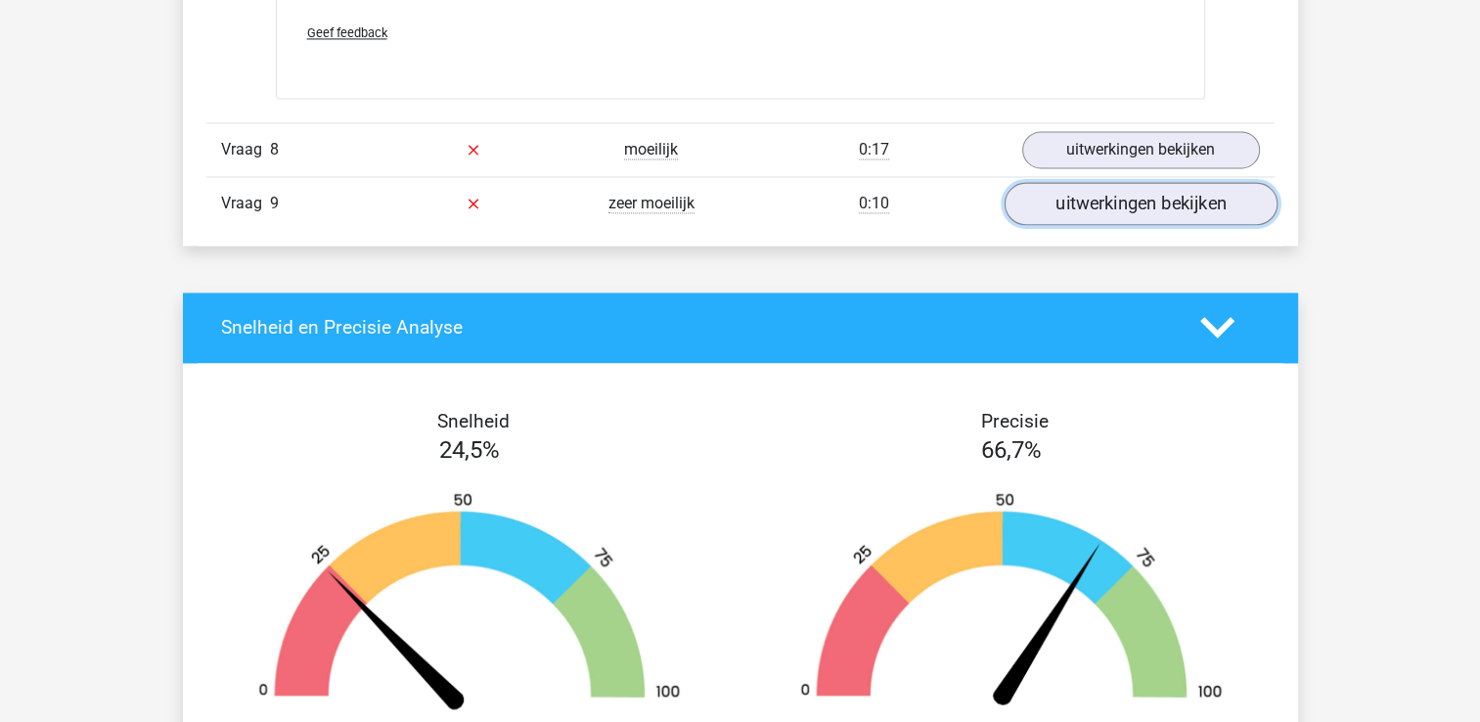
click at [1123, 195] on link "uitwerkingen bekijken" at bounding box center [1139, 203] width 273 height 43
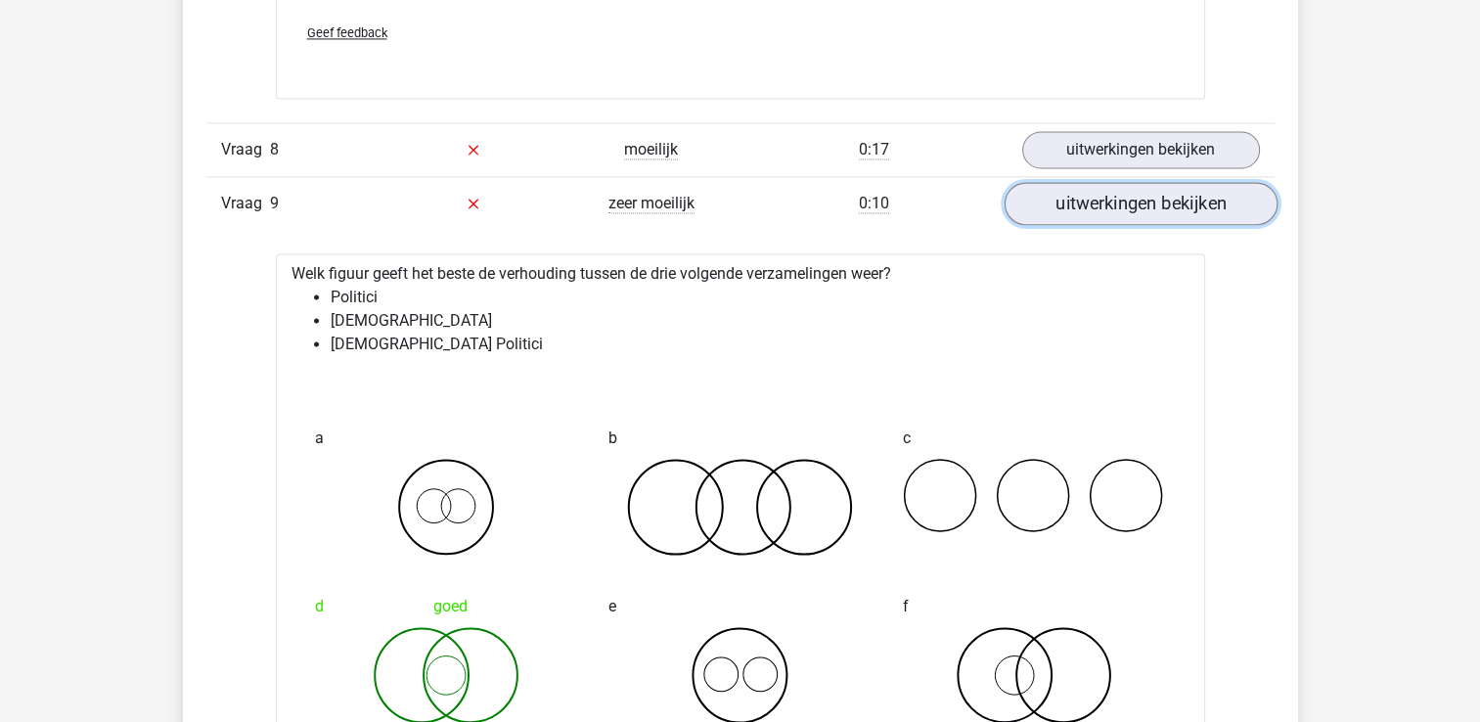
click at [1164, 194] on link "uitwerkingen bekijken" at bounding box center [1139, 203] width 273 height 43
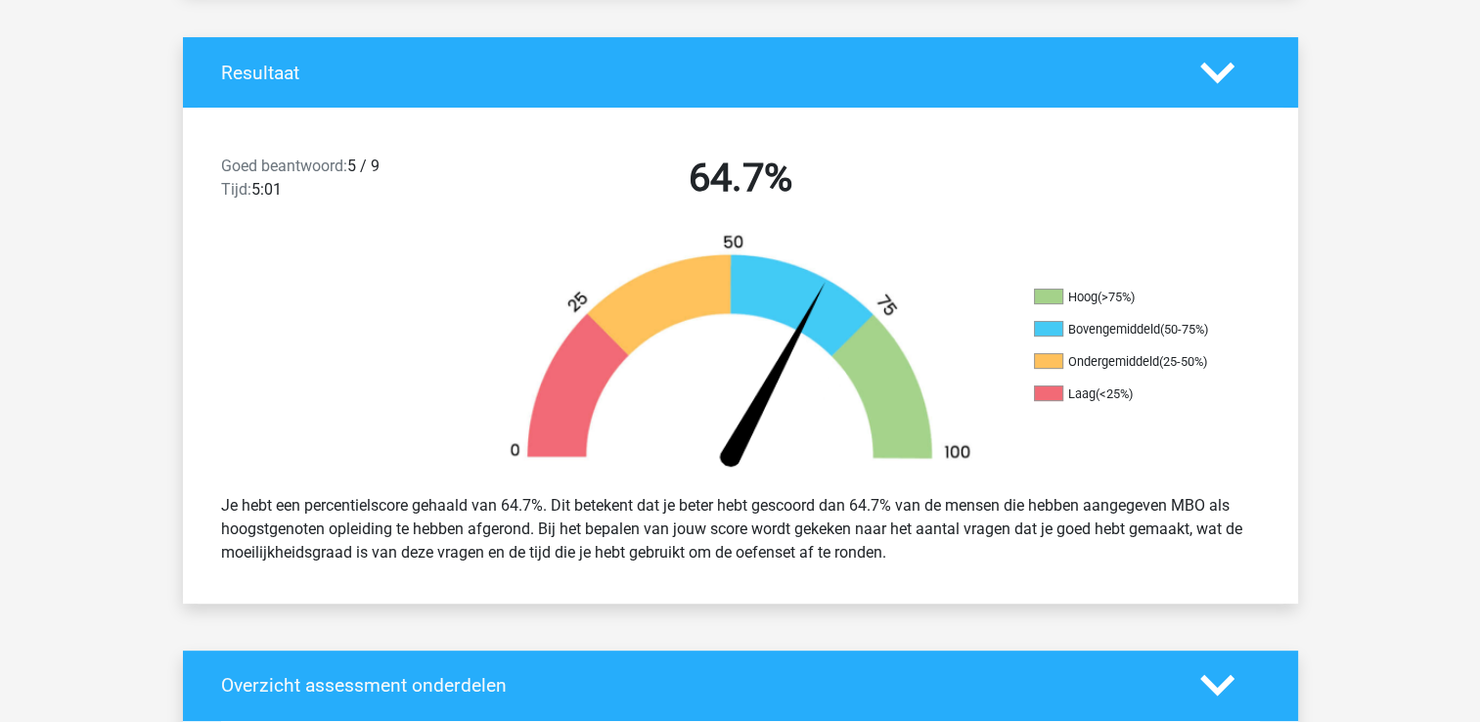
scroll to position [0, 0]
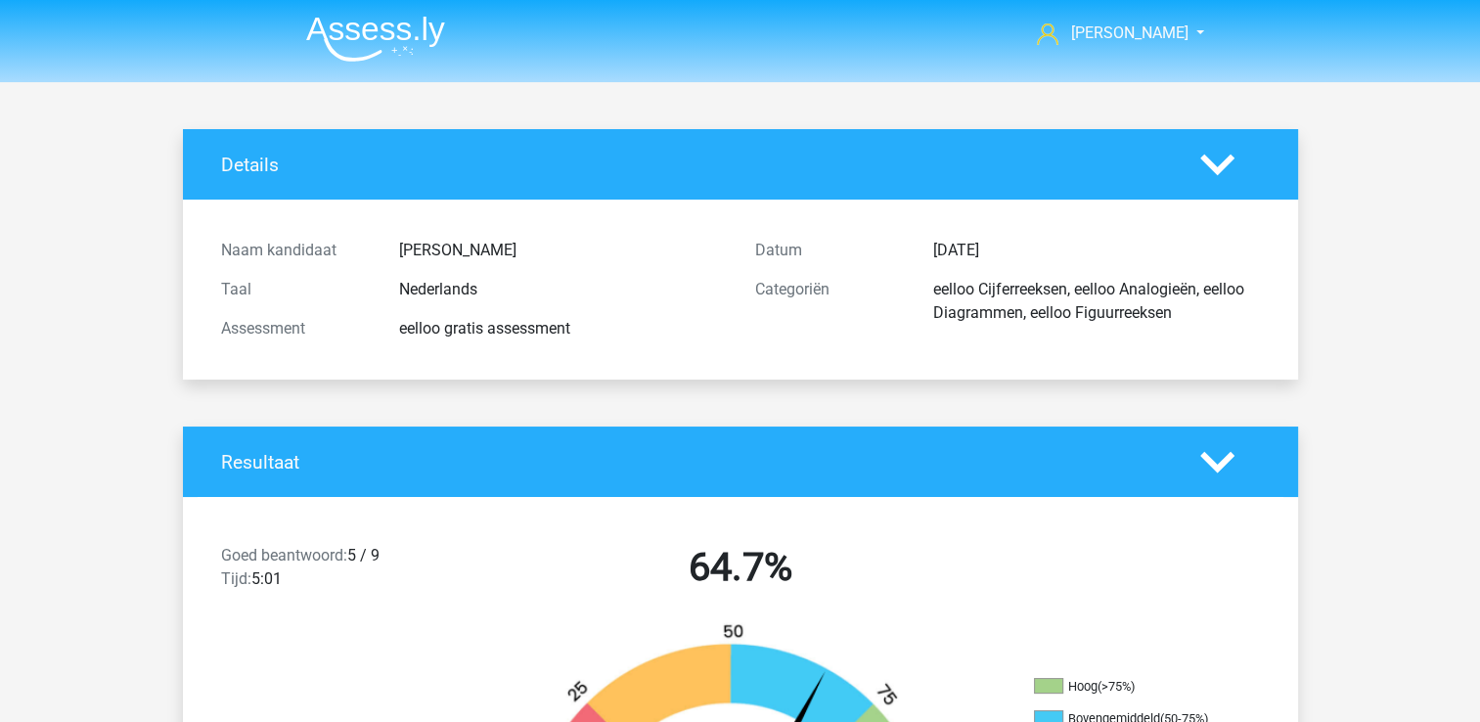
click at [340, 42] on img at bounding box center [375, 39] width 139 height 46
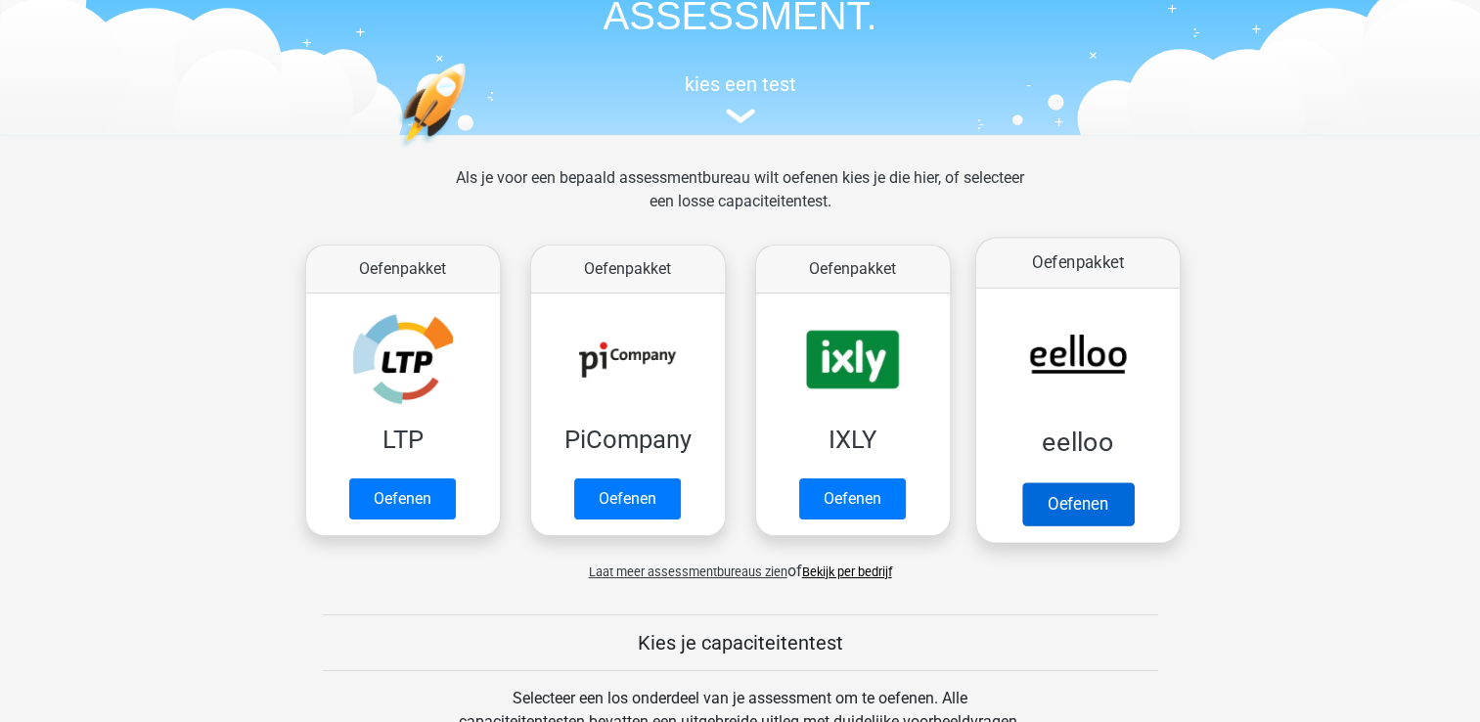
scroll to position [293, 0]
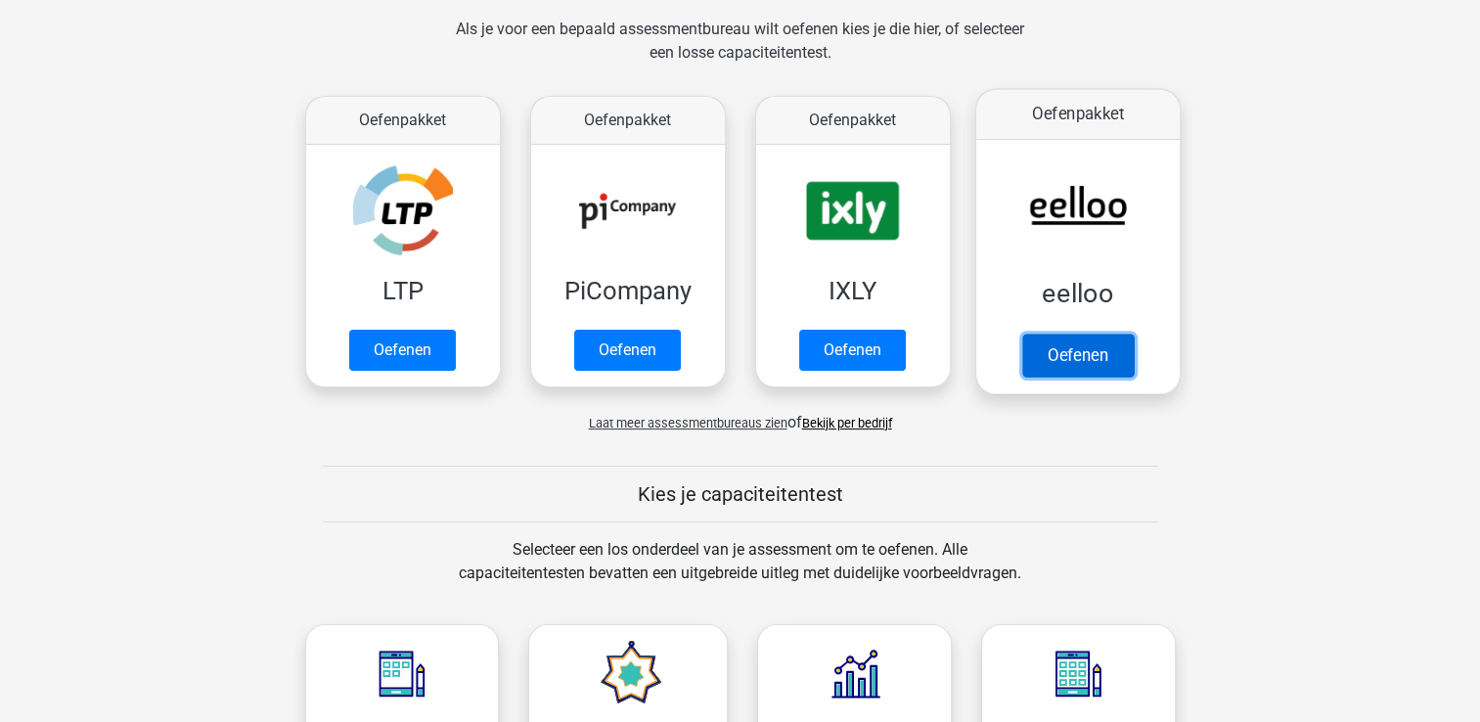
click at [1099, 345] on link "Oefenen" at bounding box center [1076, 355] width 111 height 43
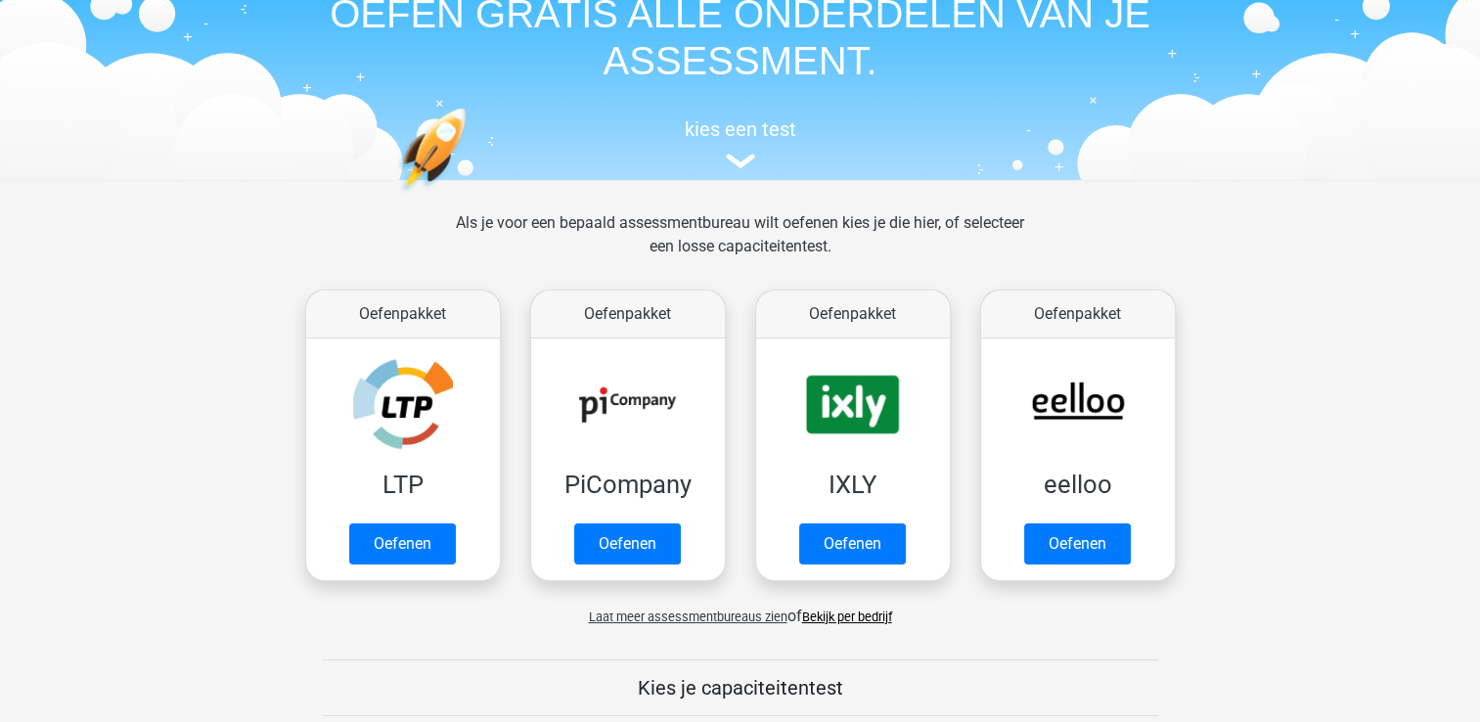
scroll to position [196, 0]
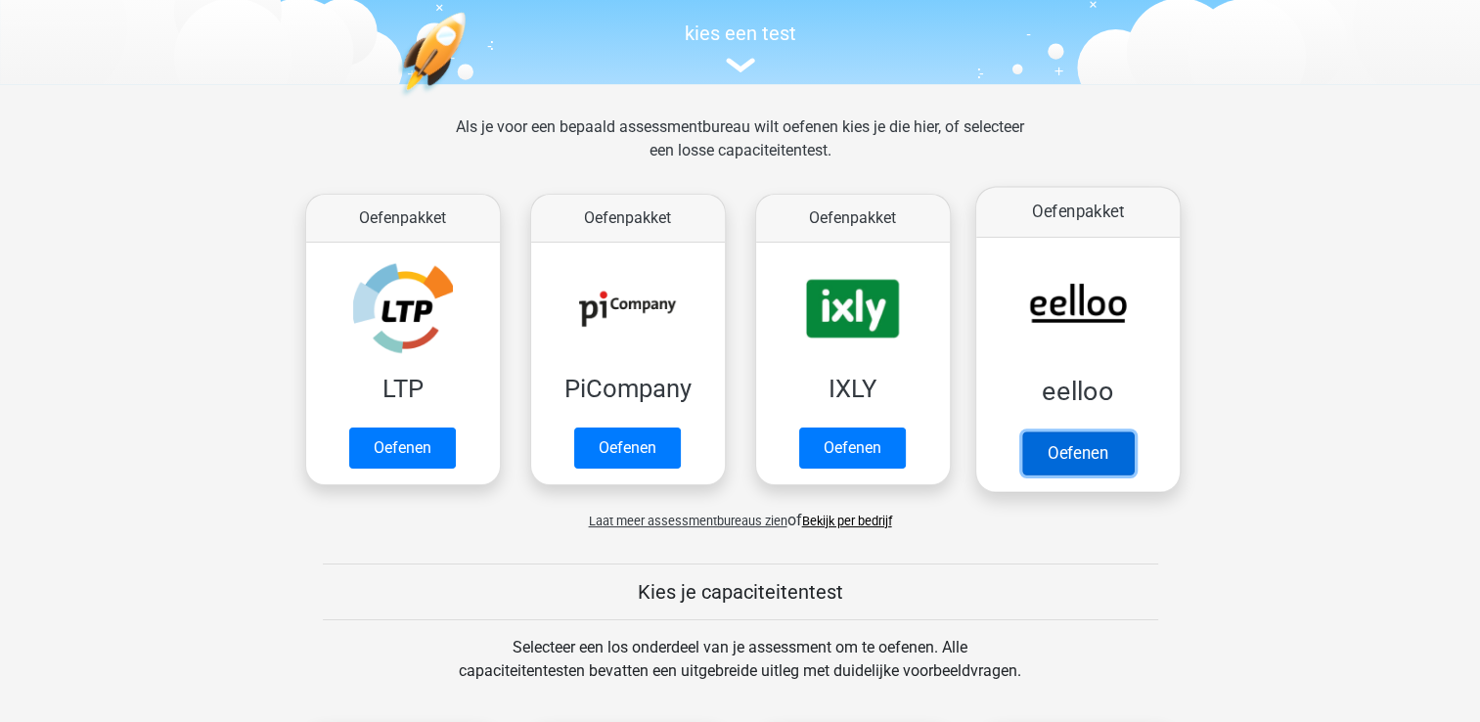
click at [1082, 431] on link "Oefenen" at bounding box center [1076, 452] width 111 height 43
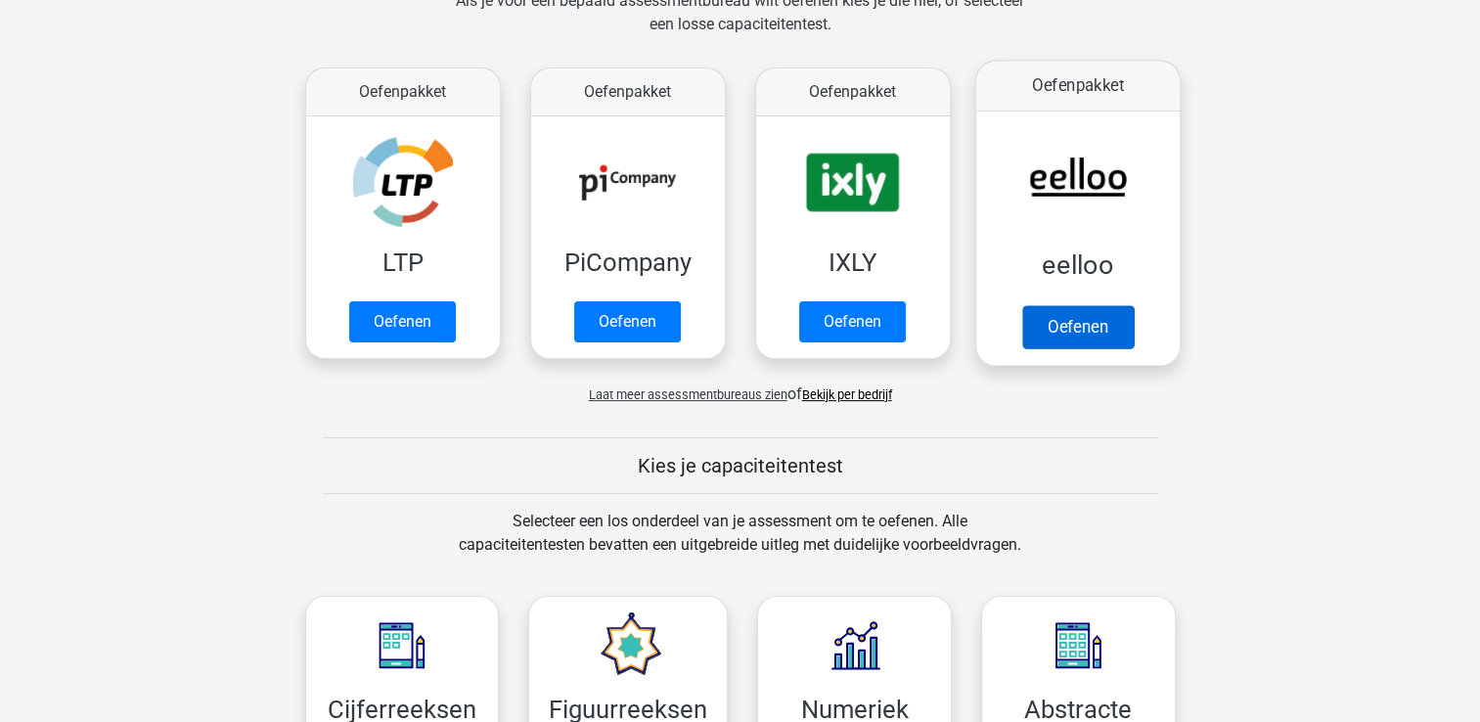
scroll to position [391, 0]
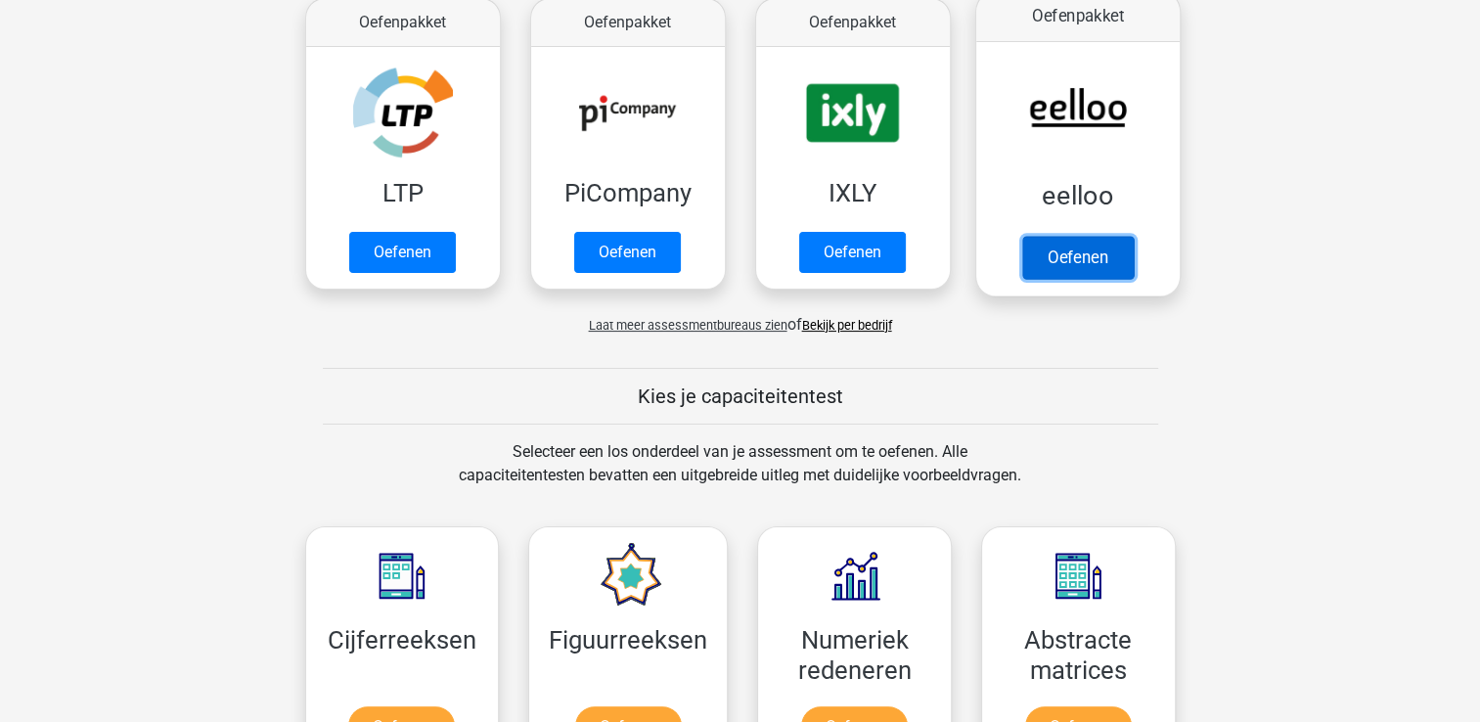
click at [1082, 236] on link "Oefenen" at bounding box center [1076, 257] width 111 height 43
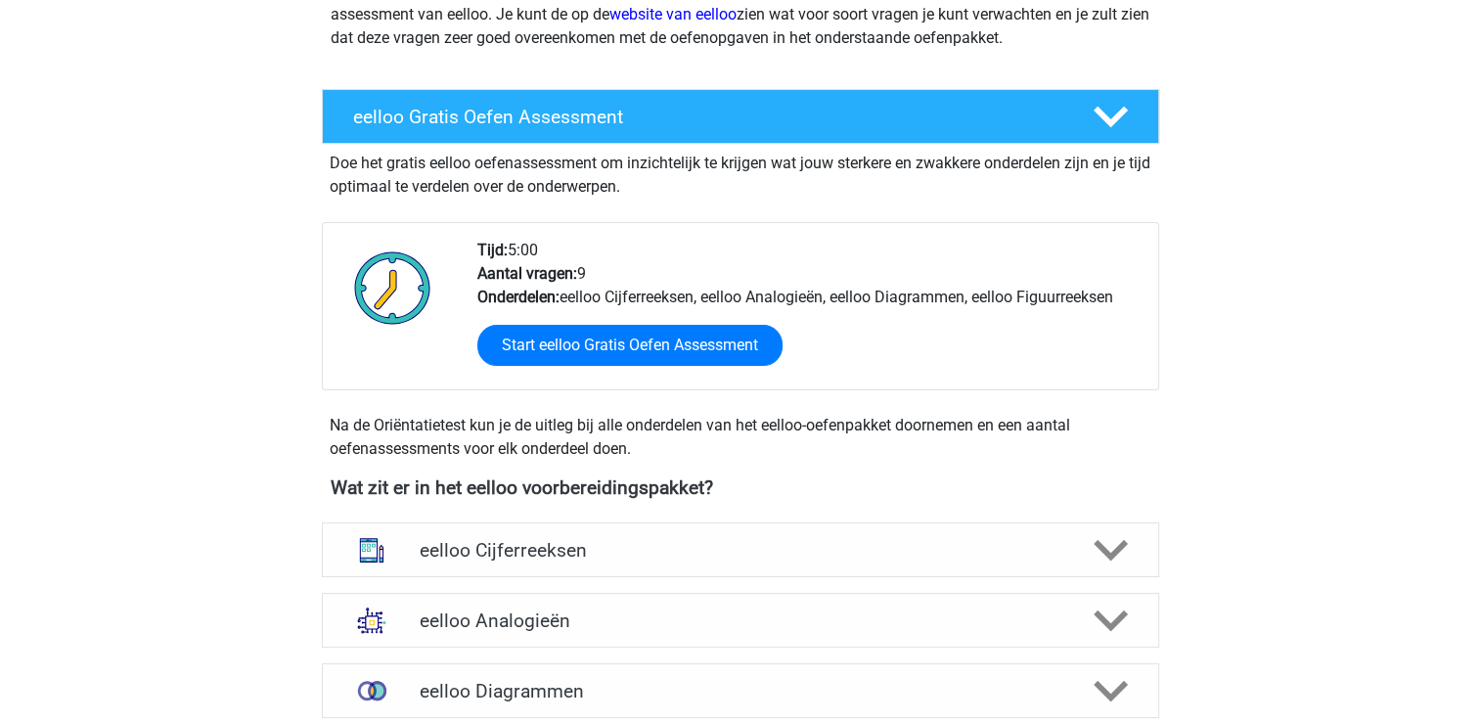
scroll to position [156, 0]
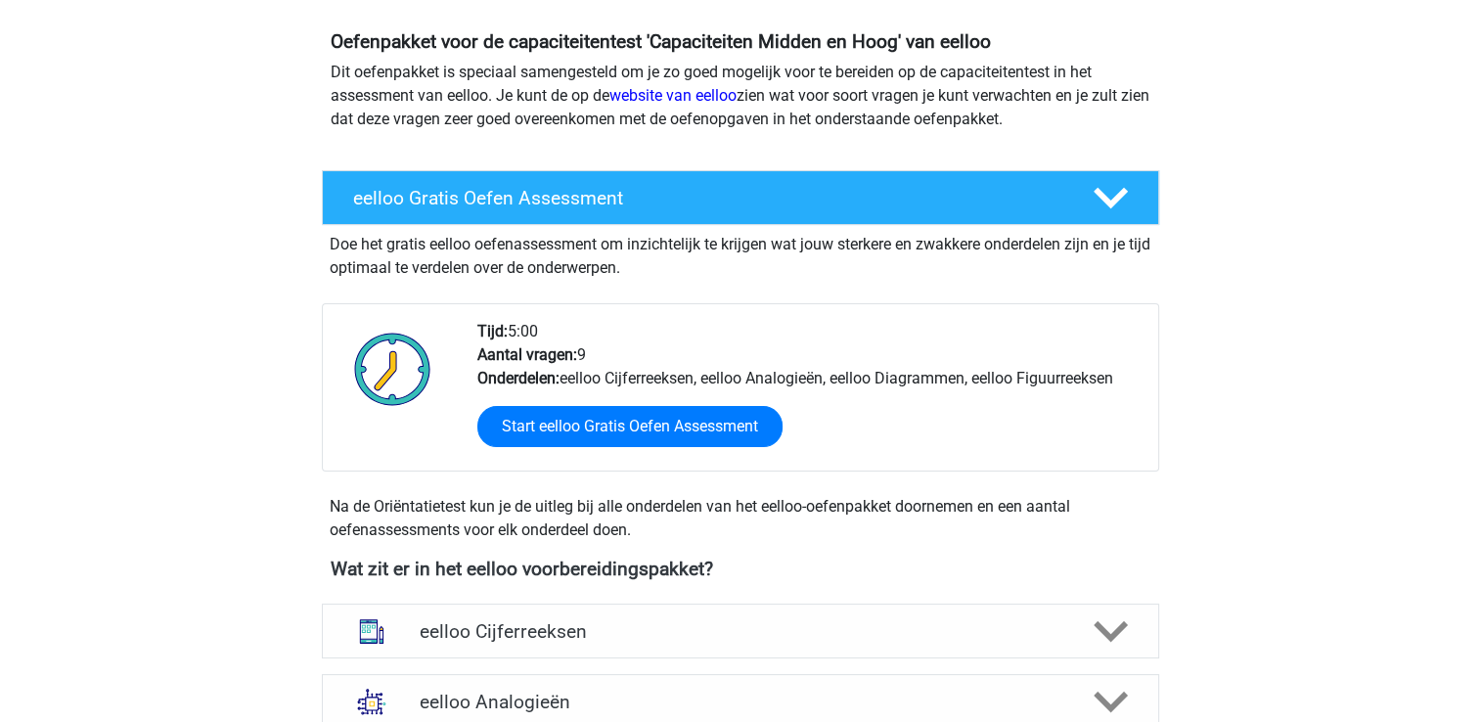
scroll to position [196, 0]
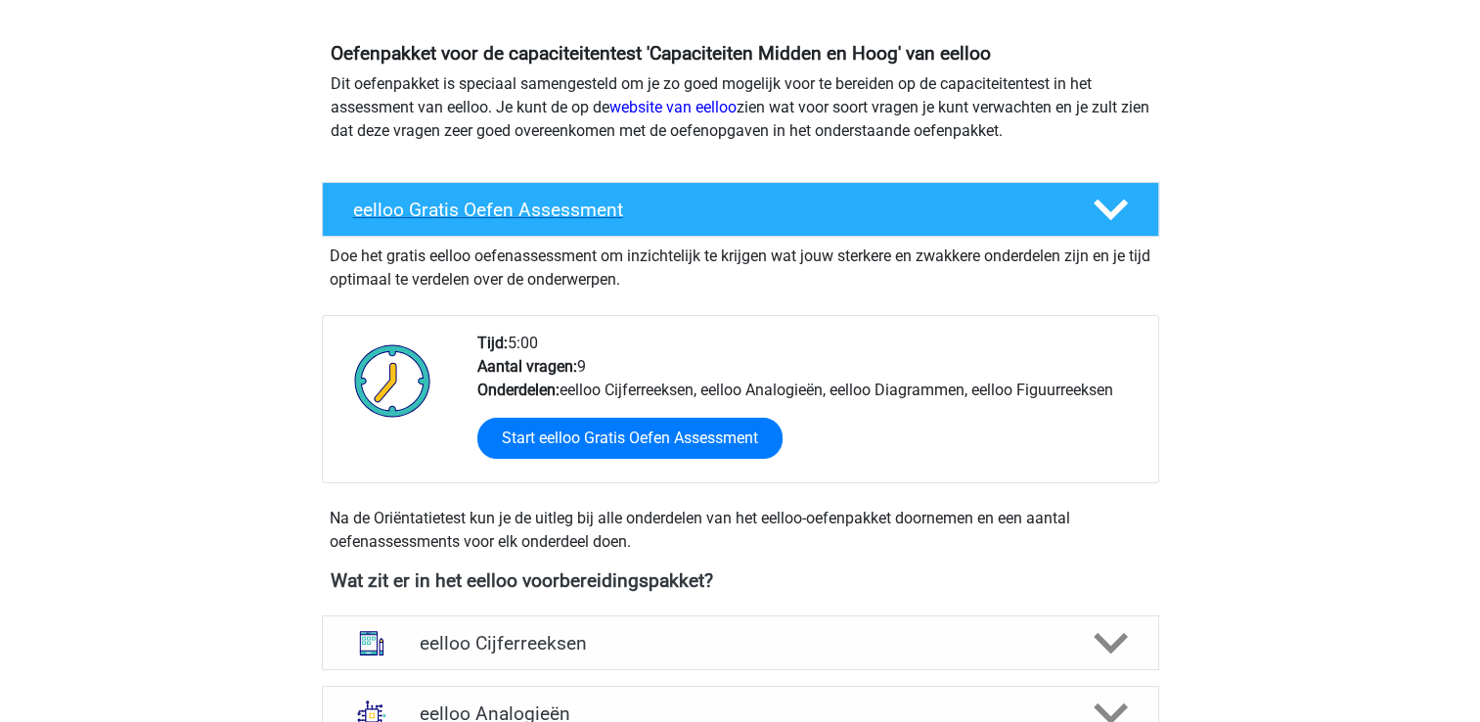
click at [1097, 214] on icon at bounding box center [1110, 210] width 34 height 34
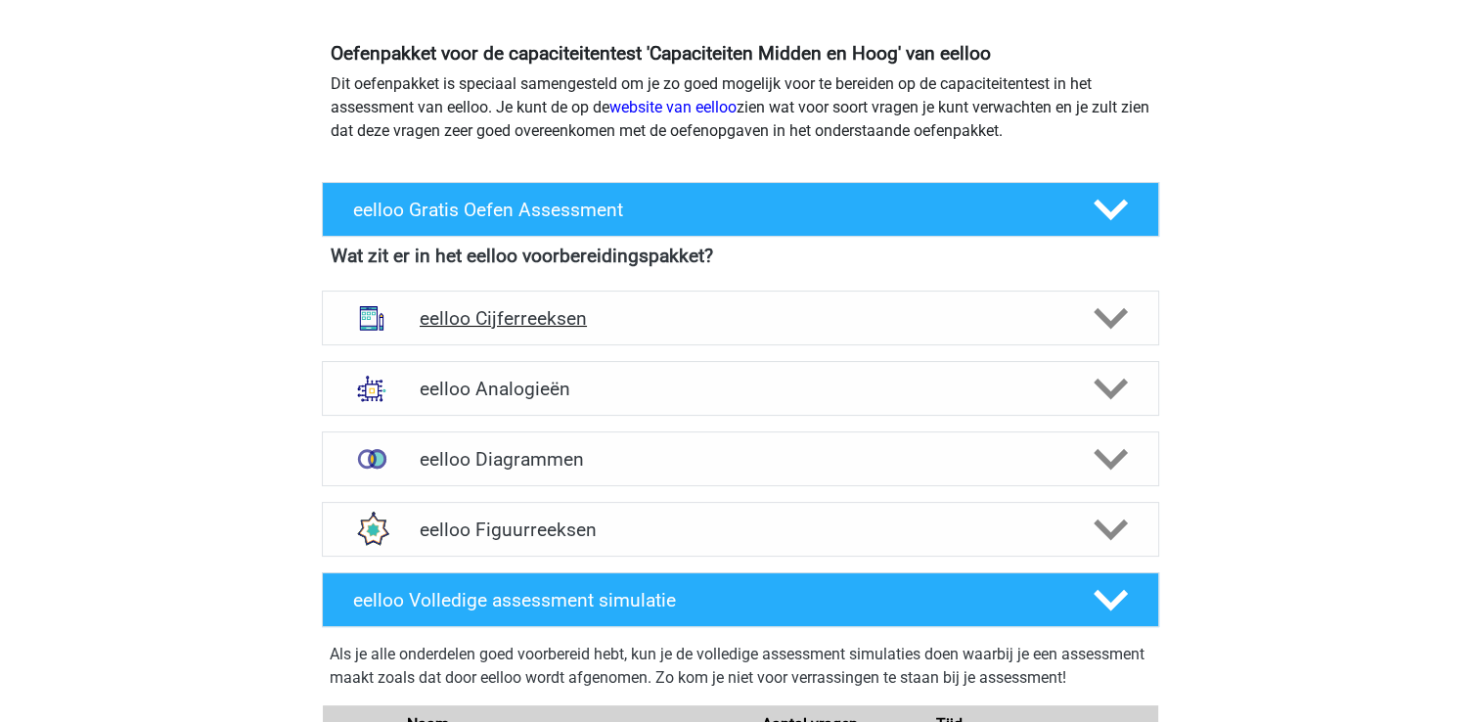
click at [1111, 308] on icon at bounding box center [1110, 318] width 34 height 34
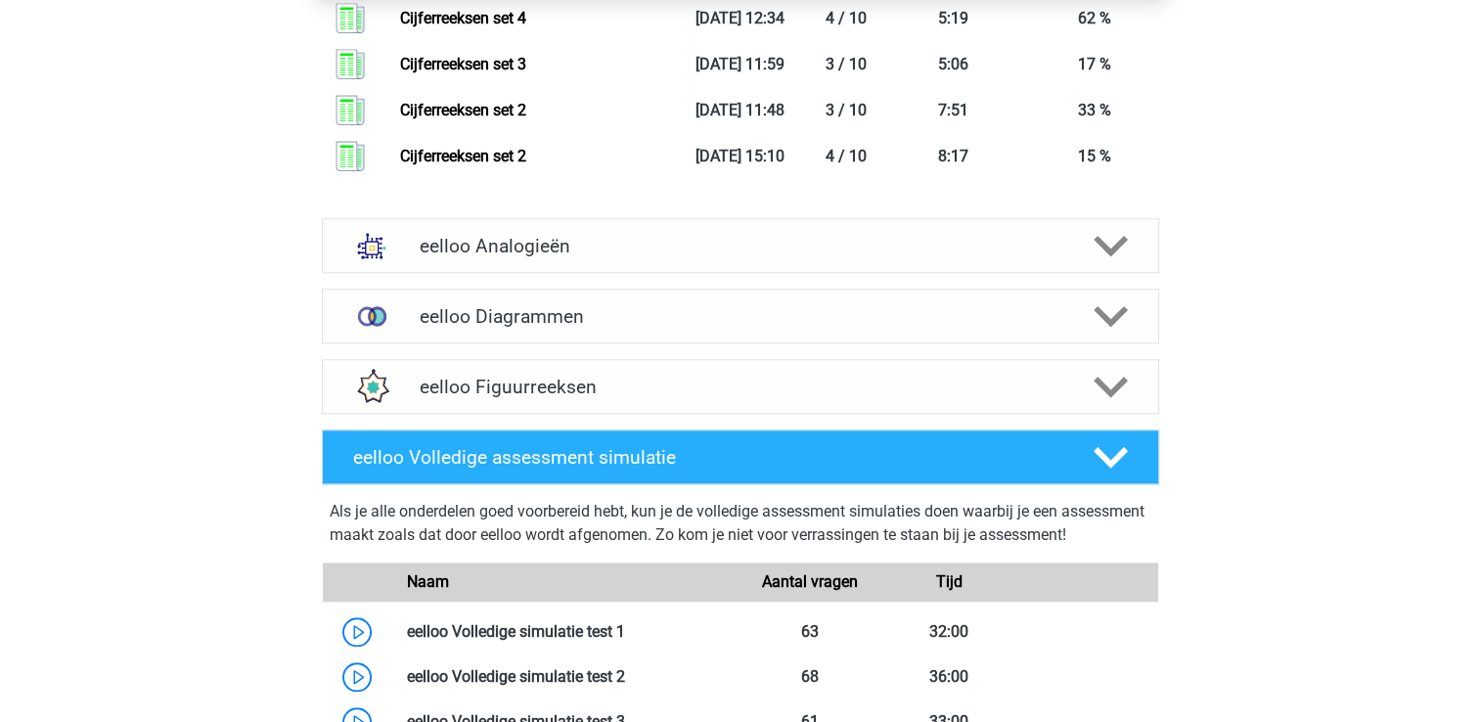
scroll to position [1956, 0]
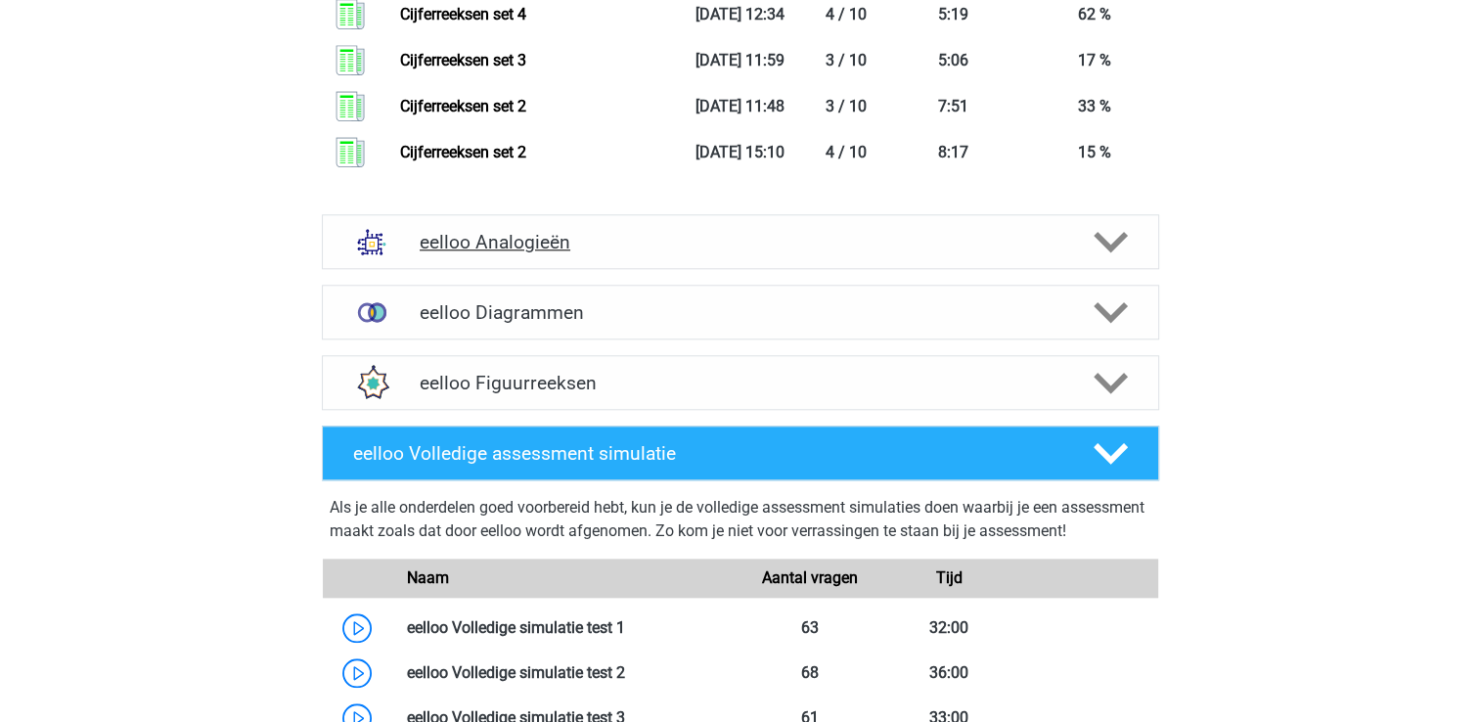
click at [710, 244] on h4 "eelloo Analogieën" at bounding box center [740, 242] width 641 height 22
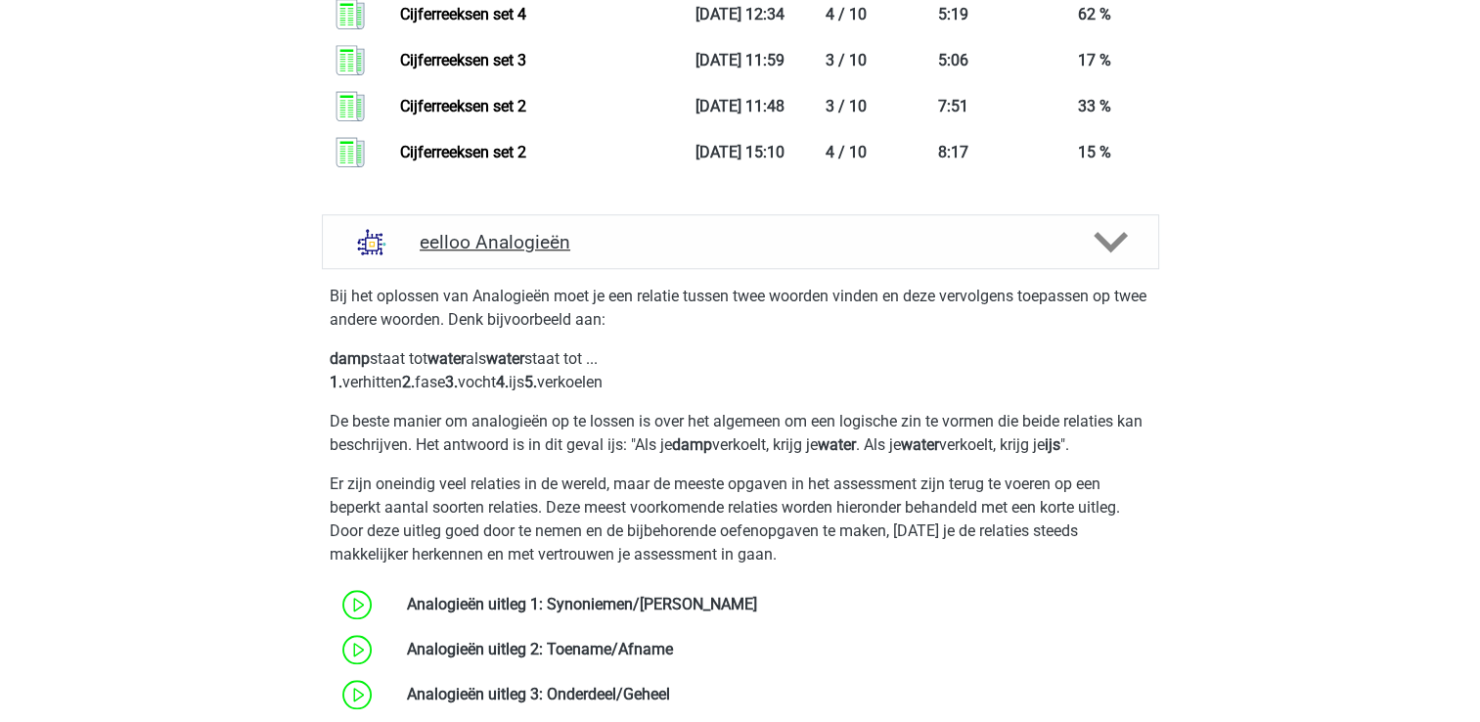
click at [710, 244] on h4 "eelloo Analogieën" at bounding box center [740, 242] width 641 height 22
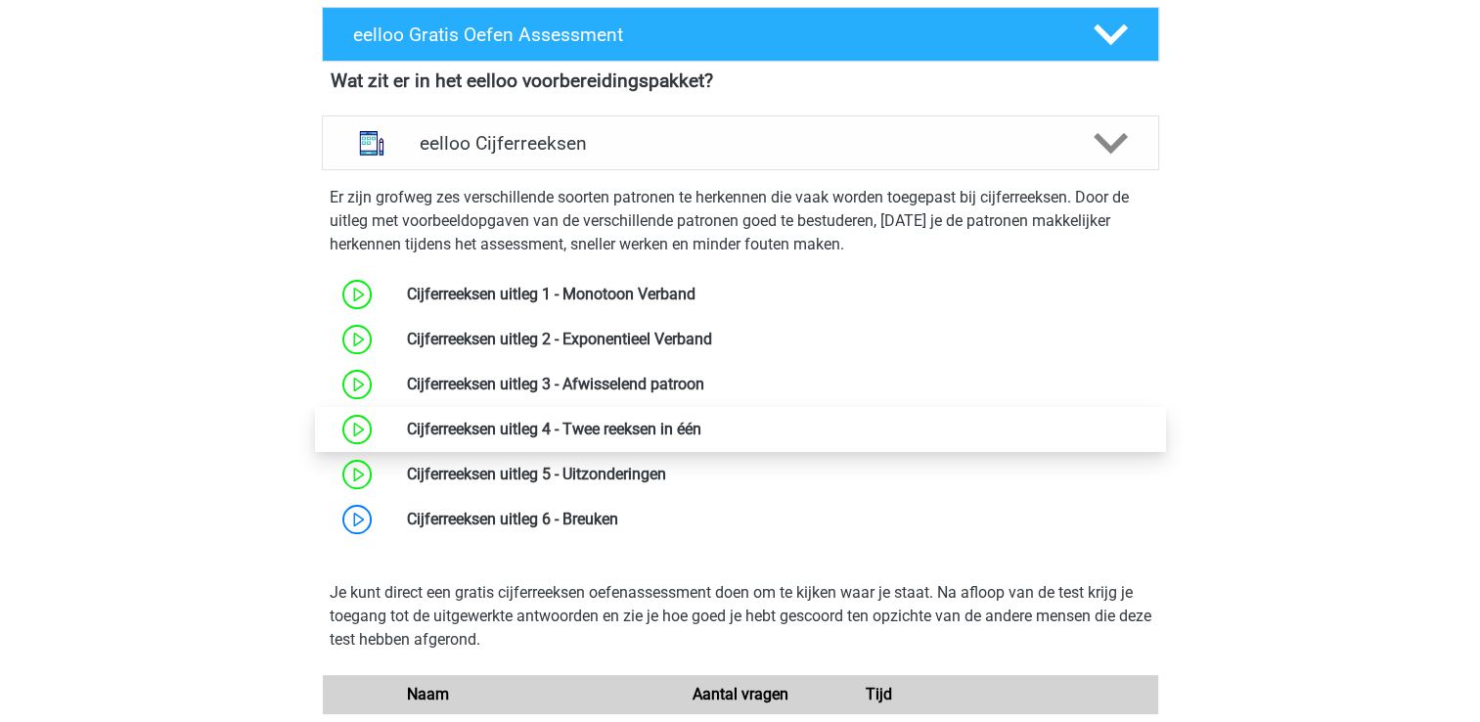
scroll to position [0, 0]
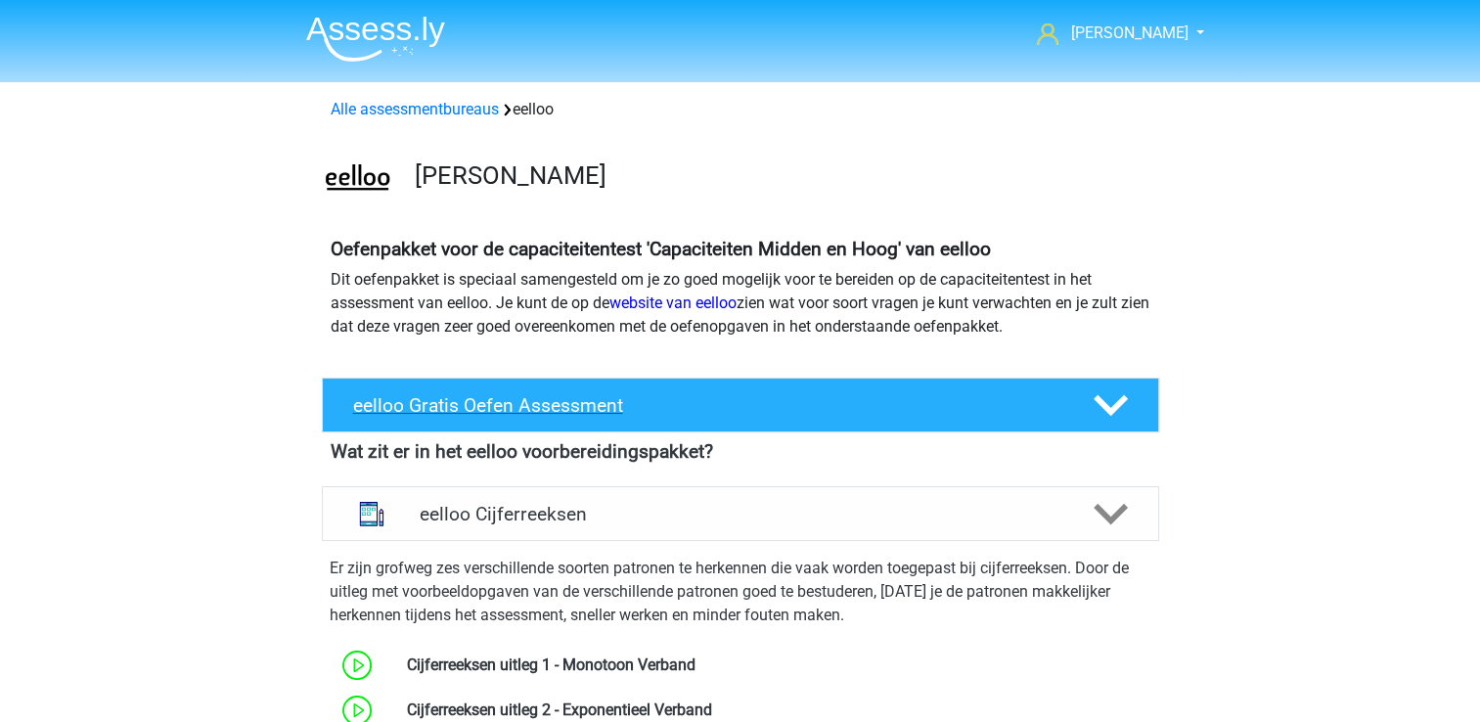
click at [1112, 400] on icon at bounding box center [1110, 405] width 34 height 34
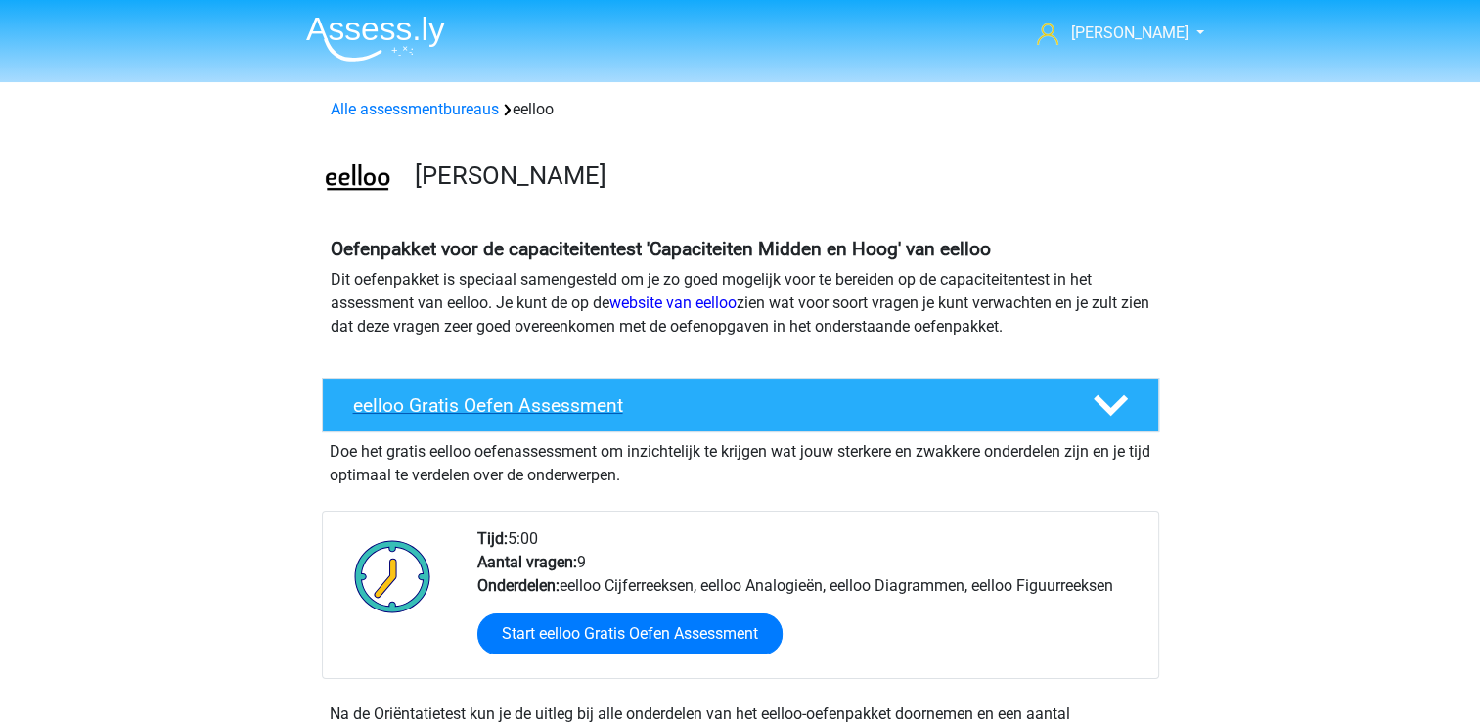
click at [1112, 400] on icon at bounding box center [1110, 405] width 34 height 34
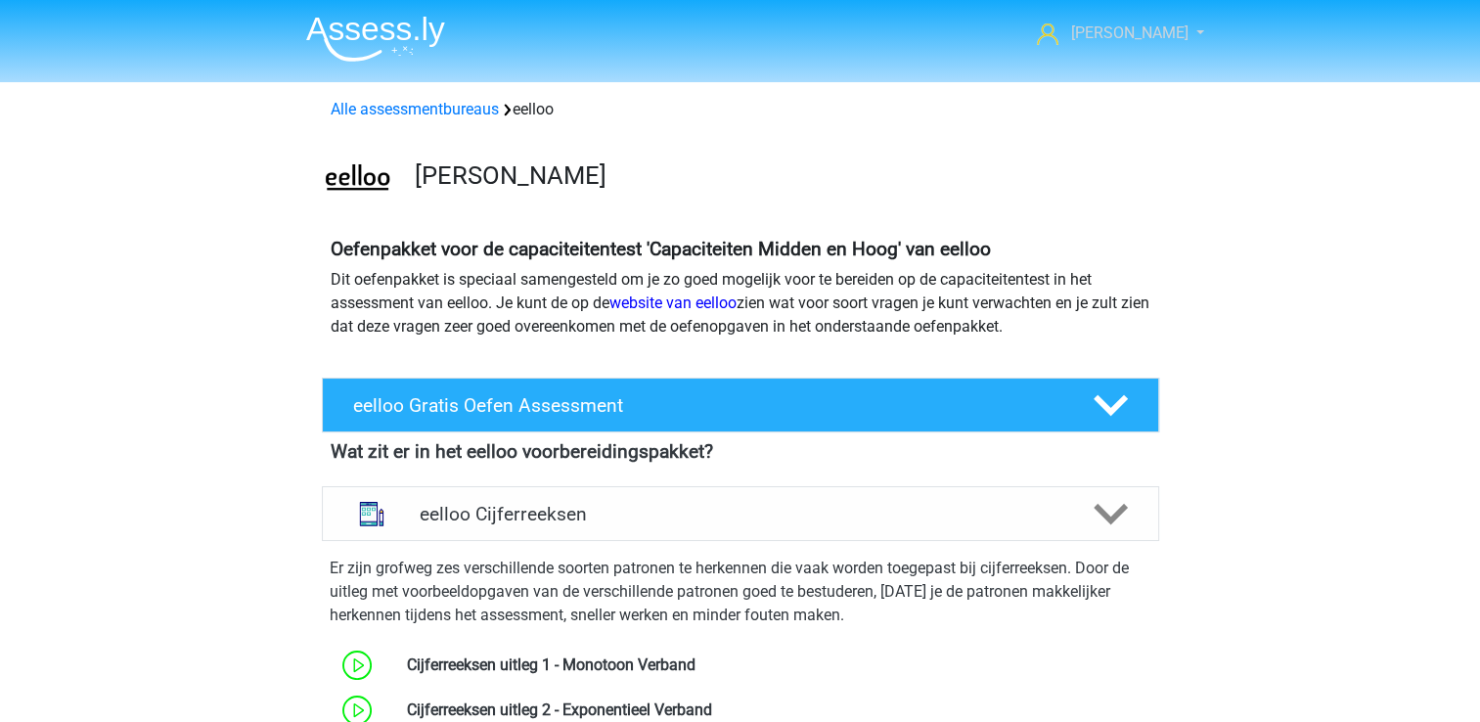
click at [1174, 33] on link "[PERSON_NAME]" at bounding box center [1109, 33] width 160 height 23
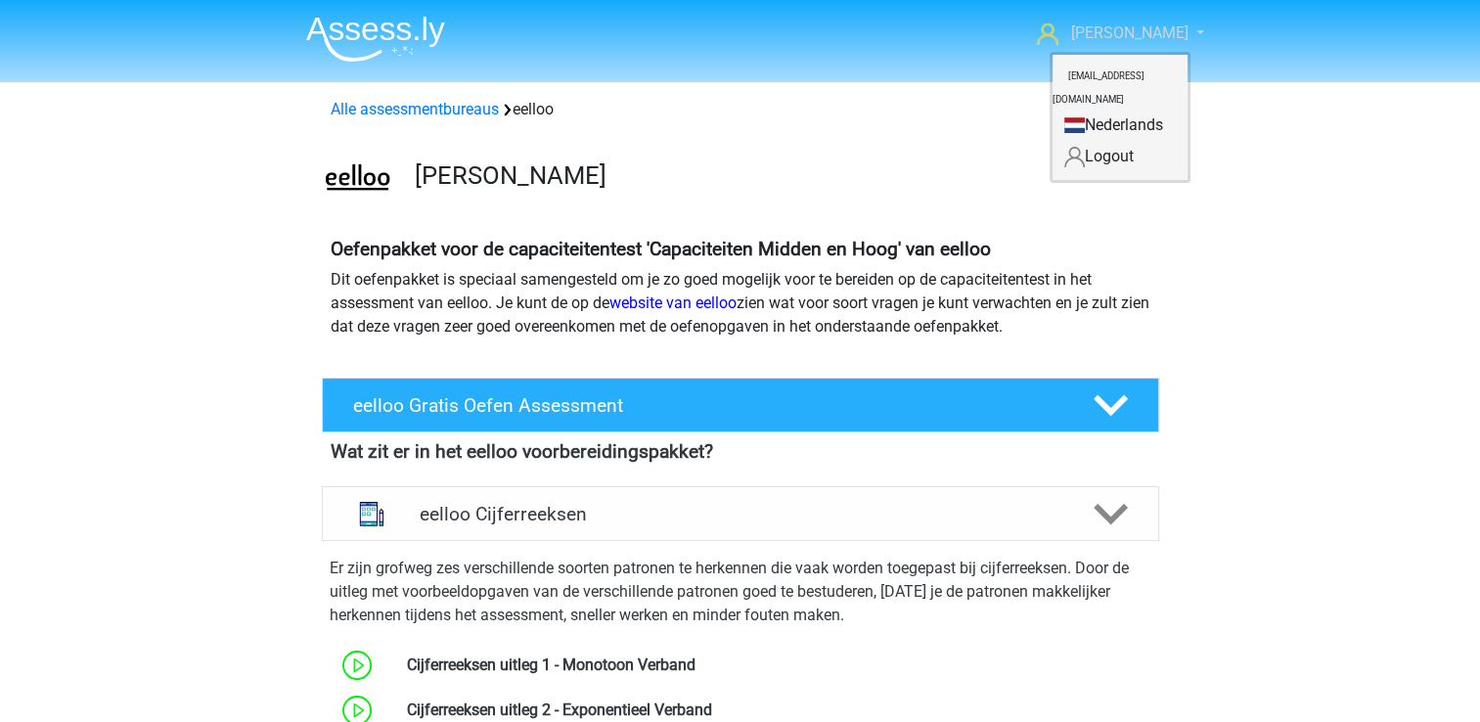
click at [1174, 33] on link "[PERSON_NAME]" at bounding box center [1109, 33] width 160 height 23
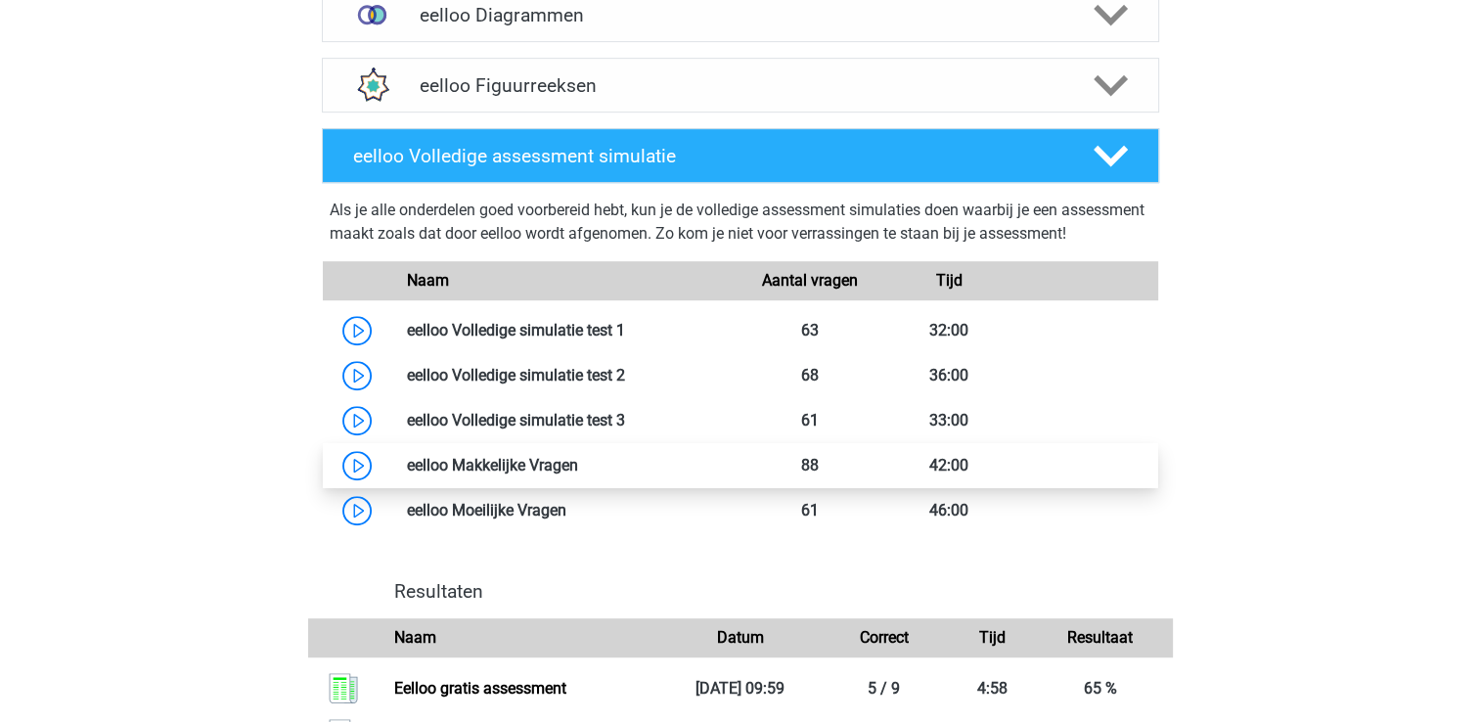
scroll to position [880, 0]
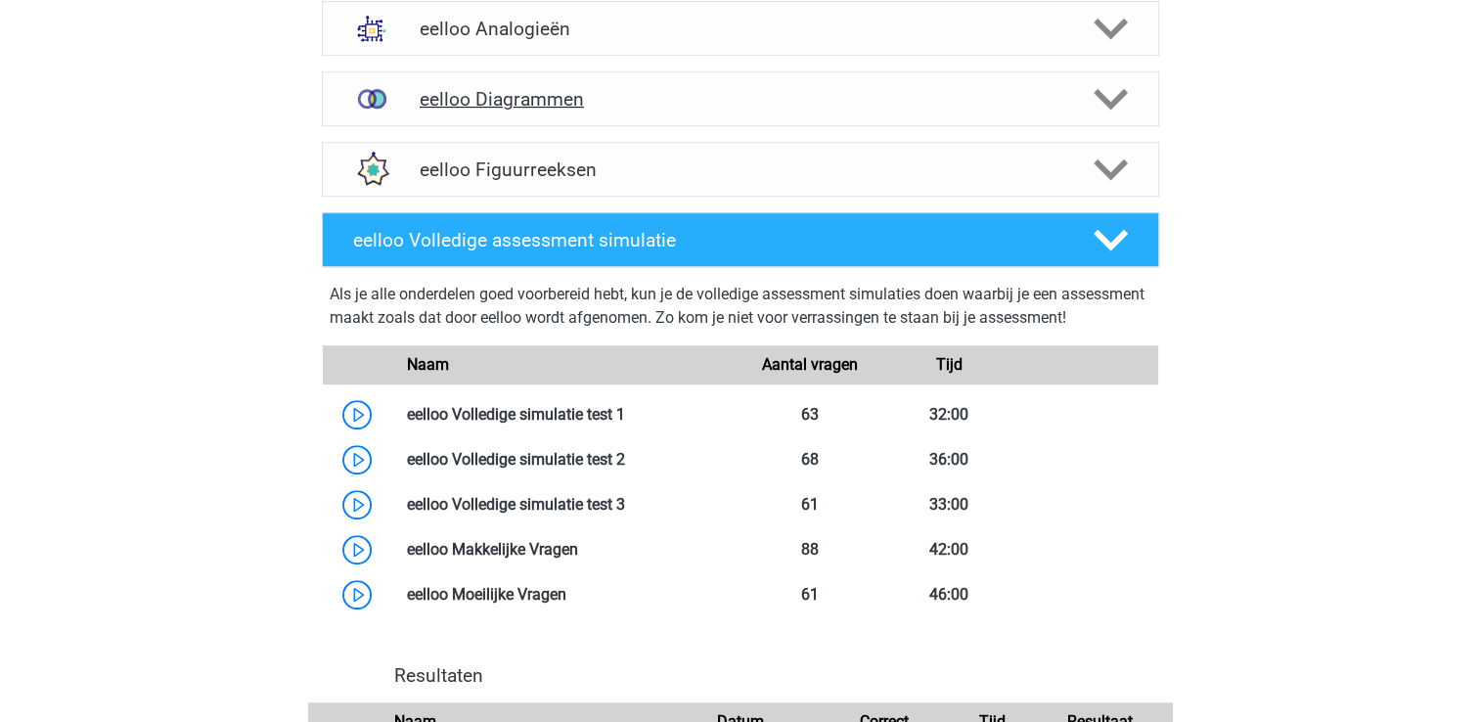
click at [557, 104] on h4 "eelloo Diagrammen" at bounding box center [740, 99] width 641 height 22
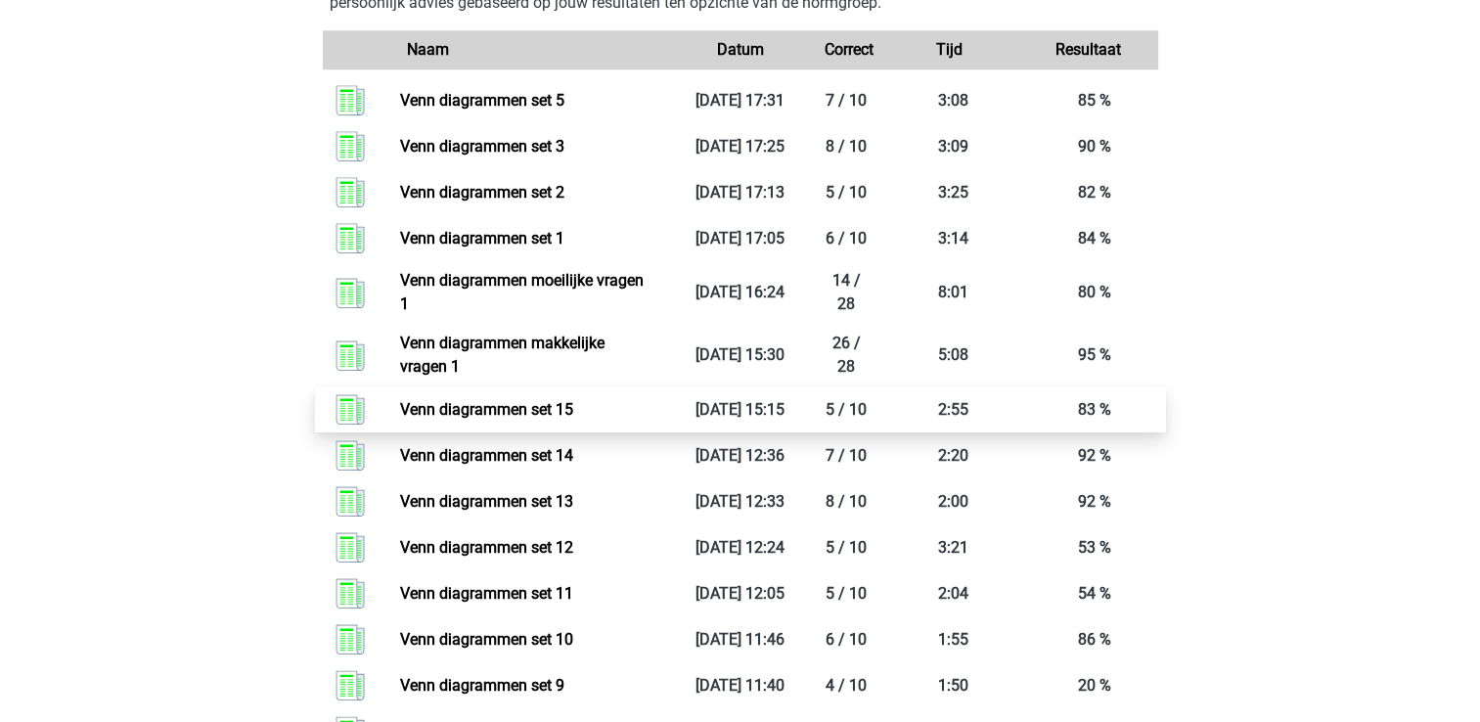
scroll to position [1760, 0]
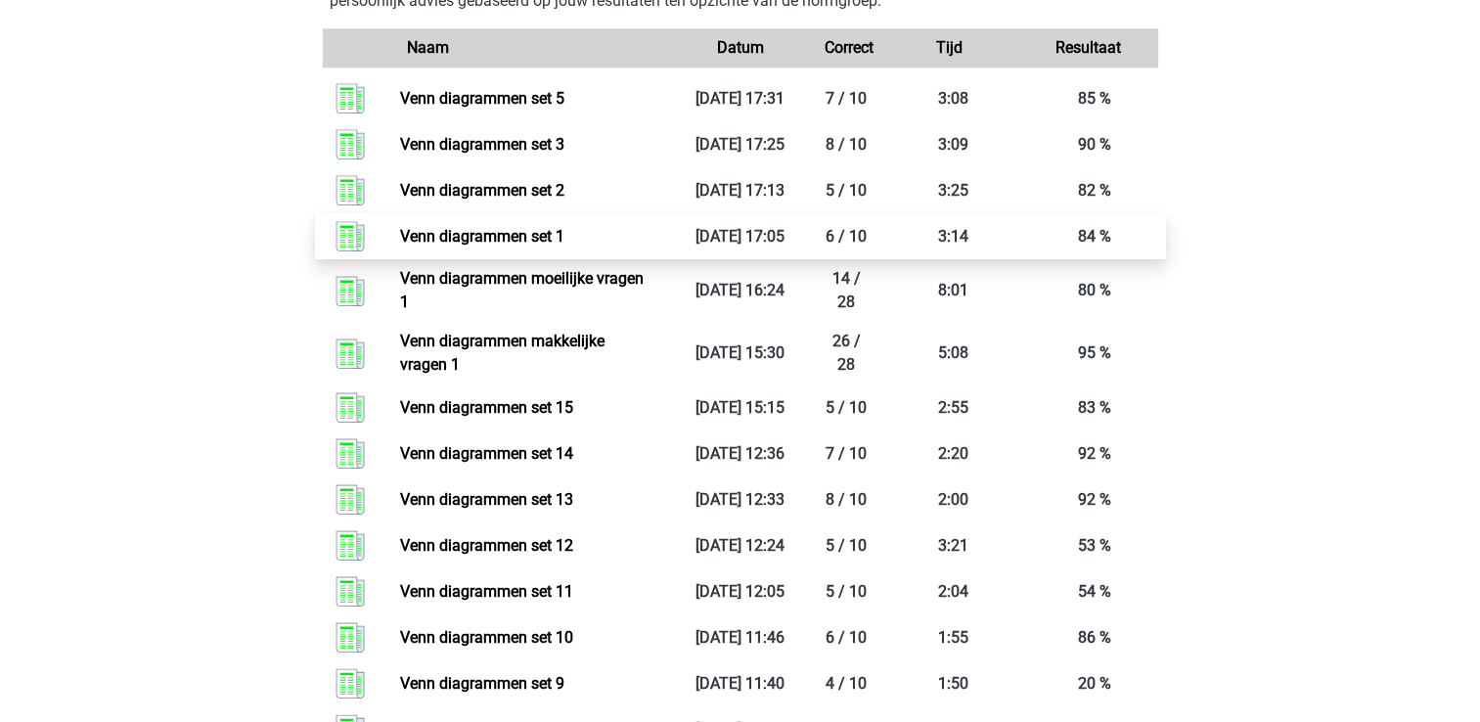
click at [533, 237] on link "Venn diagrammen set 1" at bounding box center [482, 236] width 164 height 19
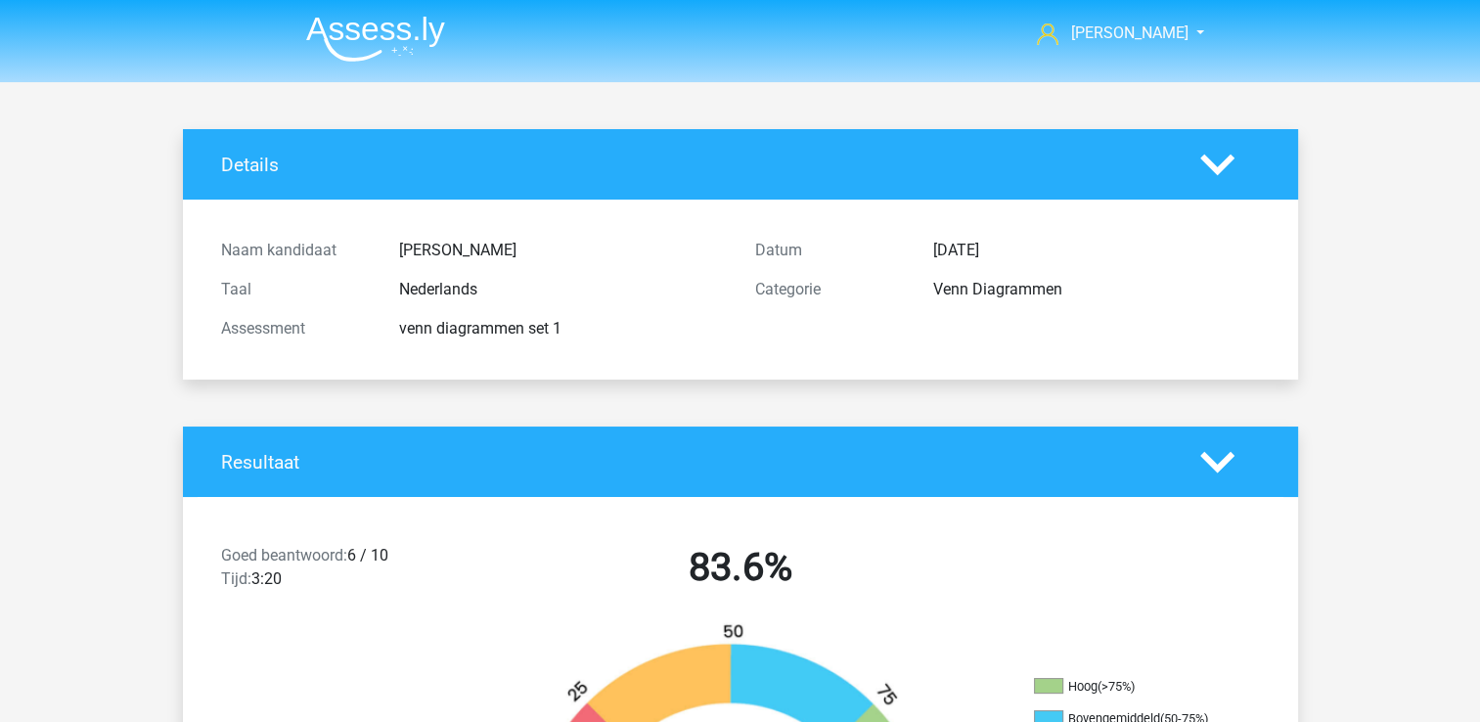
click at [1226, 456] on polygon at bounding box center [1217, 462] width 34 height 22
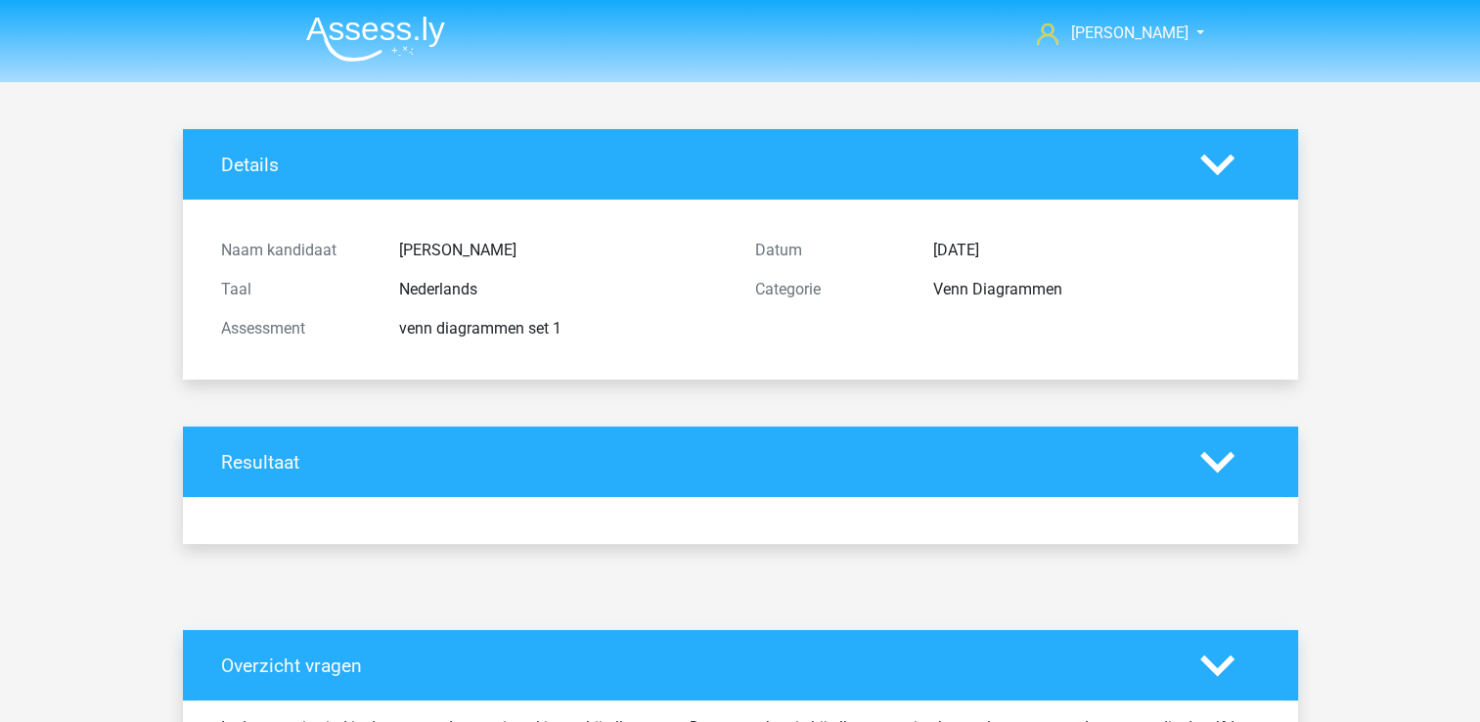
click at [1221, 456] on icon at bounding box center [1217, 462] width 34 height 34
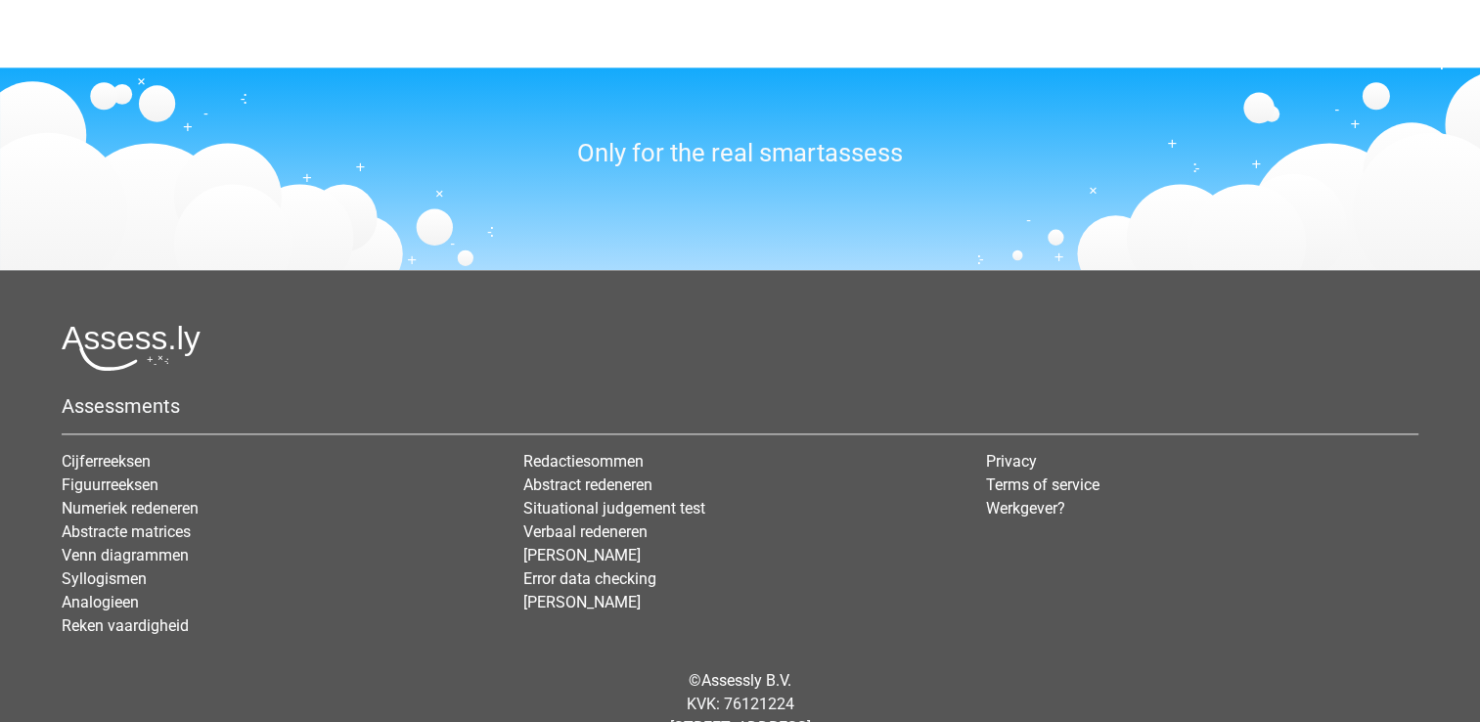
scroll to position [2376, 0]
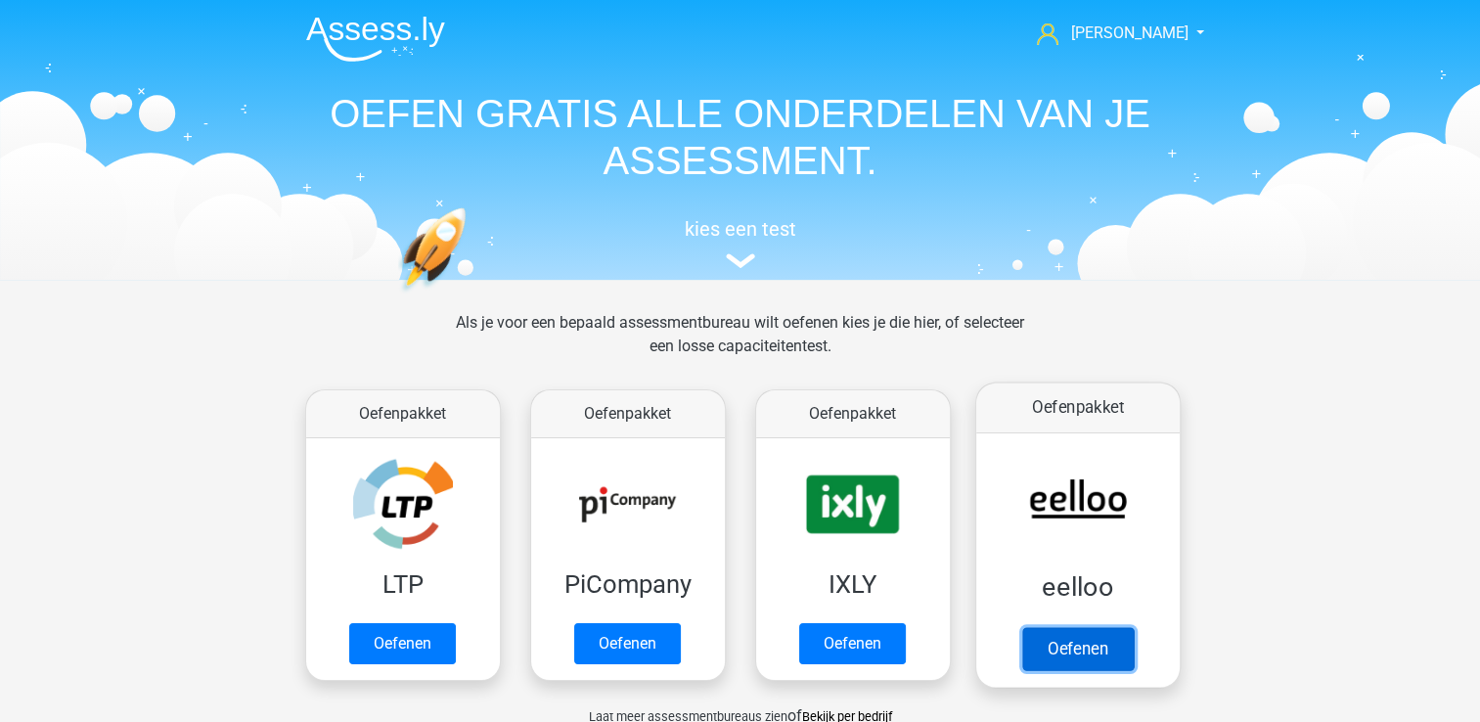
click at [1103, 627] on link "Oefenen" at bounding box center [1076, 648] width 111 height 43
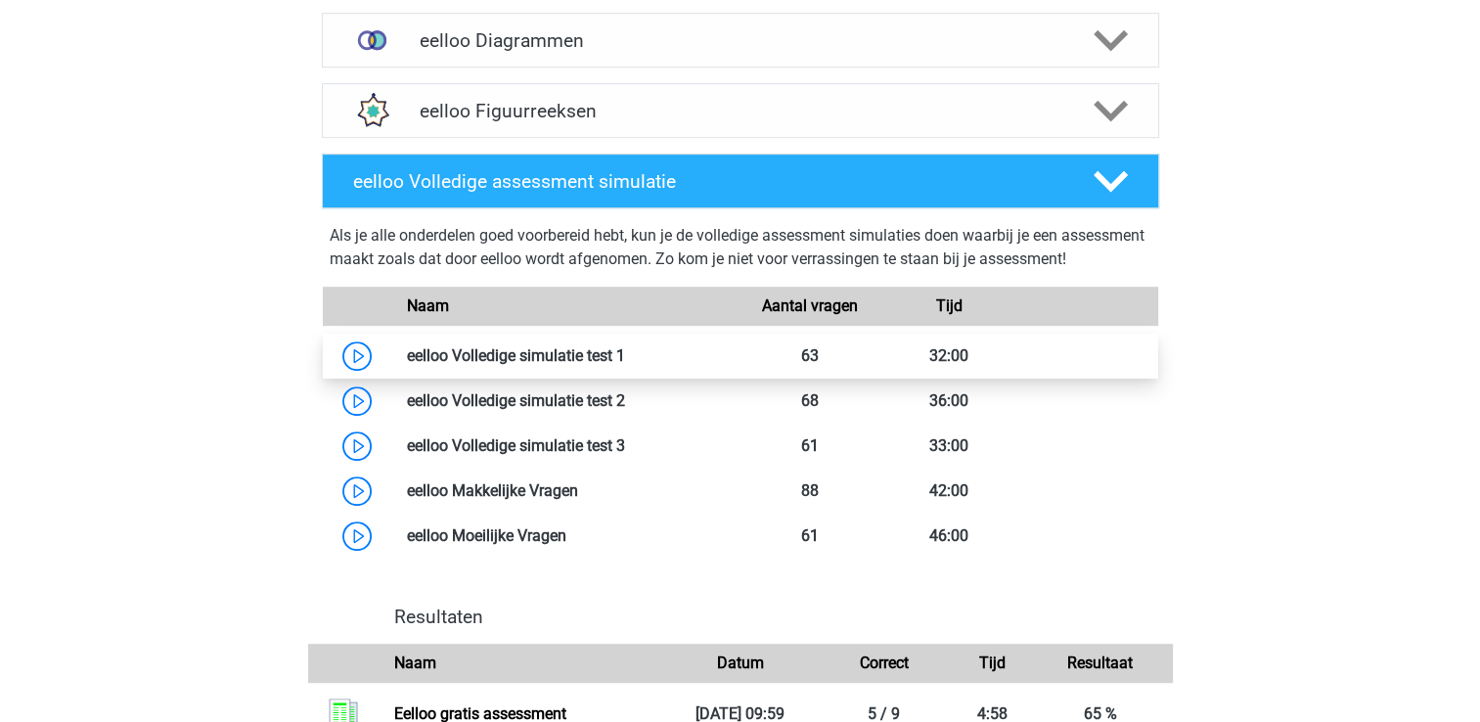
scroll to position [782, 0]
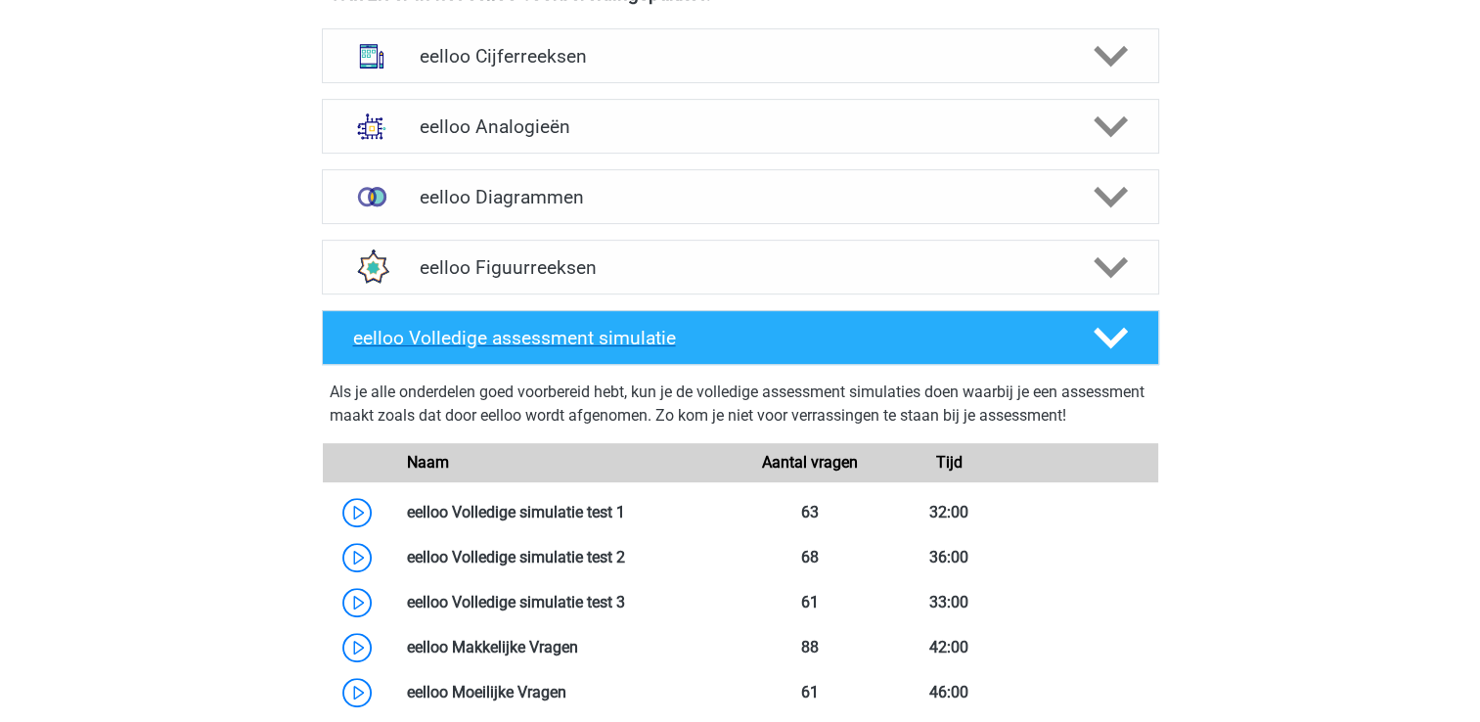
click at [1097, 336] on icon at bounding box center [1110, 338] width 34 height 34
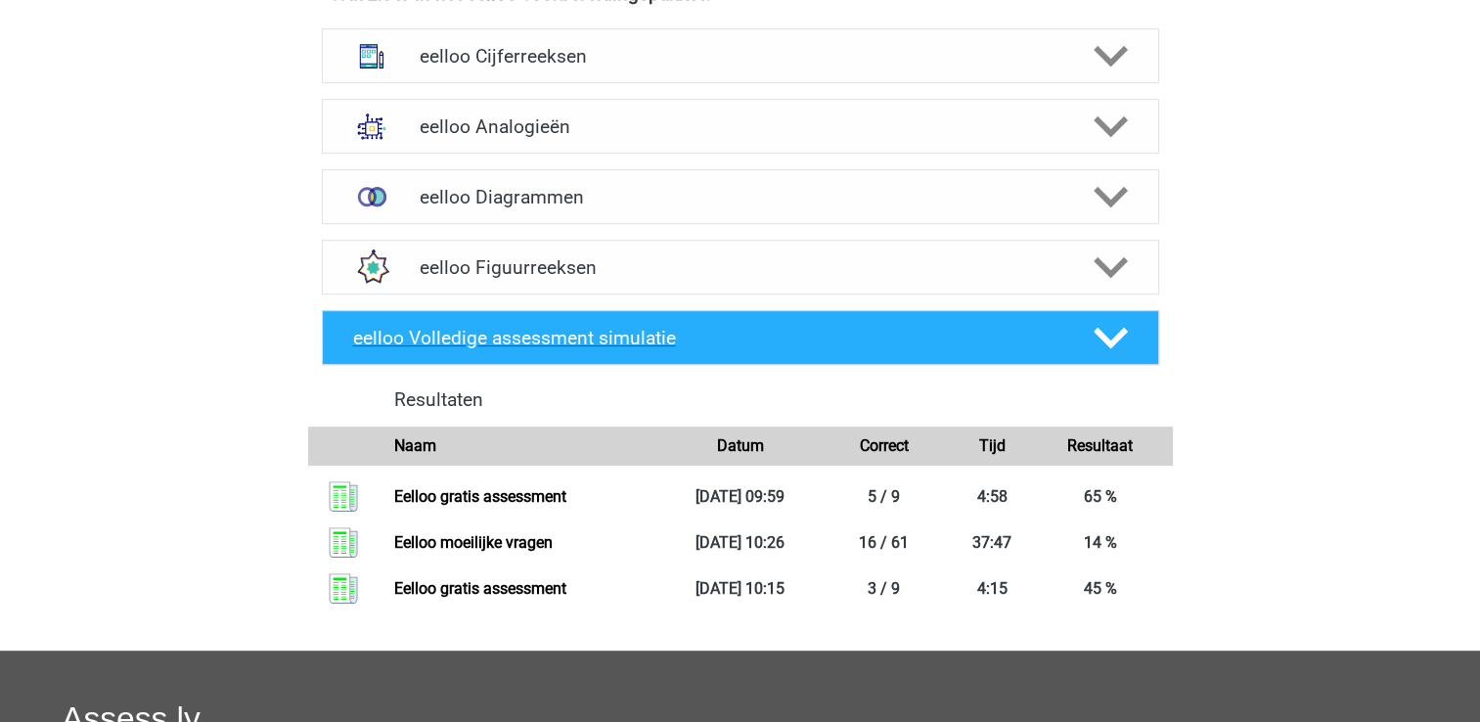
click at [1097, 336] on icon at bounding box center [1110, 338] width 34 height 34
